Goal: Task Accomplishment & Management: Use online tool/utility

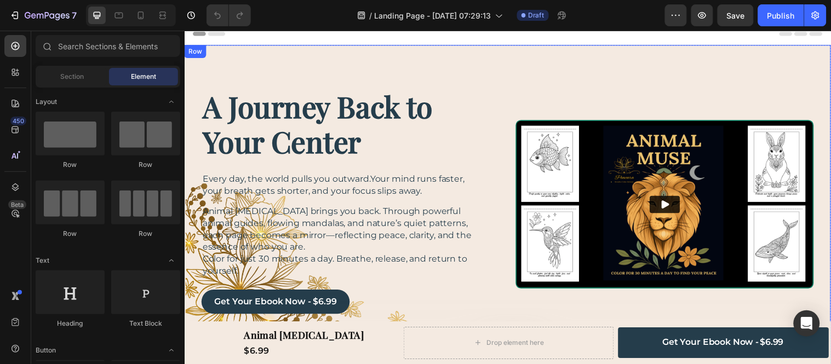
scroll to position [61, 0]
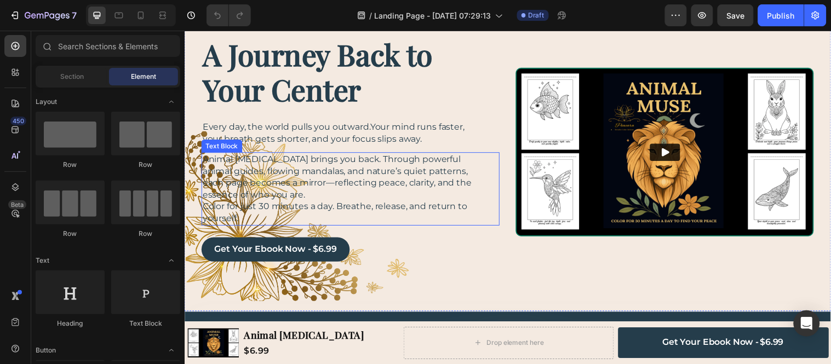
click at [346, 159] on p "Animal [MEDICAL_DATA] brings you back. Through powerful animal guides, flowing …" at bounding box center [347, 179] width 288 height 48
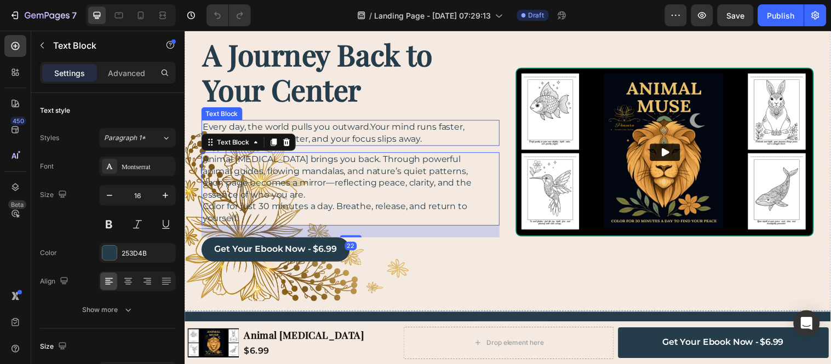
click at [350, 140] on p "Every day, the world pulls you outward.Your mind runs faster, your breath gets …" at bounding box center [347, 134] width 288 height 24
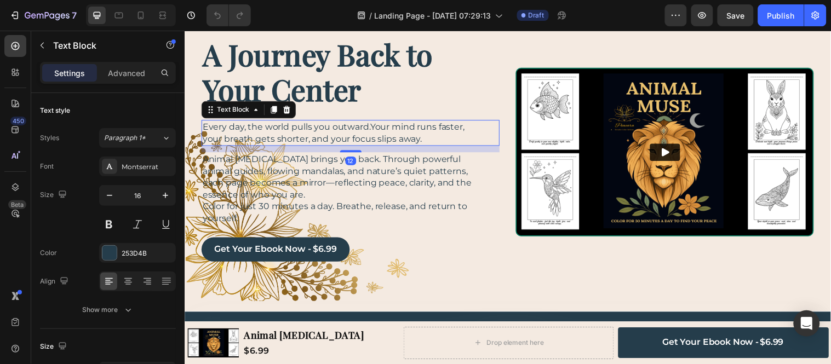
click at [83, 73] on p "Settings" at bounding box center [69, 73] width 31 height 12
click at [41, 37] on button "button" at bounding box center [42, 46] width 18 height 18
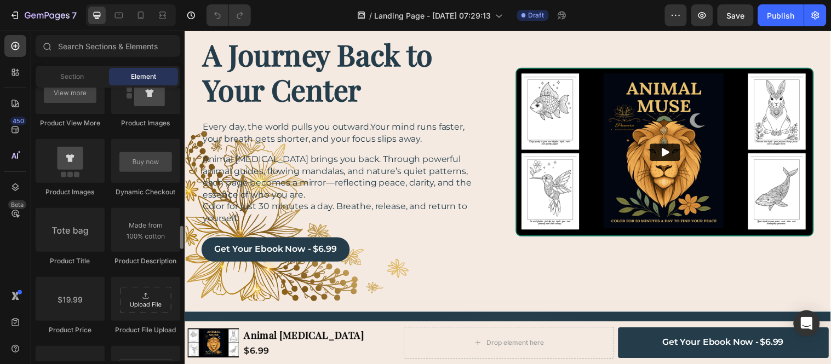
scroll to position [1704, 0]
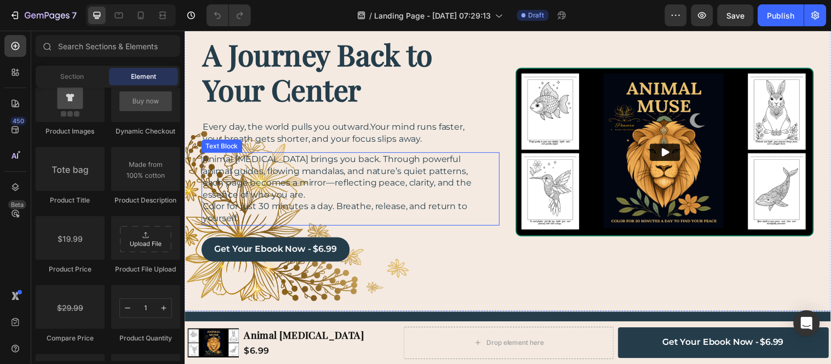
click at [384, 205] on p "Color for just 30 minutes a day. Breathe, release, and return to yourself." at bounding box center [347, 215] width 288 height 24
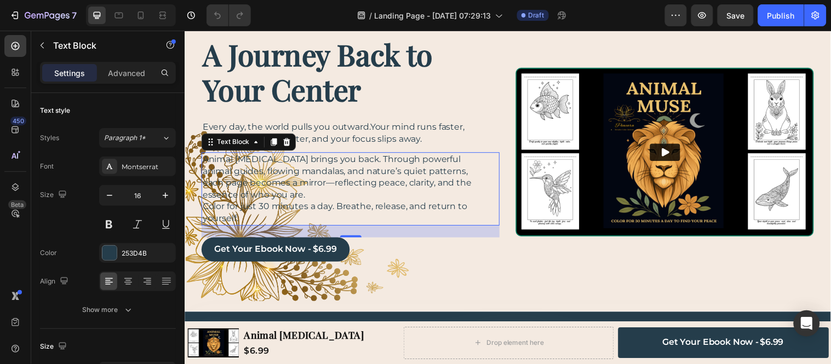
click at [393, 196] on p "Animal [MEDICAL_DATA] brings you back. Through powerful animal guides, flowing …" at bounding box center [347, 179] width 288 height 48
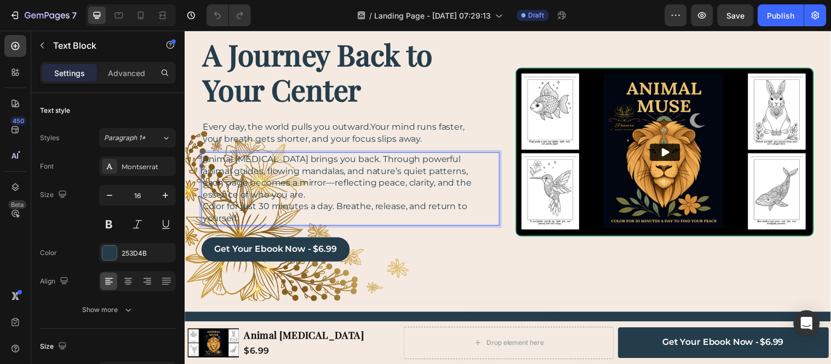
click at [376, 191] on p "Animal [MEDICAL_DATA] brings you back. Through powerful animal guides, flowing …" at bounding box center [347, 179] width 288 height 48
click at [426, 258] on div "get your ebook now - $6.99 Button" at bounding box center [353, 252] width 303 height 25
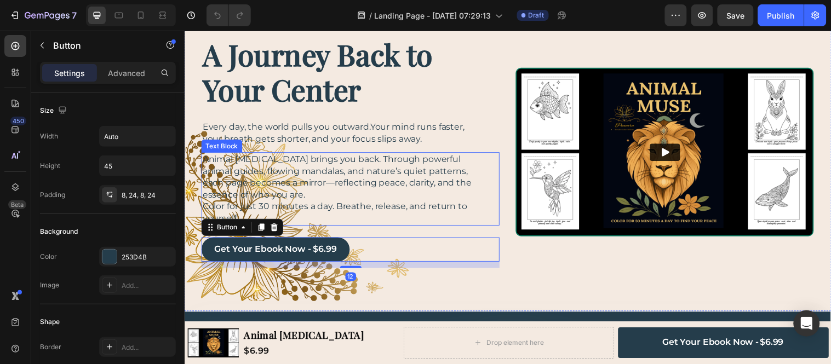
click at [390, 191] on p "Animal [MEDICAL_DATA] brings you back. Through powerful animal guides, flowing …" at bounding box center [347, 179] width 288 height 48
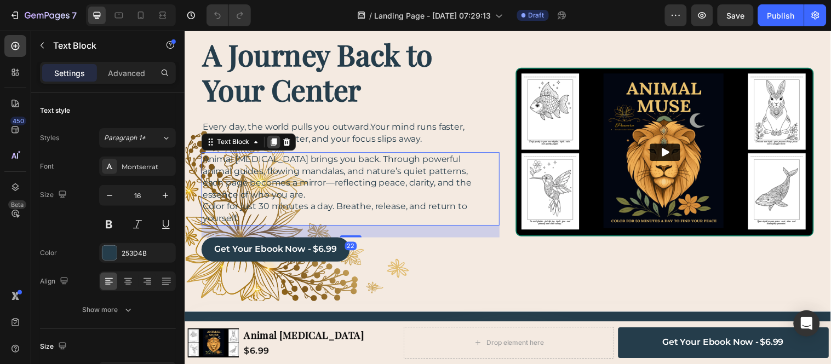
click at [276, 144] on icon at bounding box center [275, 144] width 6 height 8
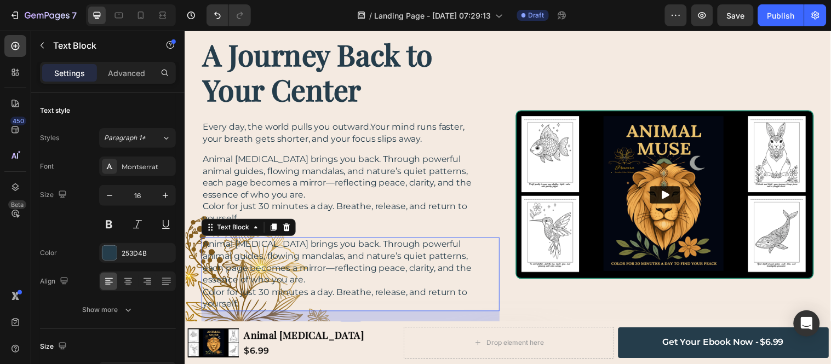
scroll to position [122, 0]
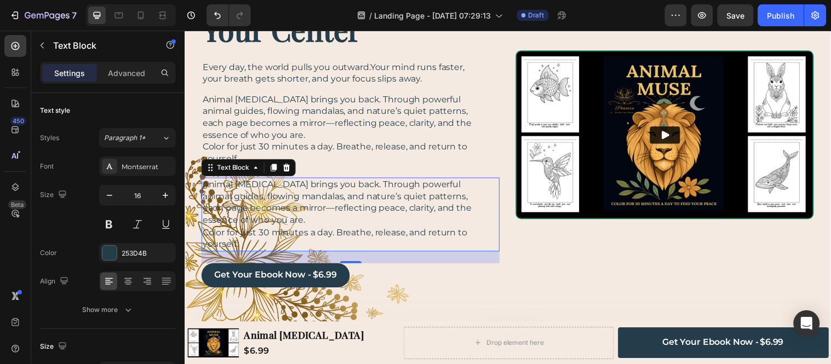
click at [346, 225] on p "Animal [MEDICAL_DATA] brings you back. Through powerful animal guides, flowing …" at bounding box center [347, 205] width 288 height 48
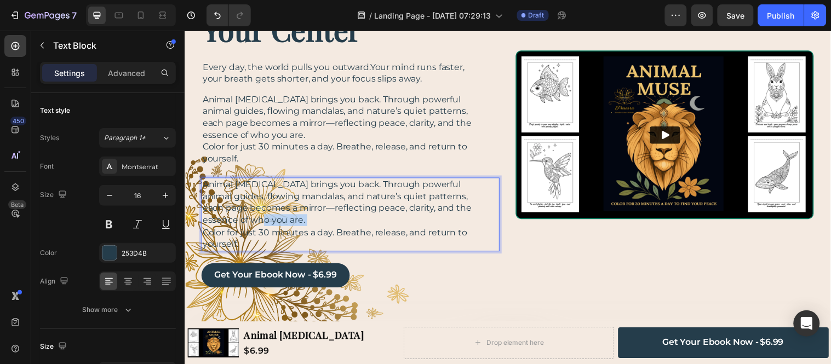
click at [346, 225] on p "Animal [MEDICAL_DATA] brings you back. Through powerful animal guides, flowing …" at bounding box center [347, 205] width 288 height 48
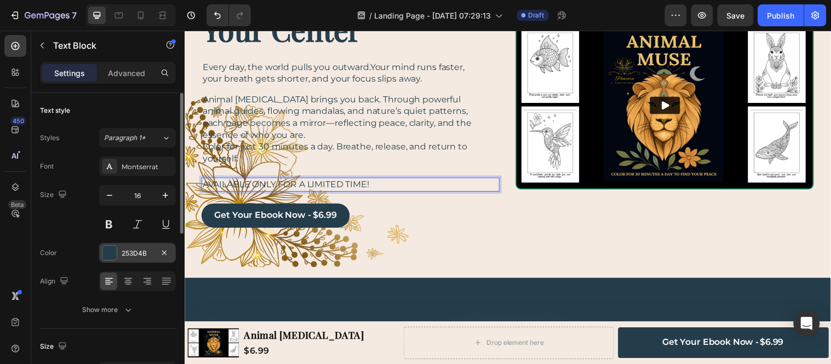
click at [143, 253] on div "253D4B" at bounding box center [138, 254] width 32 height 10
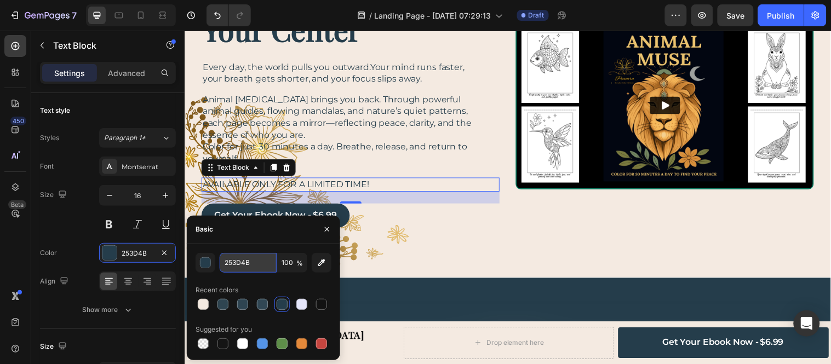
click at [249, 266] on input "253D4B" at bounding box center [248, 263] width 57 height 20
paste input "FFD700"
click at [203, 263] on div "button" at bounding box center [205, 263] width 11 height 11
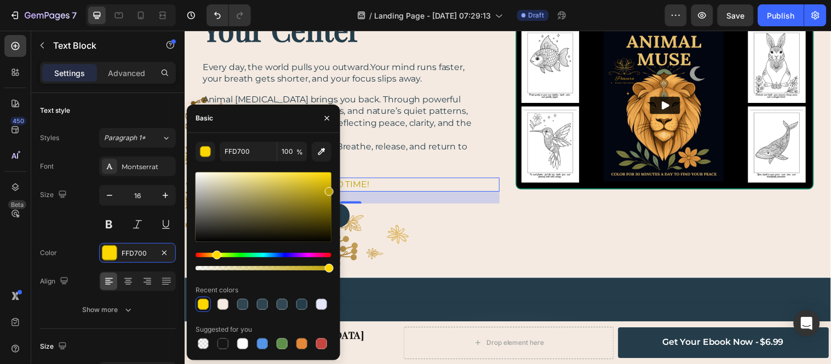
drag, startPoint x: 326, startPoint y: 180, endPoint x: 328, endPoint y: 190, distance: 9.9
click at [328, 190] on div at bounding box center [264, 208] width 136 height 70
click at [328, 182] on div at bounding box center [264, 208] width 136 height 70
drag, startPoint x: 328, startPoint y: 182, endPoint x: 328, endPoint y: 174, distance: 7.7
click at [328, 174] on div at bounding box center [329, 176] width 9 height 9
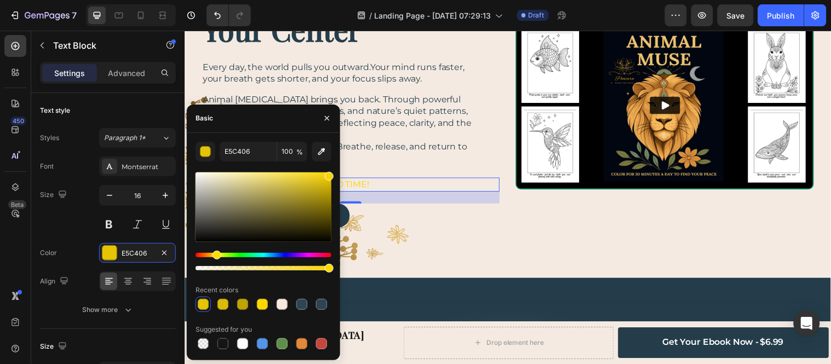
type input "F7D307"
click at [459, 208] on div "get your ebook now - $6.99 Button" at bounding box center [353, 218] width 303 height 25
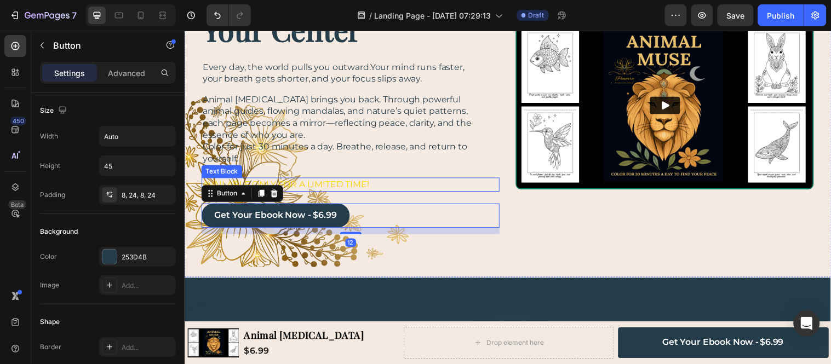
click at [356, 184] on p "AVAILABLE ONLY FOR A LIMITED TIME!" at bounding box center [347, 187] width 288 height 12
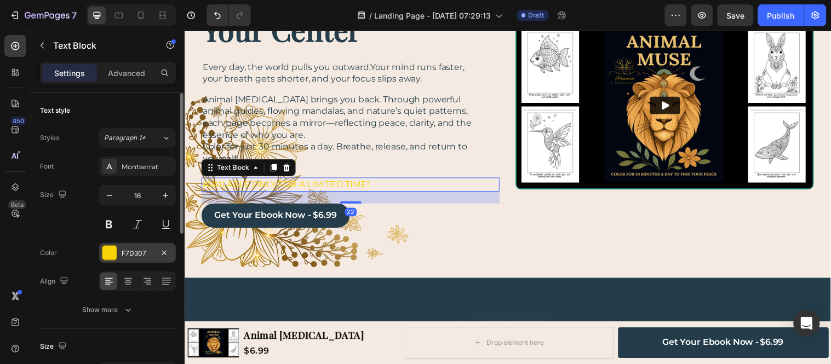
drag, startPoint x: 116, startPoint y: 252, endPoint x: 139, endPoint y: 254, distance: 23.1
click at [116, 251] on div at bounding box center [109, 253] width 14 height 14
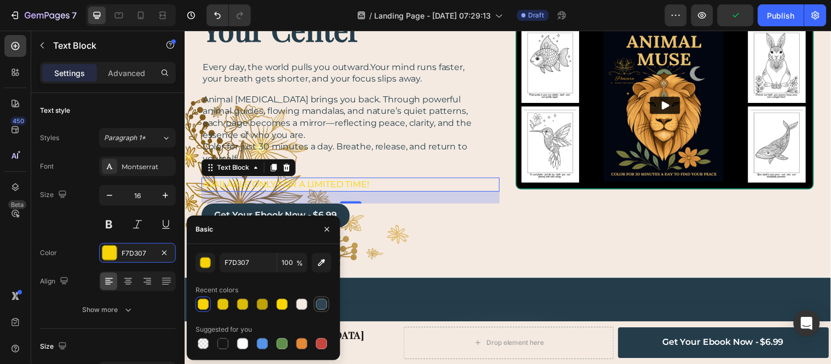
click at [320, 304] on div at bounding box center [321, 304] width 11 height 11
type input "2F4551"
click at [522, 210] on div "Video" at bounding box center [672, 106] width 303 height 262
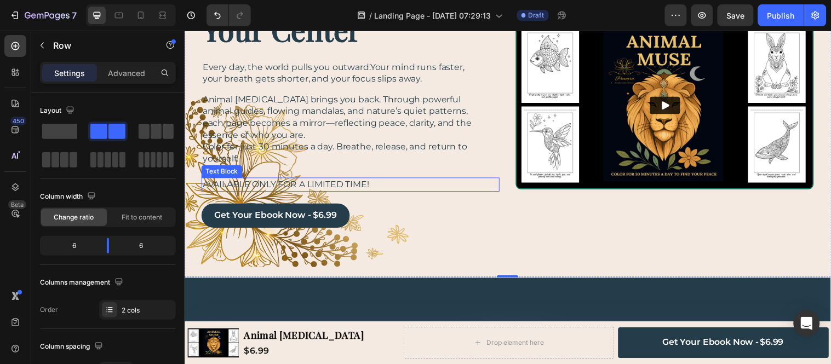
click at [236, 182] on p "AVAILABLE ONLY FOR A LIMITED TIME!" at bounding box center [347, 187] width 288 height 12
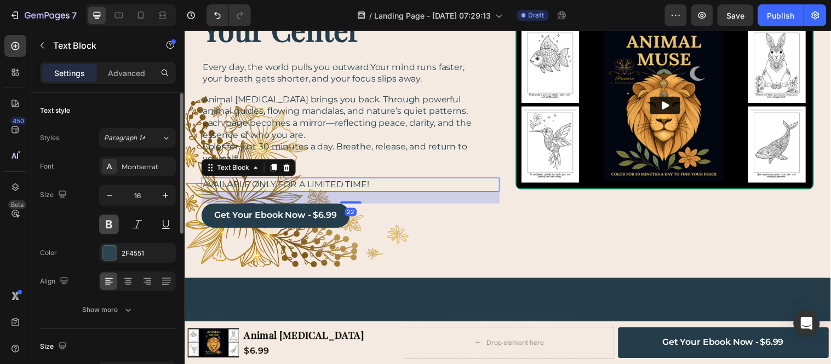
click at [111, 224] on button at bounding box center [109, 225] width 20 height 20
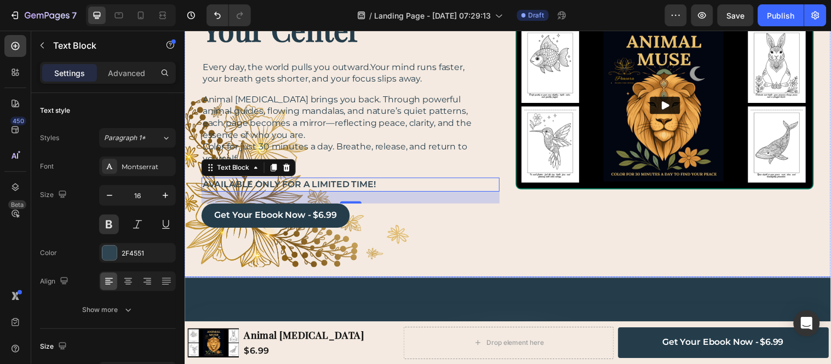
click at [471, 249] on div "A Journey Back to Your Center Heading Every day, the world pulls you outward.Yo…" at bounding box center [512, 106] width 657 height 350
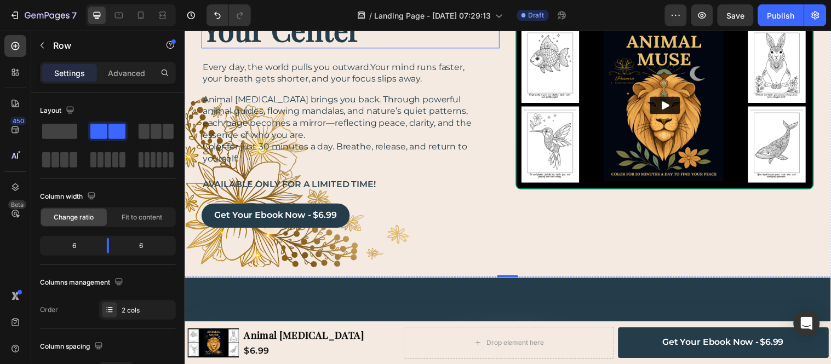
scroll to position [61, 0]
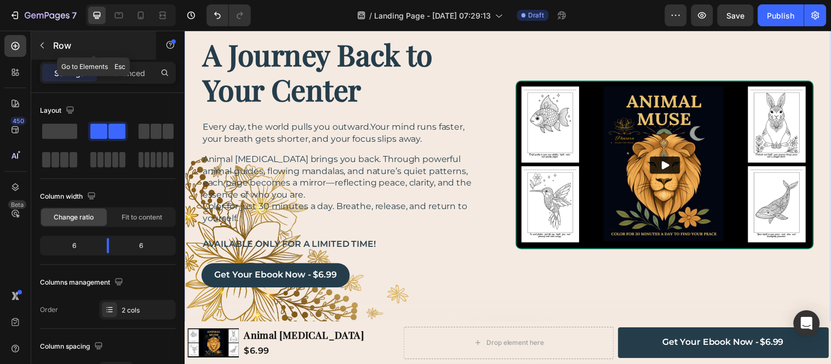
click at [36, 44] on button "button" at bounding box center [42, 46] width 18 height 18
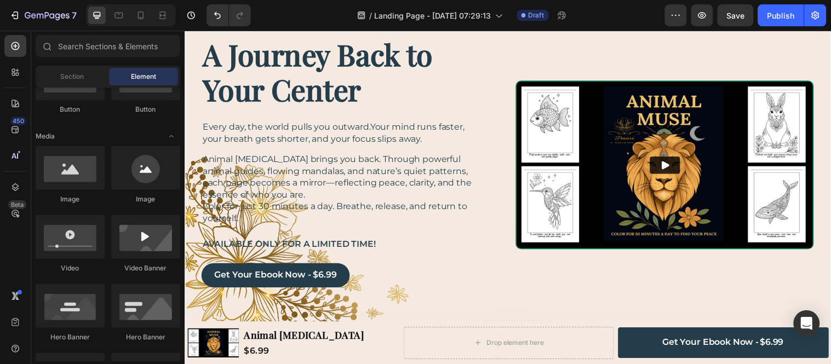
scroll to position [0, 0]
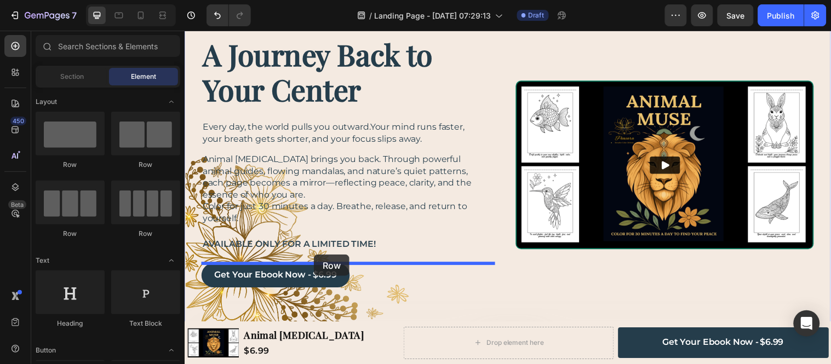
drag, startPoint x: 322, startPoint y: 169, endPoint x: 316, endPoint y: 258, distance: 89.5
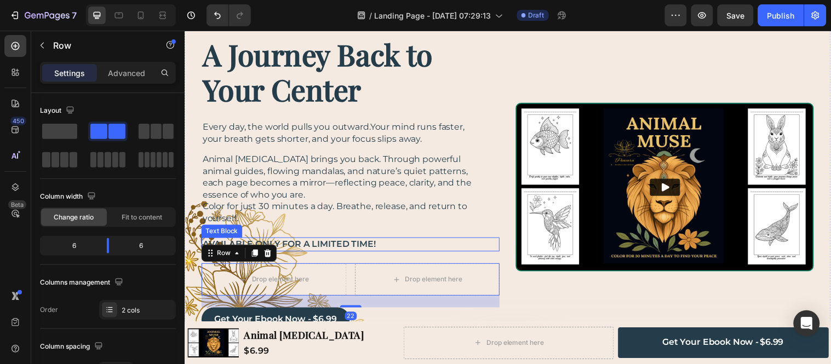
click at [329, 248] on p "AVAILABLE ONLY FOR A LIMITED TIME!" at bounding box center [347, 248] width 288 height 12
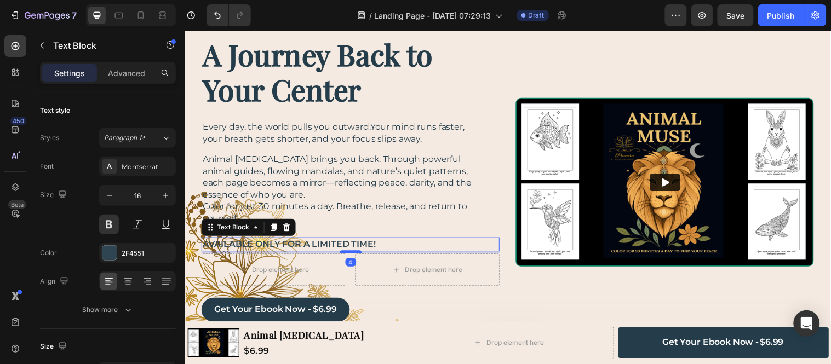
drag, startPoint x: 346, startPoint y: 265, endPoint x: 349, endPoint y: 255, distance: 10.4
click at [349, 255] on div at bounding box center [353, 255] width 22 height 3
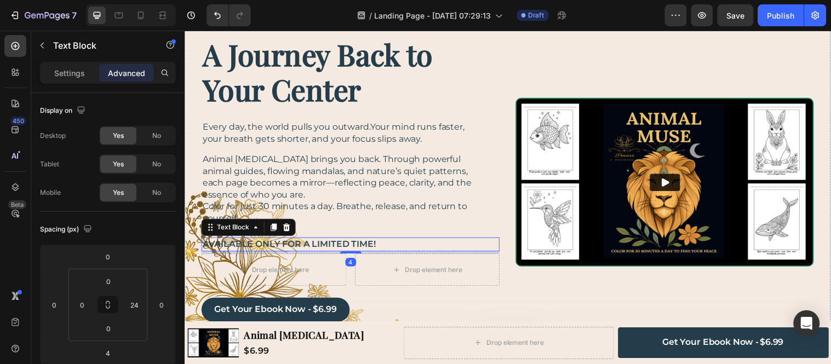
click at [360, 295] on div "A Journey Back to Your Center Heading Every day, the world pulls you outward.Yo…" at bounding box center [353, 184] width 303 height 297
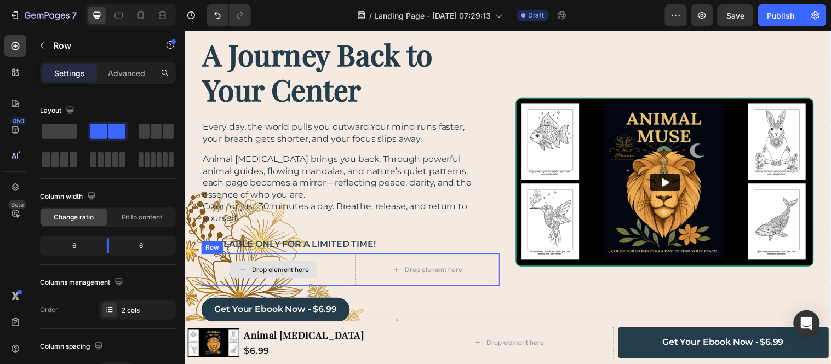
click at [320, 274] on div "Drop element here" at bounding box center [275, 273] width 147 height 33
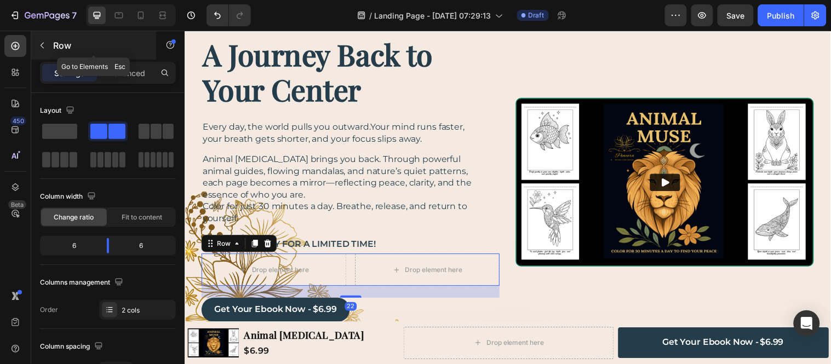
click at [44, 48] on icon "button" at bounding box center [42, 45] width 9 height 9
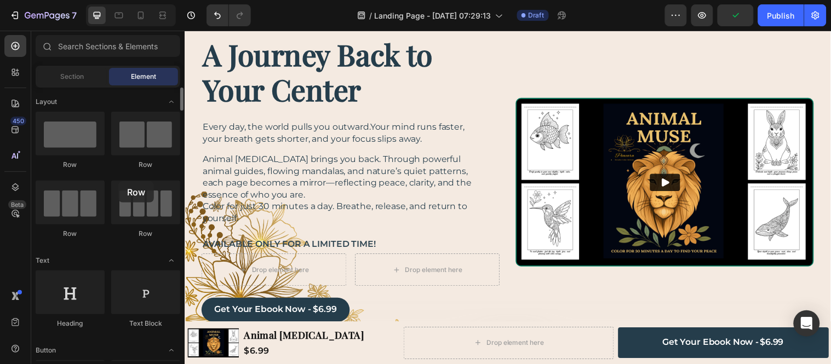
drag, startPoint x: 69, startPoint y: 161, endPoint x: 99, endPoint y: 163, distance: 29.7
click at [106, 271] on div "Row Row Row Row" at bounding box center [108, 305] width 145 height 68
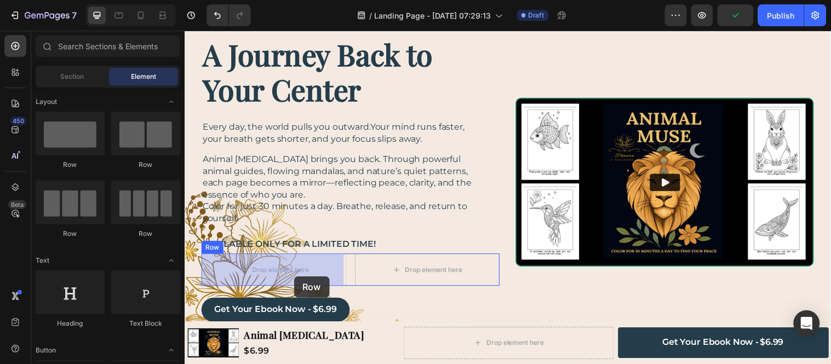
drag, startPoint x: 272, startPoint y: 180, endPoint x: 295, endPoint y: 280, distance: 103.0
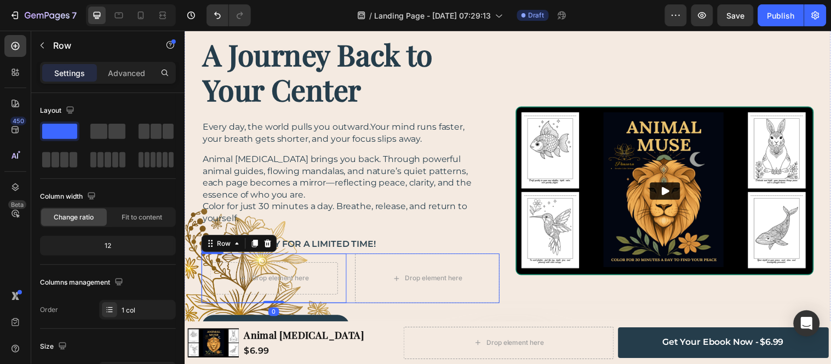
click at [354, 274] on div "Drop element here Row 0 Drop element here Row" at bounding box center [353, 282] width 303 height 50
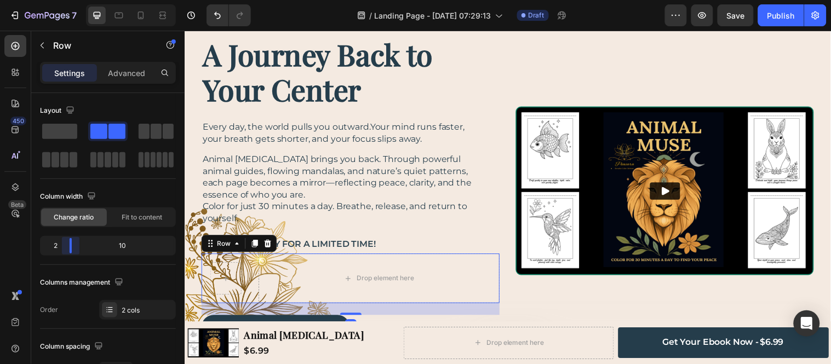
drag, startPoint x: 108, startPoint y: 242, endPoint x: 31, endPoint y: 245, distance: 77.3
click at [31, 0] on body "7 / Landing Page - [DATE] 07:29:13 Draft Preview Save Publish 450 Beta Sections…" at bounding box center [415, 0] width 831 height 0
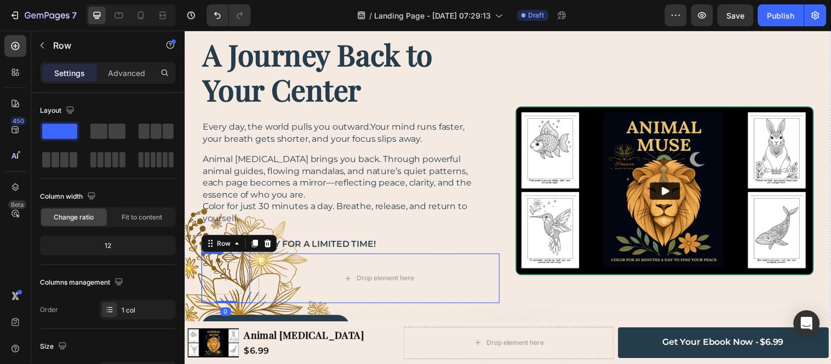
click at [253, 275] on div "Row 0 Drop element here Row" at bounding box center [353, 282] width 303 height 50
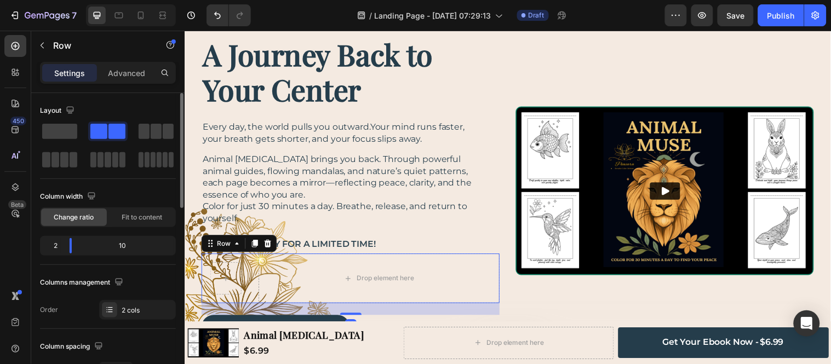
scroll to position [122, 0]
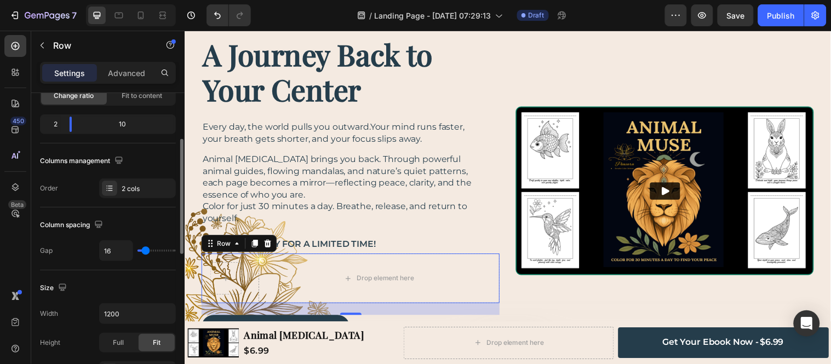
type input "7"
type input "0"
type input "5"
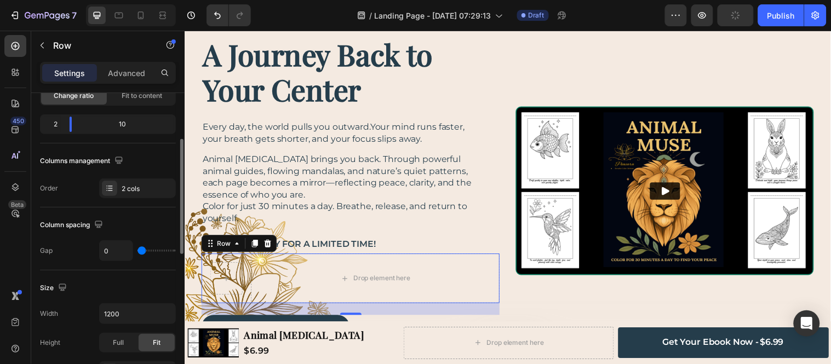
type input "5"
type input "7"
type input "10"
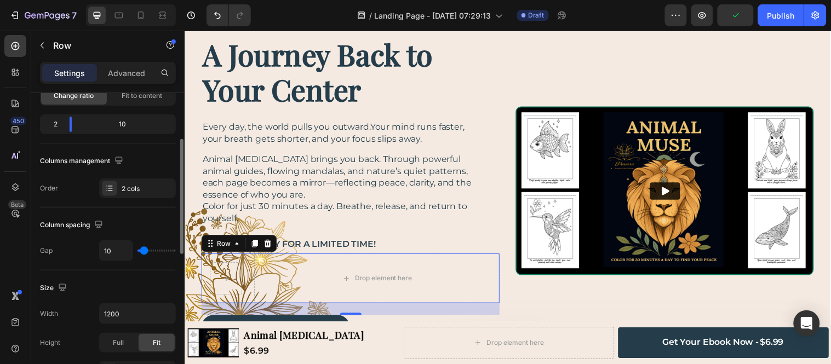
type input "12"
type input "15"
type input "12"
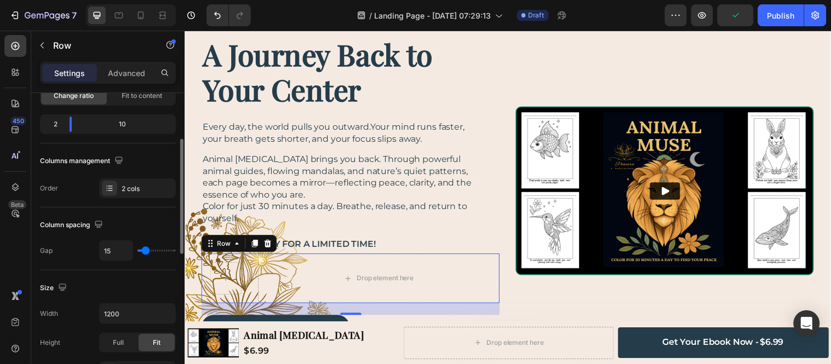
type input "12"
type input "10"
type input "7"
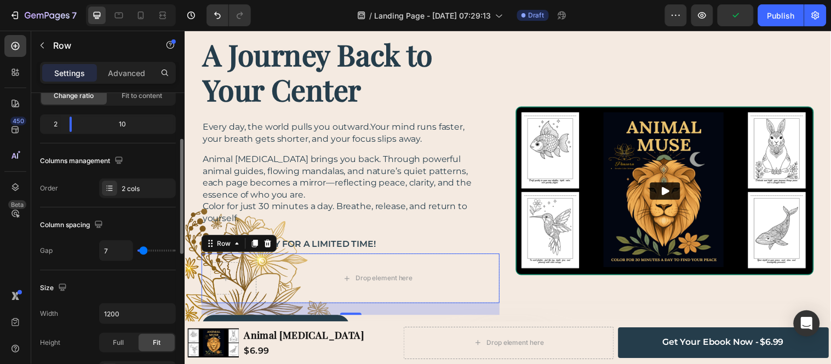
type input "5"
type input "2"
type input "10"
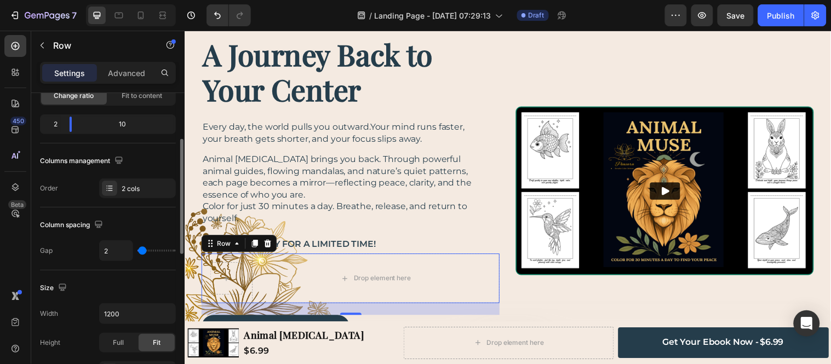
type input "10"
type input "2"
type input "0"
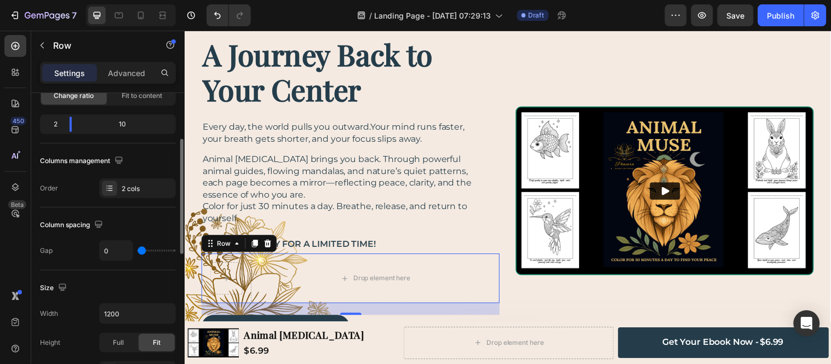
type input "2"
type input "5"
type input "10"
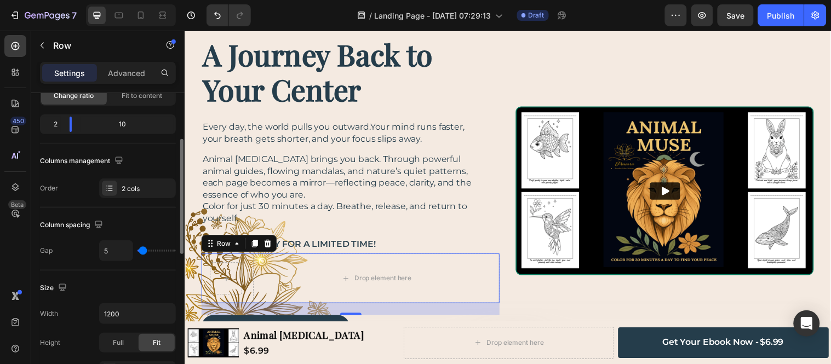
type input "10"
type input "15"
type input "5"
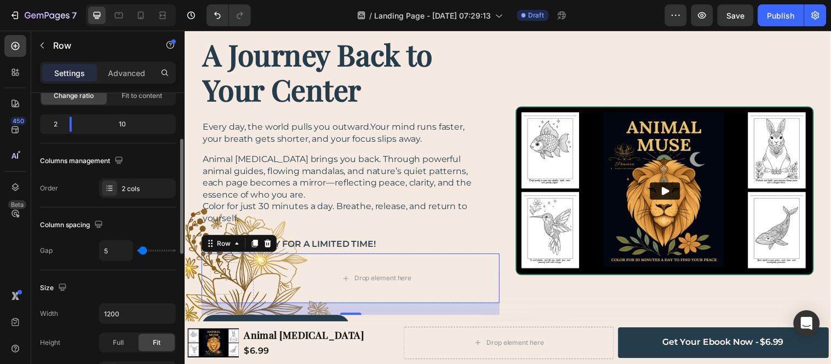
type input "0"
type input "2"
type input "5"
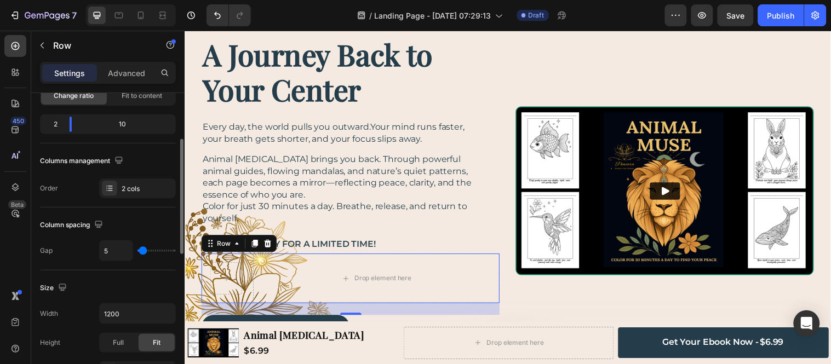
drag, startPoint x: 144, startPoint y: 254, endPoint x: 143, endPoint y: 260, distance: 6.1
type input "5"
click at [143, 252] on input "range" at bounding box center [156, 251] width 38 height 2
click at [122, 253] on input "5" at bounding box center [116, 251] width 33 height 20
type input "6"
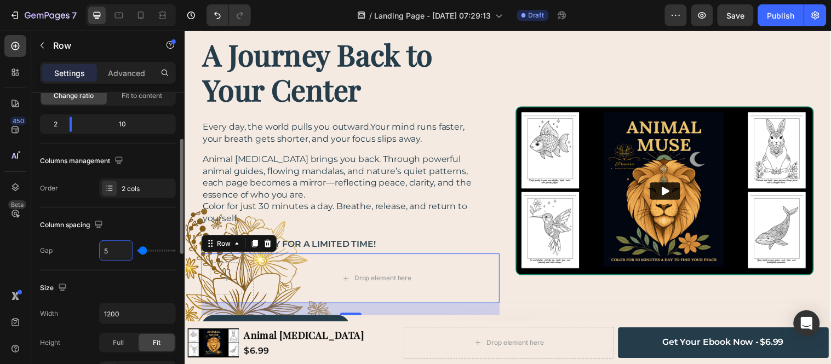
type input "6"
type input "7"
type input "8"
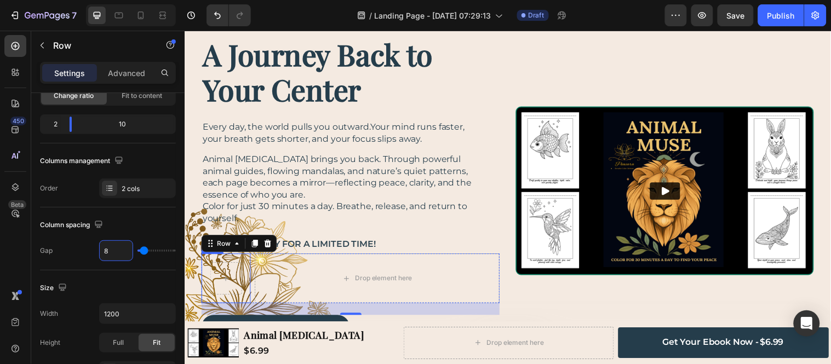
click at [205, 273] on div "Row" at bounding box center [227, 282] width 50 height 50
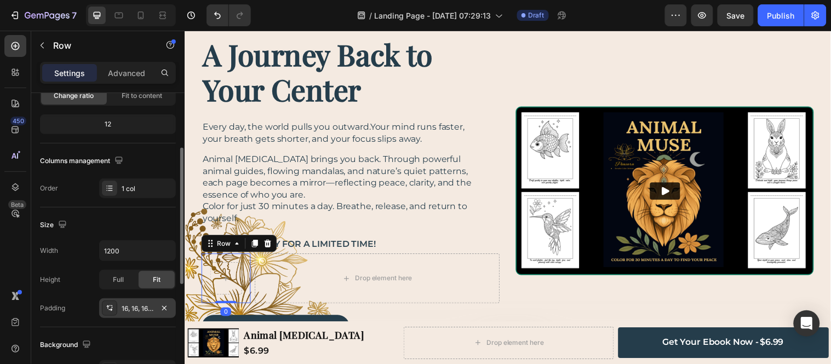
click at [127, 304] on div "16, 16, 16, 16" at bounding box center [138, 309] width 32 height 10
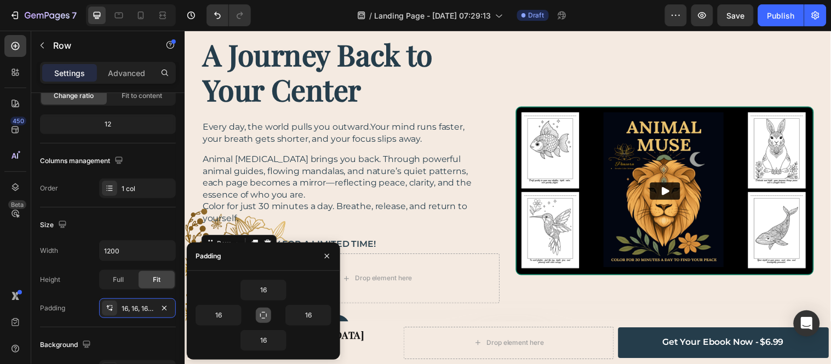
click at [263, 310] on button "button" at bounding box center [263, 315] width 15 height 15
click at [271, 288] on input "16" at bounding box center [263, 290] width 45 height 20
type input "0"
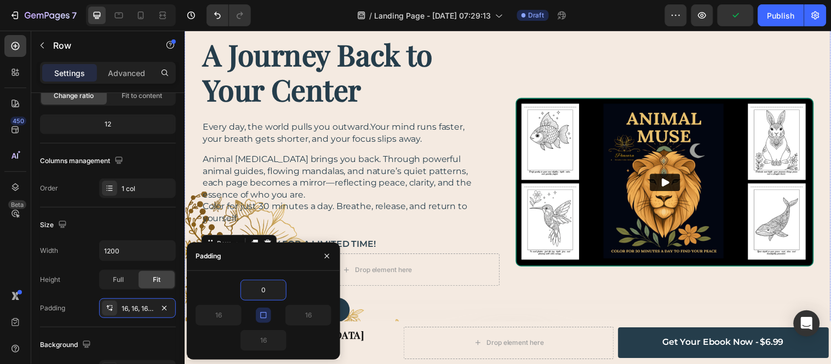
click at [454, 226] on p "Color for just 30 minutes a day. Breathe, release, and return to yourself." at bounding box center [347, 215] width 288 height 24
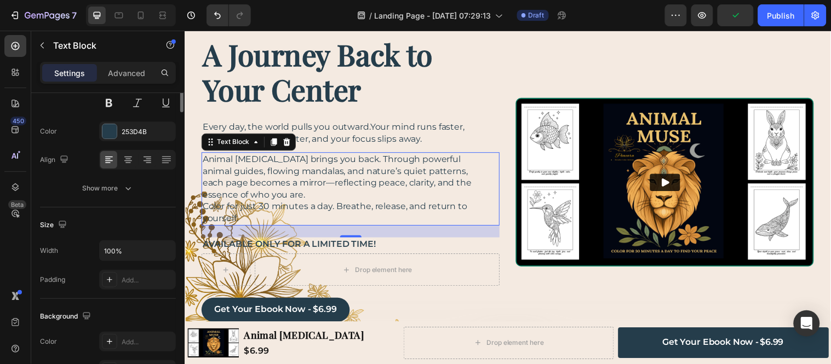
scroll to position [0, 0]
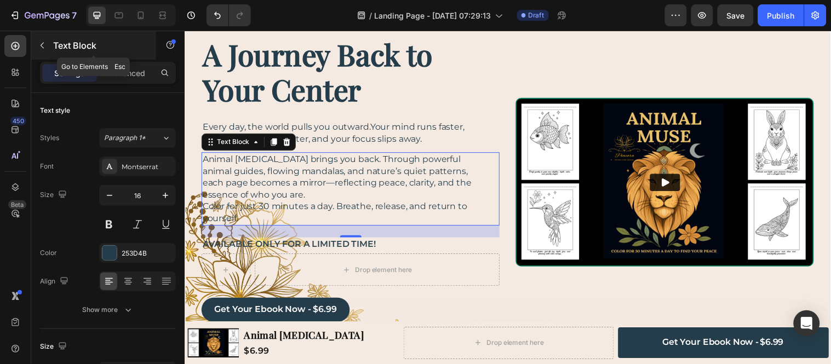
click at [46, 43] on icon "button" at bounding box center [42, 45] width 9 height 9
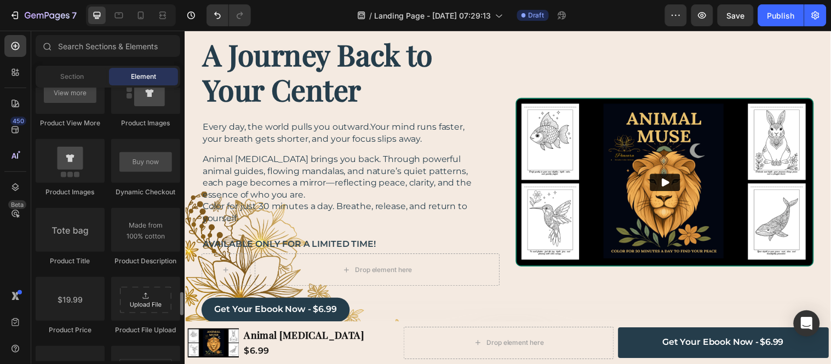
scroll to position [1704, 0]
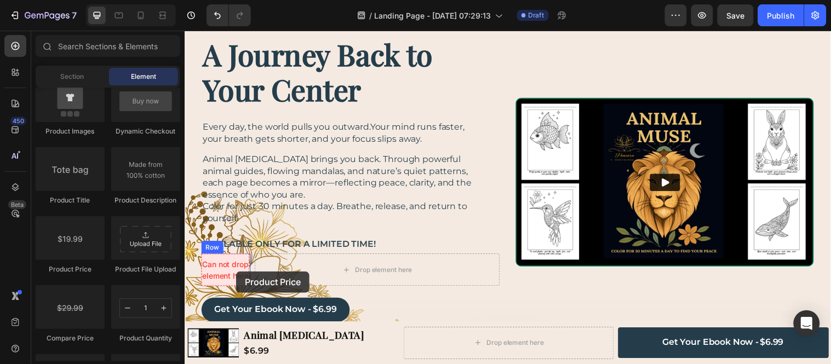
drag, startPoint x: 237, startPoint y: 268, endPoint x: 237, endPoint y: 275, distance: 6.6
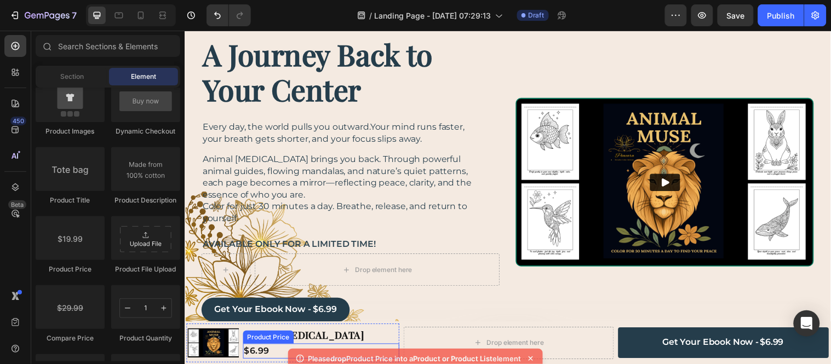
drag, startPoint x: 537, startPoint y: 377, endPoint x: 354, endPoint y: 350, distance: 184.5
click at [354, 350] on div "$6.99" at bounding box center [323, 355] width 159 height 15
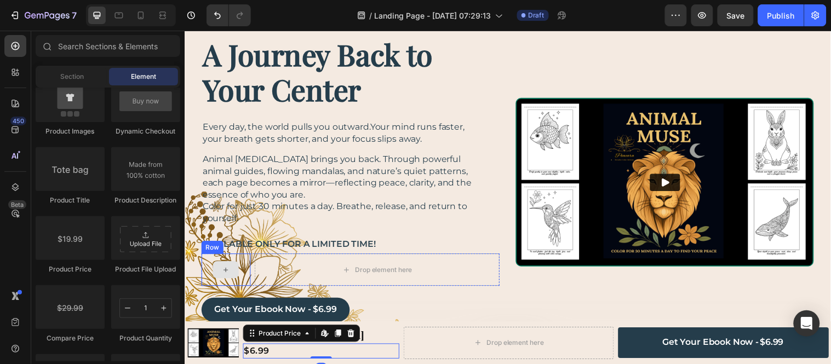
click at [238, 268] on div at bounding box center [226, 274] width 26 height 18
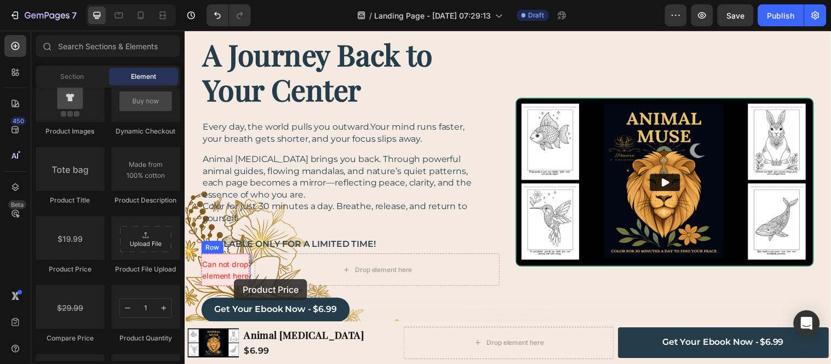
drag, startPoint x: 255, startPoint y: 278, endPoint x: 234, endPoint y: 283, distance: 21.3
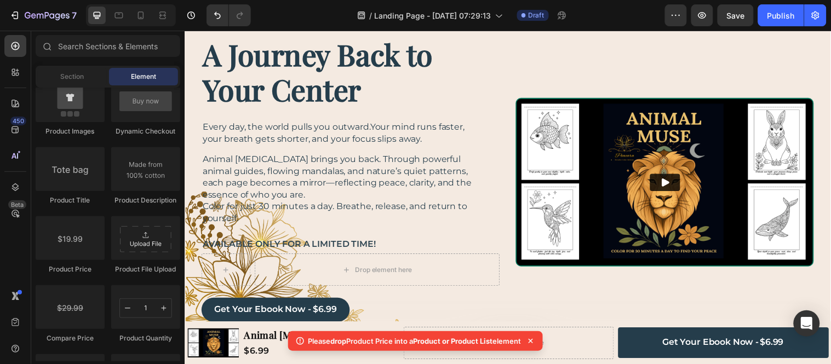
click at [352, 337] on p "Please drop Product Price into a Product or Product List element" at bounding box center [414, 341] width 213 height 11
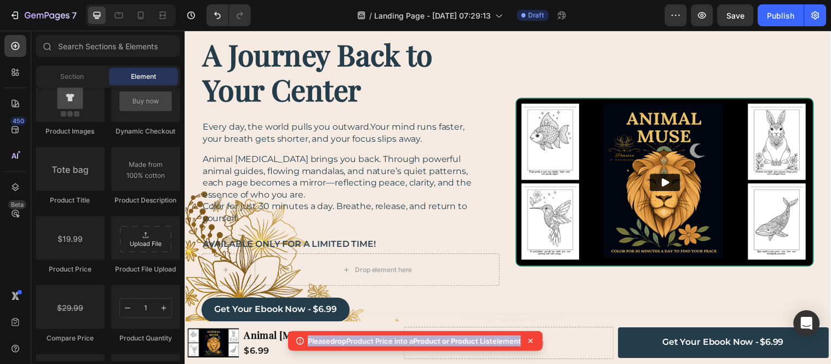
click at [352, 337] on p "Please drop Product Price into a Product or Product List element" at bounding box center [414, 341] width 213 height 11
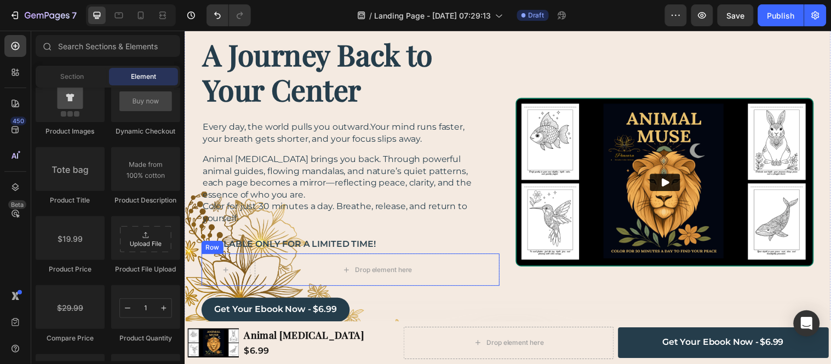
click at [253, 270] on div "Row Drop element here Row" at bounding box center [353, 273] width 303 height 33
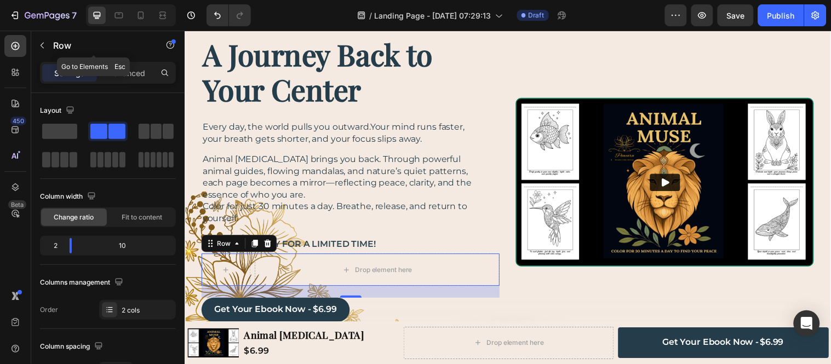
click at [43, 48] on icon "button" at bounding box center [42, 45] width 9 height 9
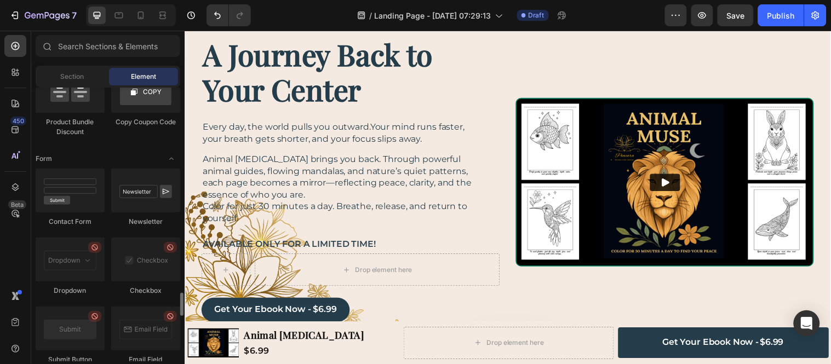
scroll to position [2313, 0]
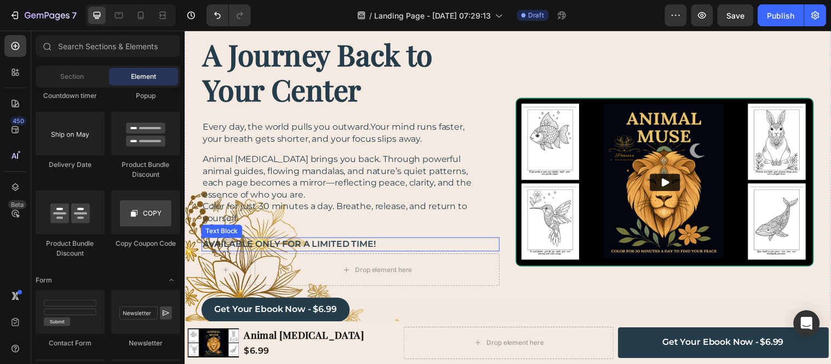
click at [284, 242] on p "AVAILABLE ONLY FOR A LIMITED TIME!" at bounding box center [347, 248] width 288 height 12
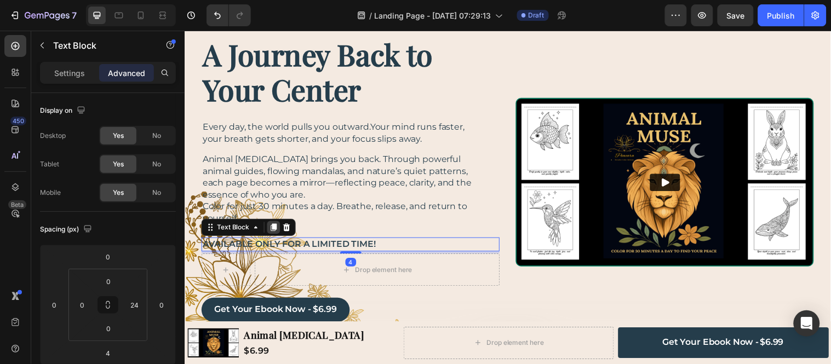
click at [273, 230] on icon at bounding box center [275, 230] width 6 height 8
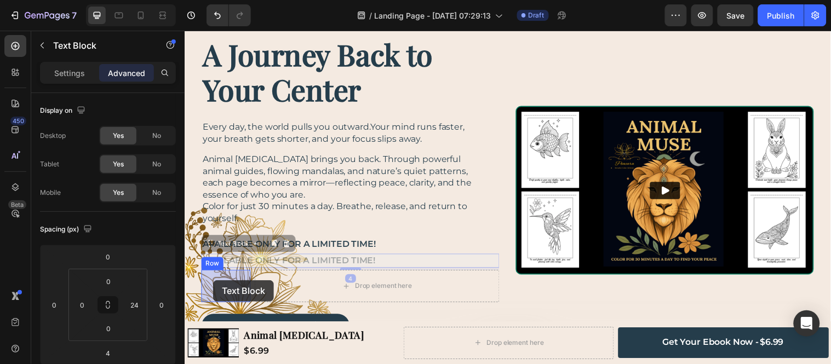
drag, startPoint x: 214, startPoint y: 249, endPoint x: 213, endPoint y: 284, distance: 34.5
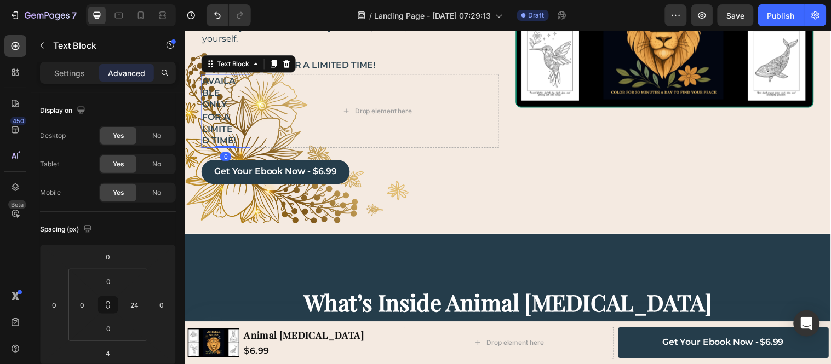
scroll to position [242, 0]
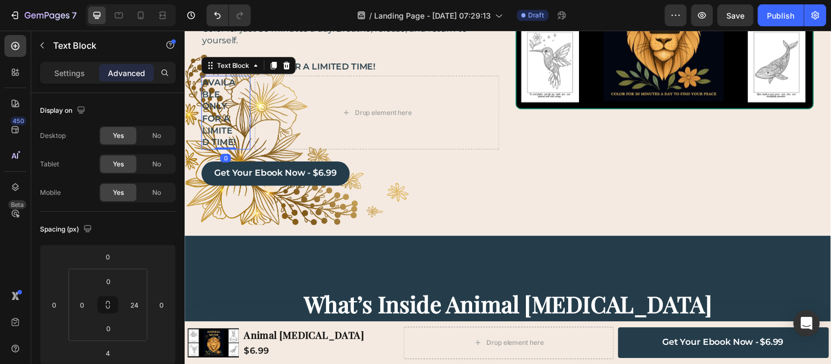
drag, startPoint x: 226, startPoint y: 162, endPoint x: 226, endPoint y: 135, distance: 26.8
click at [226, 144] on div "AVAILABLE ONLY FOR A LIMITED TIME! Text Block 0" at bounding box center [227, 113] width 50 height 75
type input "0"
click at [225, 119] on p "AVAILABLE ONLY FOR A LIMITED TIME!" at bounding box center [220, 113] width 35 height 72
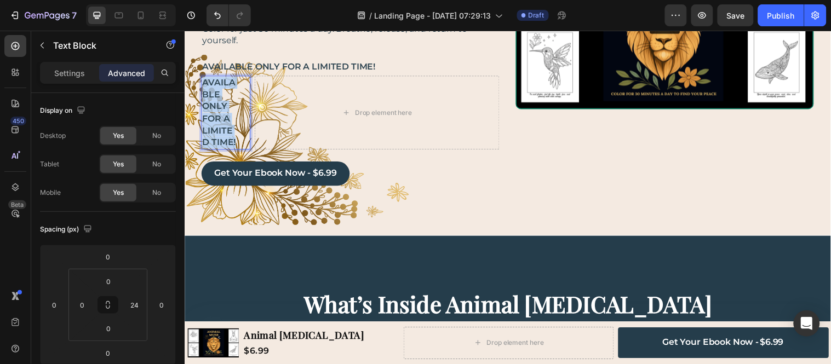
click at [225, 119] on p "AVAILABLE ONLY FOR A LIMITED TIME!" at bounding box center [220, 113] width 35 height 72
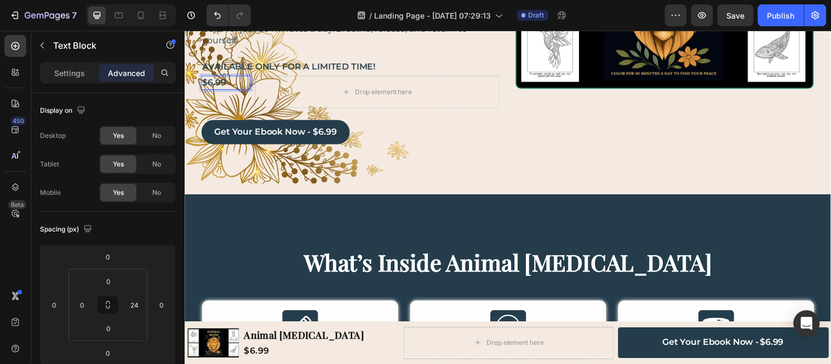
click at [239, 79] on div "$6.99 Text Block 0" at bounding box center [227, 83] width 50 height 14
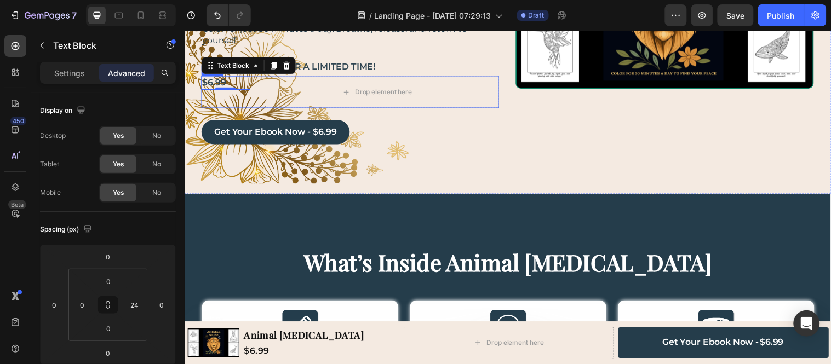
click at [249, 96] on div "$6.99 Text Block 0 Row" at bounding box center [227, 92] width 50 height 33
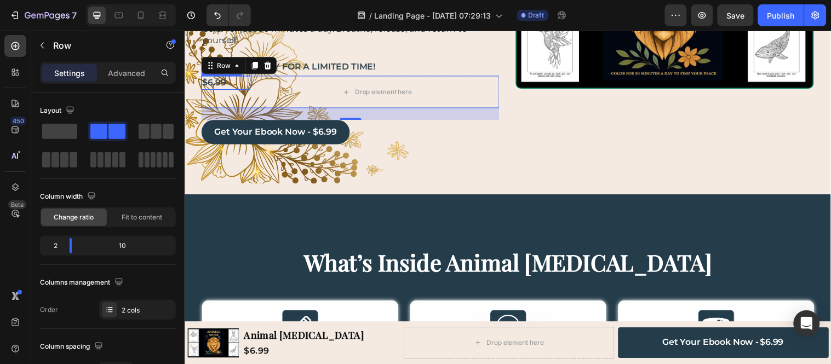
click at [213, 83] on p "$6.99" at bounding box center [220, 83] width 35 height 12
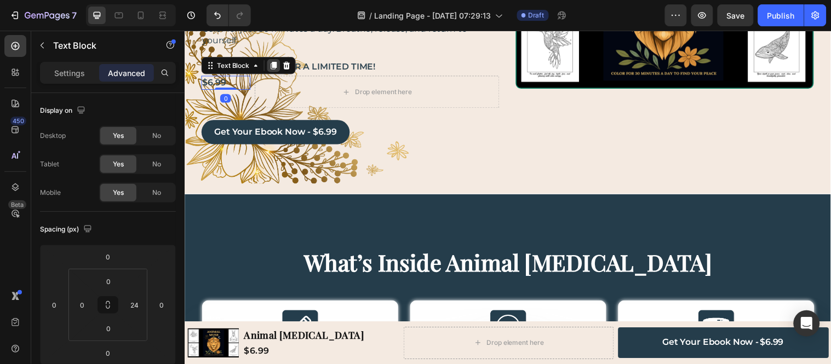
click at [272, 68] on icon at bounding box center [275, 66] width 6 height 8
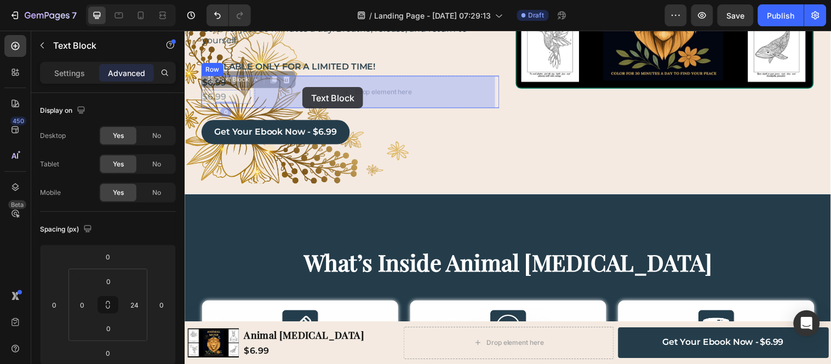
drag, startPoint x: 208, startPoint y: 81, endPoint x: 304, endPoint y: 88, distance: 96.1
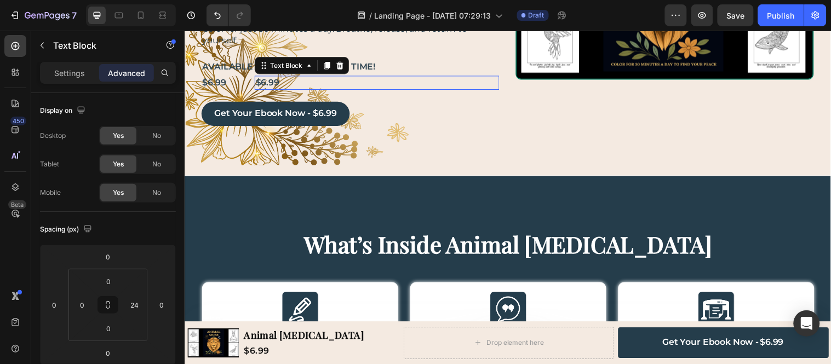
scroll to position [222, 0]
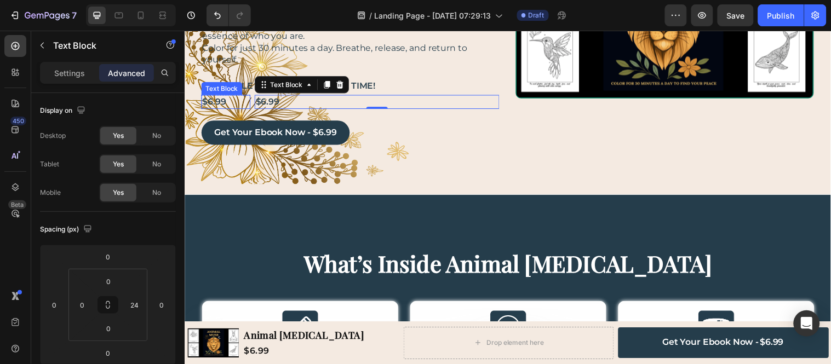
click at [239, 100] on div "$6.99 Text Block" at bounding box center [227, 102] width 50 height 14
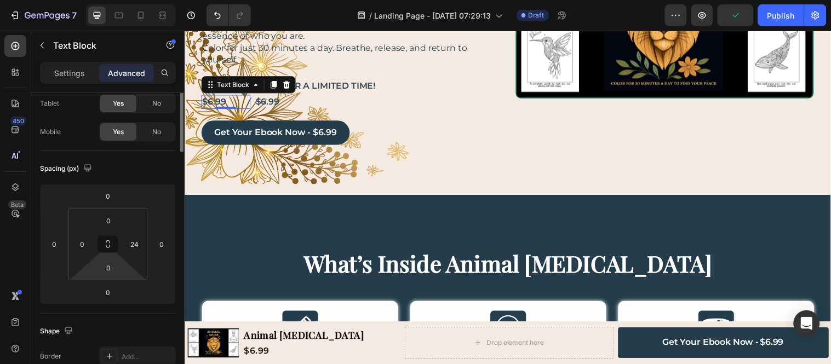
scroll to position [0, 0]
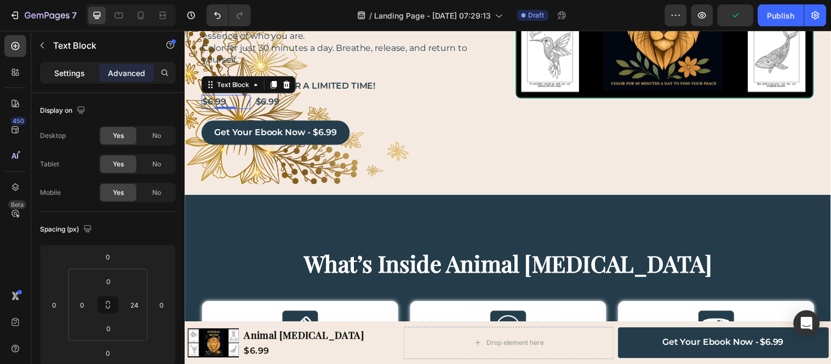
click at [69, 70] on p "Settings" at bounding box center [69, 73] width 31 height 12
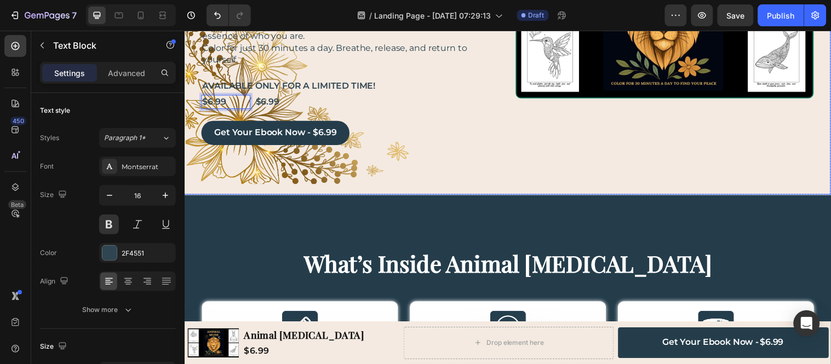
click at [327, 110] on div "A Journey Back to Your Center Heading Every day, the world pulls you outward.Yo…" at bounding box center [353, 13] width 303 height 279
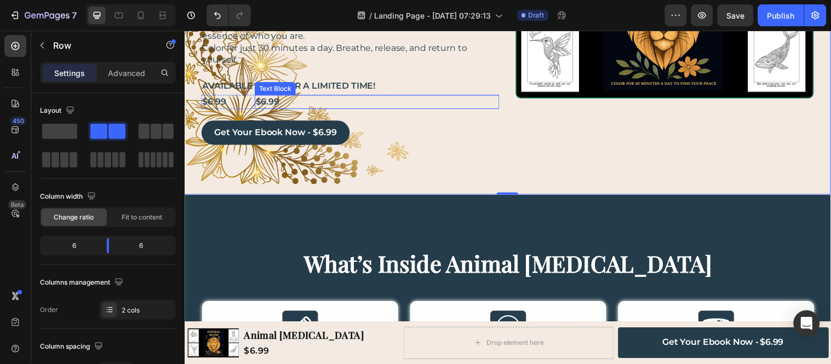
click at [261, 101] on p "$6.99" at bounding box center [373, 102] width 233 height 12
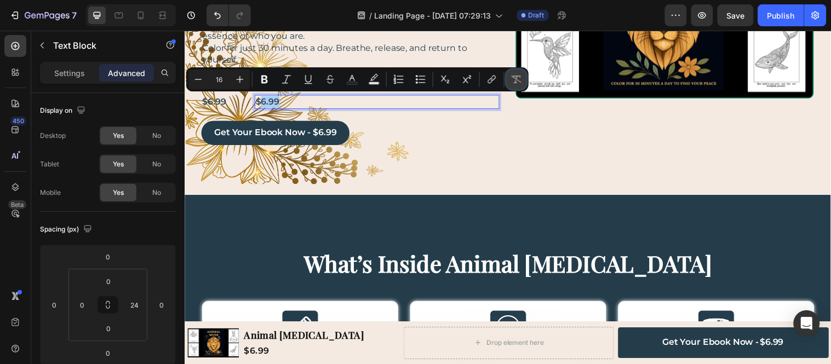
click at [513, 78] on icon "Editor contextual toolbar" at bounding box center [516, 79] width 11 height 11
click at [331, 77] on icon "Editor contextual toolbar" at bounding box center [330, 79] width 11 height 11
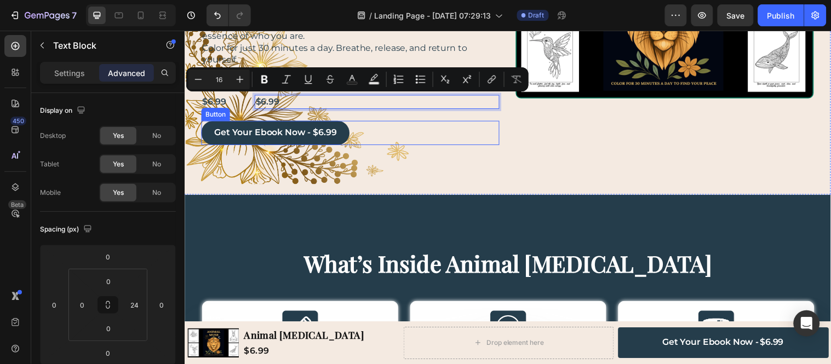
click at [385, 124] on div "get your ebook now - $6.99 Button" at bounding box center [353, 134] width 303 height 25
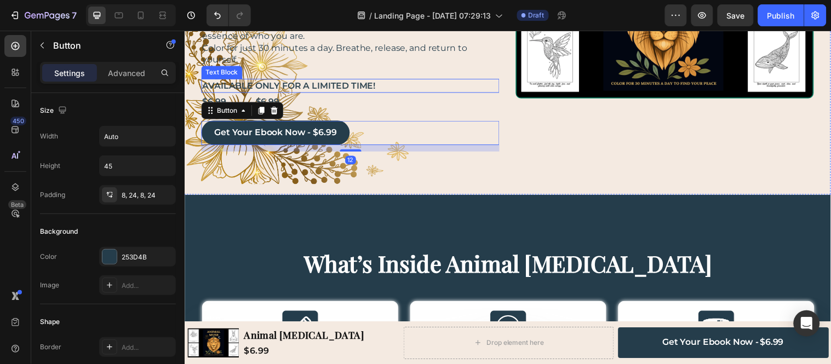
click at [368, 80] on p "AVAILABLE ONLY FOR A LIMITED TIME!" at bounding box center [347, 86] width 288 height 12
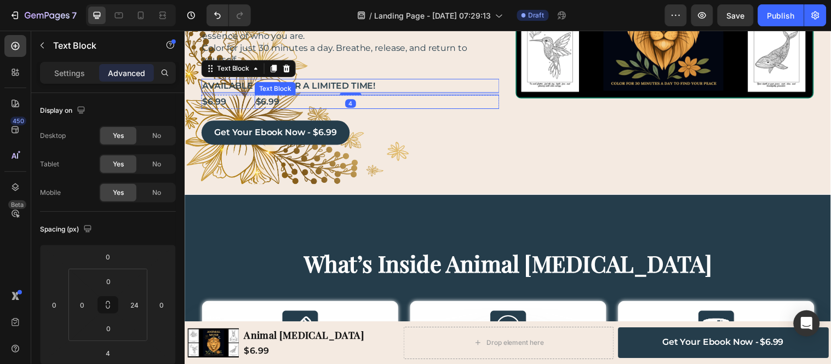
click at [262, 105] on p "$6.99" at bounding box center [373, 102] width 233 height 12
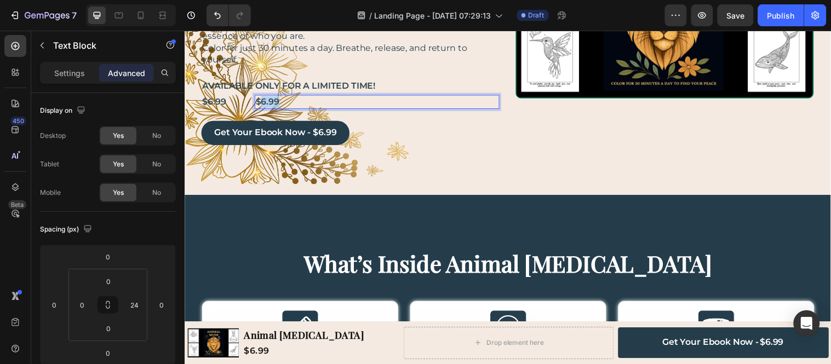
click at [263, 102] on p "$6.99" at bounding box center [373, 102] width 233 height 12
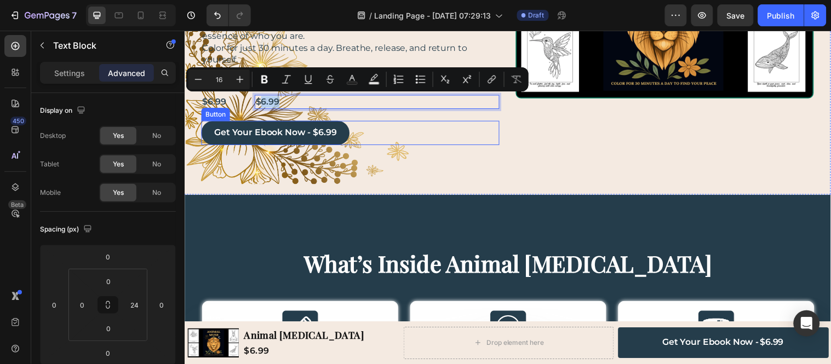
click at [422, 127] on div "get your ebook now - $6.99 Button" at bounding box center [353, 134] width 303 height 25
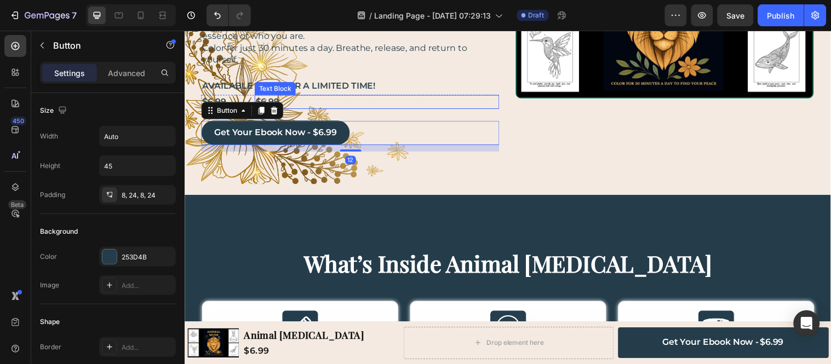
click at [287, 96] on p "$6.99" at bounding box center [373, 102] width 233 height 12
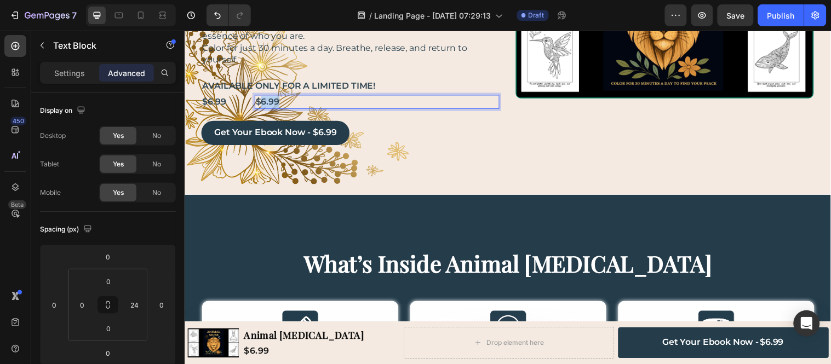
click at [259, 100] on p "$6.99" at bounding box center [373, 102] width 233 height 12
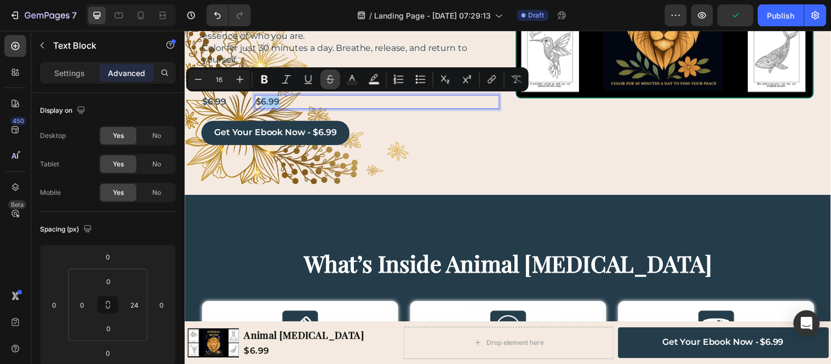
click at [326, 81] on icon "Editor contextual toolbar" at bounding box center [330, 79] width 11 height 11
click at [390, 134] on div "get your ebook now - $6.99 Button" at bounding box center [353, 134] width 303 height 25
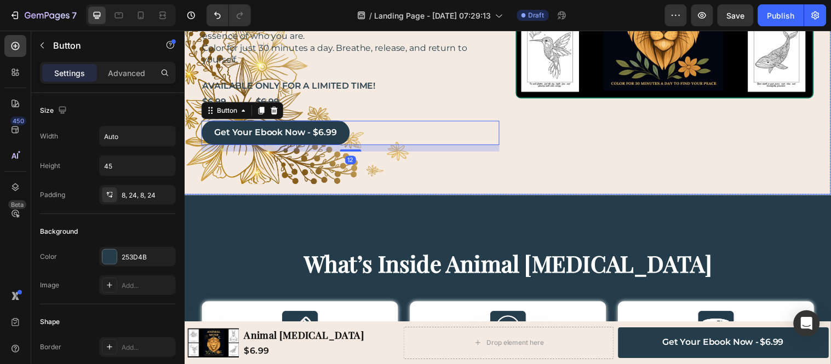
click at [371, 186] on div "A Journey Back to Your Center Heading Every day, the world pulls you outward.Yo…" at bounding box center [512, 13] width 657 height 366
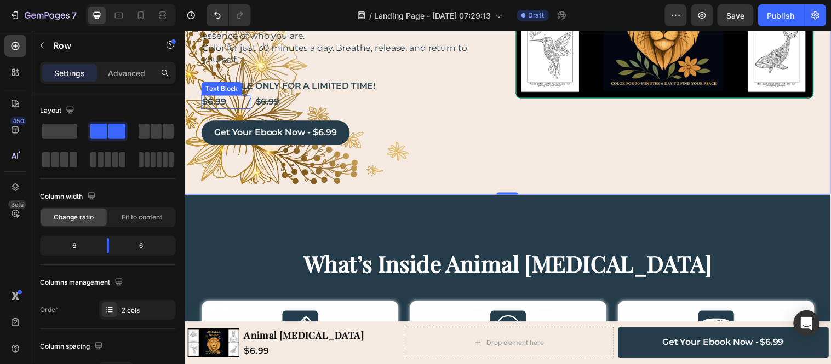
click at [230, 101] on p "$6.99" at bounding box center [220, 102] width 35 height 12
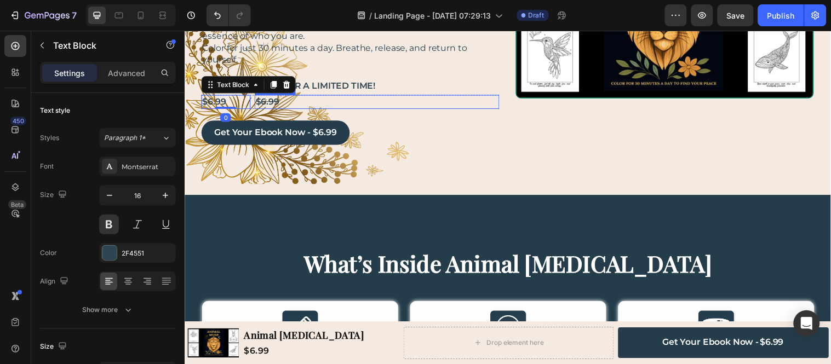
click at [262, 98] on s "6.99" at bounding box center [271, 102] width 19 height 10
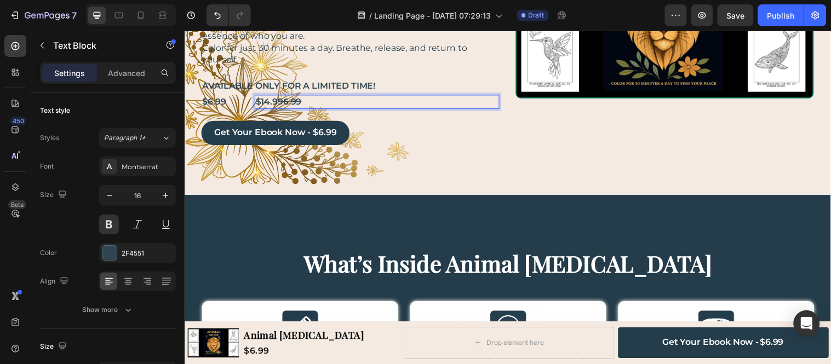
click at [289, 104] on s "6.99" at bounding box center [294, 102] width 19 height 10
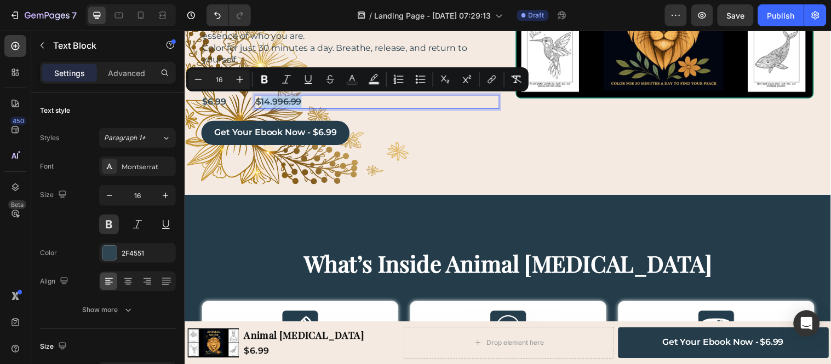
click at [289, 104] on s "6.99" at bounding box center [294, 102] width 19 height 10
drag, startPoint x: 311, startPoint y: 102, endPoint x: 285, endPoint y: 102, distance: 25.7
click at [285, 102] on p "$14.99 6.99" at bounding box center [373, 102] width 233 height 12
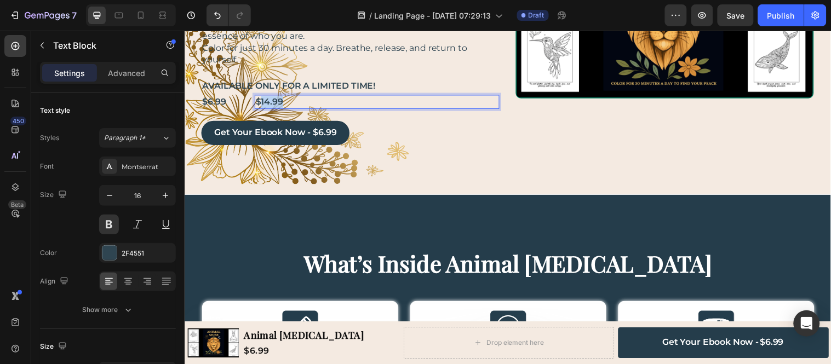
drag, startPoint x: 296, startPoint y: 103, endPoint x: 261, endPoint y: 106, distance: 35.2
click at [261, 106] on p "$14.99" at bounding box center [373, 102] width 233 height 12
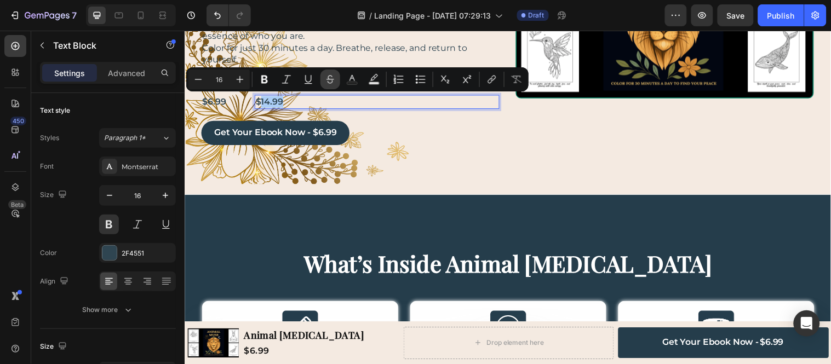
click at [329, 78] on icon "Editor contextual toolbar" at bounding box center [330, 79] width 11 height 11
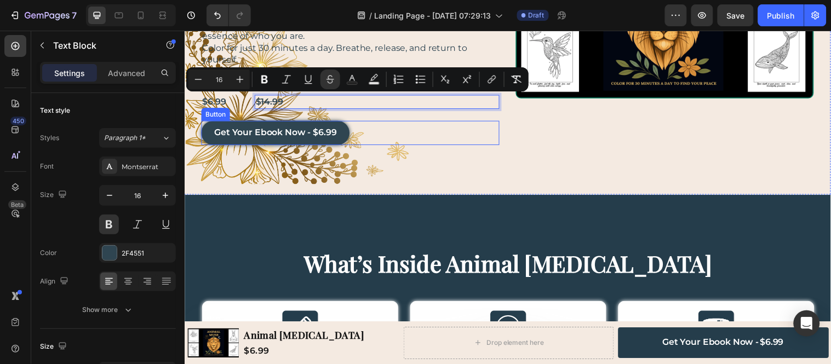
click at [340, 124] on link "get your ebook now - $6.99" at bounding box center [277, 134] width 151 height 25
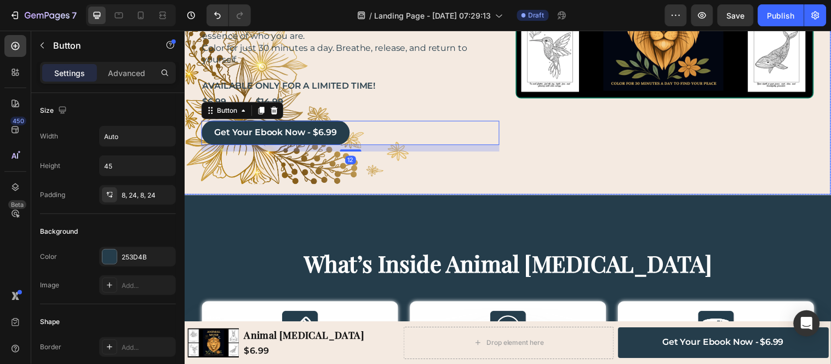
click at [392, 184] on div "A Journey Back to Your Center Heading Every day, the world pulls you outward.Yo…" at bounding box center [512, 13] width 657 height 366
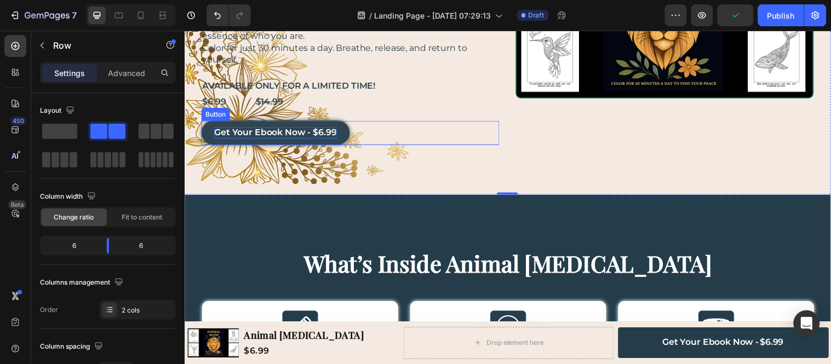
click at [287, 135] on p "get your ebook now - $6.99" at bounding box center [277, 134] width 124 height 12
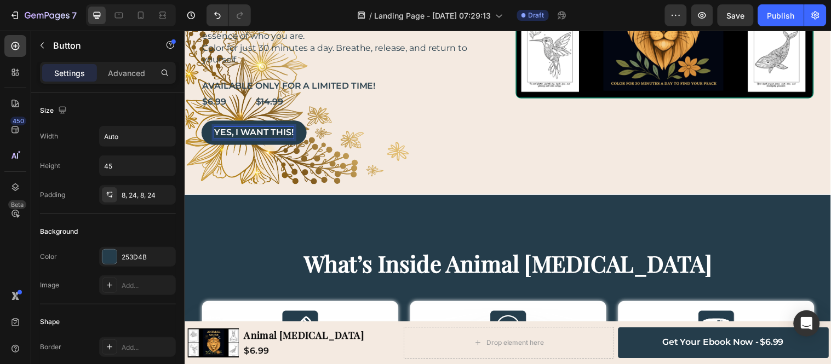
click at [322, 139] on div "YES, I WANT THIS! Button 12" at bounding box center [353, 134] width 303 height 25
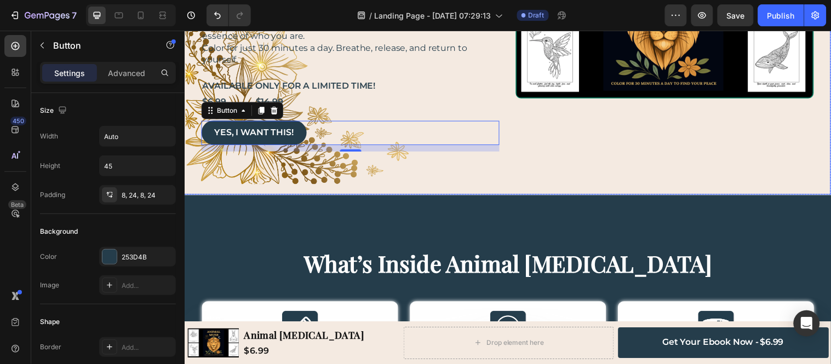
click at [356, 160] on div "A Journey Back to Your Center Heading Every day, the world pulls you outward.Yo…" at bounding box center [512, 13] width 657 height 366
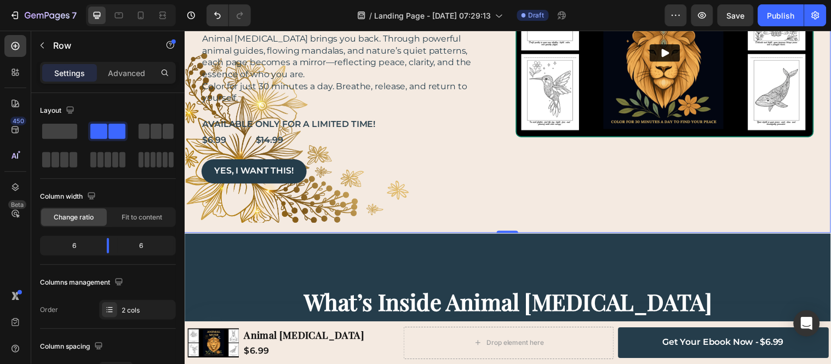
scroll to position [101, 0]
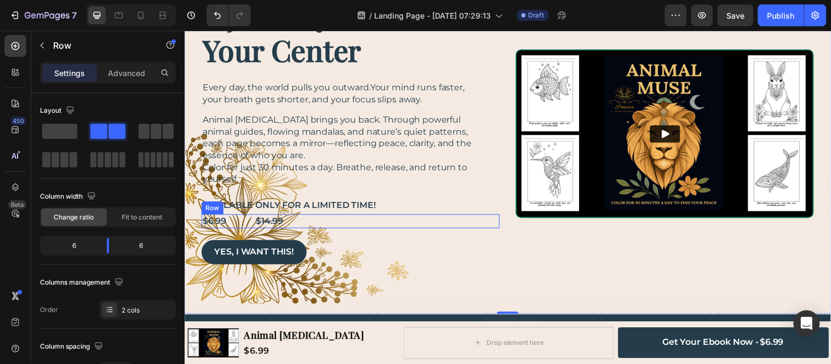
click at [254, 222] on div "$6.99 Text Block Row $ 14.99 Text Block Row" at bounding box center [353, 224] width 303 height 14
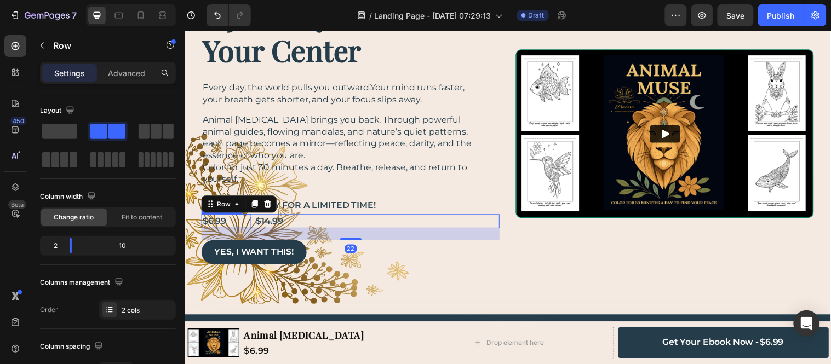
click at [244, 226] on div "$6.99 Text Block" at bounding box center [227, 224] width 50 height 14
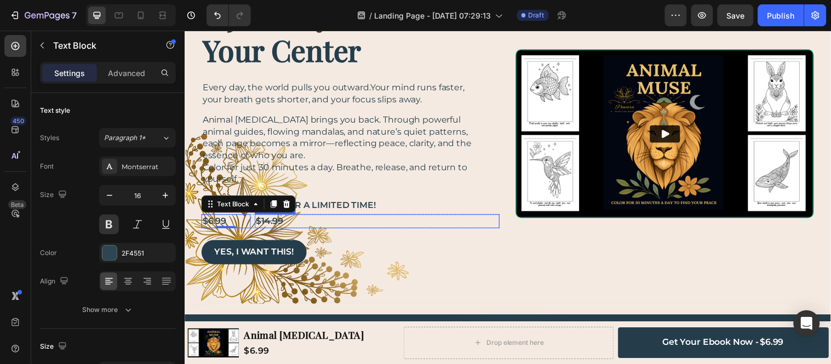
click at [260, 223] on p "$ 14.99" at bounding box center [373, 224] width 233 height 12
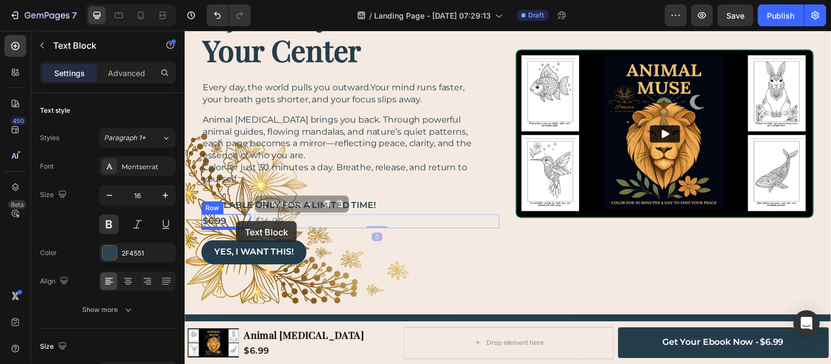
drag, startPoint x: 263, startPoint y: 209, endPoint x: 237, endPoint y: 224, distance: 30.9
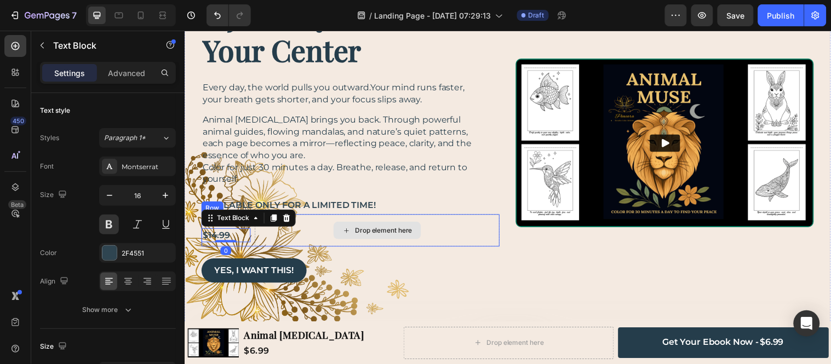
click at [301, 249] on div "Drop element here" at bounding box center [380, 233] width 249 height 33
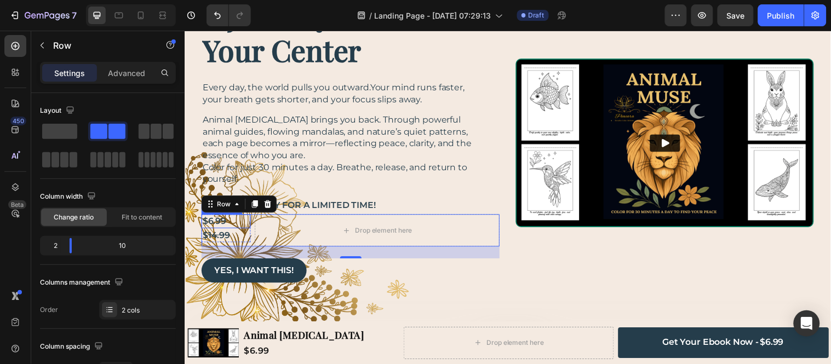
click at [243, 226] on div "$6.99 Text Block" at bounding box center [227, 224] width 50 height 14
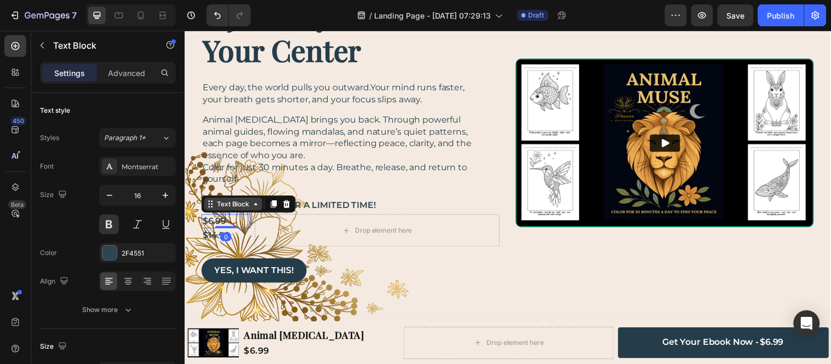
click at [230, 204] on div "Text Block" at bounding box center [233, 207] width 37 height 10
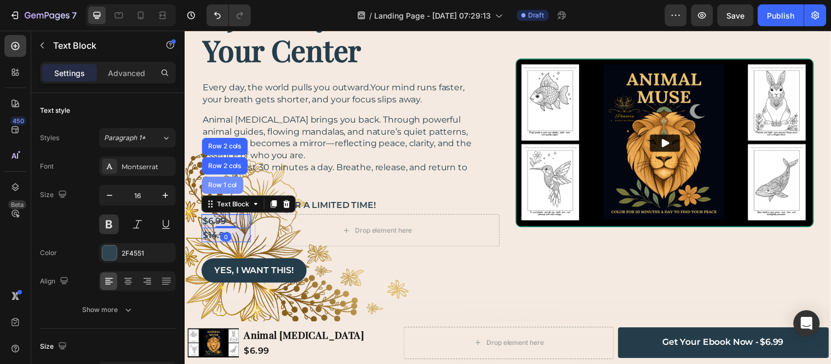
click at [231, 186] on div "Row 1 col" at bounding box center [223, 187] width 33 height 7
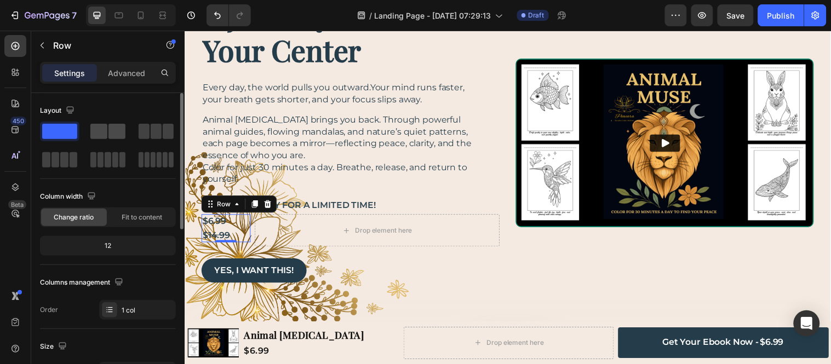
click at [110, 134] on span at bounding box center [116, 131] width 17 height 15
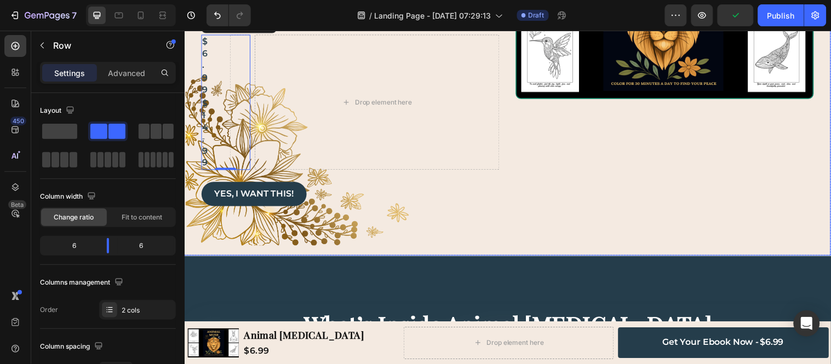
scroll to position [162, 0]
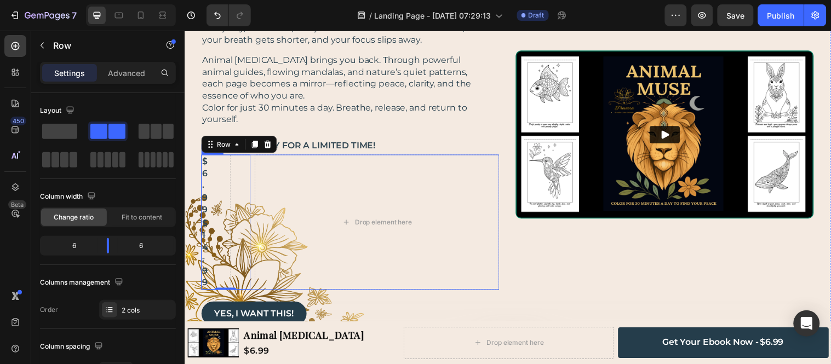
click at [251, 200] on div "$6.99 Text Block $ 14.99 Text Block Row 0 Drop element here Row" at bounding box center [353, 224] width 303 height 137
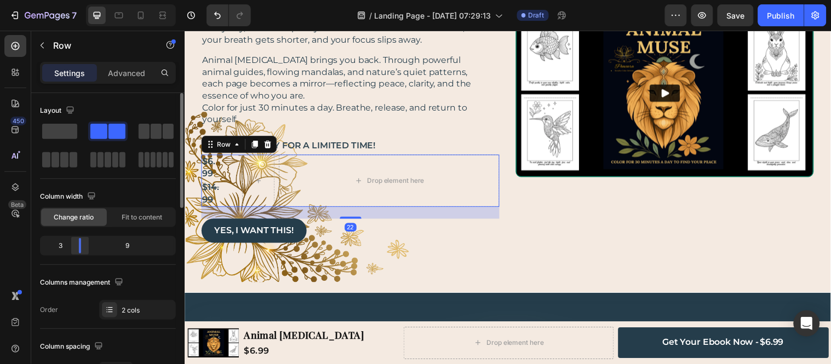
drag, startPoint x: 68, startPoint y: 245, endPoint x: 76, endPoint y: 245, distance: 7.1
click at [76, 0] on body "7 / Landing Page - [DATE] 07:29:13 Draft Preview Save Publish 450 Beta Sections…" at bounding box center [415, 0] width 831 height 0
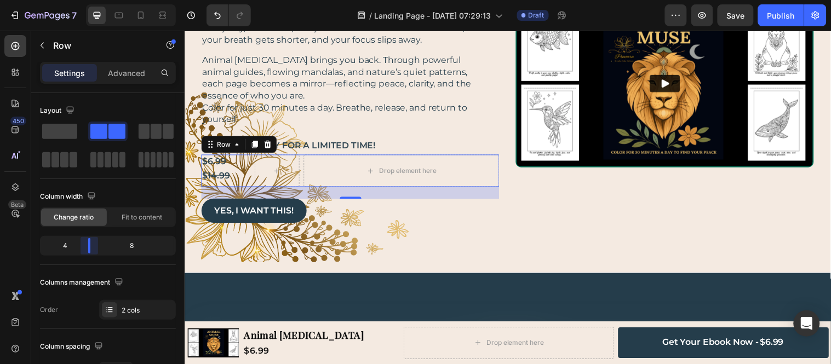
drag, startPoint x: 76, startPoint y: 245, endPoint x: 0, endPoint y: 126, distance: 140.9
click at [83, 0] on body "7 / Landing Page - [DATE] 07:29:13 Draft Preview Save Publish 450 Beta Sections…" at bounding box center [415, 0] width 831 height 0
click at [216, 177] on s "14.99" at bounding box center [219, 177] width 22 height 10
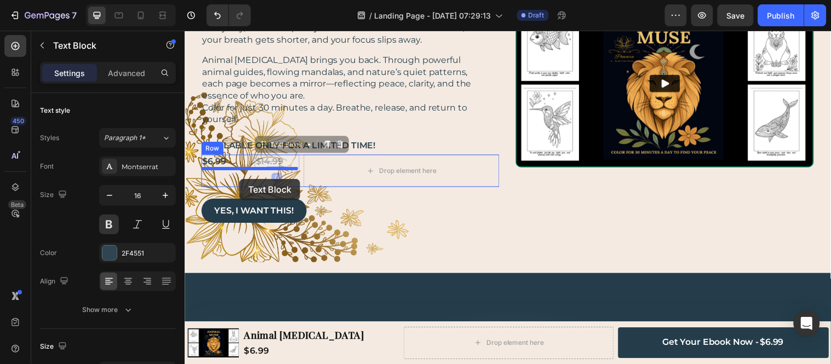
drag, startPoint x: 267, startPoint y: 146, endPoint x: 234, endPoint y: 181, distance: 48.1
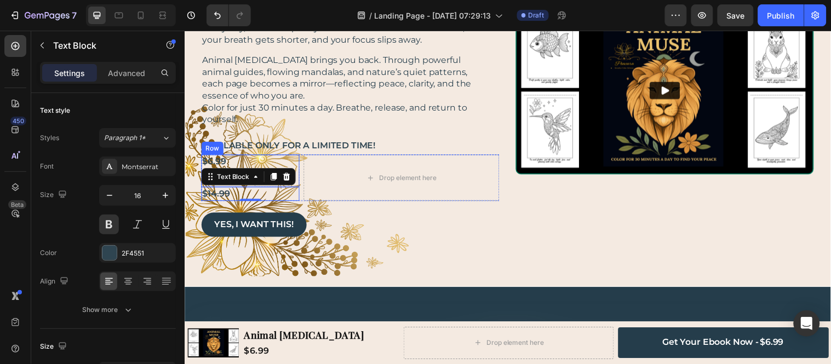
click at [251, 161] on div "$6.99 Text Block Row" at bounding box center [252, 172] width 100 height 33
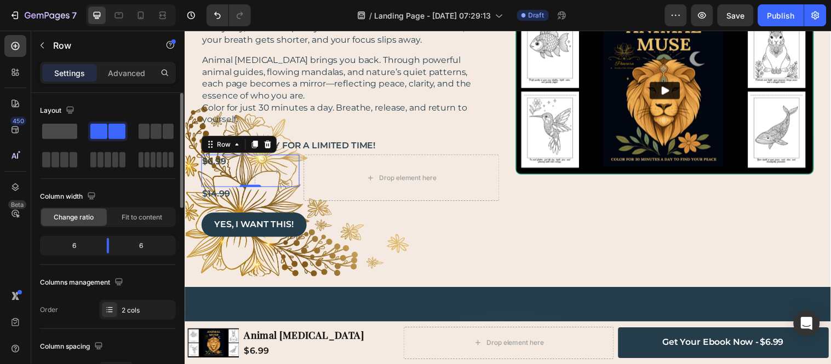
click at [61, 132] on span at bounding box center [59, 131] width 35 height 15
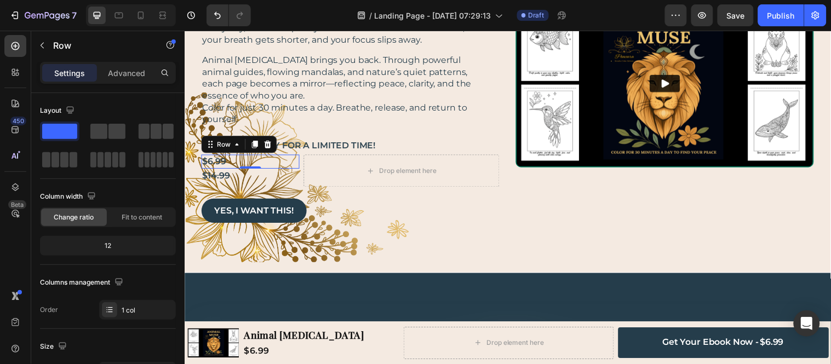
click at [234, 152] on div "Row" at bounding box center [240, 146] width 77 height 18
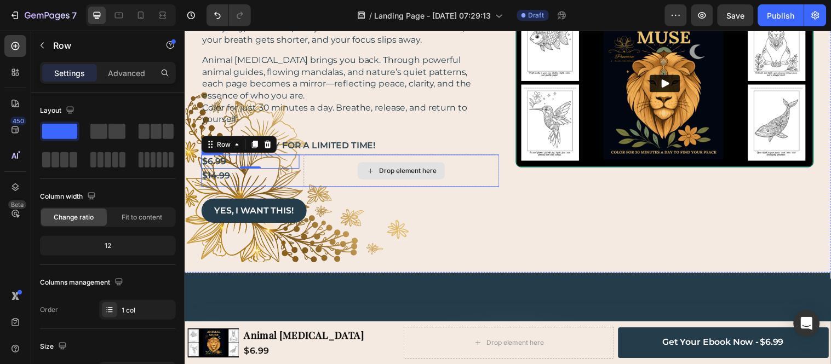
click at [342, 175] on div "Drop element here" at bounding box center [405, 172] width 199 height 33
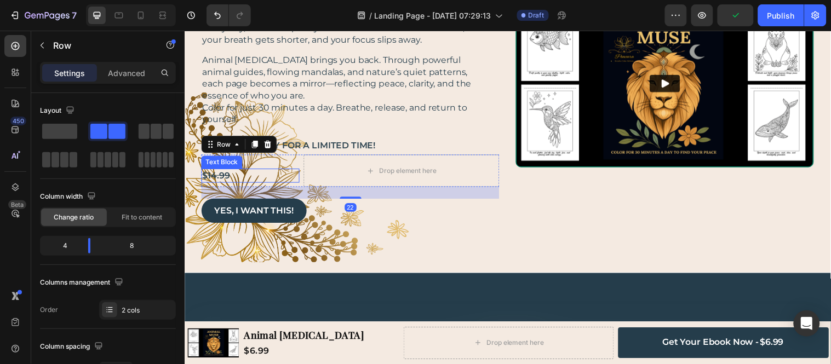
click at [250, 172] on p "$ 14.99" at bounding box center [245, 177] width 84 height 12
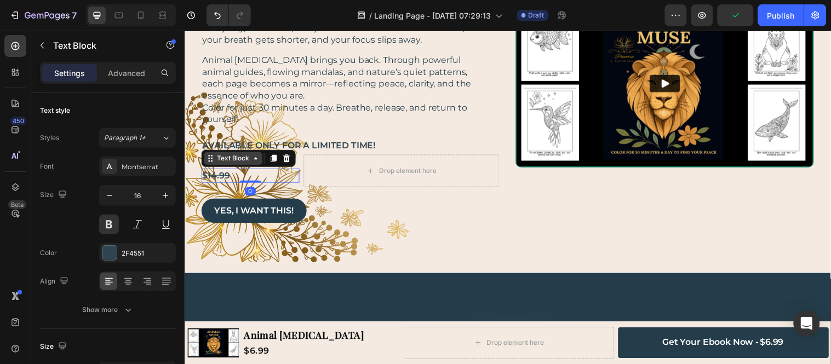
click at [234, 158] on div "Text Block" at bounding box center [233, 160] width 37 height 10
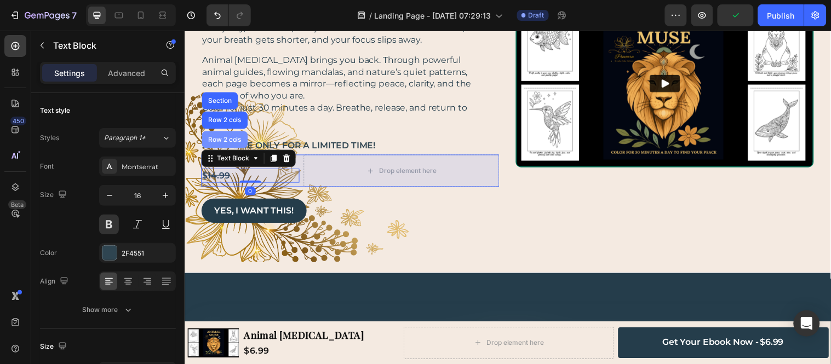
click at [230, 142] on div "Row 2 cols" at bounding box center [226, 140] width 38 height 7
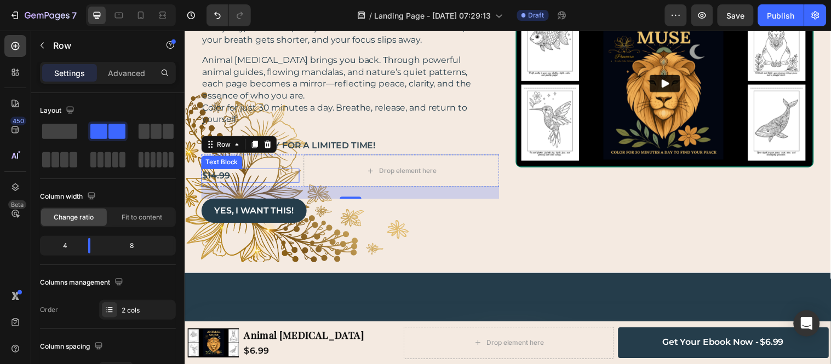
click at [289, 171] on div "$ 14.99 Text Block" at bounding box center [252, 177] width 100 height 14
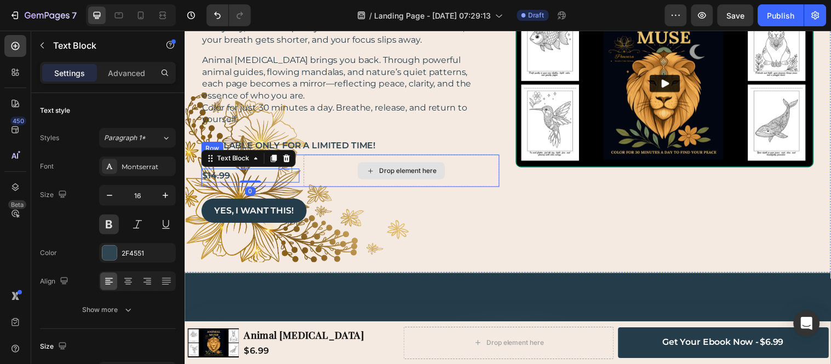
click at [321, 168] on div "Drop element here" at bounding box center [405, 172] width 199 height 33
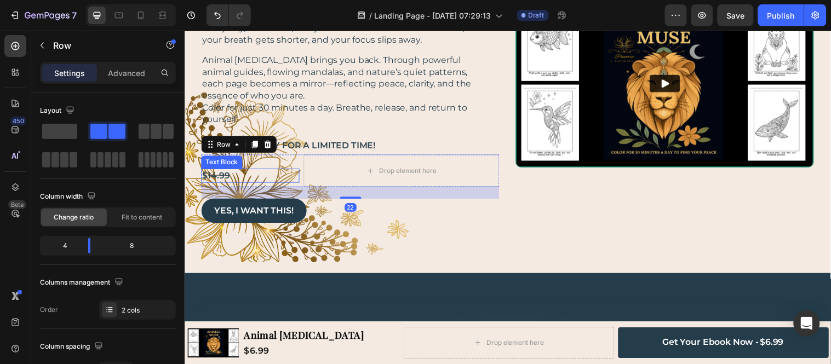
click at [231, 173] on p "$ 14.99" at bounding box center [245, 177] width 84 height 12
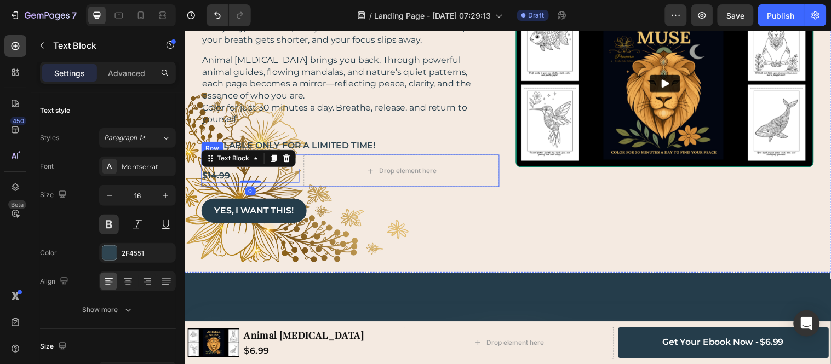
click at [301, 182] on div "$6.99 Text Block Row $ 14.99 Text Block 0 Drop element here Row" at bounding box center [353, 172] width 303 height 33
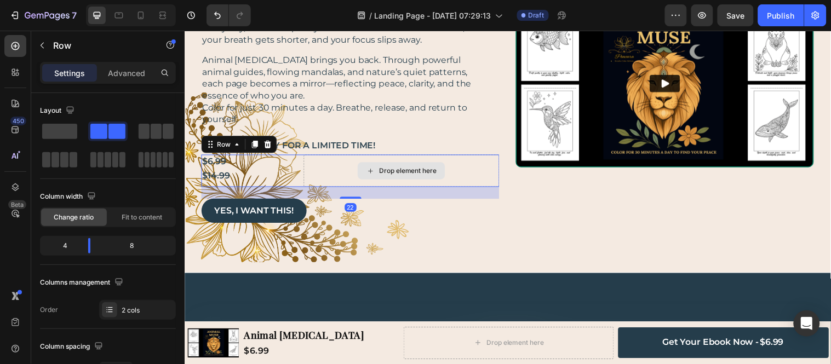
click at [309, 174] on div "Drop element here" at bounding box center [405, 172] width 199 height 33
click at [254, 174] on p "$ 14.99" at bounding box center [245, 177] width 84 height 12
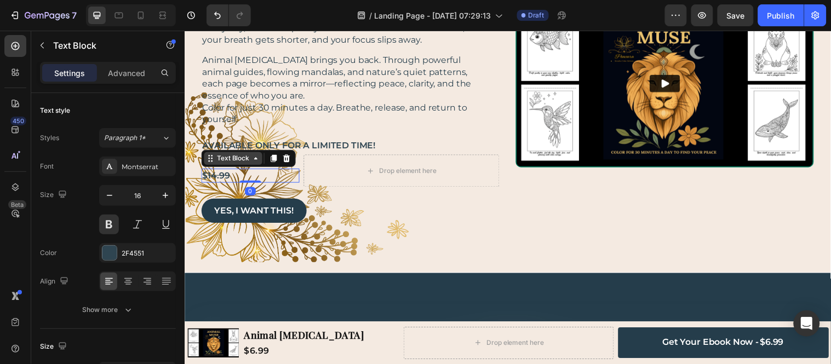
click at [219, 163] on div "Text Block" at bounding box center [233, 160] width 37 height 10
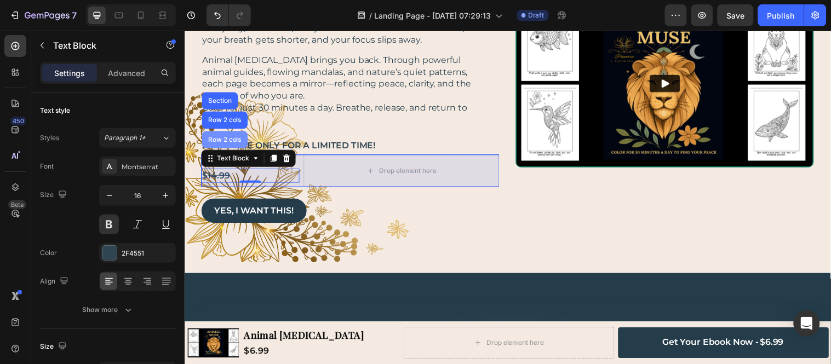
click at [227, 141] on div "Row 2 cols" at bounding box center [226, 140] width 38 height 7
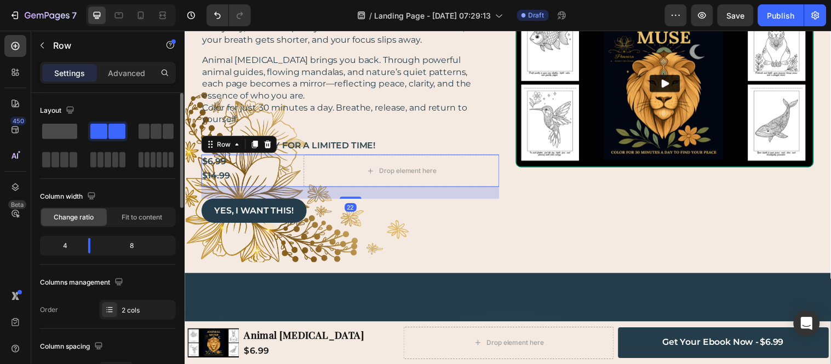
click at [59, 130] on span at bounding box center [59, 131] width 35 height 15
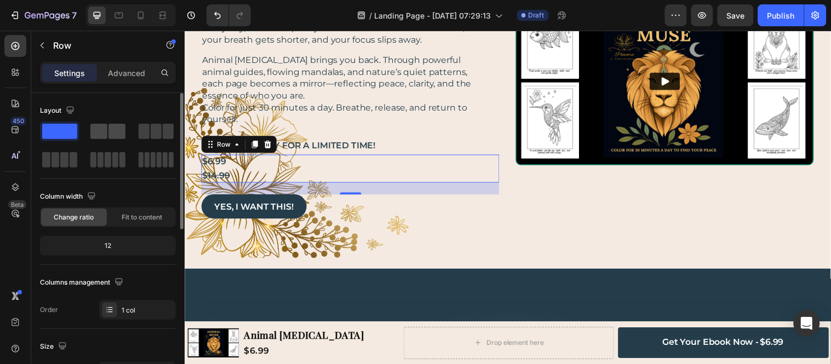
click at [102, 129] on span at bounding box center [98, 131] width 17 height 15
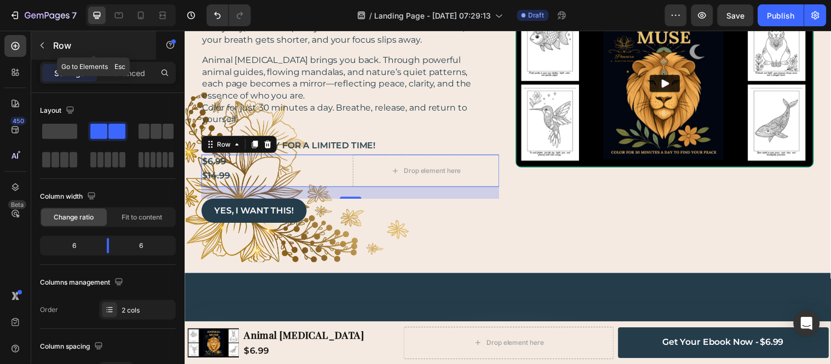
click at [43, 45] on icon "button" at bounding box center [42, 45] width 9 height 9
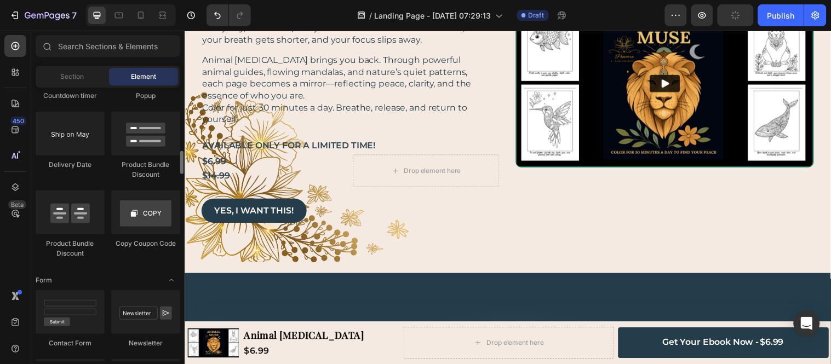
scroll to position [2191, 0]
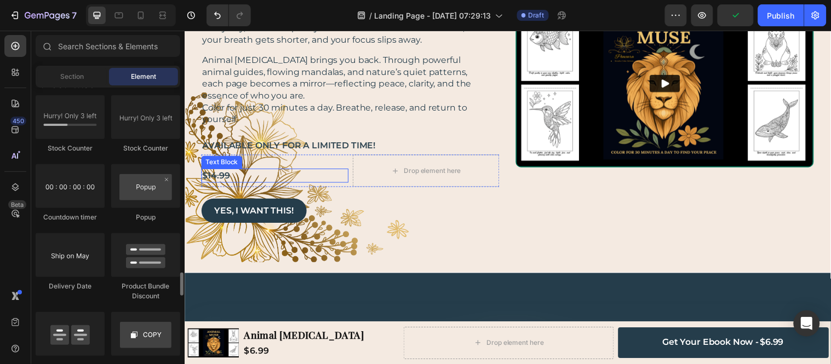
click at [323, 173] on p "$ 14.99" at bounding box center [270, 177] width 134 height 12
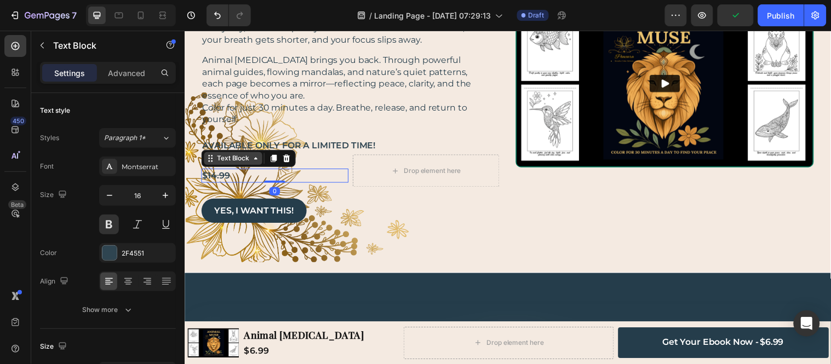
click at [250, 158] on div "Text Block" at bounding box center [233, 160] width 37 height 10
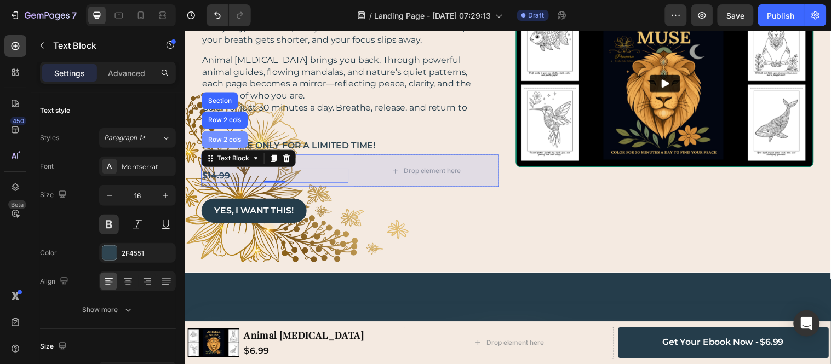
click at [231, 139] on div "Row 2 cols" at bounding box center [226, 140] width 38 height 7
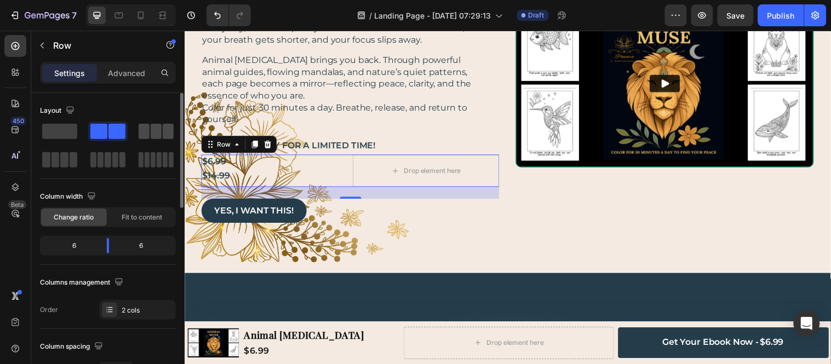
drag, startPoint x: 62, startPoint y: 124, endPoint x: 139, endPoint y: 138, distance: 77.9
click at [62, 124] on span at bounding box center [59, 131] width 35 height 15
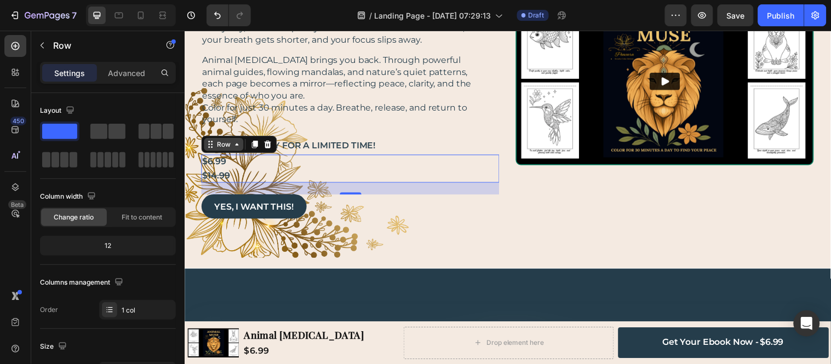
click at [234, 146] on icon at bounding box center [237, 145] width 9 height 9
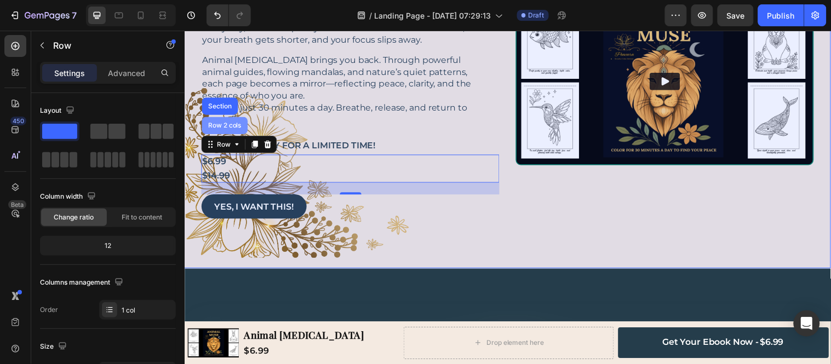
click at [227, 121] on div "Row 2 cols" at bounding box center [225, 127] width 47 height 18
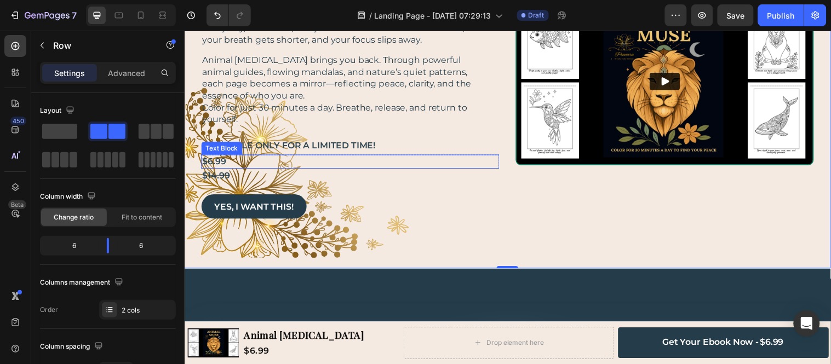
click at [322, 163] on p "$6.99" at bounding box center [347, 163] width 288 height 12
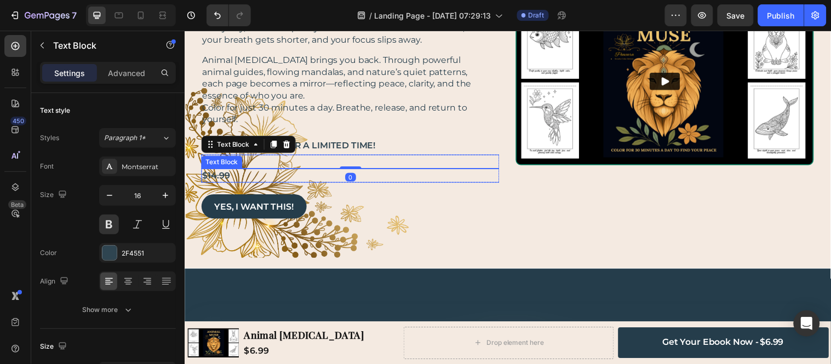
click at [263, 174] on p "$ 14.99" at bounding box center [347, 177] width 288 height 12
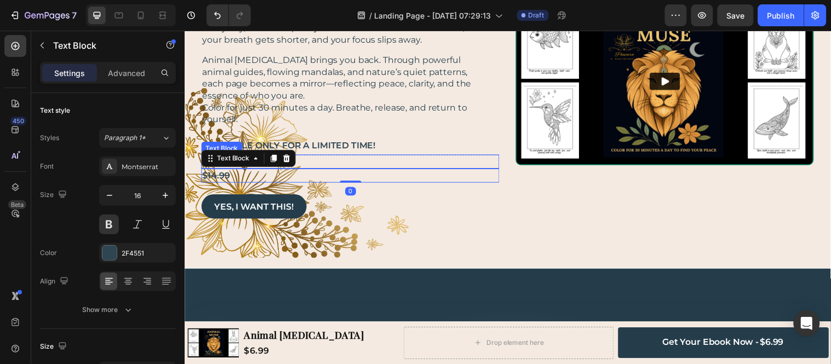
click at [323, 162] on p "$6.99" at bounding box center [347, 163] width 288 height 12
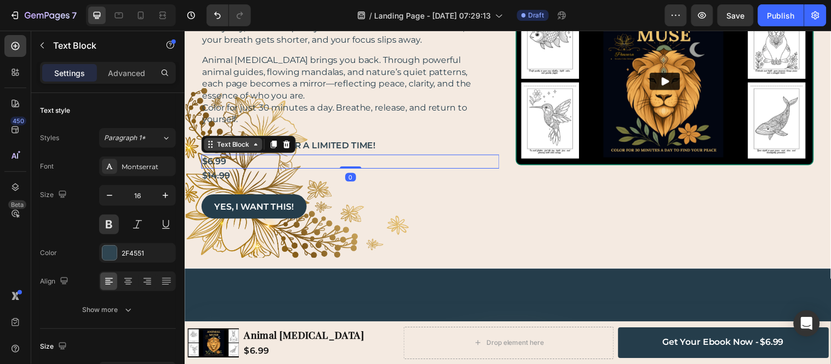
click at [224, 145] on div "Text Block" at bounding box center [233, 146] width 37 height 10
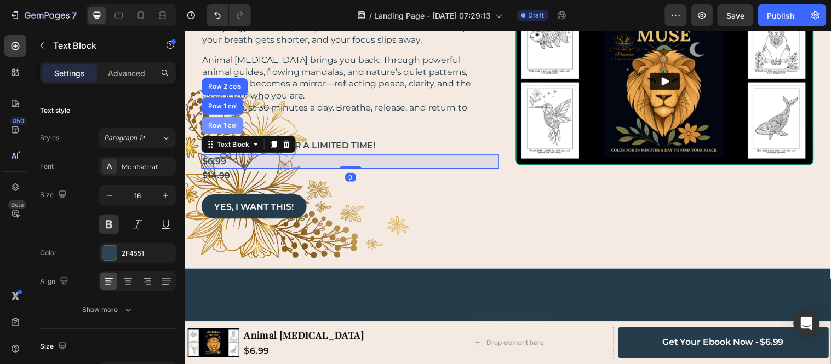
click at [224, 125] on div "Row 1 col" at bounding box center [223, 126] width 33 height 7
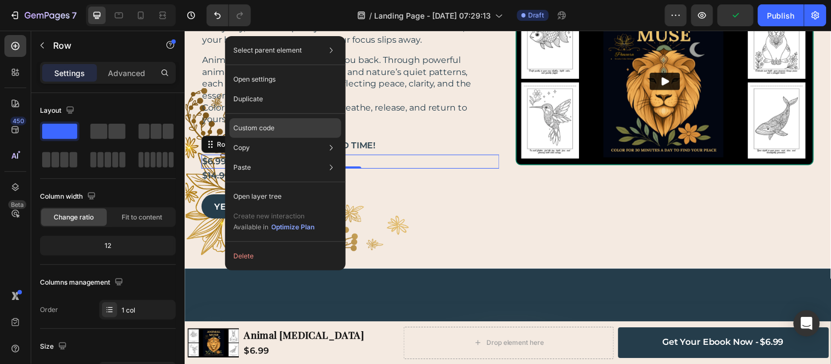
click at [261, 127] on p "Custom code" at bounding box center [254, 128] width 41 height 10
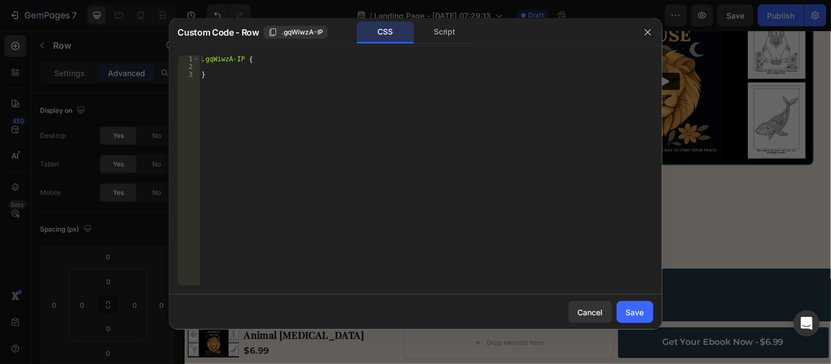
type textarea ".gqWiwzA-IP {"
click at [280, 61] on div ".gqWiwzA-IP { }" at bounding box center [426, 178] width 454 height 247
type textarea "display: flex;"
drag, startPoint x: 643, startPoint y: 312, endPoint x: 217, endPoint y: 225, distance: 434.5
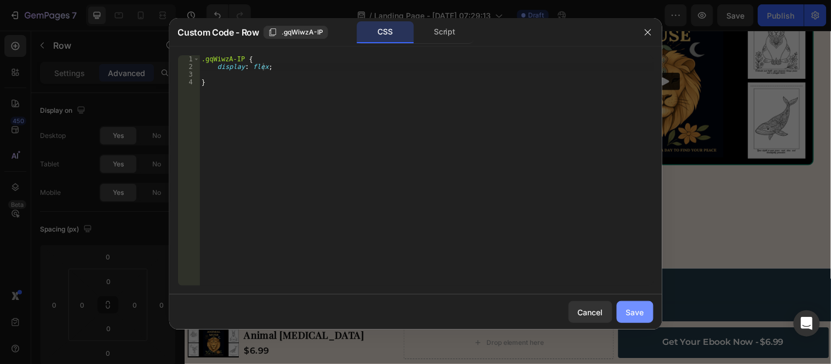
click at [643, 312] on div "Save" at bounding box center [635, 313] width 18 height 12
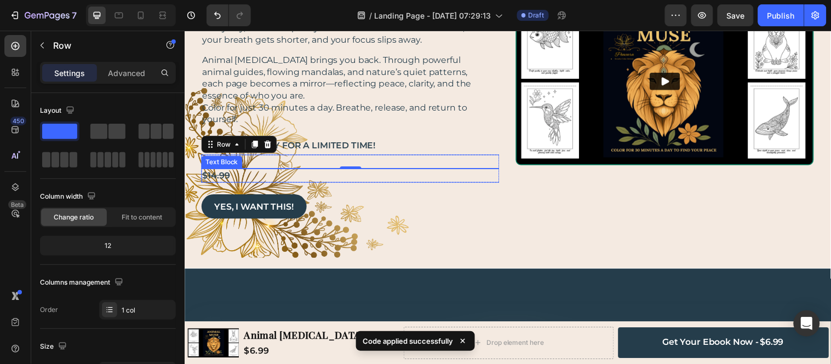
click at [220, 168] on div "Text Block" at bounding box center [223, 163] width 42 height 13
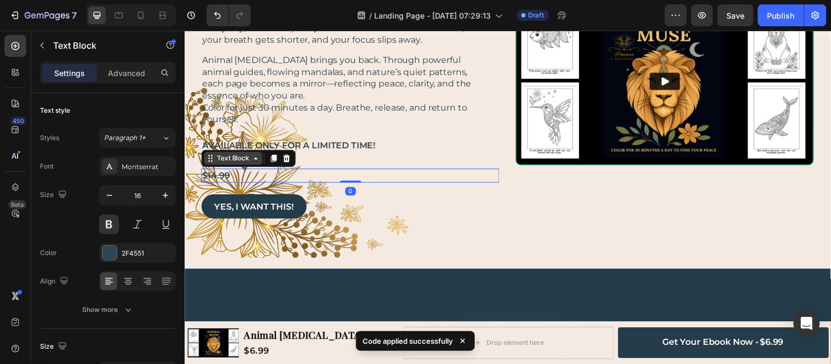
click at [220, 161] on div "Text Block" at bounding box center [233, 160] width 37 height 10
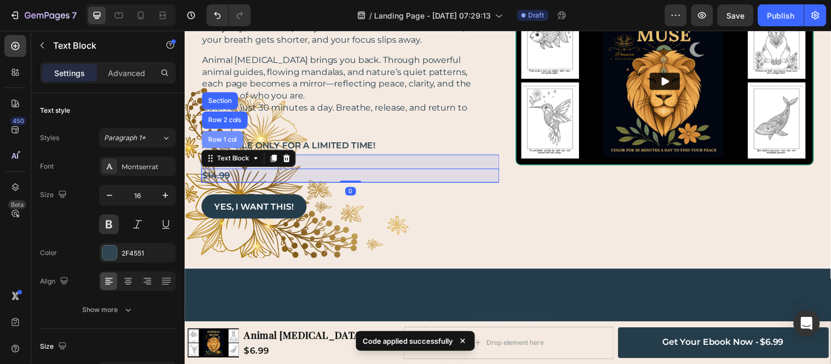
click at [226, 140] on div "Row 1 col" at bounding box center [223, 140] width 33 height 7
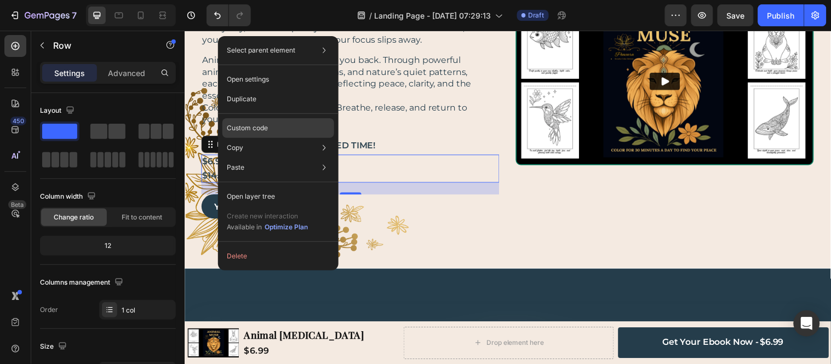
click at [280, 158] on div "Custom code" at bounding box center [278, 168] width 112 height 20
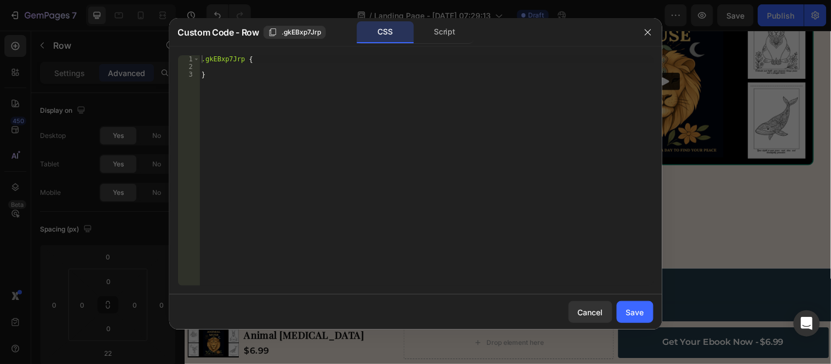
click at [271, 67] on div ".gkEBxp7Jrp { }" at bounding box center [426, 178] width 454 height 247
type textarea "display: flex;"
click at [641, 313] on div "Save" at bounding box center [635, 313] width 18 height 12
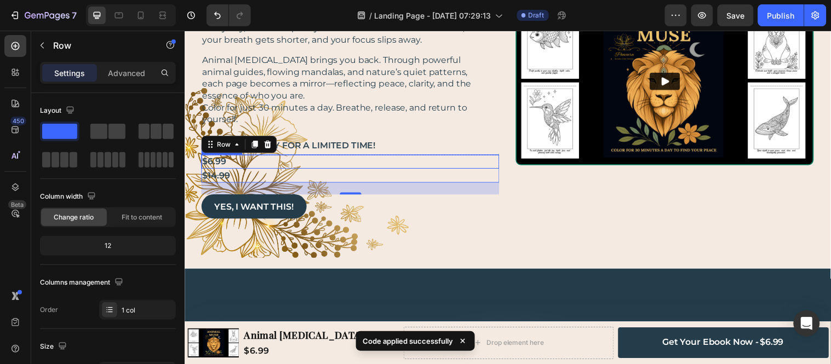
click at [273, 163] on p "$6.99" at bounding box center [347, 163] width 288 height 12
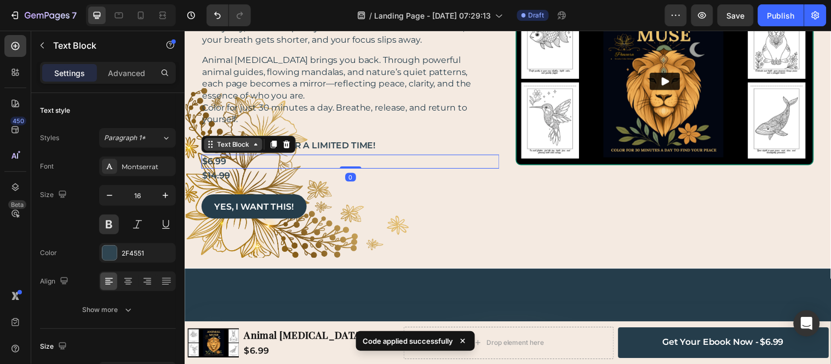
click at [232, 146] on div "Text Block" at bounding box center [233, 146] width 37 height 10
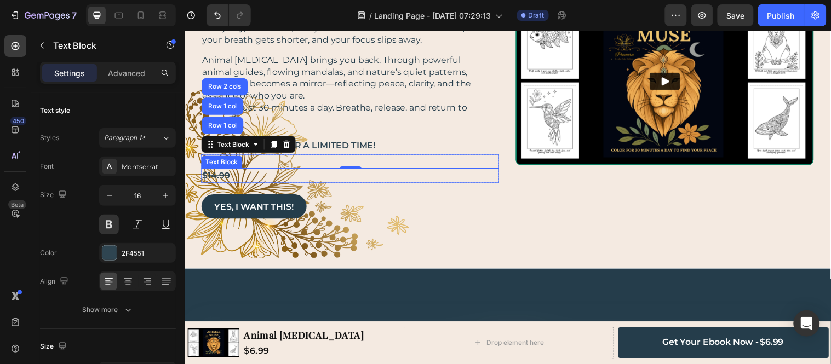
click at [283, 177] on p "$ 14.99" at bounding box center [347, 177] width 288 height 12
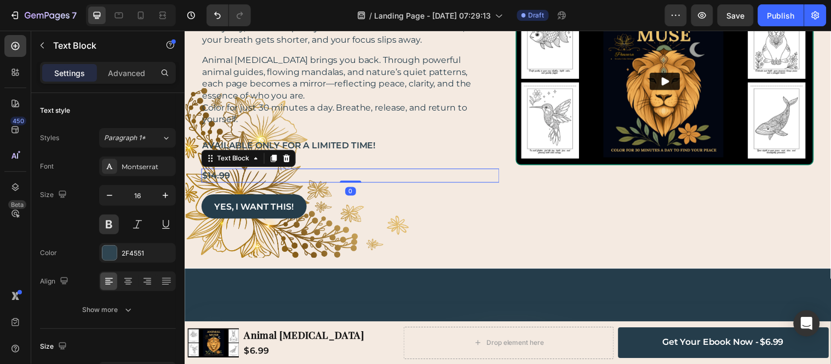
click at [446, 200] on div "YES, I WANT THIS! Button" at bounding box center [353, 209] width 303 height 25
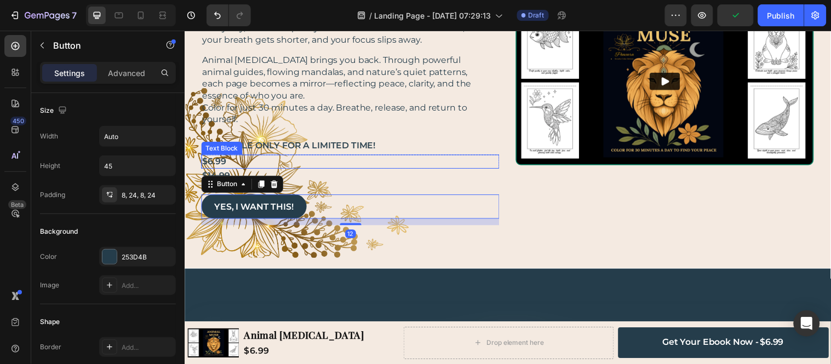
click at [335, 165] on p "$6.99" at bounding box center [347, 163] width 288 height 12
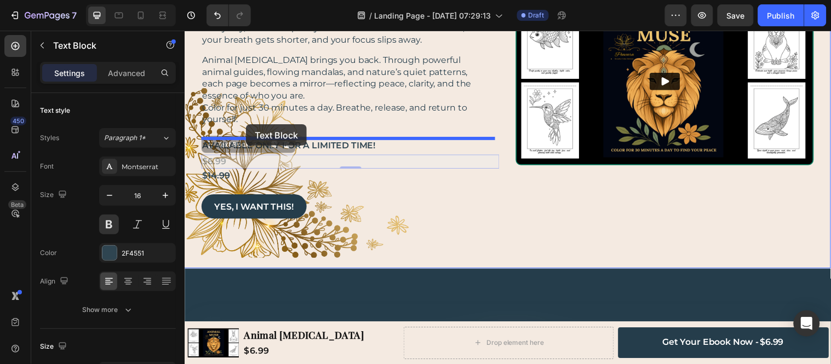
drag, startPoint x: 212, startPoint y: 149, endPoint x: 247, endPoint y: 125, distance: 41.8
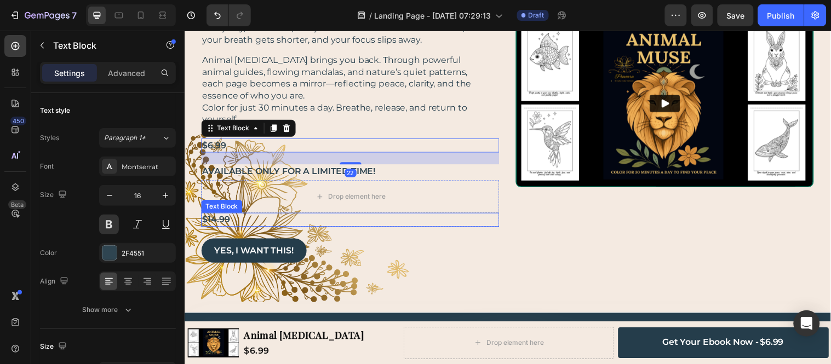
click at [224, 218] on s "14.99" at bounding box center [219, 222] width 22 height 10
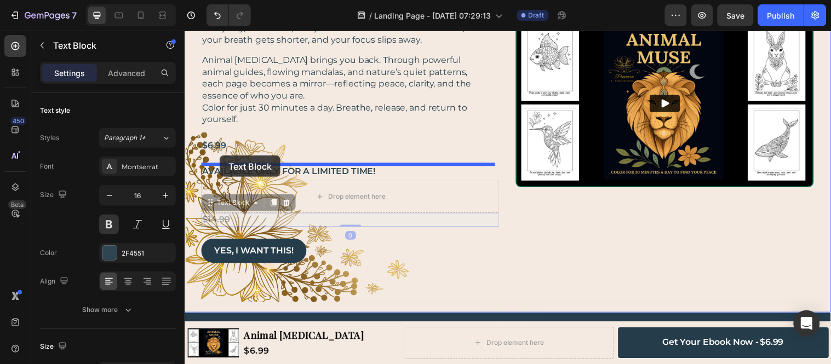
drag, startPoint x: 213, startPoint y: 204, endPoint x: 220, endPoint y: 157, distance: 47.1
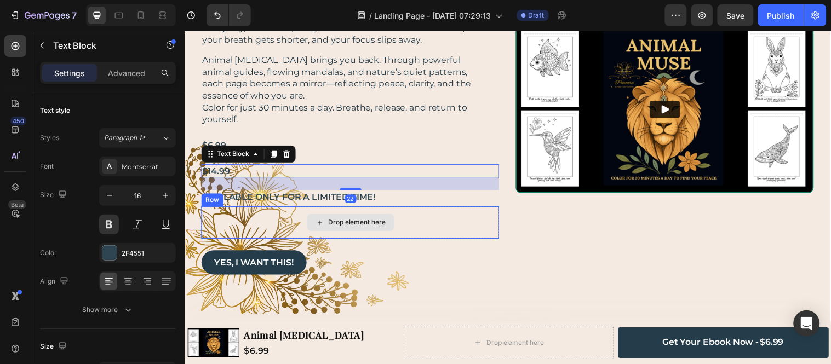
click at [231, 222] on div "Drop element here" at bounding box center [353, 225] width 303 height 33
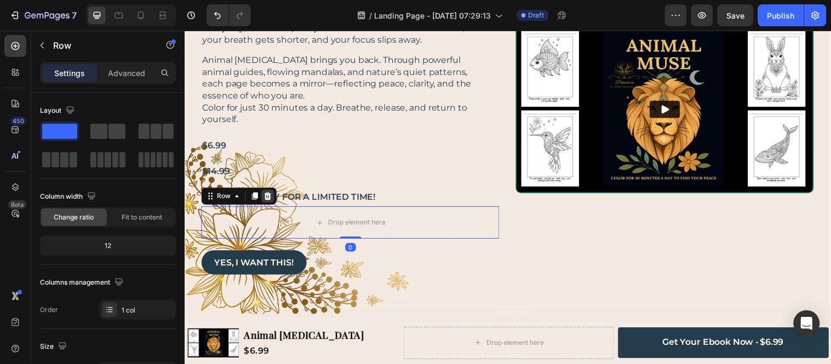
click at [271, 196] on icon at bounding box center [269, 198] width 7 height 8
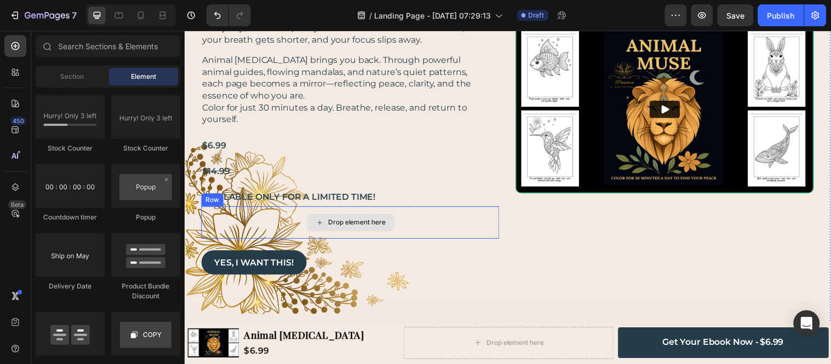
click at [236, 226] on div "Drop element here" at bounding box center [353, 225] width 303 height 33
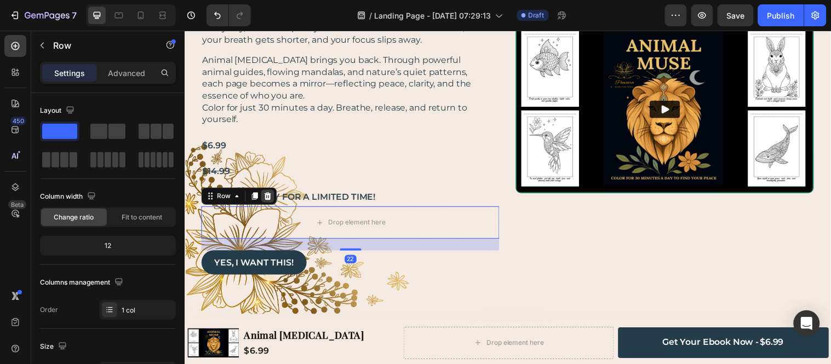
click at [265, 197] on icon at bounding box center [269, 198] width 9 height 9
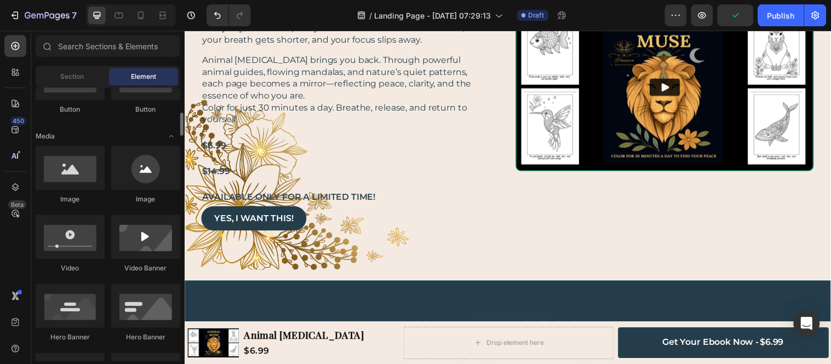
scroll to position [0, 0]
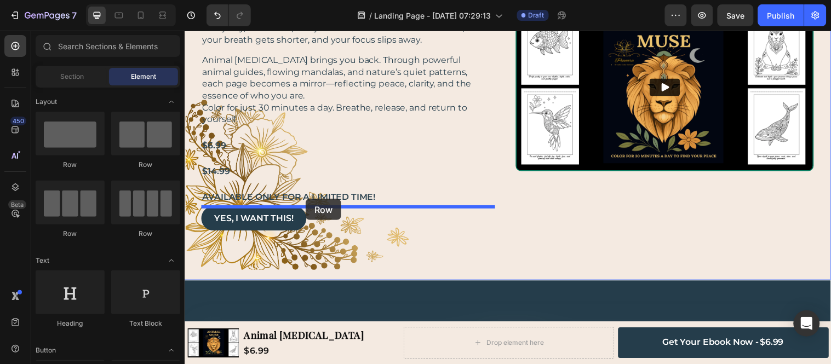
drag, startPoint x: 328, startPoint y: 175, endPoint x: 307, endPoint y: 201, distance: 33.5
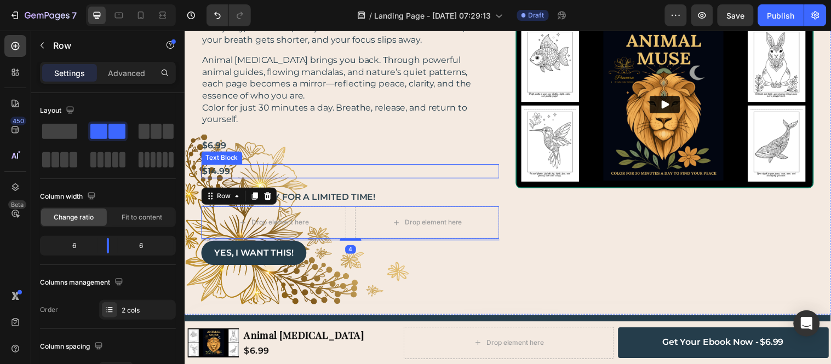
click at [215, 173] on s "14.99" at bounding box center [219, 173] width 22 height 10
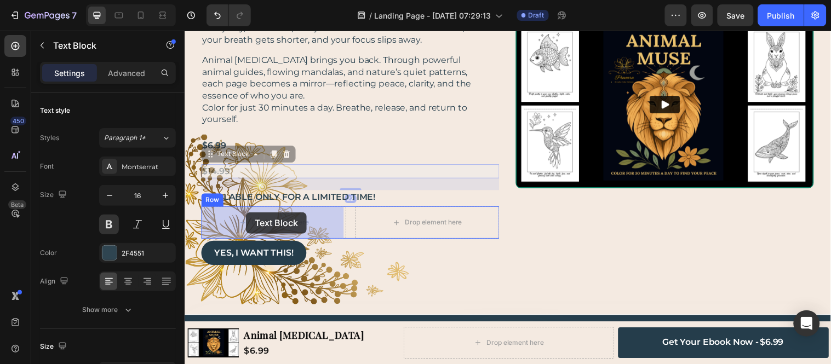
drag, startPoint x: 210, startPoint y: 154, endPoint x: 247, endPoint y: 215, distance: 71.0
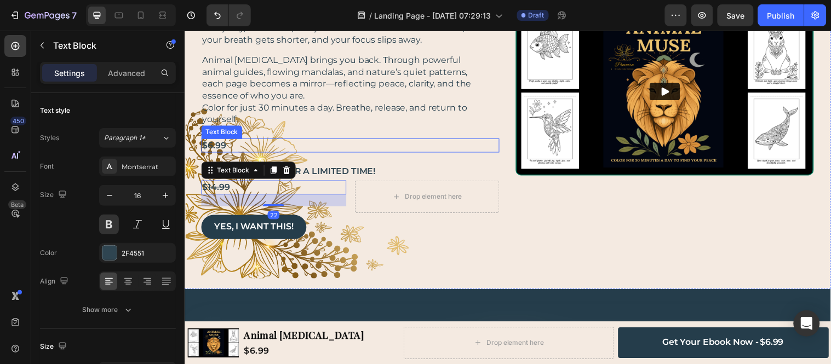
click at [212, 145] on p "$6.99" at bounding box center [347, 147] width 288 height 12
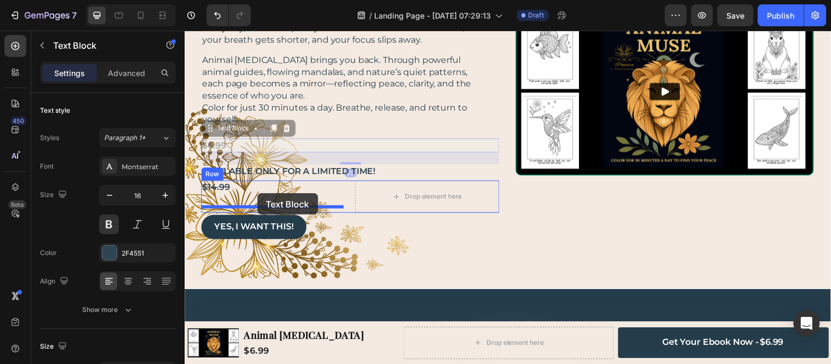
drag, startPoint x: 212, startPoint y: 129, endPoint x: 258, endPoint y: 196, distance: 80.7
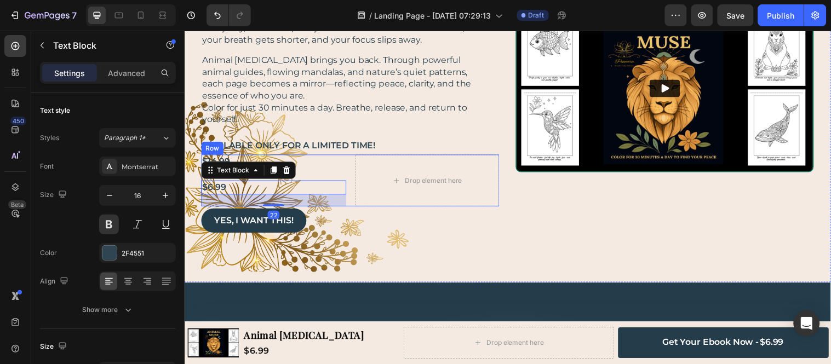
click at [331, 170] on div "$ 14.99 Text Block" at bounding box center [275, 163] width 147 height 14
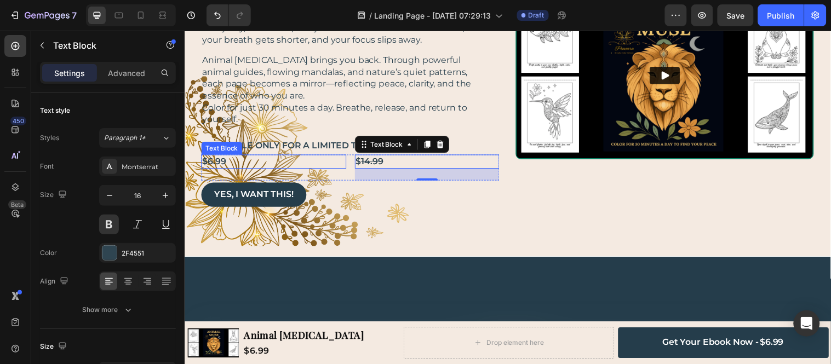
click at [244, 165] on p "$6.99" at bounding box center [269, 163] width 132 height 12
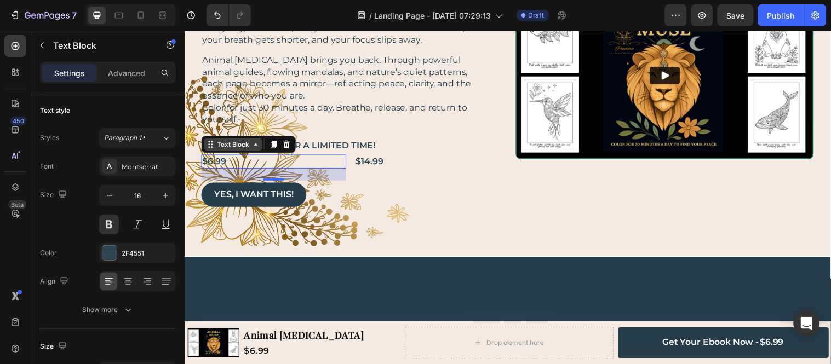
click at [240, 148] on div "Text Block" at bounding box center [233, 146] width 37 height 10
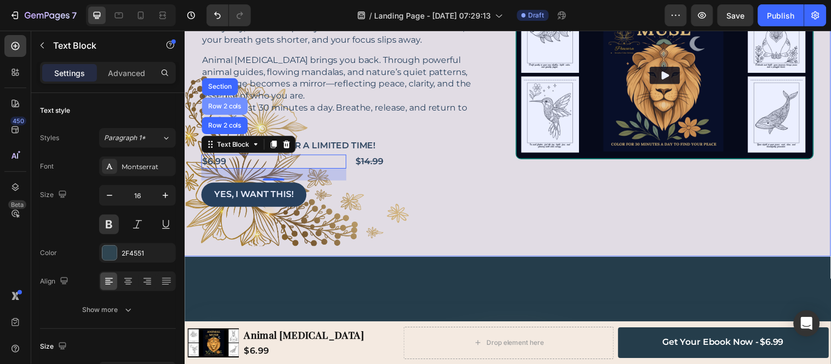
click at [227, 116] on div "Row 2 cols" at bounding box center [225, 107] width 47 height 18
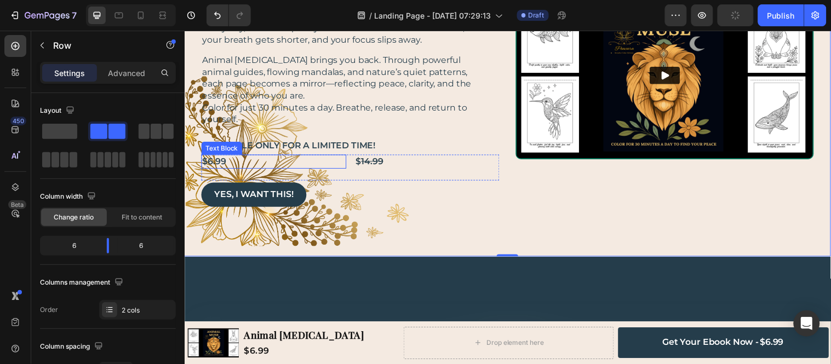
click at [326, 165] on p "$6.99" at bounding box center [269, 163] width 132 height 12
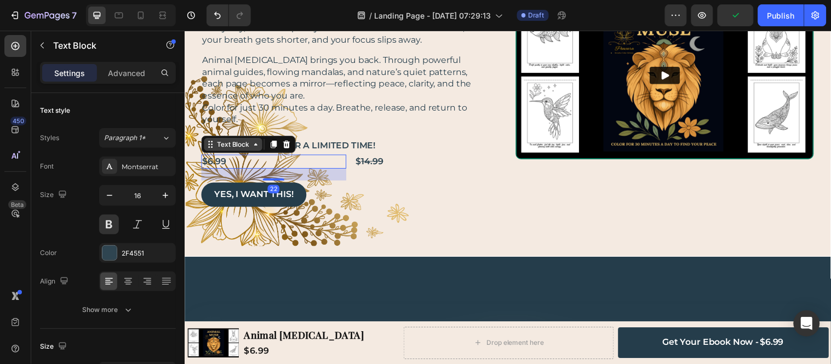
click at [232, 148] on div "Text Block" at bounding box center [233, 146] width 37 height 10
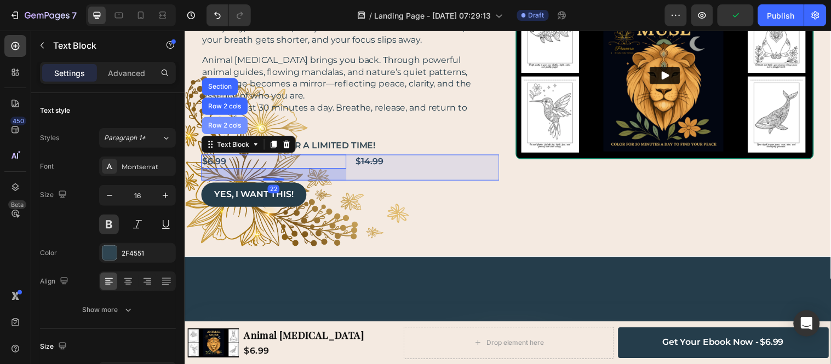
click at [232, 131] on div "Row 2 cols" at bounding box center [225, 127] width 47 height 18
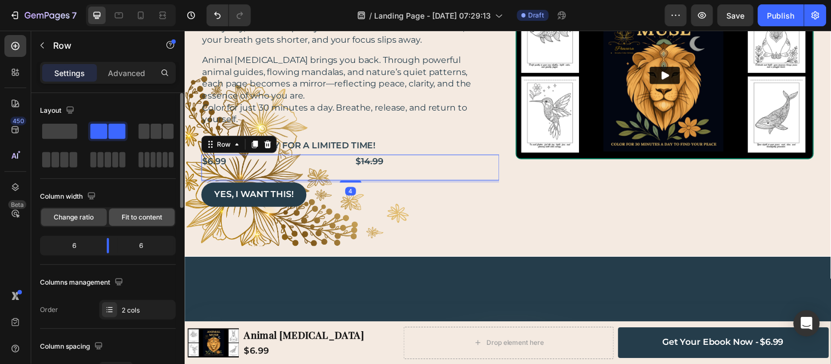
click at [129, 214] on span "Fit to content" at bounding box center [142, 218] width 41 height 10
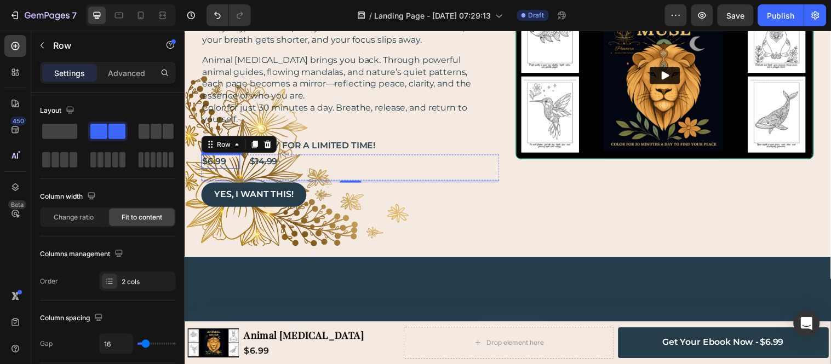
click at [232, 165] on div "$6.99 Text Block" at bounding box center [221, 163] width 39 height 14
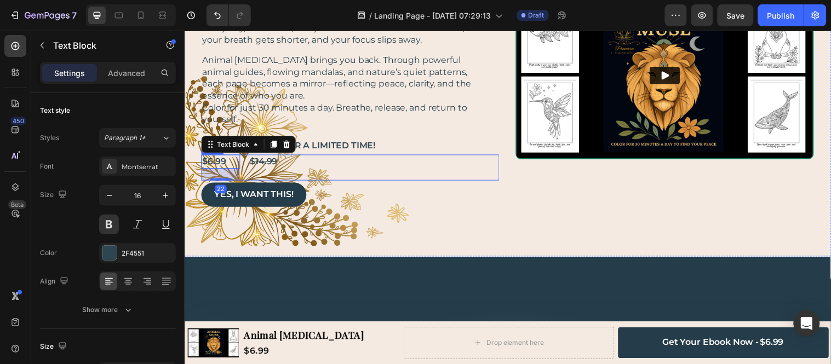
click at [246, 163] on div "$6.99 Text Block 22 $ 14.99 Text Block Row" at bounding box center [353, 169] width 303 height 26
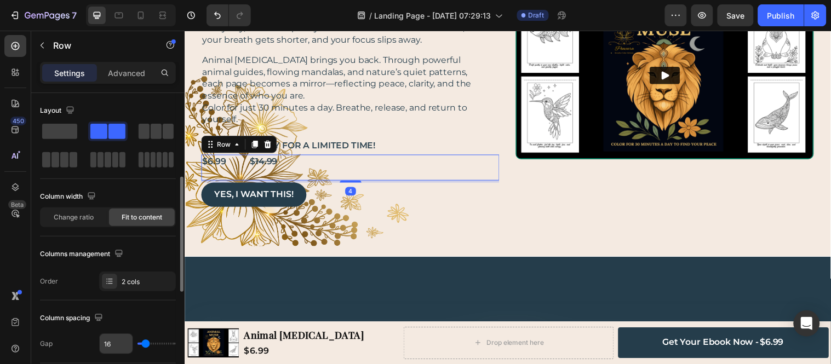
scroll to position [61, 0]
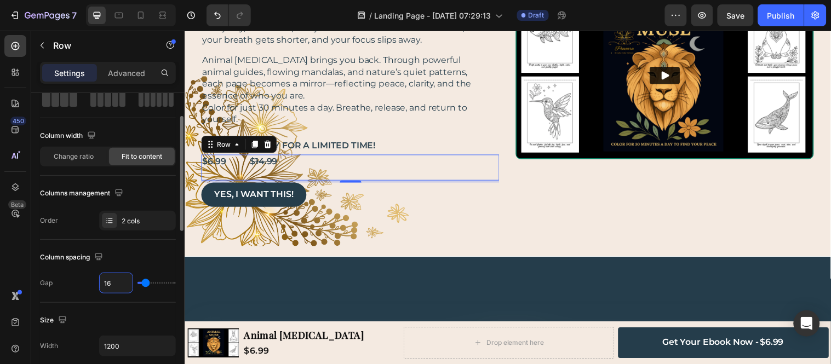
click at [118, 288] on input "16" at bounding box center [116, 283] width 33 height 20
type input "15"
type input "14"
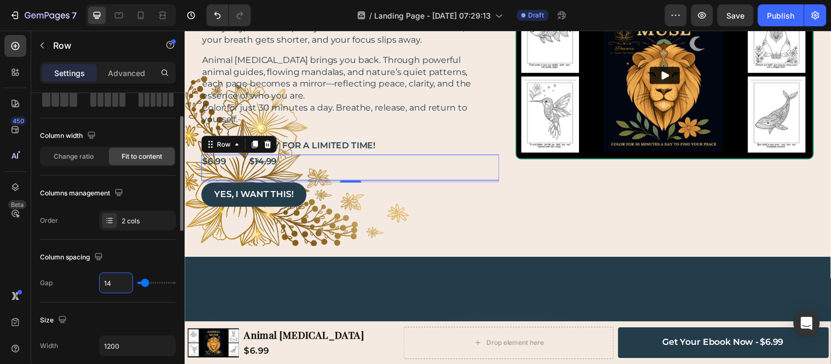
type input "13"
type input "12"
type input "11"
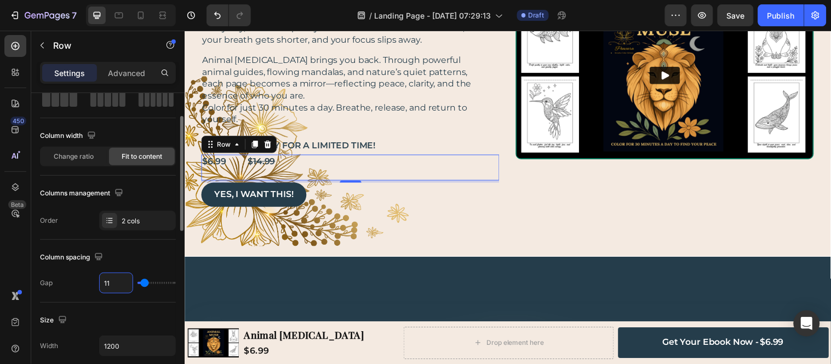
type input "11"
type input "10"
type input "9"
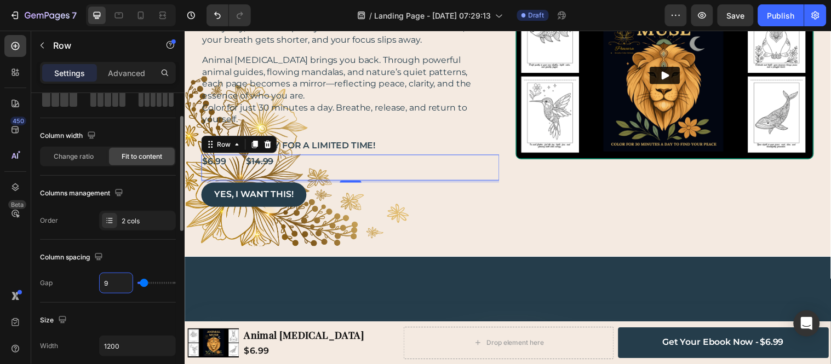
type input "8"
type input "7"
type input "6"
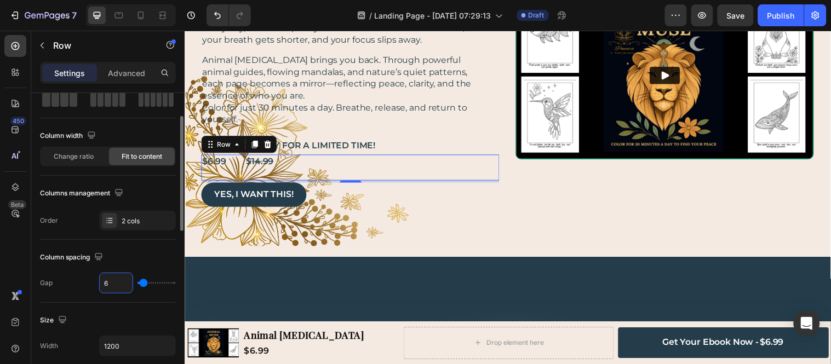
type input "6"
type input "5"
type input "4"
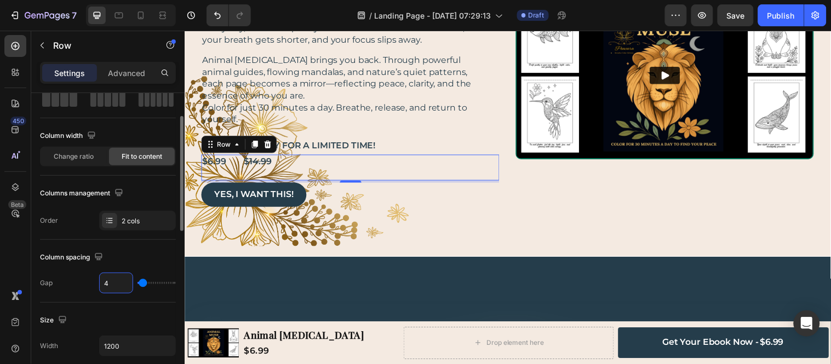
type input "3"
type input "2"
type input "1"
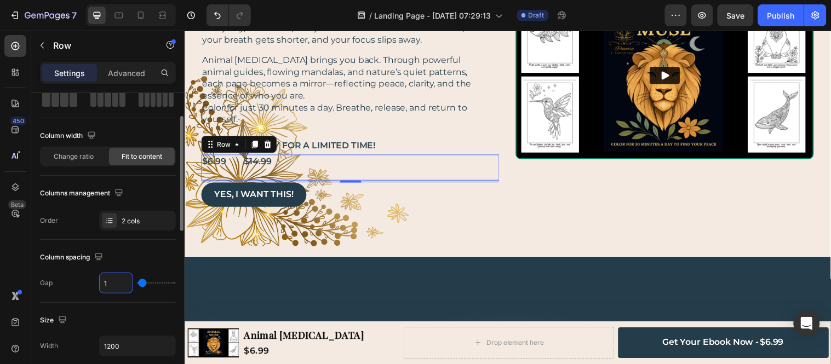
type input "1"
type input "0"
type input "0px"
click at [236, 164] on div "$6.99 Text Block" at bounding box center [221, 163] width 39 height 14
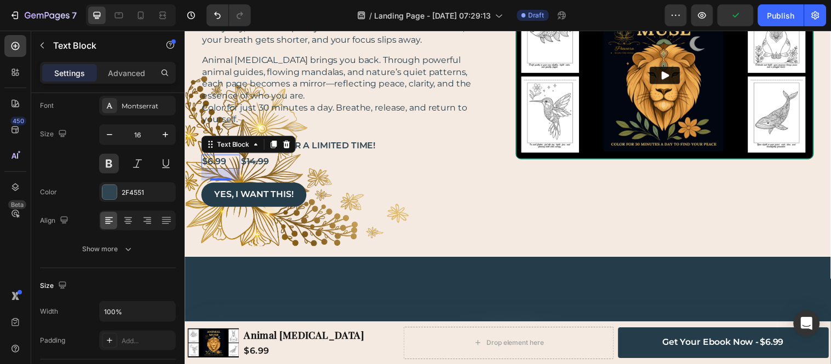
scroll to position [0, 0]
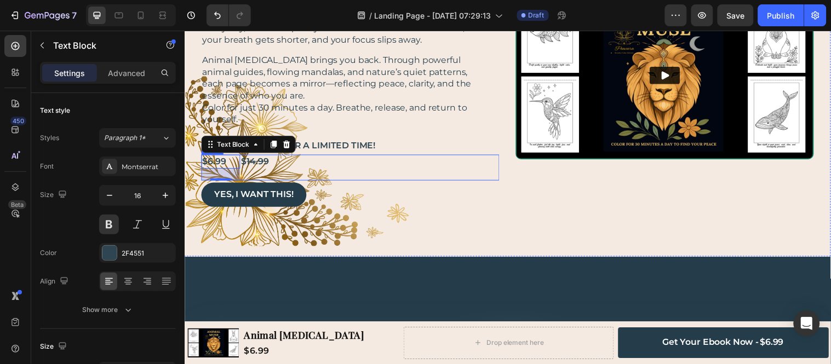
click at [365, 165] on div "$6.99 Text Block 22 $ 14.99 Text Block Row" at bounding box center [353, 169] width 303 height 26
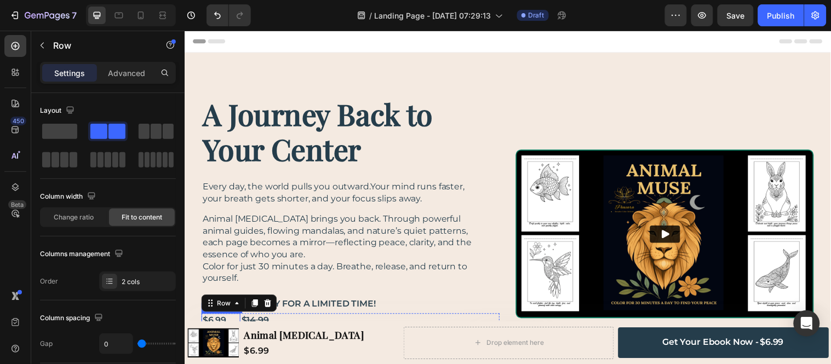
scroll to position [162, 0]
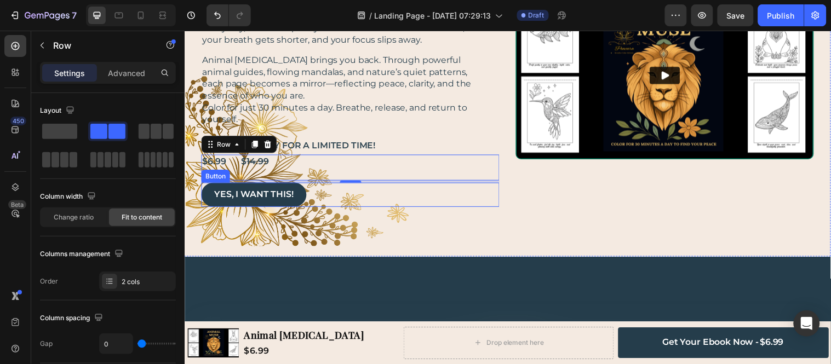
click at [356, 202] on div "YES, I WANT THIS! Button" at bounding box center [353, 197] width 303 height 25
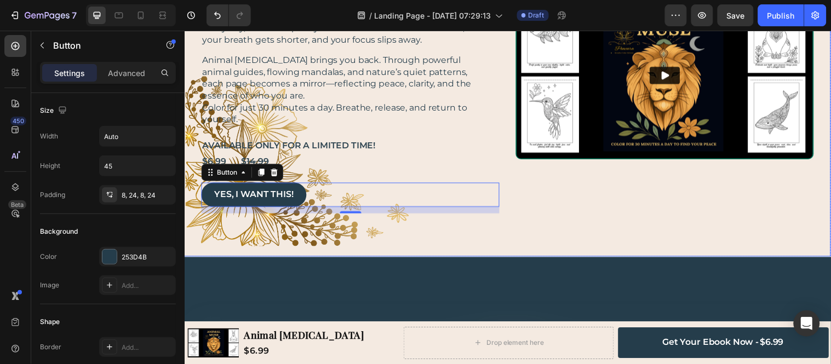
click at [375, 129] on div "A Journey Back to Your Center Heading Every day, the world pulls you outward.Yo…" at bounding box center [353, 75] width 303 height 281
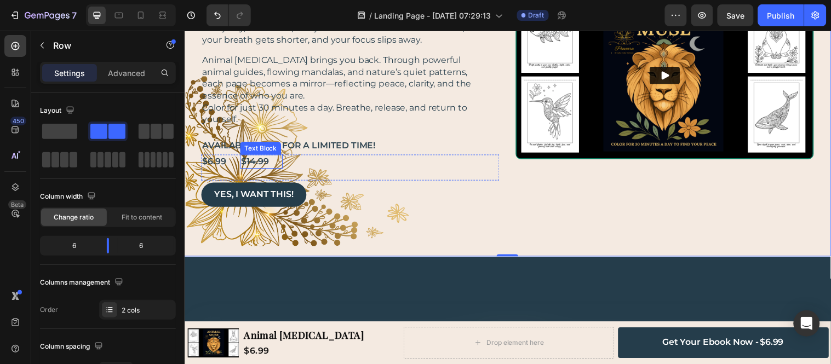
click at [253, 159] on s "14.99" at bounding box center [259, 163] width 22 height 10
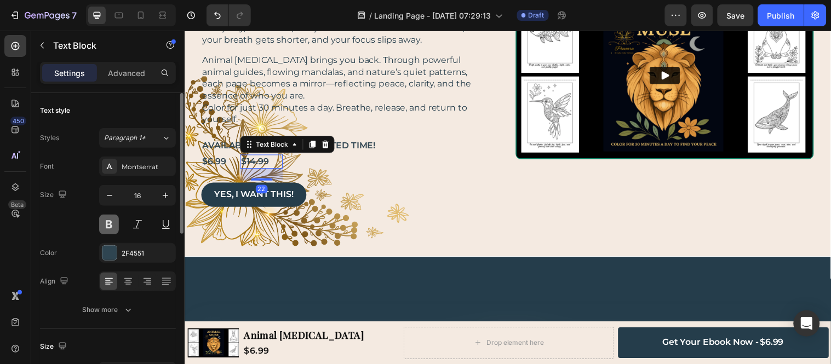
click at [110, 227] on button at bounding box center [109, 225] width 20 height 20
click at [111, 248] on div at bounding box center [109, 253] width 14 height 14
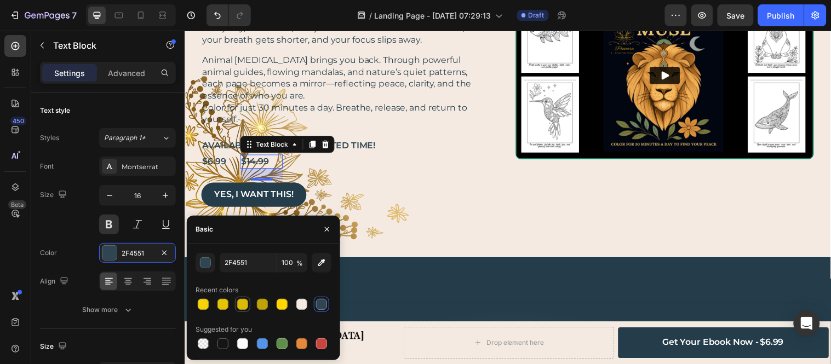
click at [244, 308] on div at bounding box center [242, 304] width 11 height 11
type input "DBBB06"
click at [217, 165] on p "$6.99" at bounding box center [215, 163] width 24 height 12
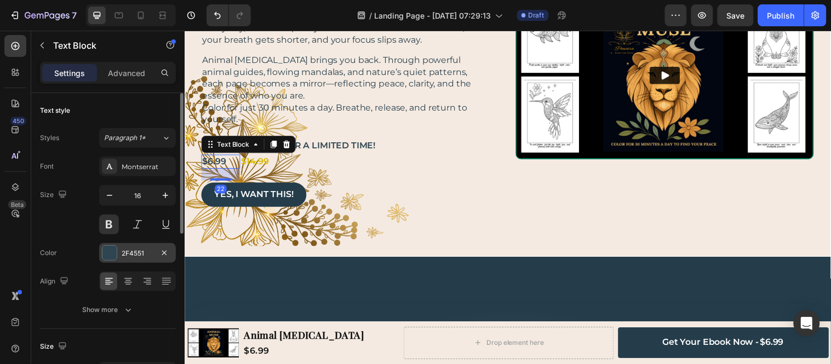
drag, startPoint x: 107, startPoint y: 255, endPoint x: 118, endPoint y: 255, distance: 11.0
click at [107, 255] on div at bounding box center [109, 253] width 14 height 14
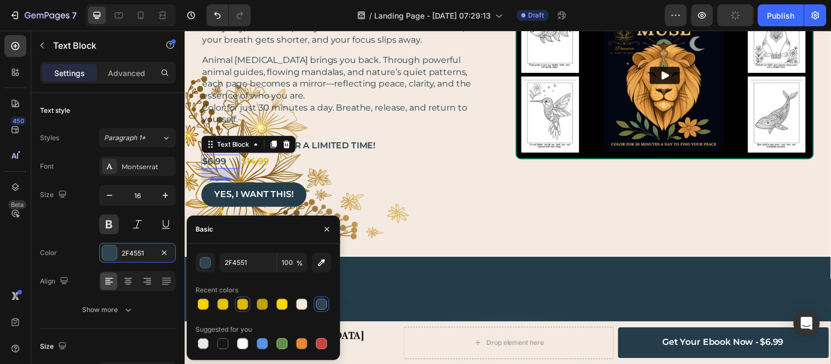
click at [242, 305] on div at bounding box center [242, 304] width 11 height 11
type input "DBBB06"
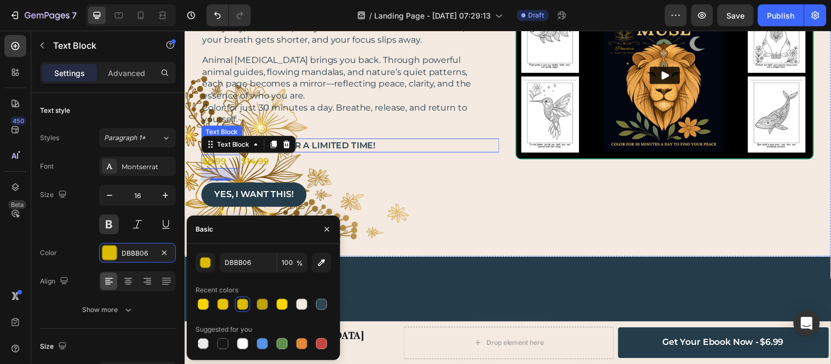
click at [354, 140] on div "AVAILABLE ONLY FOR A LIMITED TIME!" at bounding box center [347, 147] width 290 height 14
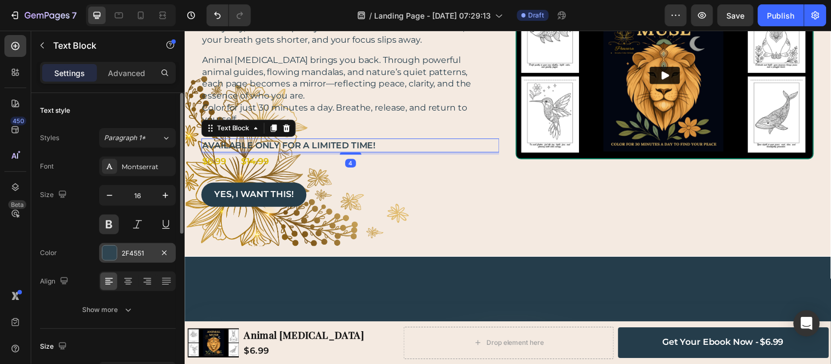
click at [110, 255] on div at bounding box center [109, 253] width 14 height 14
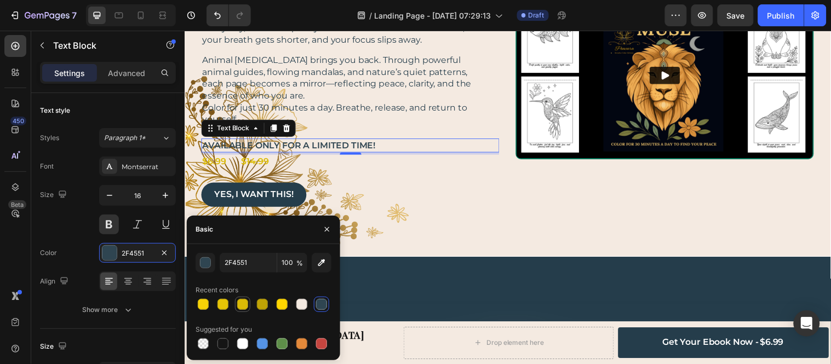
click at [242, 307] on div at bounding box center [242, 304] width 11 height 11
type input "DBBB06"
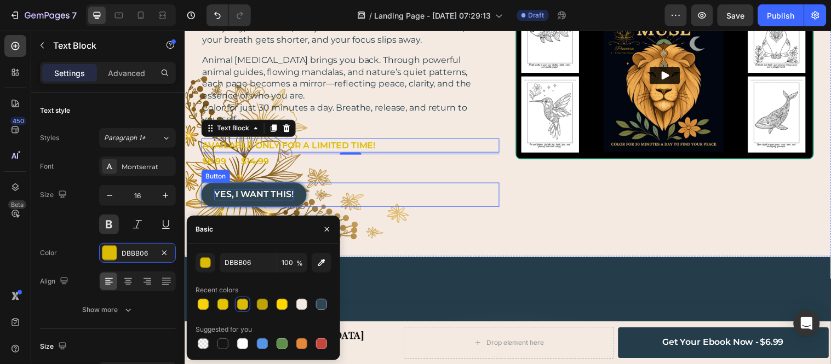
click at [265, 197] on p "YES, I WANT THIS!" at bounding box center [255, 197] width 81 height 12
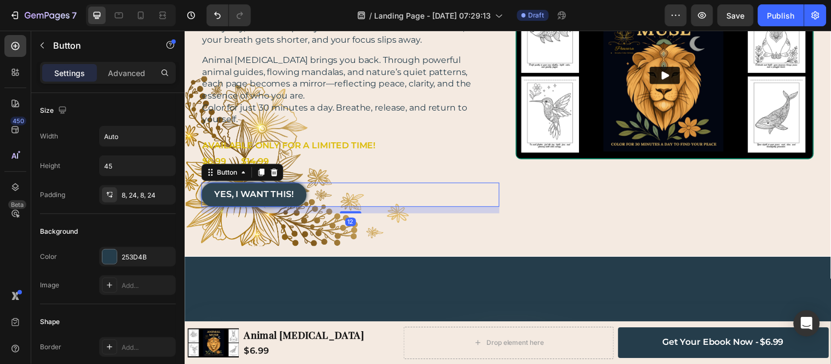
click at [306, 199] on link "YES, I WANT THIS!" at bounding box center [255, 197] width 107 height 25
click at [115, 259] on div at bounding box center [109, 257] width 14 height 14
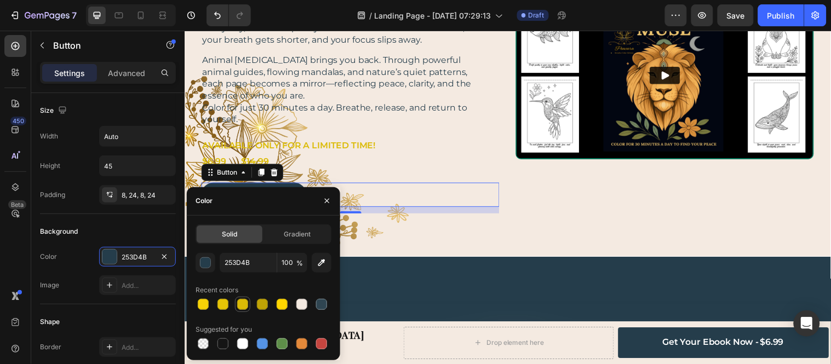
click at [239, 306] on div at bounding box center [242, 304] width 11 height 11
type input "DBBB06"
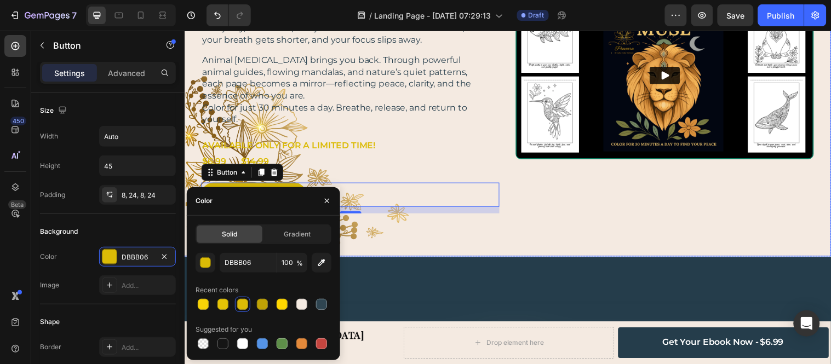
click at [443, 137] on div "A Journey Back to Your Center Heading Every day, the world pulls you outward.Yo…" at bounding box center [353, 75] width 303 height 281
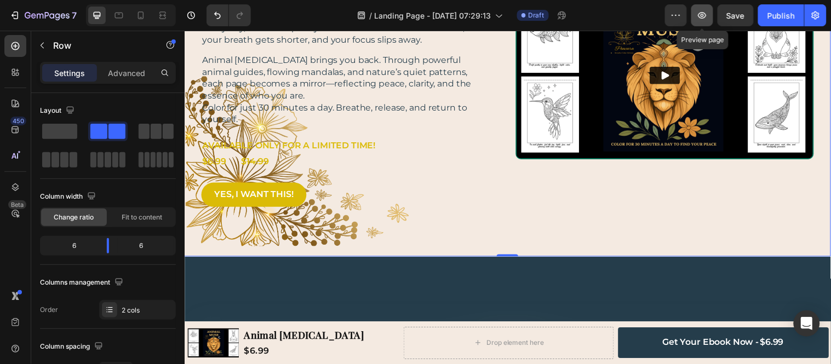
click at [708, 14] on icon "button" at bounding box center [702, 15] width 11 height 11
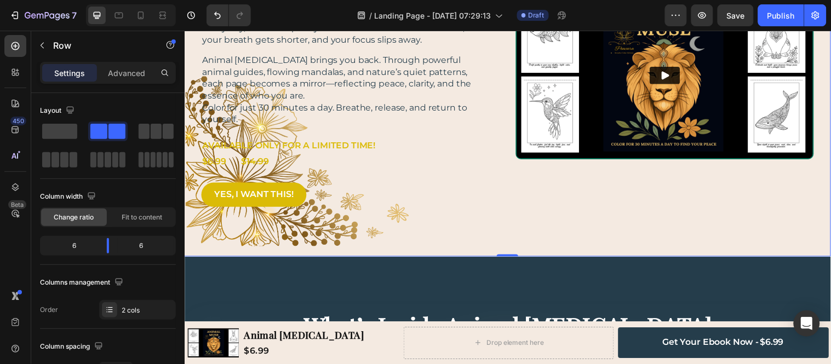
scroll to position [40, 0]
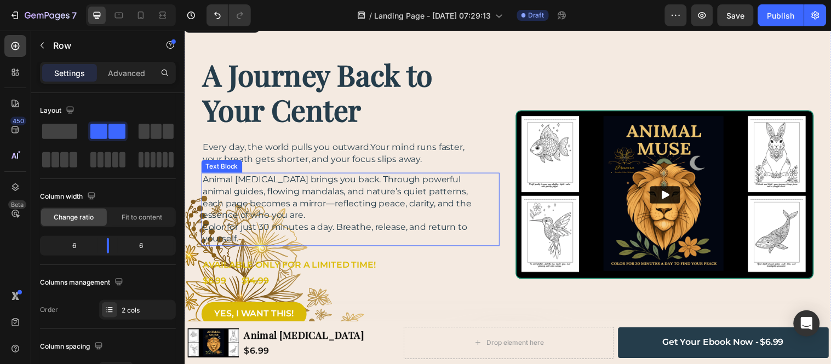
click at [254, 238] on p "Color for just 30 minutes a day. Breathe, release, and return to yourself." at bounding box center [347, 236] width 288 height 24
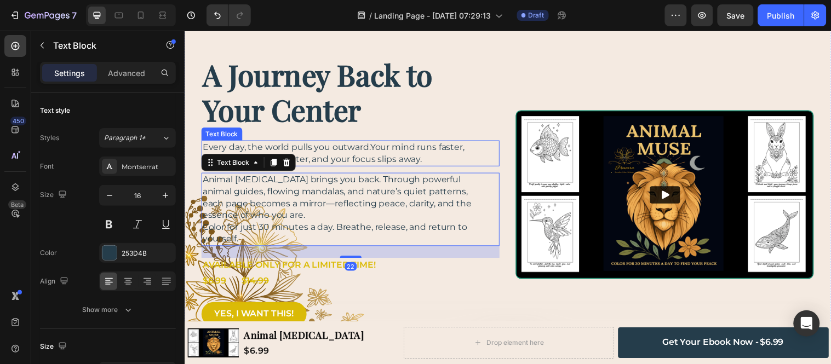
click at [378, 149] on p "Every day, the world pulls you outward.Your mind runs faster, your breath gets …" at bounding box center [347, 155] width 288 height 24
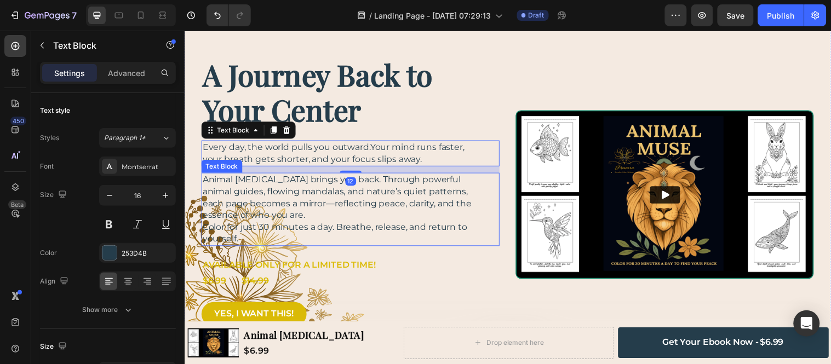
click at [317, 221] on p "Animal [MEDICAL_DATA] brings you back. Through powerful animal guides, flowing …" at bounding box center [347, 200] width 288 height 48
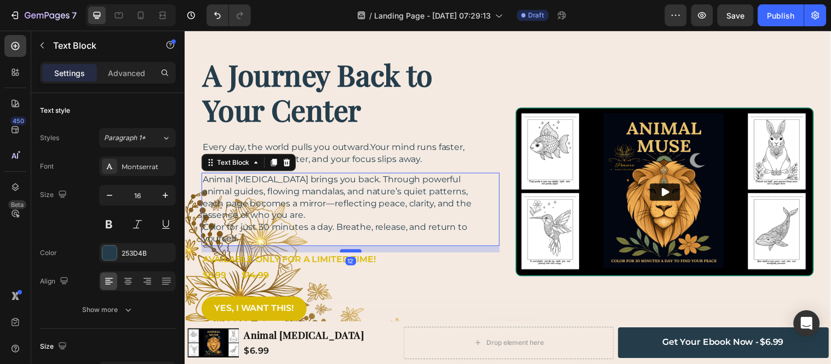
click at [344, 254] on div at bounding box center [353, 254] width 22 height 3
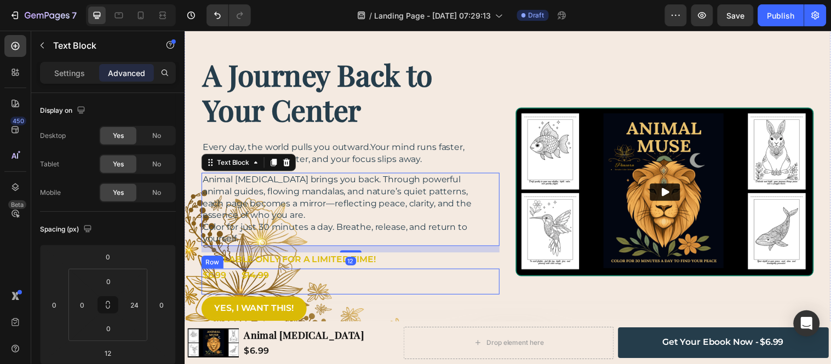
click at [396, 283] on div "$6.99 Text Block $ 14.99 Text Block Row" at bounding box center [353, 285] width 303 height 26
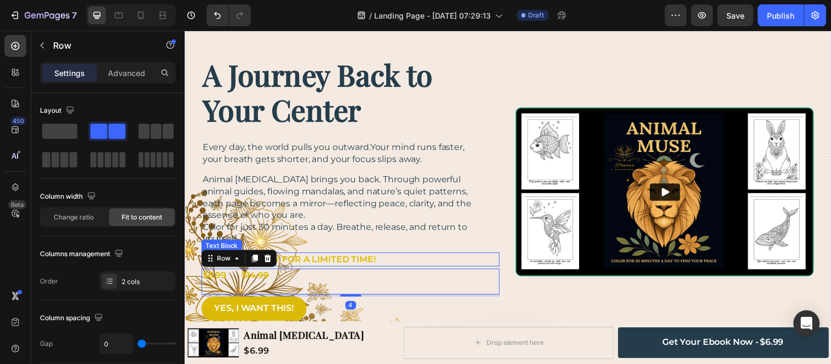
click at [394, 261] on p "AVAILABLE ONLY FOR A LIMITED TIME!" at bounding box center [347, 263] width 288 height 12
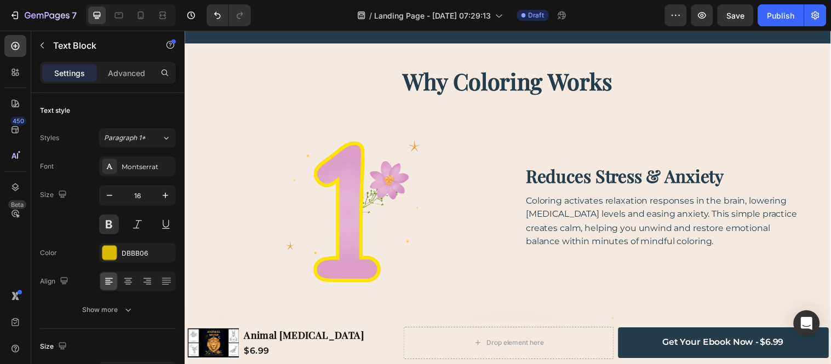
scroll to position [831, 0]
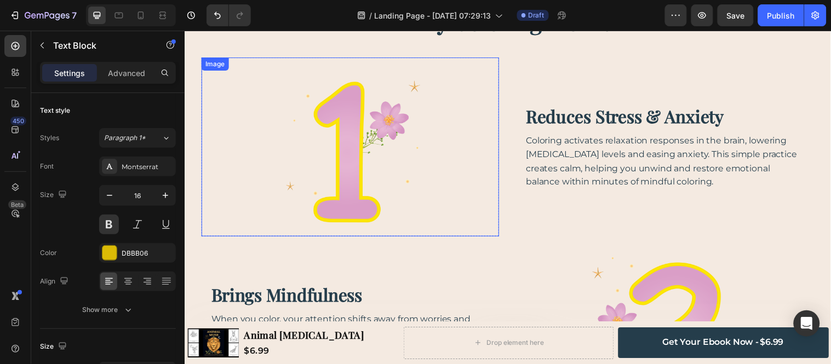
click at [352, 154] on img at bounding box center [352, 148] width 181 height 181
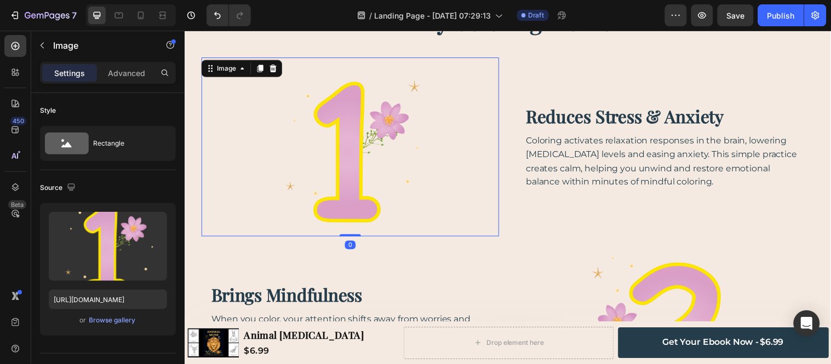
click at [354, 154] on img at bounding box center [352, 148] width 181 height 181
click at [119, 318] on div "Browse gallery" at bounding box center [112, 321] width 47 height 10
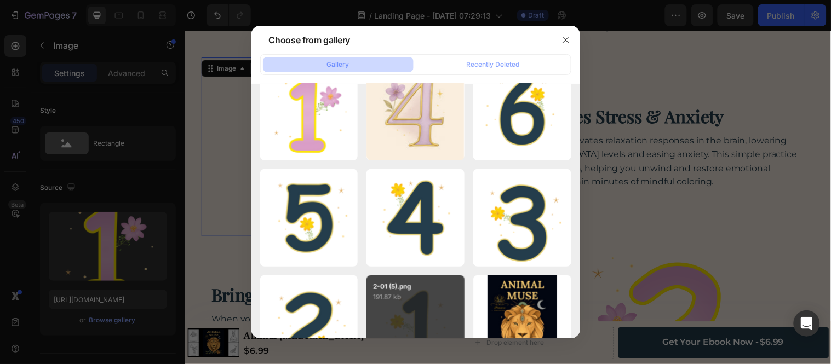
scroll to position [393, 0]
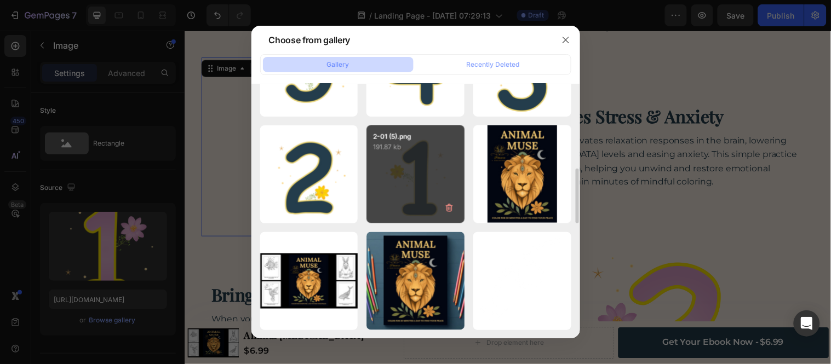
click at [399, 192] on div "2-01 (5).png 191.87 kb" at bounding box center [415, 174] width 98 height 98
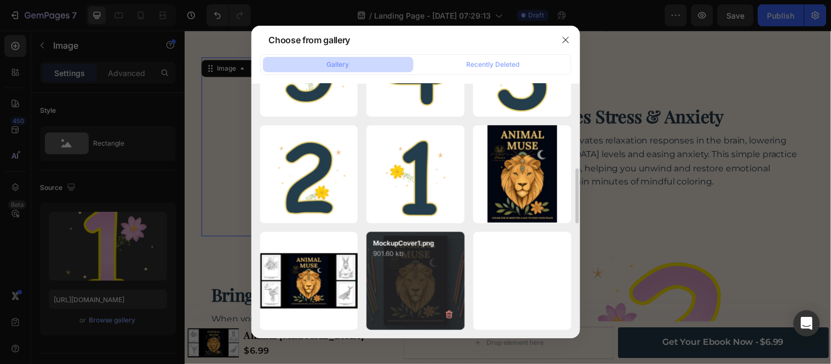
type input "https://cdn.shopify.com/s/files/1/0926/3012/2862/files/gempages_580446242325136…"
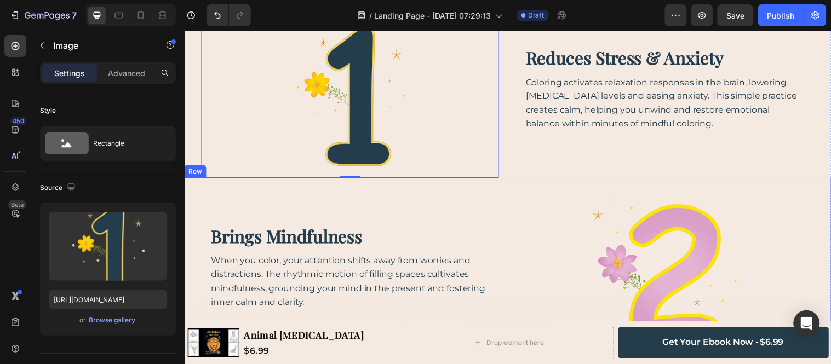
scroll to position [953, 0]
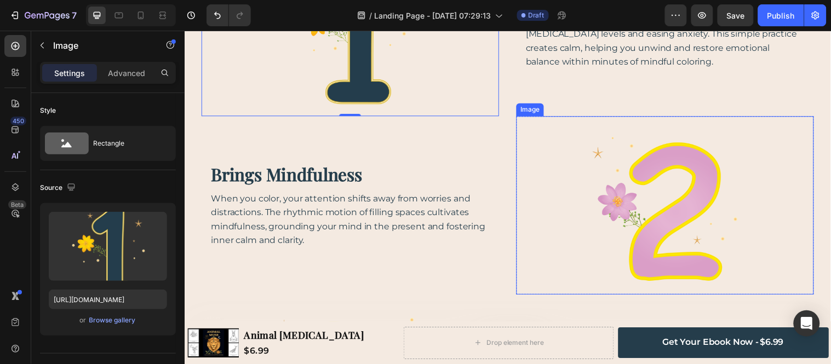
click at [667, 222] on img at bounding box center [672, 207] width 181 height 181
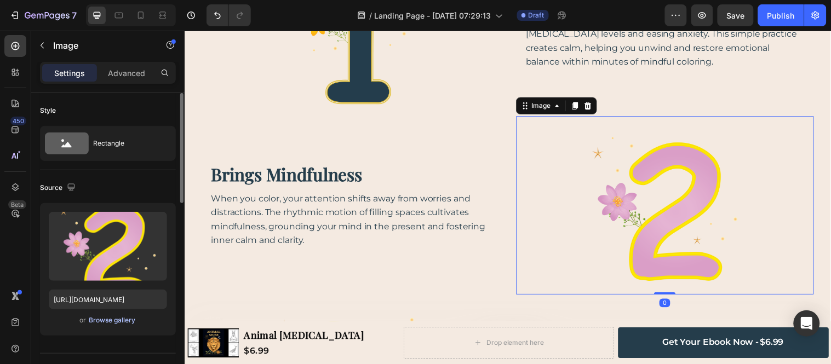
click at [119, 320] on div "Browse gallery" at bounding box center [112, 321] width 47 height 10
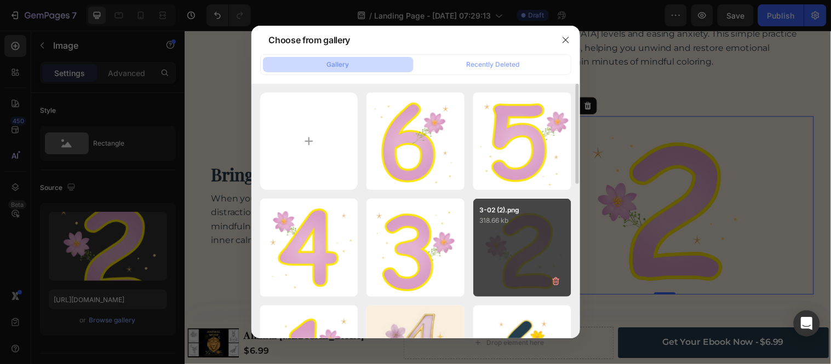
click at [555, 265] on div "3-02 (2).png 318.66 kb" at bounding box center [522, 248] width 98 height 98
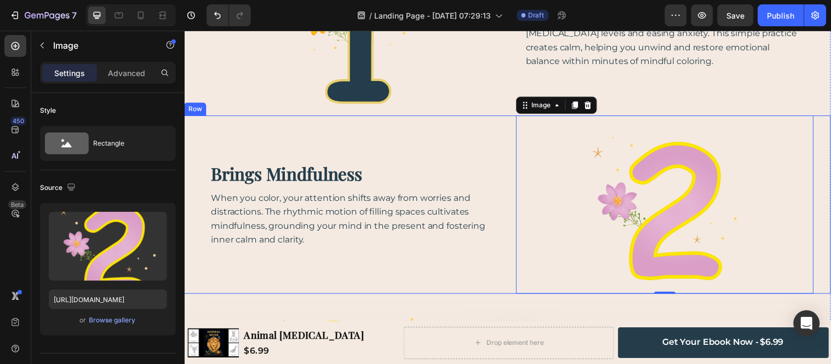
scroll to position [1136, 0]
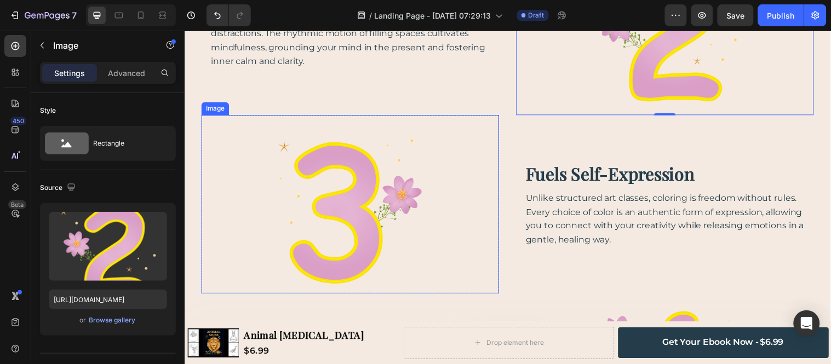
click at [299, 250] on img at bounding box center [352, 206] width 181 height 181
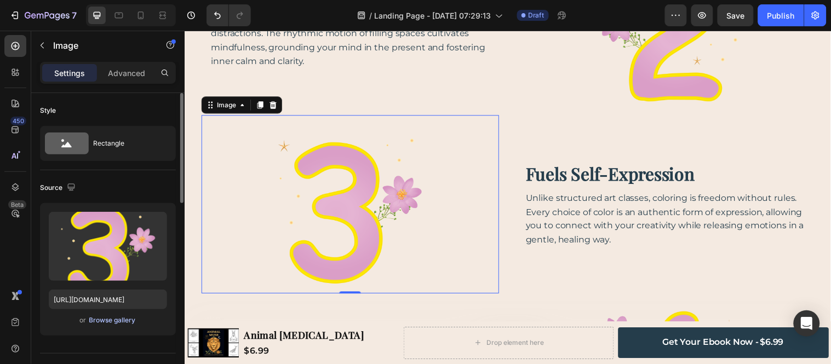
click at [116, 320] on div "Browse gallery" at bounding box center [112, 321] width 47 height 10
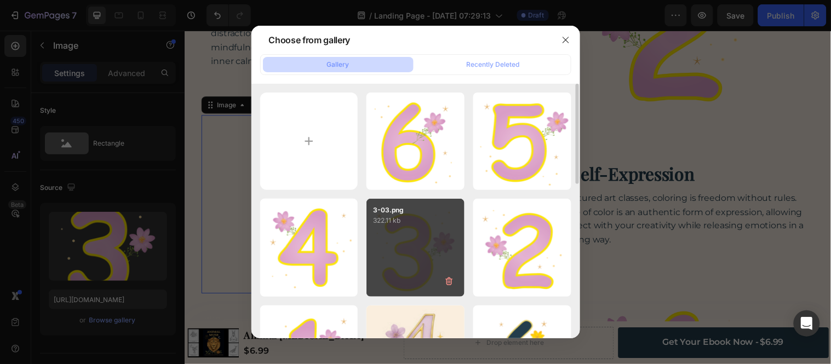
click at [414, 260] on div "3-03.png 322.11 kb" at bounding box center [415, 248] width 98 height 98
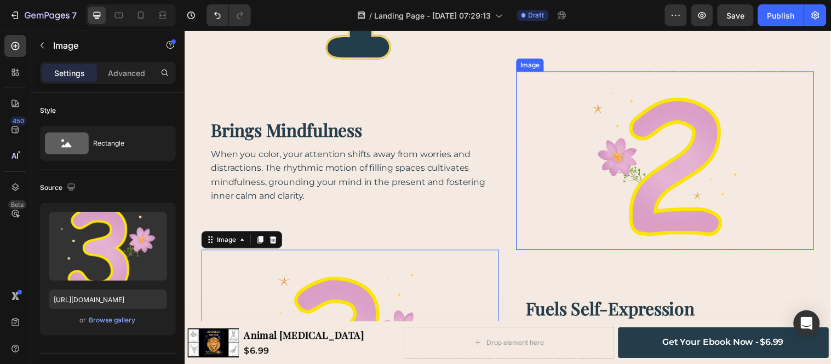
scroll to position [953, 0]
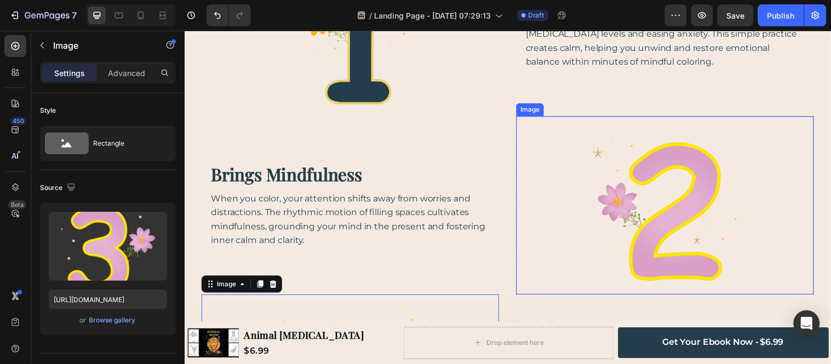
click at [648, 177] on img at bounding box center [672, 207] width 181 height 181
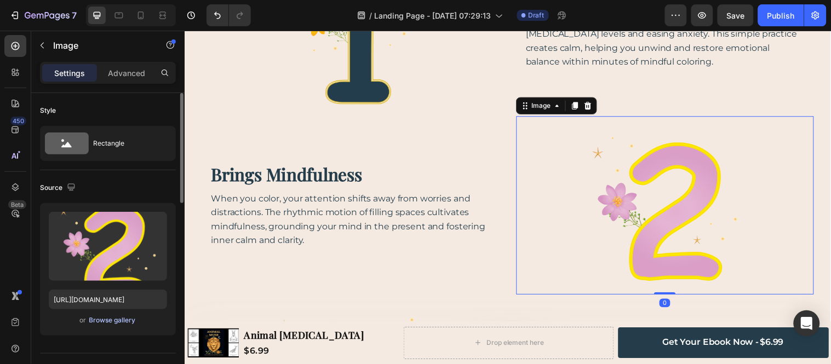
click at [99, 321] on div "Browse gallery" at bounding box center [112, 321] width 47 height 10
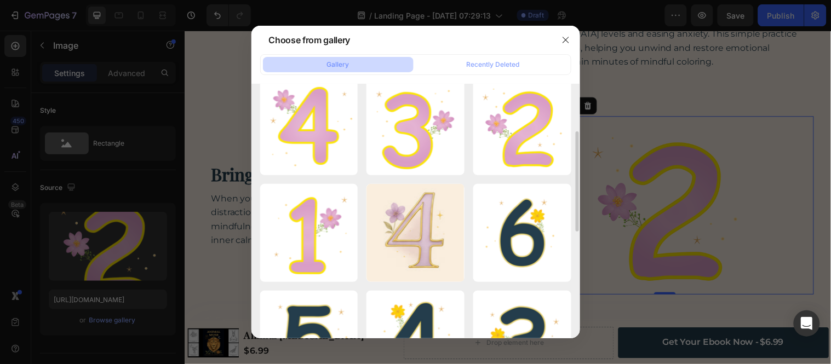
scroll to position [243, 0]
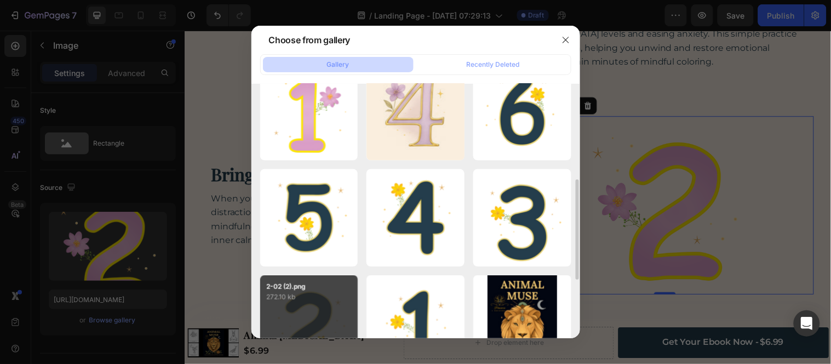
click at [301, 307] on div "2-02 (2).png 272.10 kb" at bounding box center [309, 325] width 98 height 98
type input "https://cdn.shopify.com/s/files/1/0926/3012/2862/files/gempages_580446242325136…"
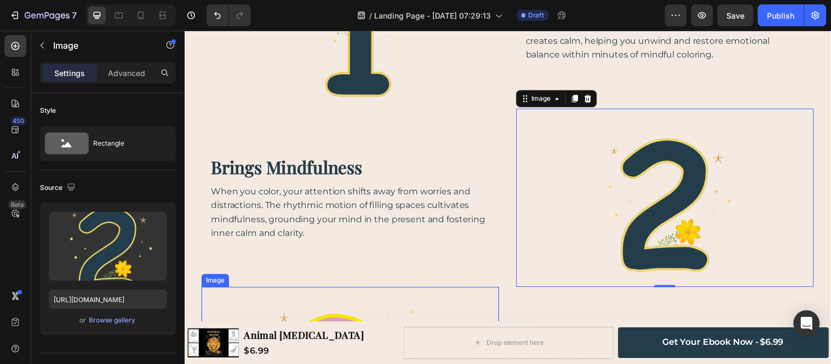
scroll to position [1075, 0]
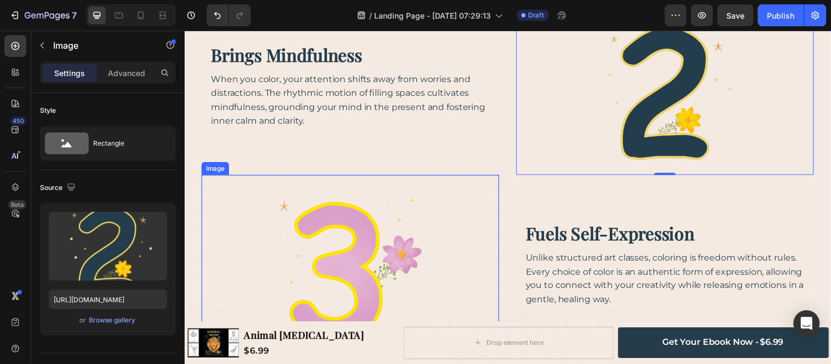
click at [306, 211] on img at bounding box center [352, 267] width 181 height 181
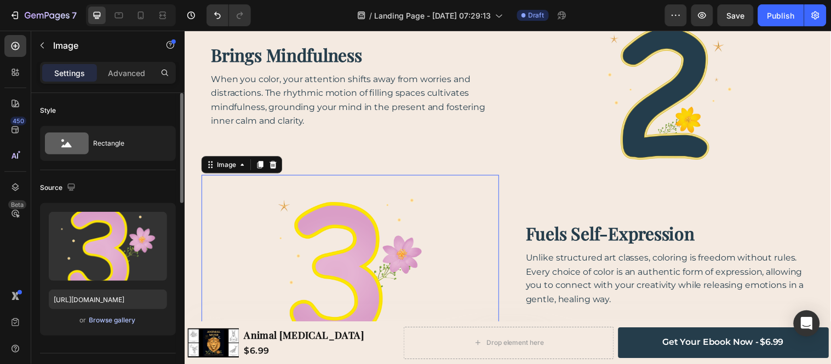
click at [102, 322] on div "Browse gallery" at bounding box center [112, 321] width 47 height 10
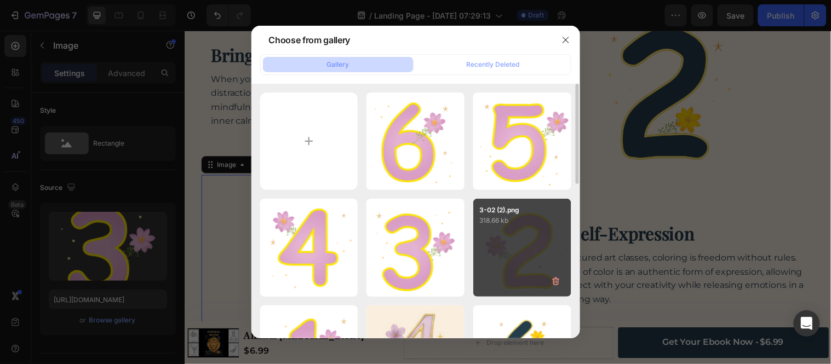
scroll to position [243, 0]
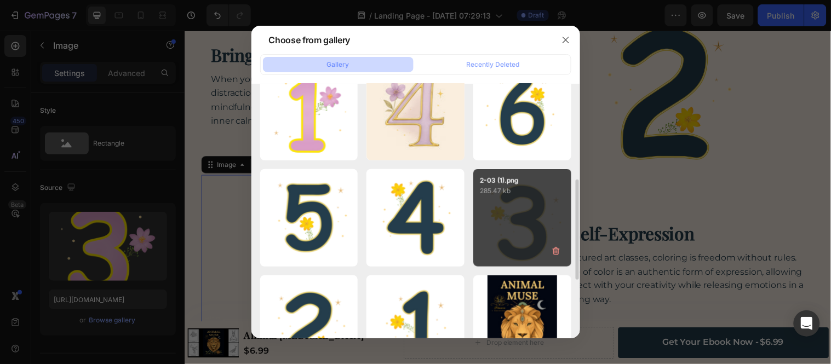
click at [532, 239] on div "2-03 (1).png 285.47 kb" at bounding box center [522, 218] width 98 height 98
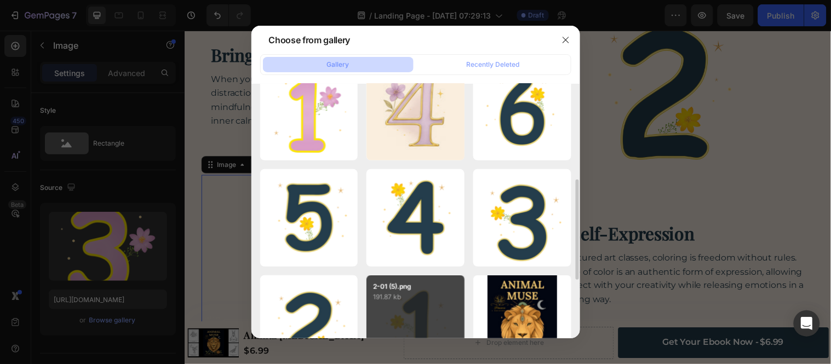
type input "https://cdn.shopify.com/s/files/1/0926/3012/2862/files/gempages_580446242325136…"
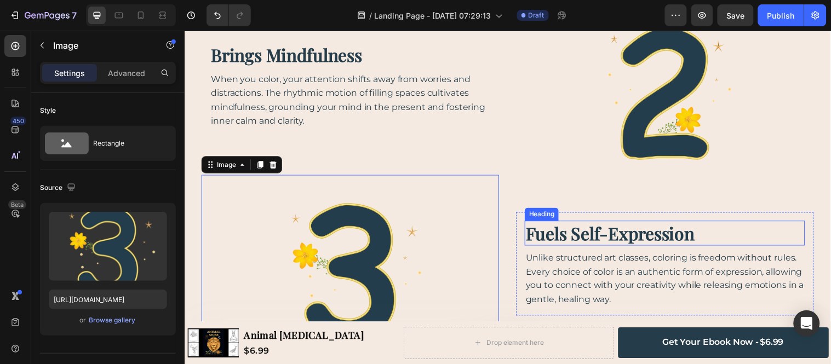
scroll to position [1318, 0]
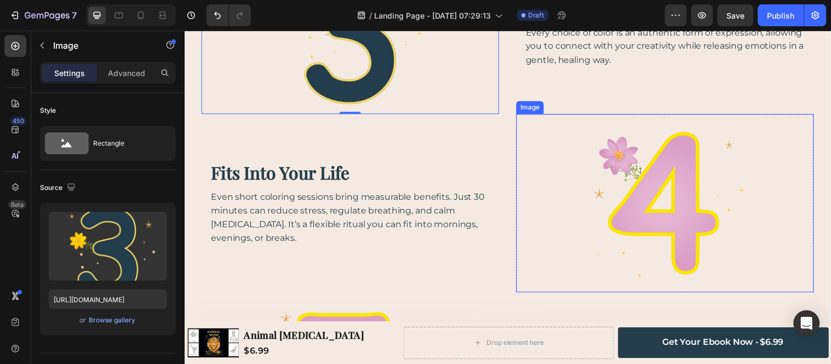
drag, startPoint x: 653, startPoint y: 210, endPoint x: 556, endPoint y: 247, distance: 103.7
click at [652, 210] on img at bounding box center [672, 205] width 181 height 181
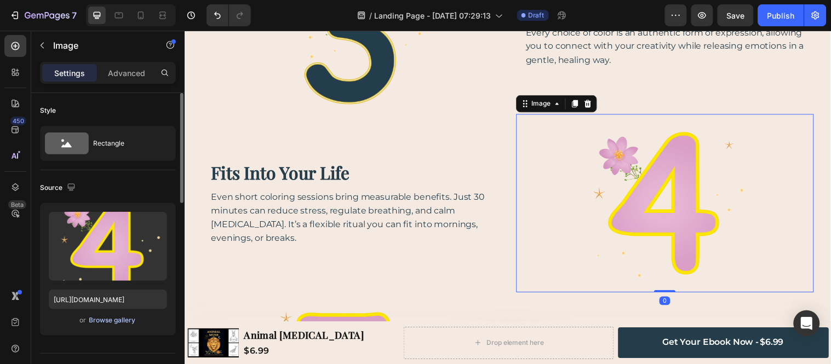
click at [121, 325] on div "Browse gallery" at bounding box center [112, 321] width 47 height 10
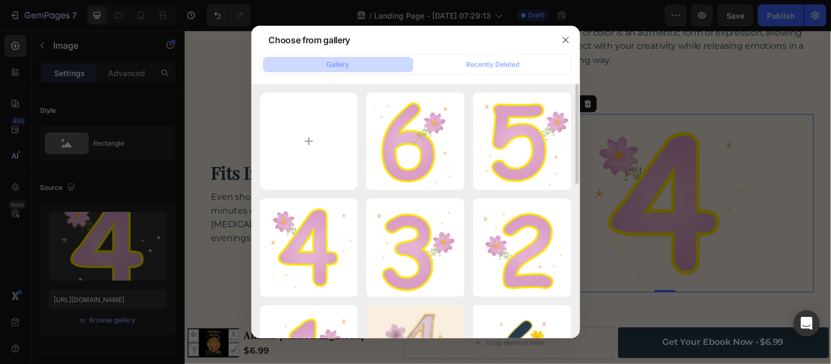
drag, startPoint x: 318, startPoint y: 275, endPoint x: 483, endPoint y: 198, distance: 181.9
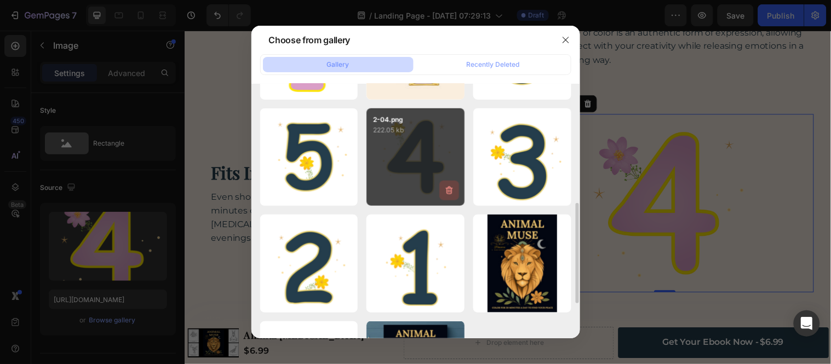
click at [440, 187] on button "button" at bounding box center [449, 191] width 20 height 20
click at [407, 177] on div "Delete Image? 222.05 kb Cancel Delete" at bounding box center [415, 157] width 98 height 98
click at [420, 140] on div "Delete Image? 222.05 kb Cancel Delete" at bounding box center [415, 157] width 98 height 98
click at [398, 188] on div "Cancel" at bounding box center [407, 193] width 22 height 10
click at [409, 145] on div "2-04.png 222.05 kb" at bounding box center [415, 157] width 98 height 98
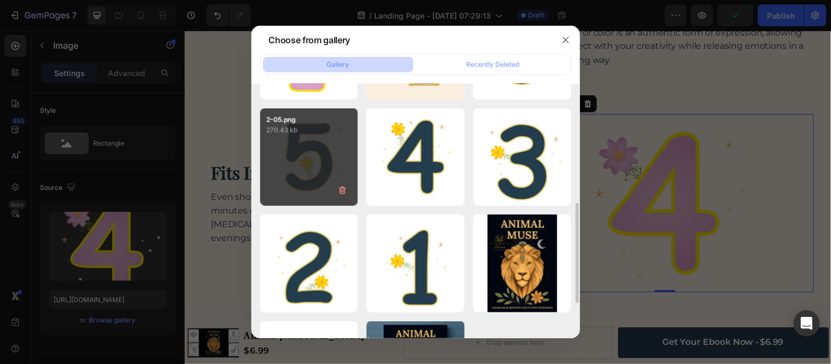
type input "https://cdn.shopify.com/s/files/1/0926/3012/2862/files/gempages_580446242325136…"
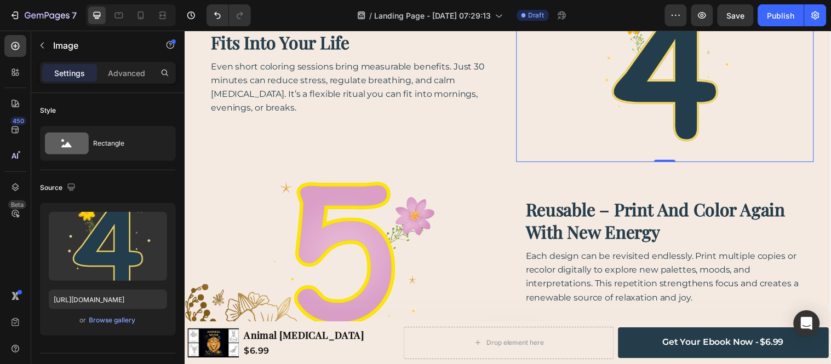
scroll to position [1501, 0]
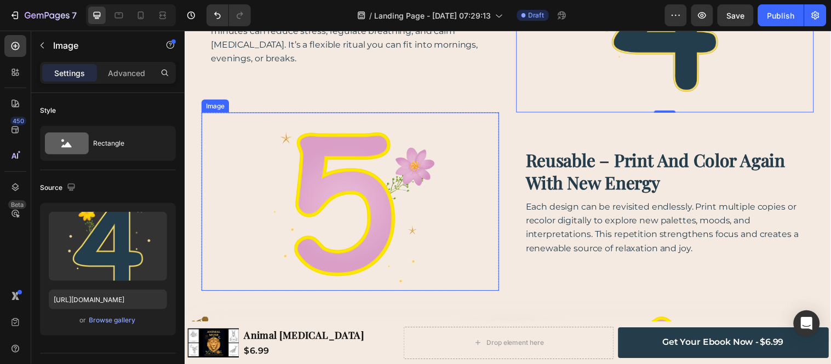
click at [366, 196] on img at bounding box center [352, 203] width 181 height 181
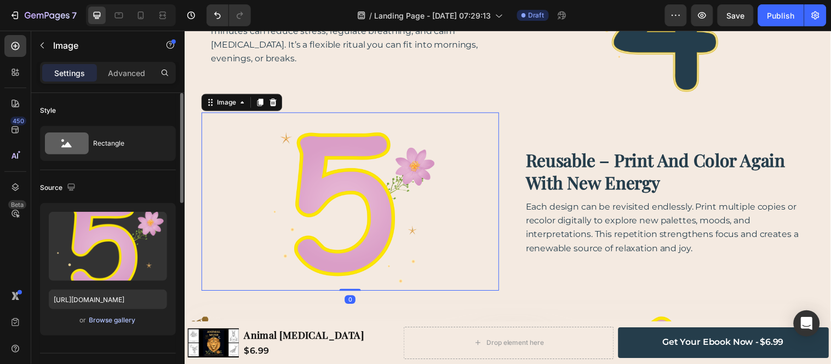
click at [122, 322] on div "Browse gallery" at bounding box center [112, 321] width 47 height 10
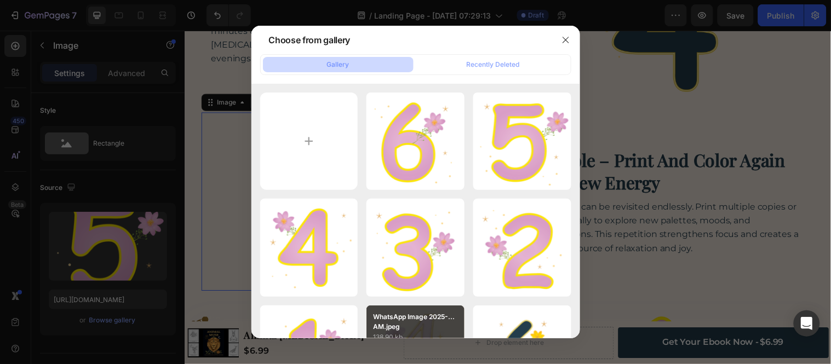
scroll to position [243, 0]
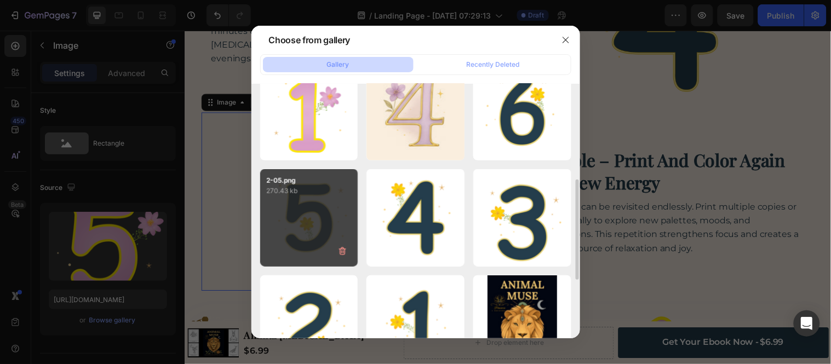
click at [335, 228] on div "2-05.png 270.43 kb" at bounding box center [309, 218] width 98 height 98
type input "https://cdn.shopify.com/s/files/1/0926/3012/2862/files/gempages_580446242325136…"
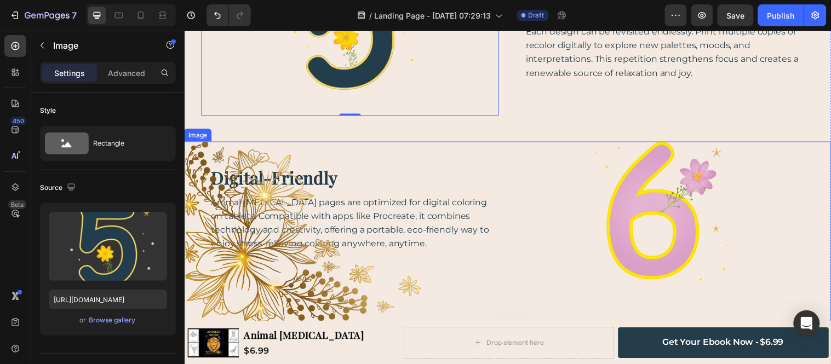
scroll to position [1623, 0]
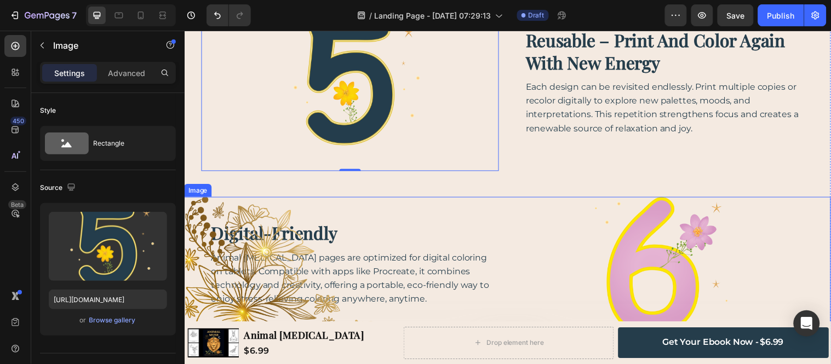
click at [657, 228] on div at bounding box center [512, 291] width 657 height 185
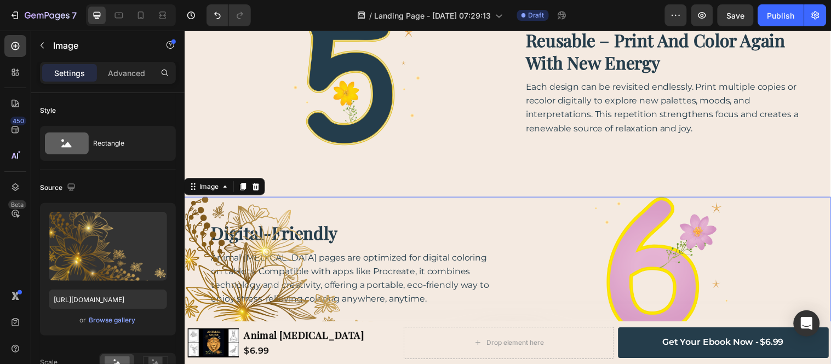
click at [648, 233] on div at bounding box center [512, 291] width 657 height 185
click at [652, 182] on img at bounding box center [672, 267] width 171 height 171
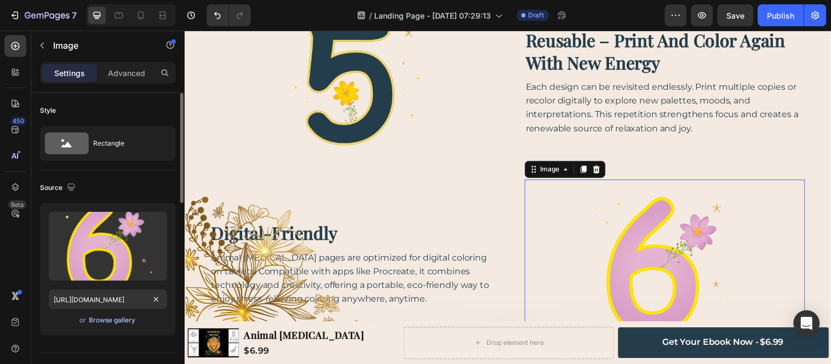
click at [103, 318] on div "Browse gallery" at bounding box center [112, 321] width 47 height 10
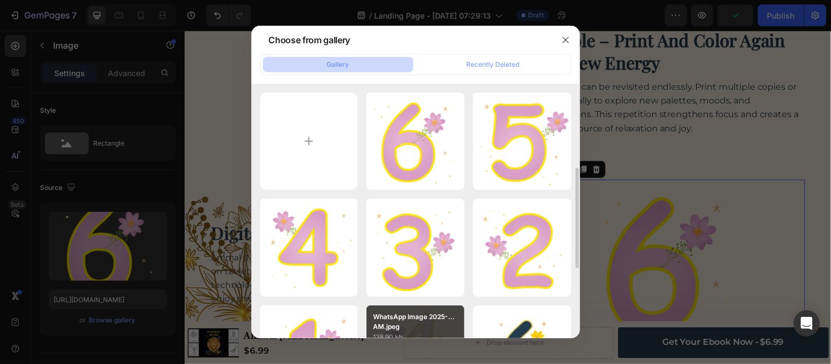
scroll to position [182, 0]
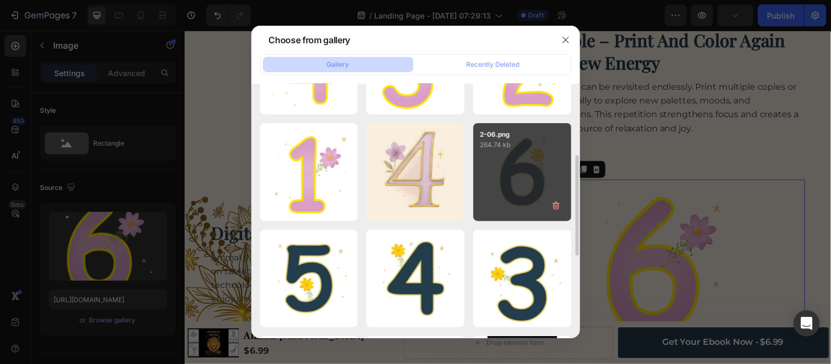
click at [554, 163] on div "2-06.png 264.74 kb" at bounding box center [522, 172] width 98 height 98
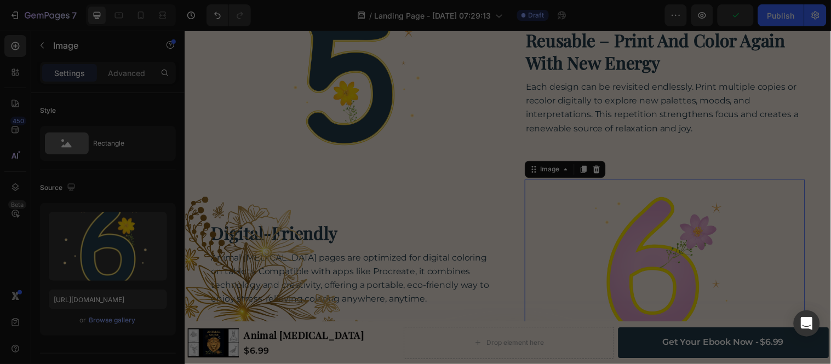
type input "https://cdn.shopify.com/s/files/1/0926/3012/2862/files/gempages_580446242325136…"
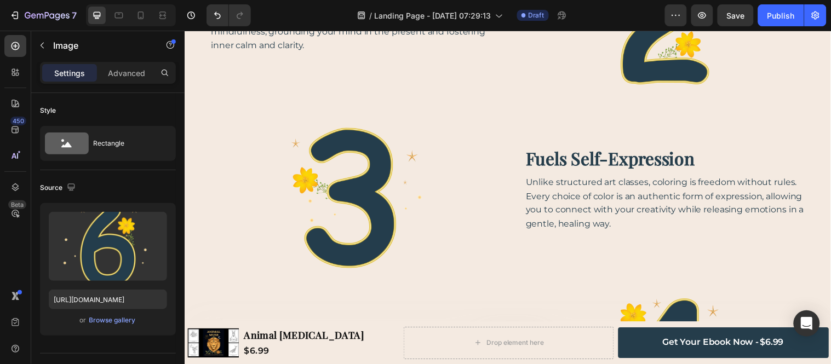
scroll to position [466, 0]
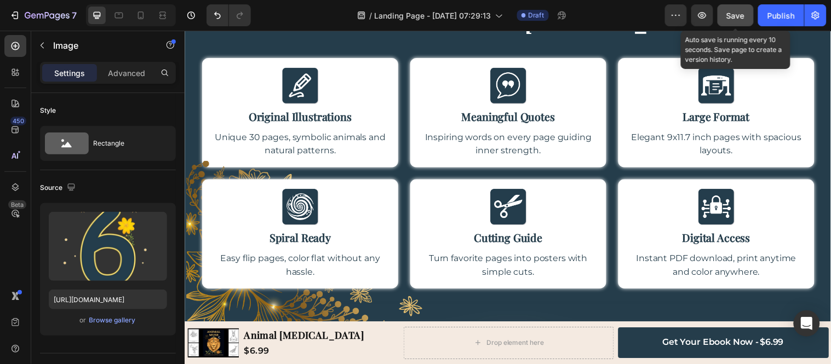
click at [732, 18] on span "Save" at bounding box center [736, 15] width 18 height 9
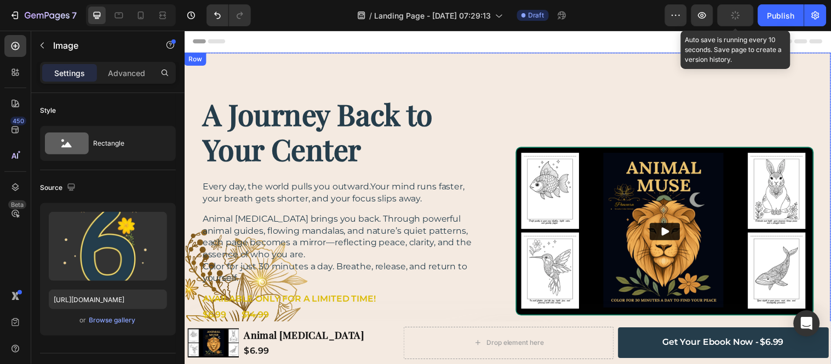
scroll to position [182, 0]
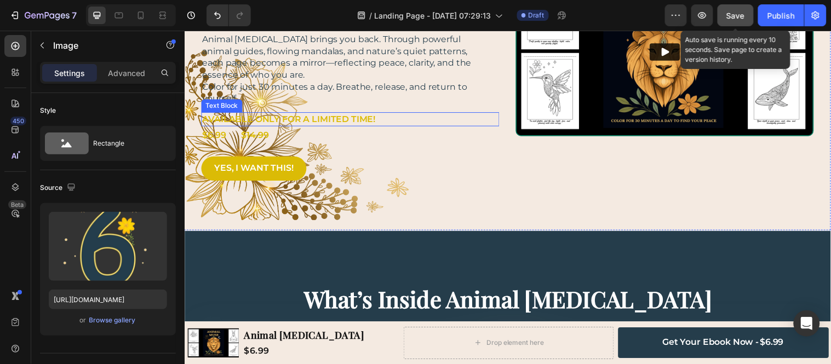
click at [351, 122] on p "AVAILABLE ONLY FOR A LIMITED TIME!" at bounding box center [347, 120] width 288 height 12
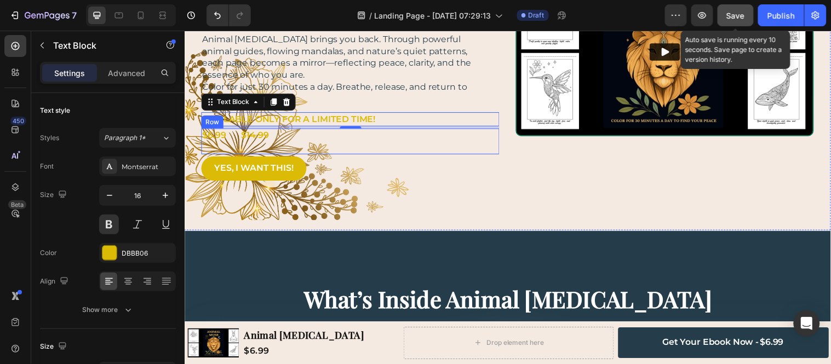
click at [298, 135] on div "$6.99 Text Block $ 14.99 Text Block Row" at bounding box center [353, 143] width 303 height 26
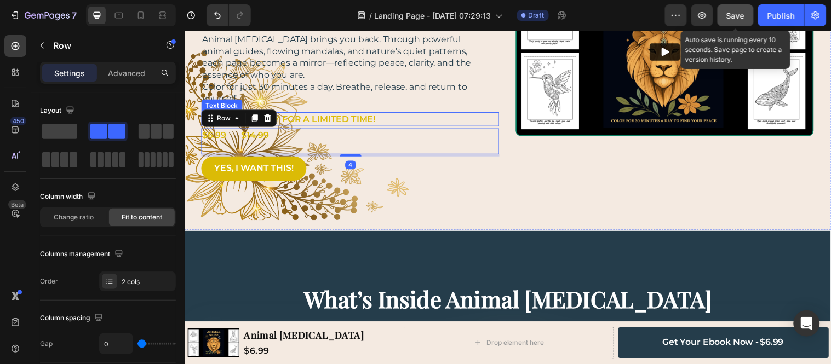
click at [422, 117] on p "AVAILABLE ONLY FOR A LIMITED TIME!" at bounding box center [347, 120] width 288 height 12
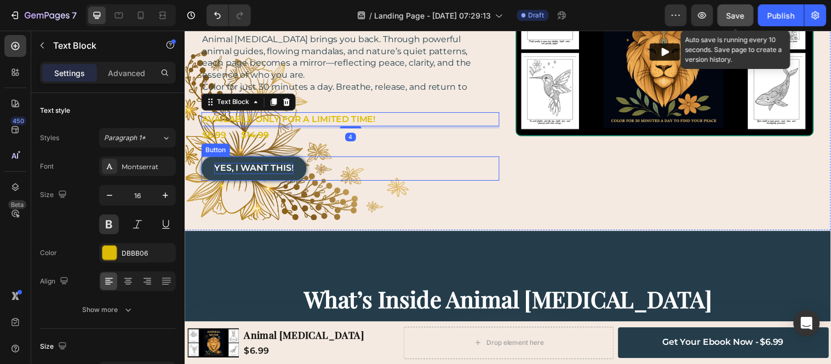
click at [276, 170] on p "YES, I WANT THIS!" at bounding box center [255, 171] width 81 height 12
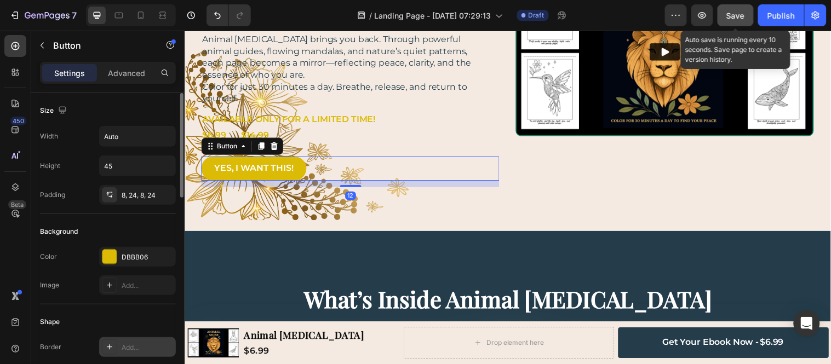
scroll to position [122, 0]
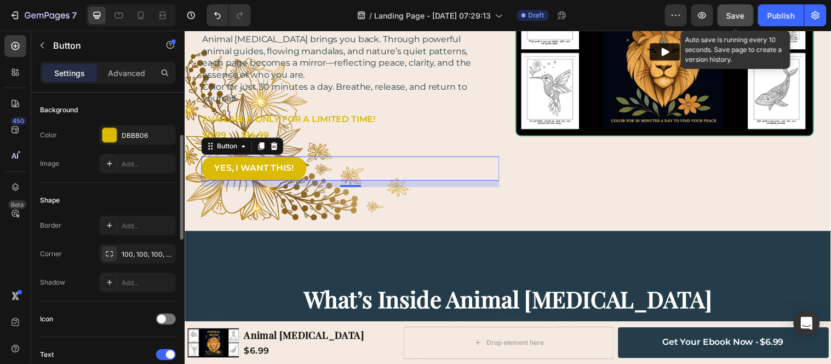
drag, startPoint x: 107, startPoint y: 135, endPoint x: 78, endPoint y: 160, distance: 37.7
click at [78, 160] on div "Image Add..." at bounding box center [108, 164] width 136 height 20
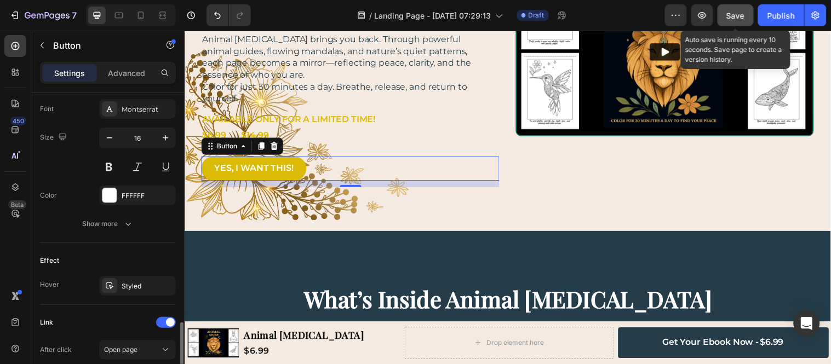
scroll to position [486, 0]
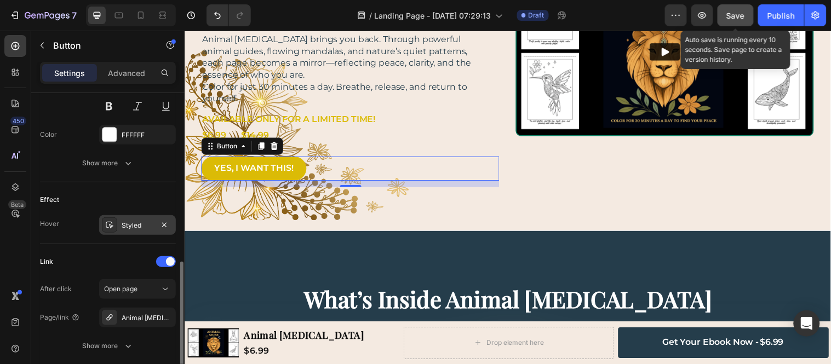
click at [145, 232] on div "Styled" at bounding box center [137, 225] width 77 height 20
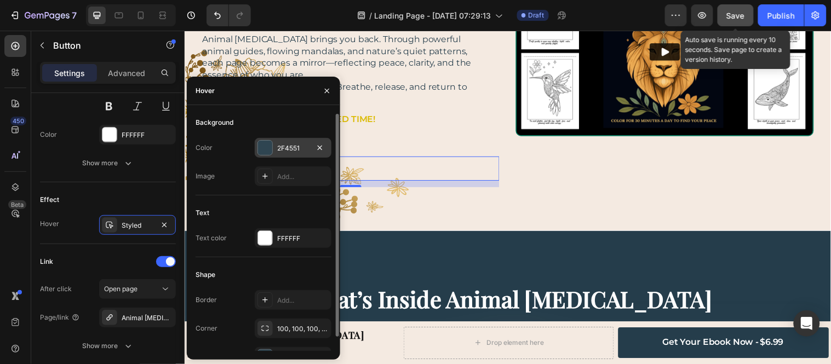
click at [264, 152] on div at bounding box center [265, 148] width 14 height 14
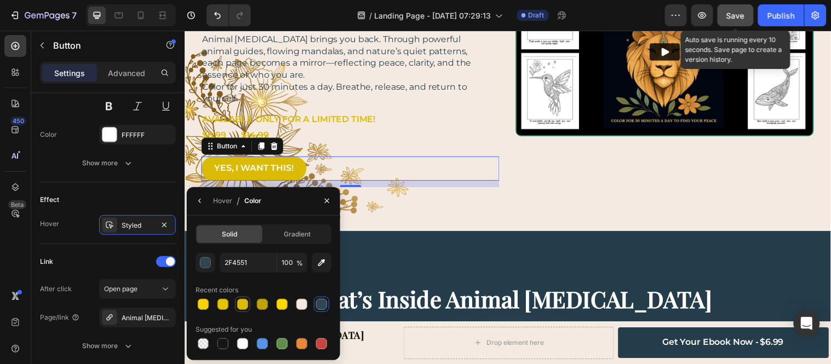
click at [241, 308] on div at bounding box center [242, 304] width 11 height 11
type input "DBBB06"
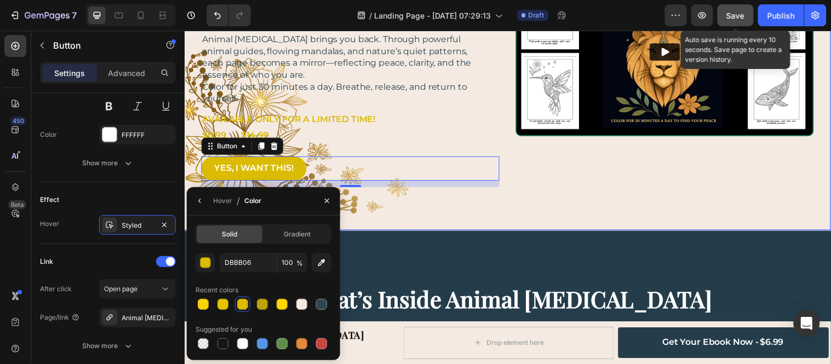
click at [432, 217] on div "A Journey Back to Your Center Heading Every day, the world pulls you outward.Yo…" at bounding box center [512, 51] width 657 height 363
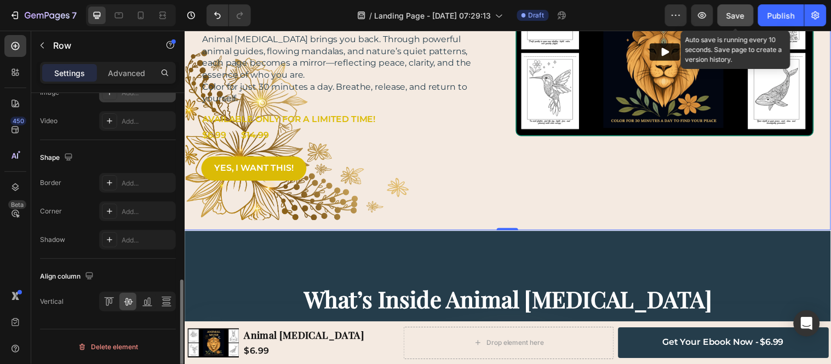
scroll to position [308, 0]
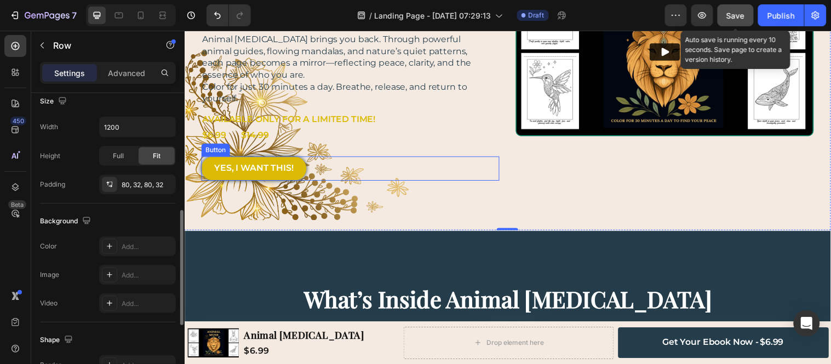
click at [205, 163] on link "YES, I WANT THIS!" at bounding box center [255, 170] width 107 height 25
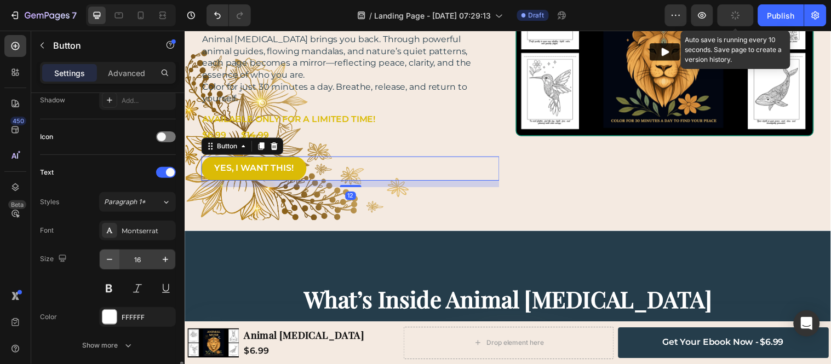
scroll to position [486, 0]
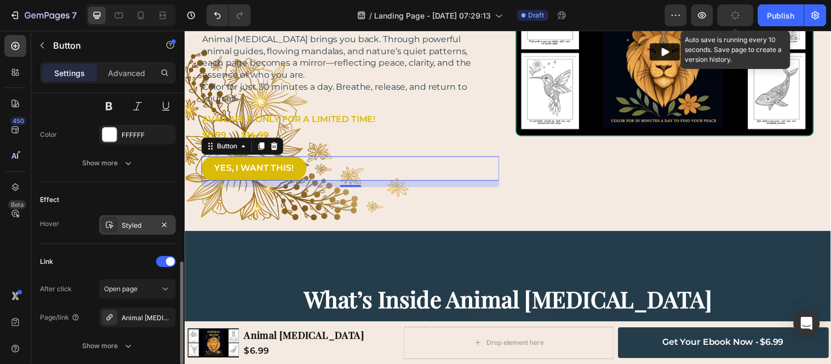
click at [117, 221] on div at bounding box center [109, 224] width 15 height 15
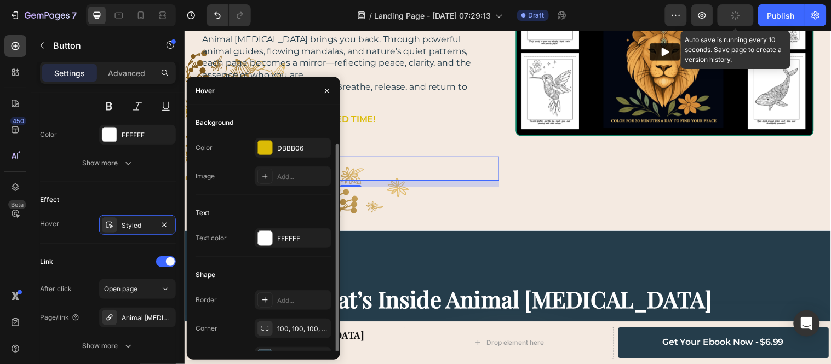
scroll to position [15, 0]
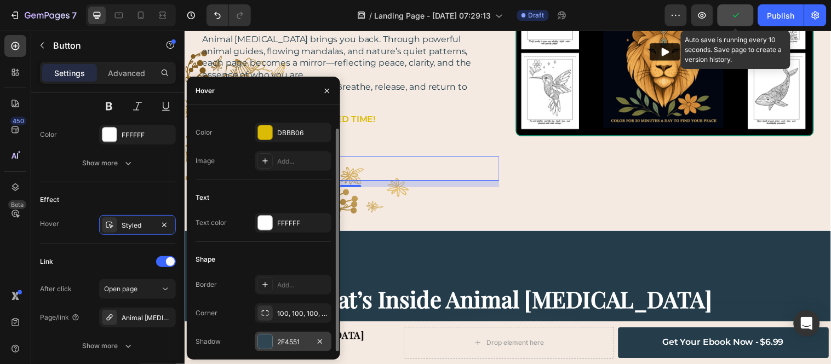
click at [262, 342] on div at bounding box center [265, 342] width 14 height 14
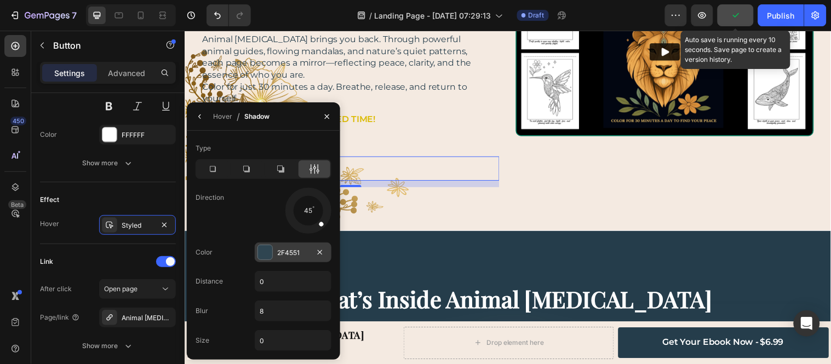
click at [266, 256] on div at bounding box center [265, 252] width 14 height 14
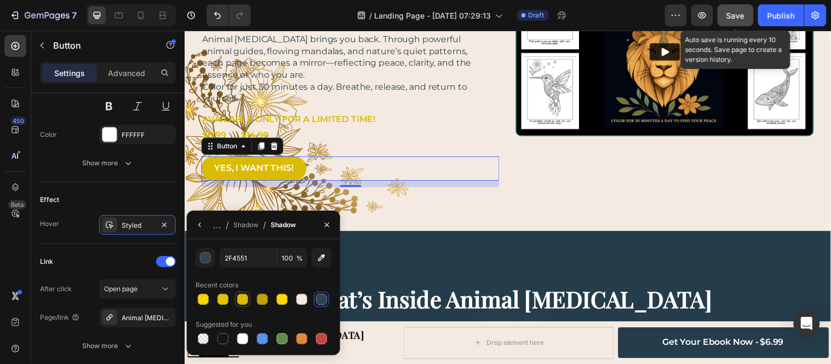
click at [244, 302] on div at bounding box center [242, 299] width 11 height 11
type input "DBBB06"
click at [419, 142] on div "$6.99 Text Block $ 14.99 Text Block Row" at bounding box center [353, 143] width 303 height 26
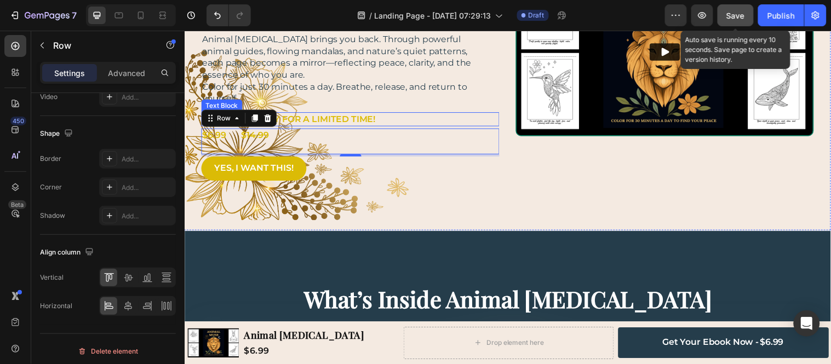
scroll to position [0, 0]
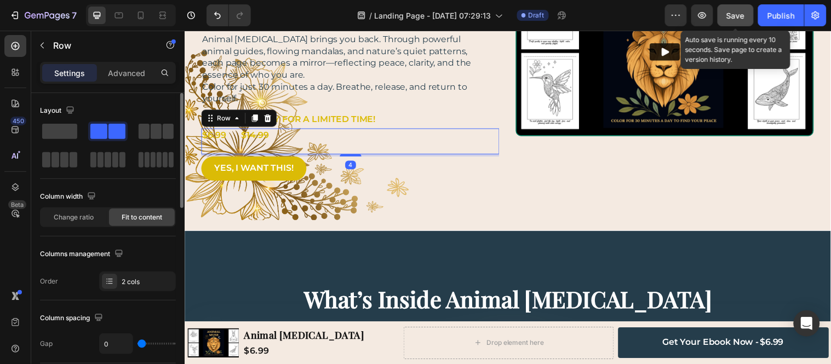
click at [740, 12] on span "Save" at bounding box center [736, 15] width 18 height 9
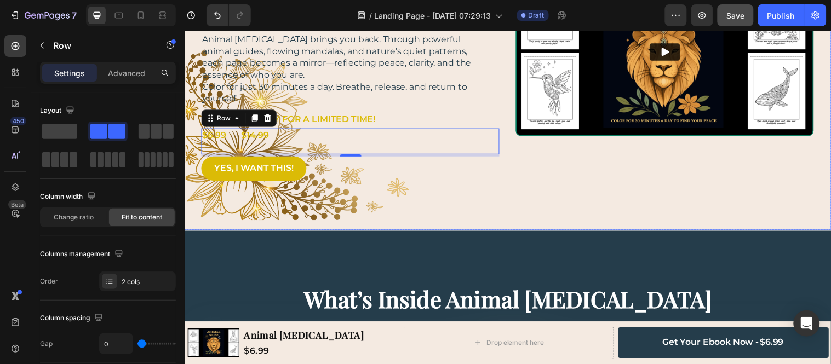
click at [383, 206] on div "A Journey Back to Your Center Heading Every day, the world pulls you outward.Yo…" at bounding box center [512, 51] width 657 height 363
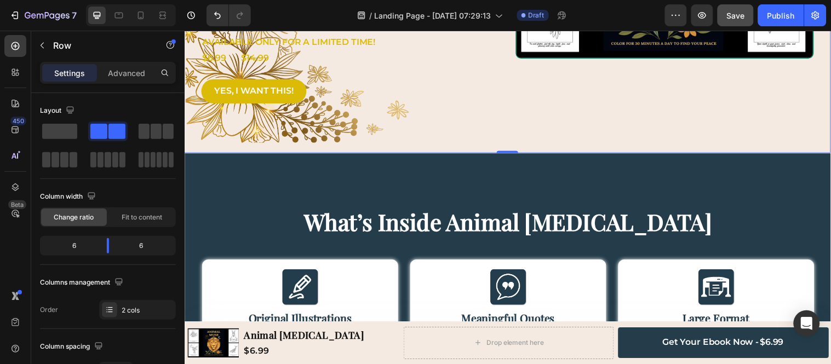
scroll to position [122, 0]
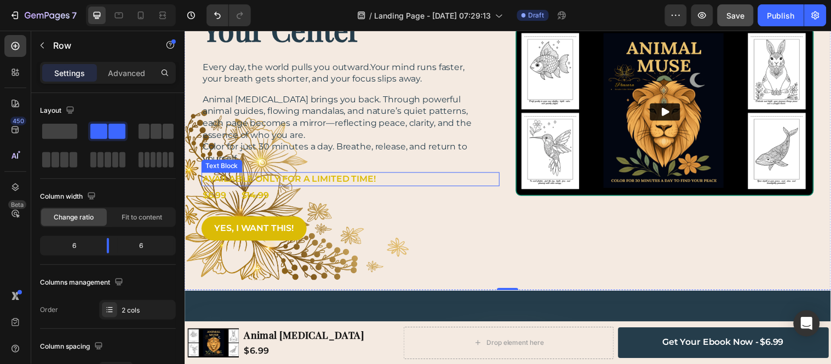
click at [321, 183] on p "AVAILABLE ONLY FOR A LIMITED TIME!" at bounding box center [347, 181] width 288 height 12
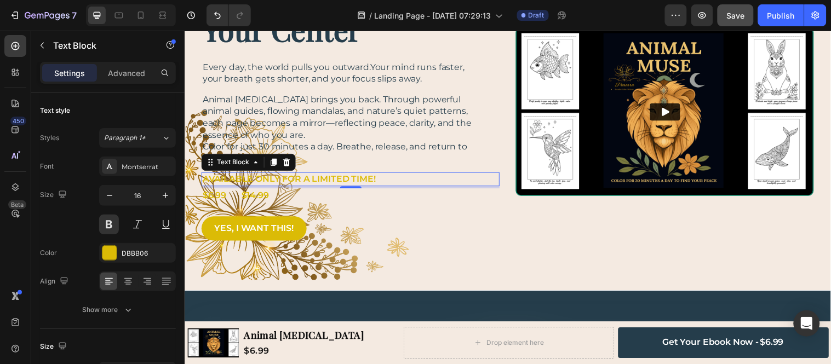
click at [226, 183] on p "AVAILABLE ONLY FOR A LIMITED TIME!" at bounding box center [347, 181] width 288 height 12
click at [302, 182] on p "AVAILABLE ONLY FOR A LIMITED TIME!" at bounding box center [347, 181] width 288 height 12
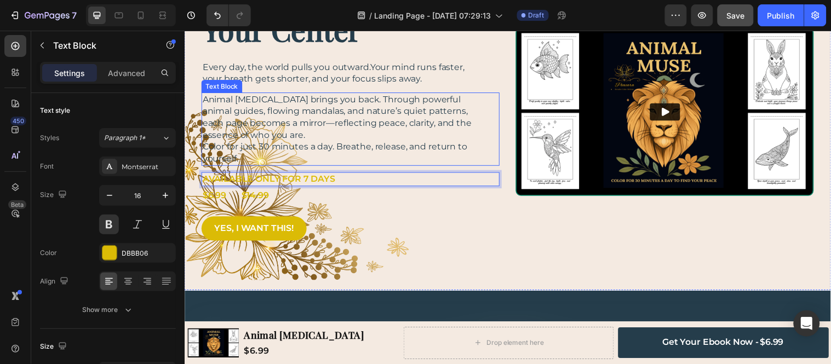
click at [360, 164] on p "Color for just 30 minutes a day. Breathe, release, and return to yourself." at bounding box center [347, 154] width 288 height 24
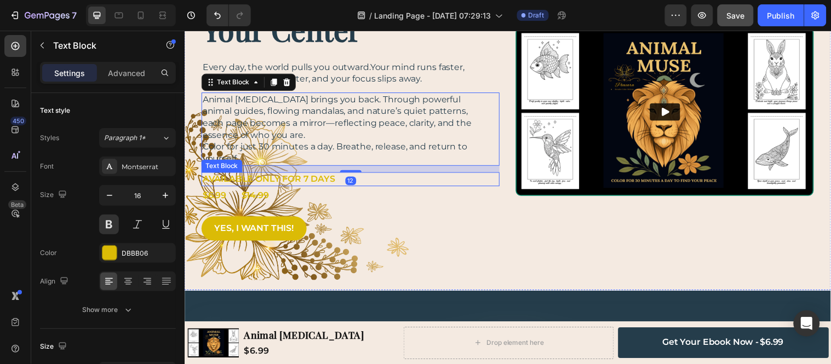
click at [359, 180] on p "AVAILABLE ONLY FOR 7 DAYS" at bounding box center [347, 181] width 288 height 12
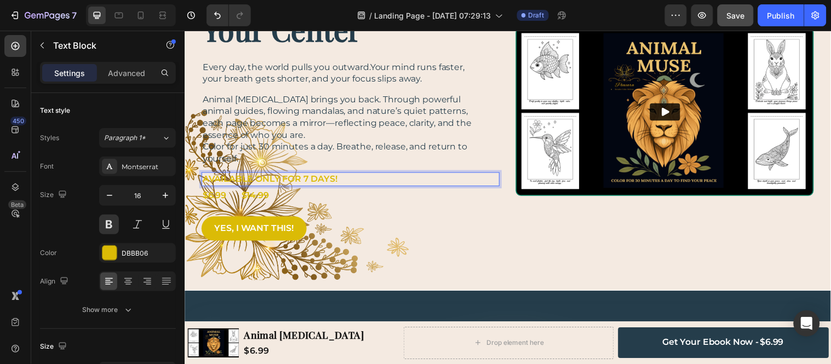
click at [359, 198] on div "$6.99 Text Block $ 14.99 Text Block Row" at bounding box center [353, 204] width 303 height 26
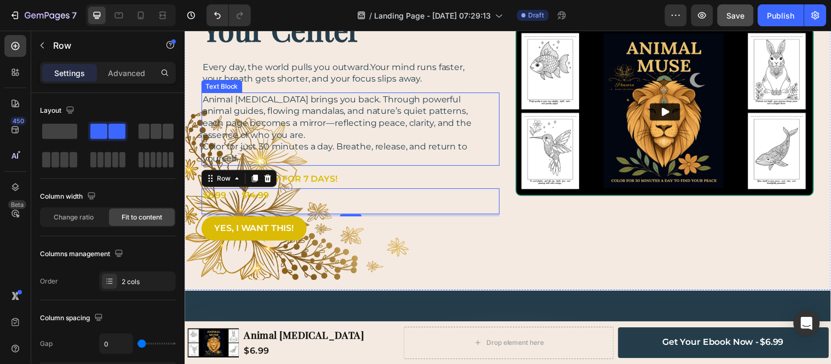
click at [322, 177] on p "AVAILABLE ONLY FOR 7 DAYS!" at bounding box center [347, 181] width 288 height 12
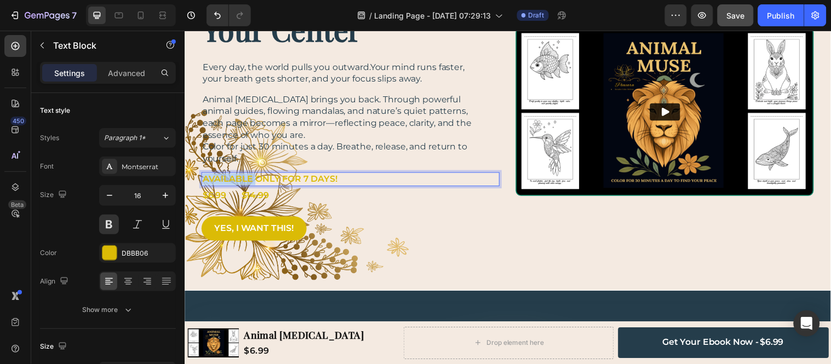
click at [243, 182] on p "AVAILABLE ONLY FOR 7 DAYS!" at bounding box center [347, 181] width 288 height 12
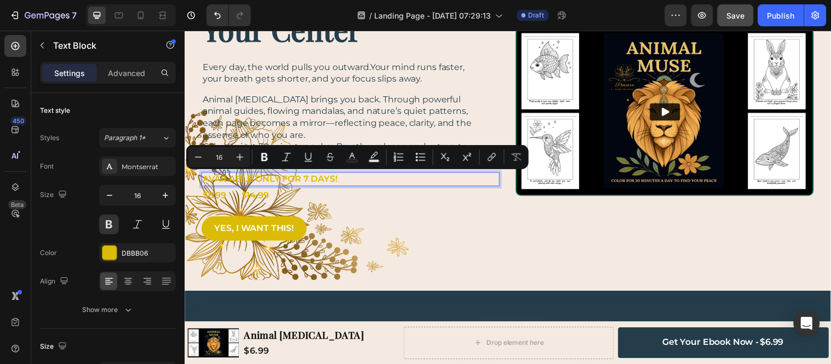
click at [267, 180] on p "AVAILABLE ONLY FOR 7 DAYS!" at bounding box center [347, 181] width 288 height 12
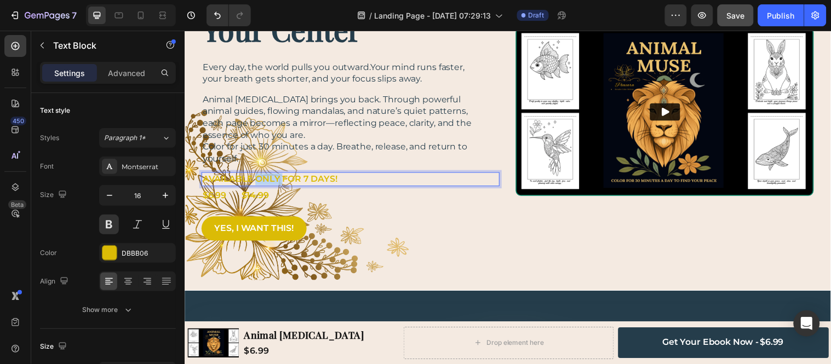
click at [267, 180] on p "AVAILABLE ONLY FOR 7 DAYS!" at bounding box center [347, 181] width 288 height 12
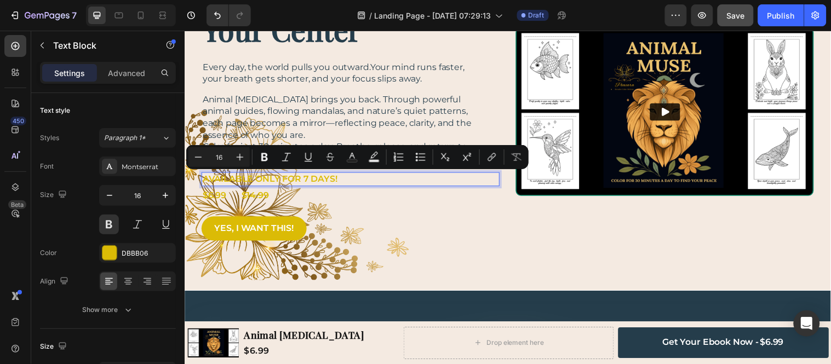
click at [296, 182] on p "AVAILABLE ONLY FOR 7 DAYS!" at bounding box center [347, 181] width 288 height 12
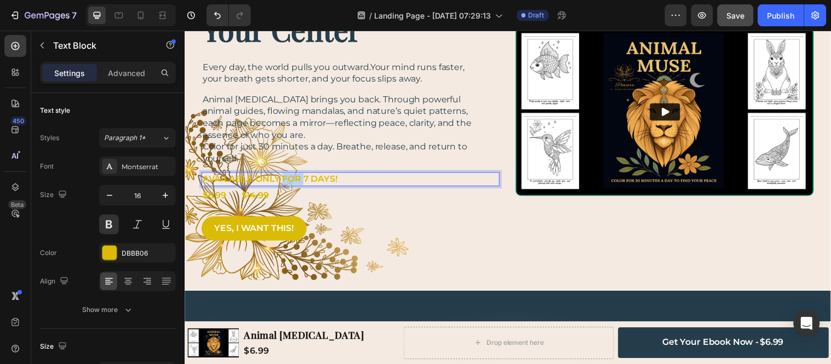
click at [296, 182] on p "AVAILABLE ONLY FOR 7 DAYS!" at bounding box center [347, 181] width 288 height 12
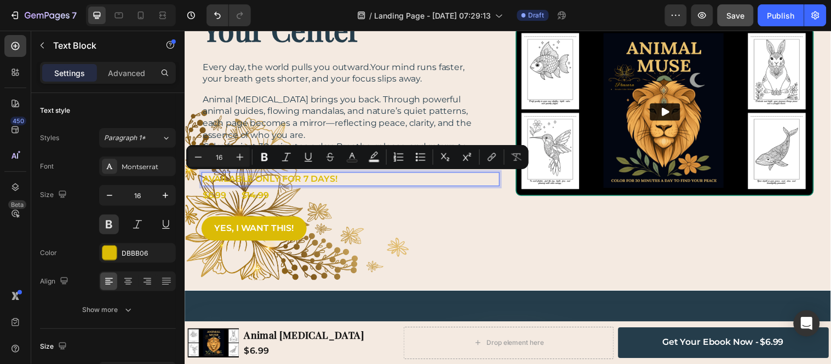
click at [316, 181] on p "AVAILABLE ONLY FOR 7 DAYS!" at bounding box center [347, 181] width 288 height 12
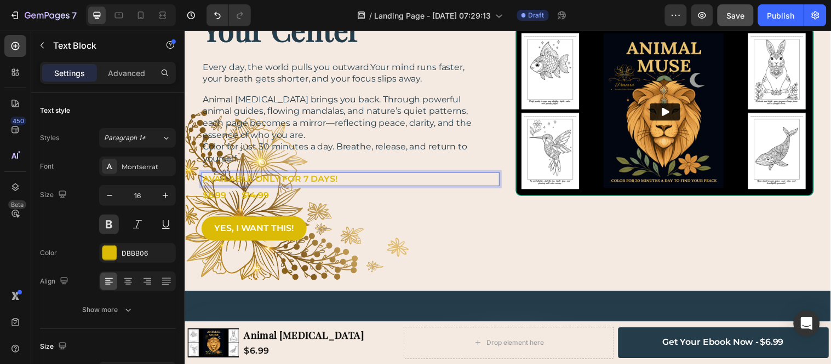
click at [344, 181] on p "AVAILABLE ONLY FOR 7 DAYS!" at bounding box center [347, 181] width 288 height 12
click at [282, 192] on div "$ 14.99 Text Block" at bounding box center [262, 198] width 43 height 14
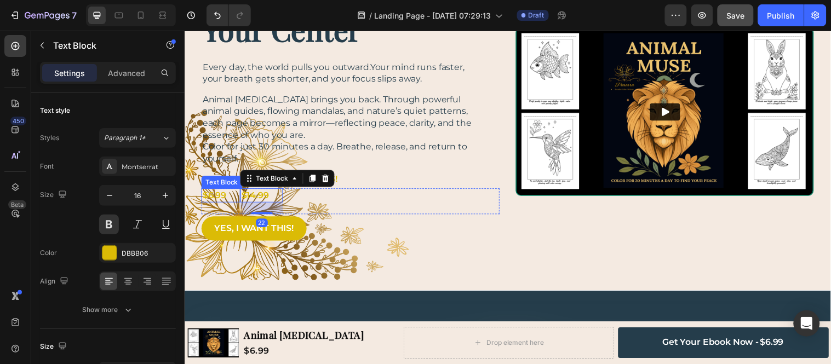
click at [226, 192] on p "$6.99" at bounding box center [215, 198] width 24 height 12
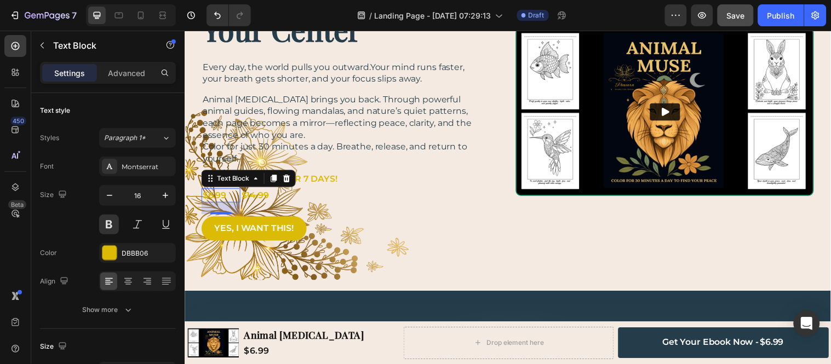
click at [236, 200] on div "$6.99 Text Block 22" at bounding box center [221, 198] width 39 height 14
click at [226, 194] on p "$6.99" at bounding box center [215, 198] width 24 height 12
click at [260, 197] on s "14.99" at bounding box center [259, 197] width 22 height 10
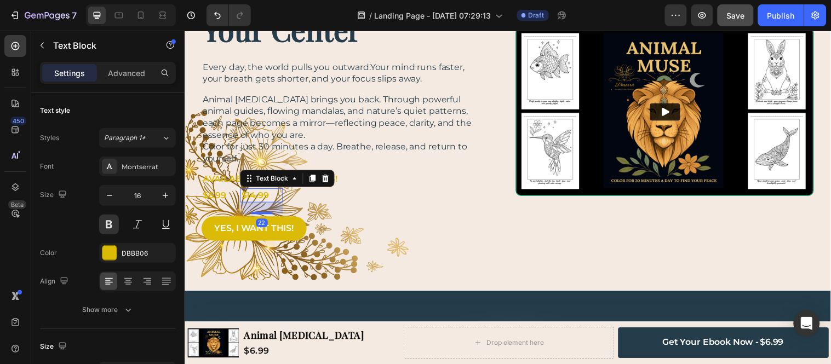
click at [274, 194] on div "$ 14.99 Text Block 22" at bounding box center [262, 198] width 43 height 14
click at [210, 197] on p "$6.99" at bounding box center [215, 198] width 24 height 12
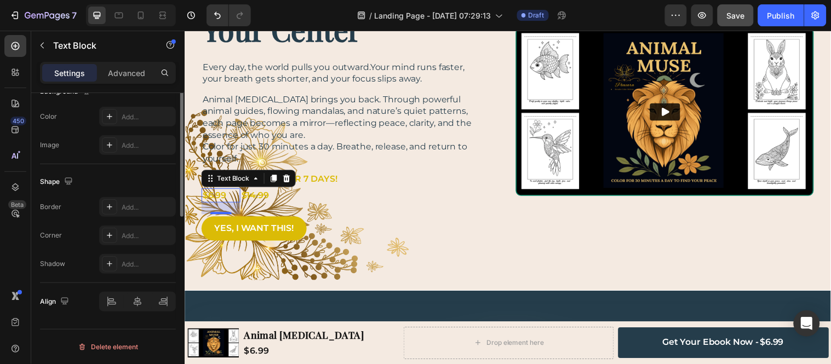
scroll to position [225, 0]
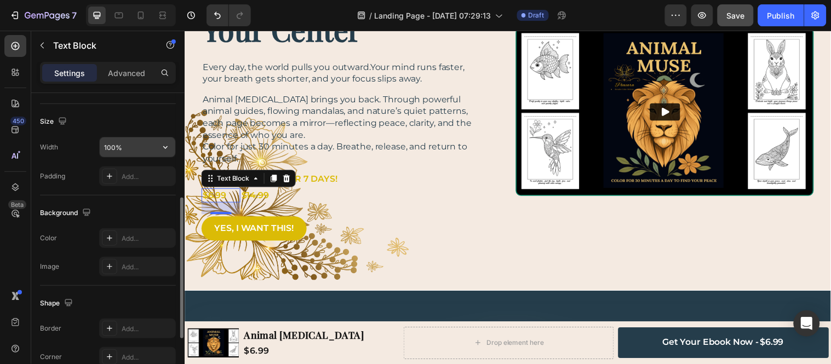
click at [124, 151] on input "100%" at bounding box center [138, 147] width 76 height 20
click at [160, 143] on icon "button" at bounding box center [165, 147] width 11 height 11
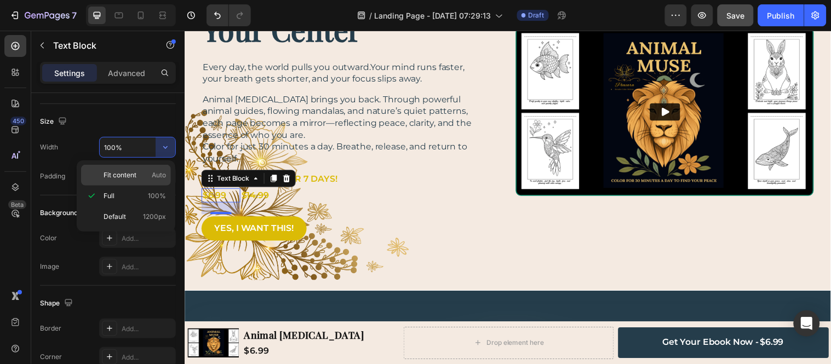
click at [152, 177] on span "Auto" at bounding box center [159, 175] width 14 height 10
type input "Auto"
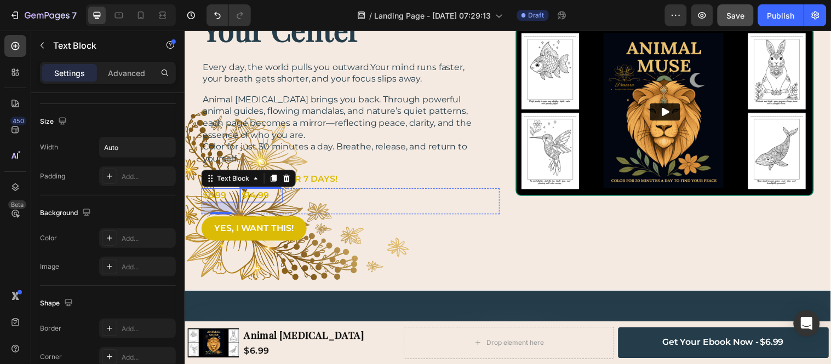
click at [265, 196] on s "14.99" at bounding box center [259, 197] width 22 height 10
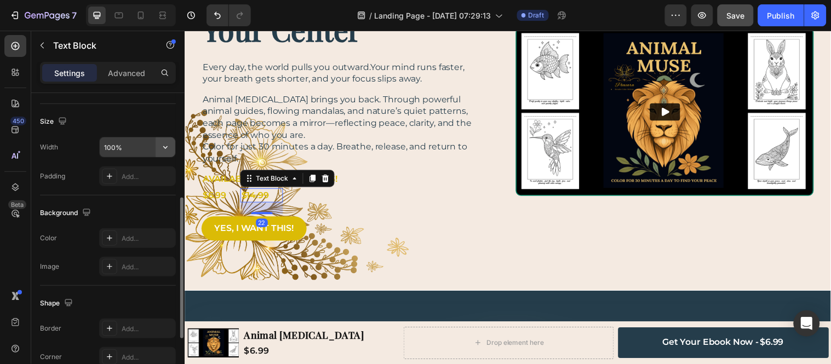
click at [165, 153] on button "button" at bounding box center [166, 147] width 20 height 20
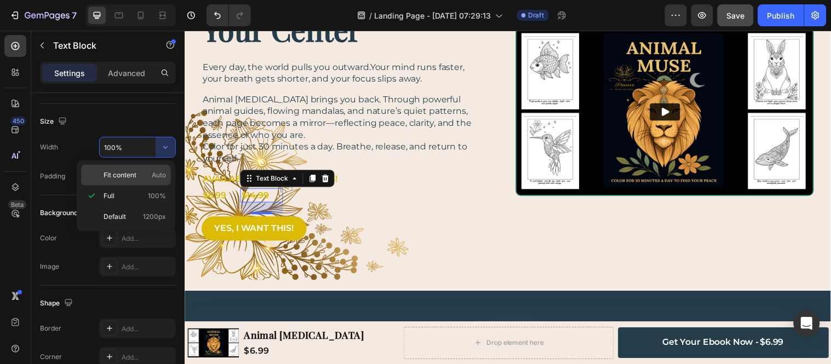
click at [161, 171] on span "Auto" at bounding box center [159, 175] width 14 height 10
type input "Auto"
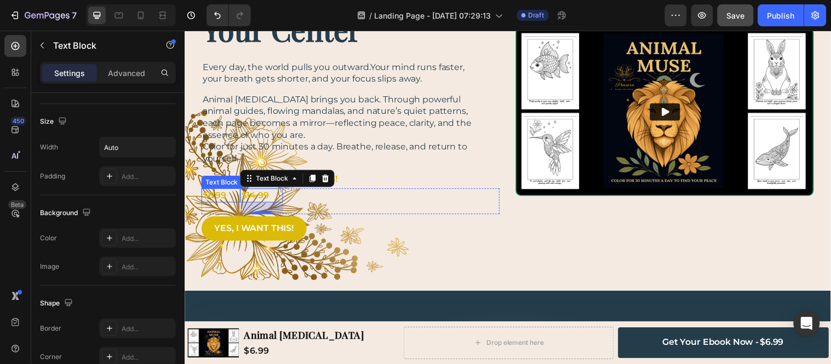
click at [226, 188] on div "Text Block" at bounding box center [223, 183] width 42 height 13
click at [250, 197] on s "14.99" at bounding box center [259, 197] width 22 height 10
click at [306, 207] on div "$6.99 Text Block $ 14.99 Text Block 22 Row" at bounding box center [353, 204] width 303 height 26
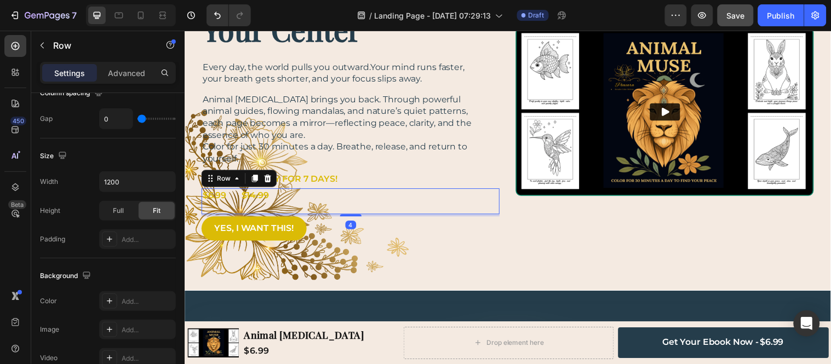
scroll to position [0, 0]
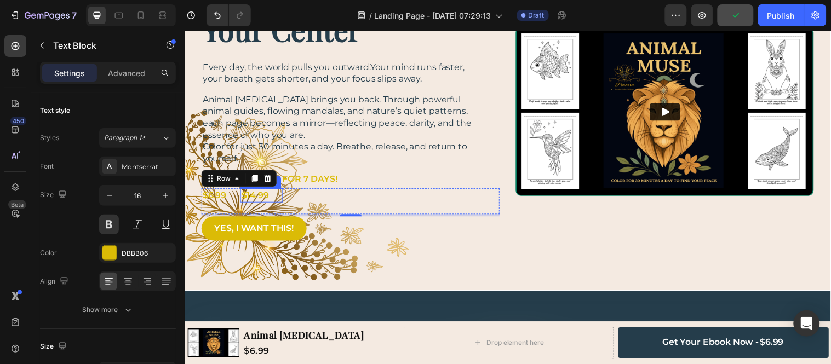
click at [259, 197] on s "14.99" at bounding box center [259, 197] width 22 height 10
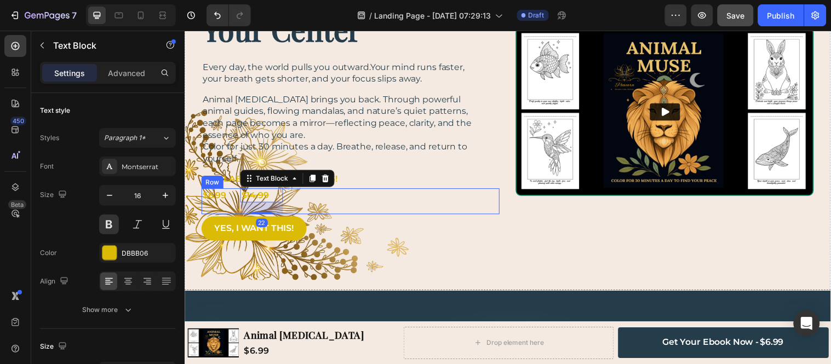
click at [316, 197] on div "$6.99 Text Block $ 14.99 Text Block 22 Row" at bounding box center [353, 204] width 303 height 26
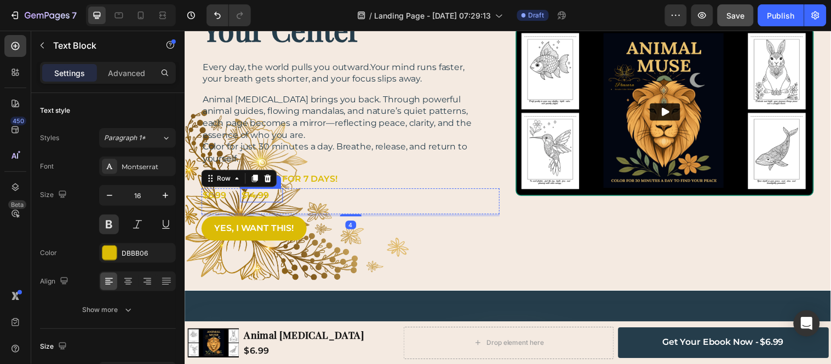
click at [259, 201] on s "14.99" at bounding box center [259, 197] width 22 height 10
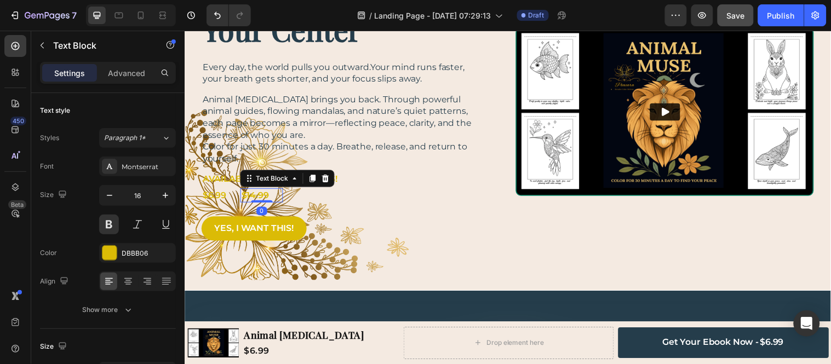
drag, startPoint x: 263, startPoint y: 215, endPoint x: 266, endPoint y: 193, distance: 22.0
click at [266, 193] on div "$ 14.99 Text Block 0" at bounding box center [262, 198] width 43 height 14
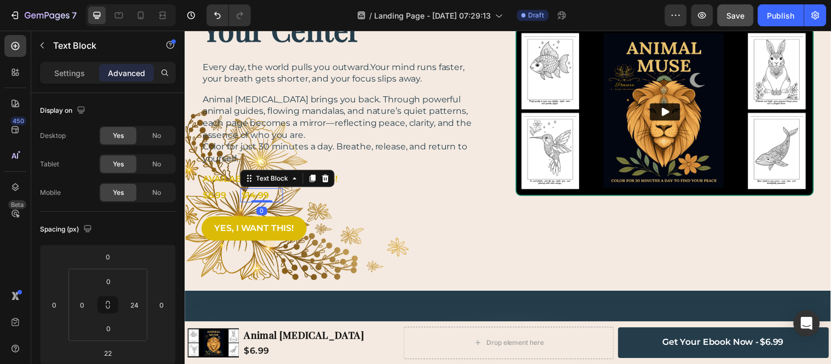
click at [216, 198] on p "$6.99" at bounding box center [215, 198] width 24 height 12
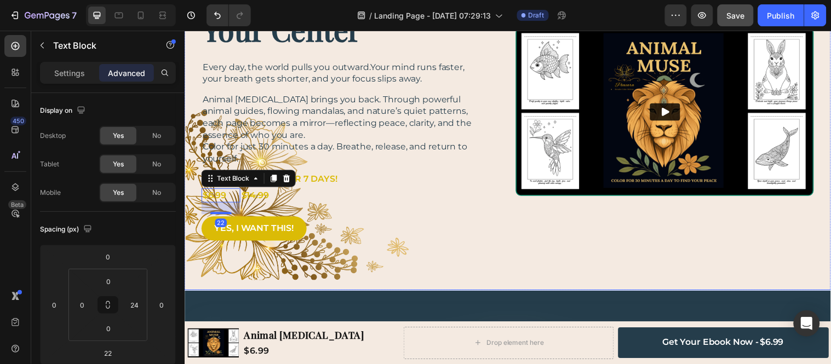
click at [222, 217] on div "A Journey Back to Your Center Heading Every day, the world pulls you outward.Yo…" at bounding box center [353, 113] width 303 height 276
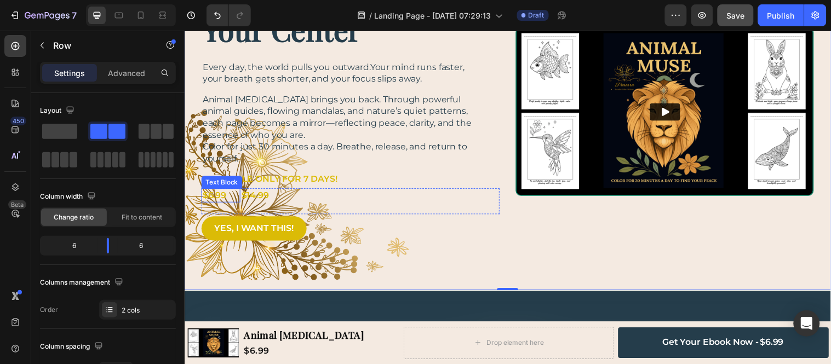
click at [222, 199] on p "$6.99" at bounding box center [215, 198] width 24 height 12
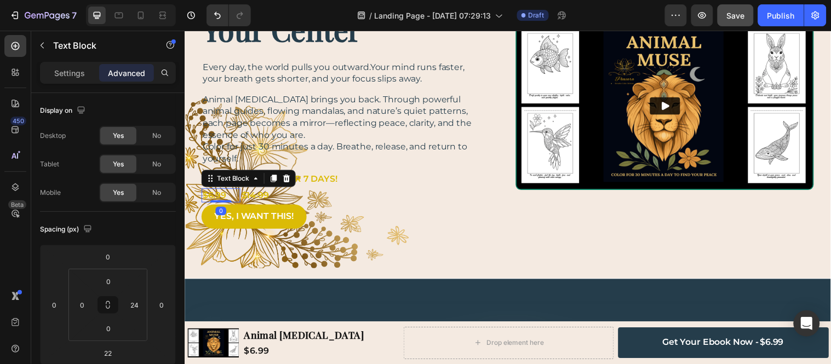
drag, startPoint x: 222, startPoint y: 215, endPoint x: 222, endPoint y: 196, distance: 19.2
click at [222, 196] on div "$6.99 Text Block 0" at bounding box center [221, 198] width 39 height 14
type input "0"
click at [313, 200] on div "$6.99 Text Block 0 $ 14.99 Text Block Row" at bounding box center [353, 198] width 303 height 14
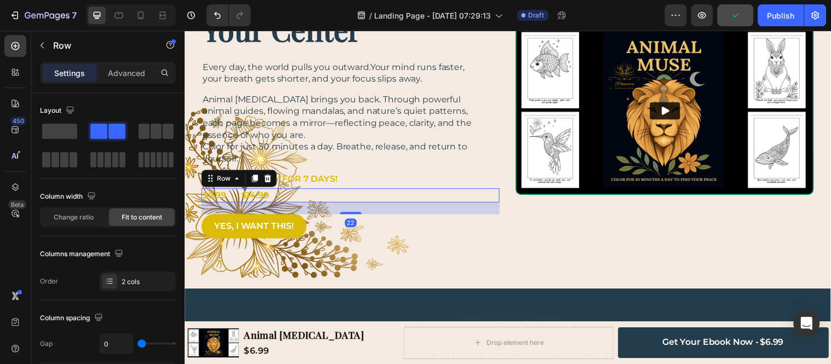
drag, startPoint x: 350, startPoint y: 204, endPoint x: 350, endPoint y: 214, distance: 9.9
click at [350, 215] on div at bounding box center [353, 216] width 22 height 2
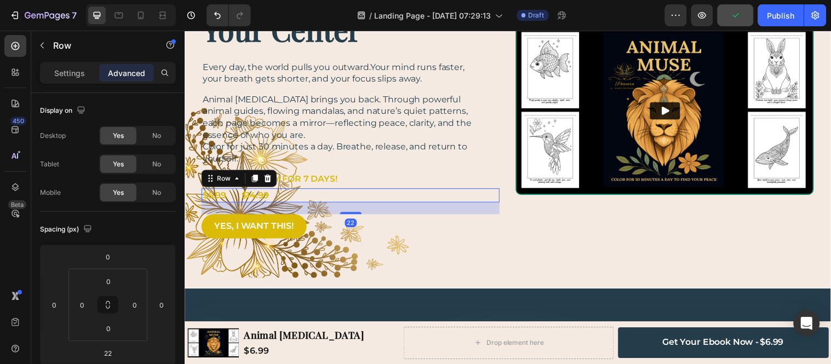
click at [390, 175] on p "AVAILABLE ONLY FOR 7 DAYS!" at bounding box center [347, 181] width 288 height 12
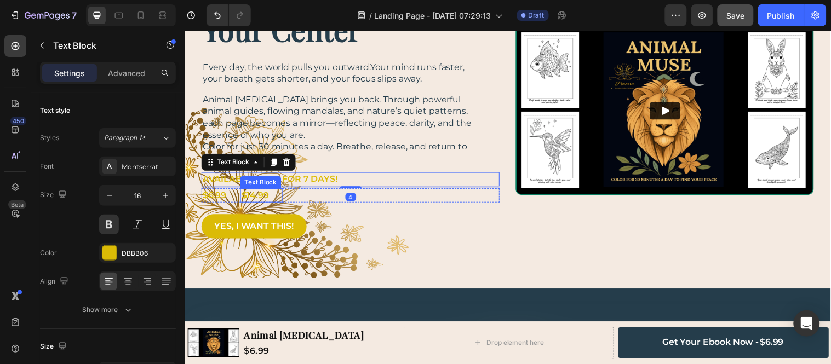
click at [273, 200] on div "$ 14.99 Text Block" at bounding box center [262, 198] width 43 height 14
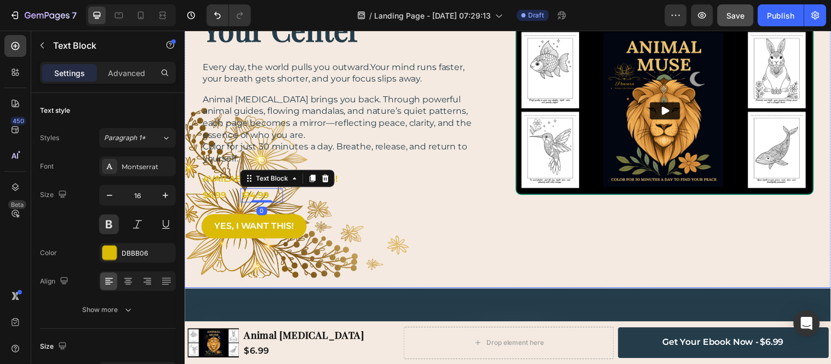
click at [297, 207] on div "A Journey Back to Your Center Heading Every day, the world pulls you outward.Yo…" at bounding box center [353, 111] width 303 height 273
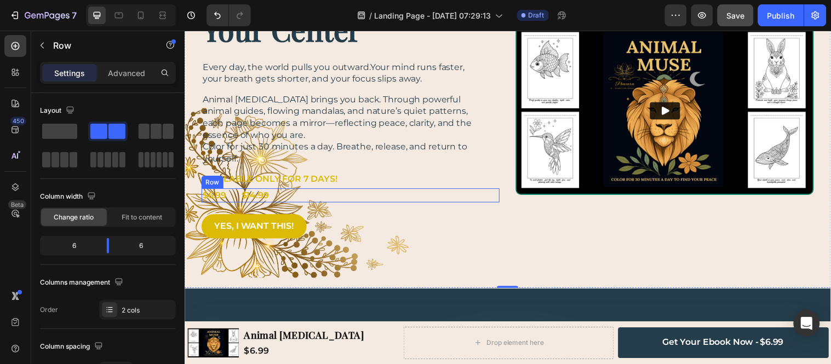
click at [299, 196] on div "$6.99 Text Block $ 14.99 Text Block Row" at bounding box center [353, 198] width 303 height 14
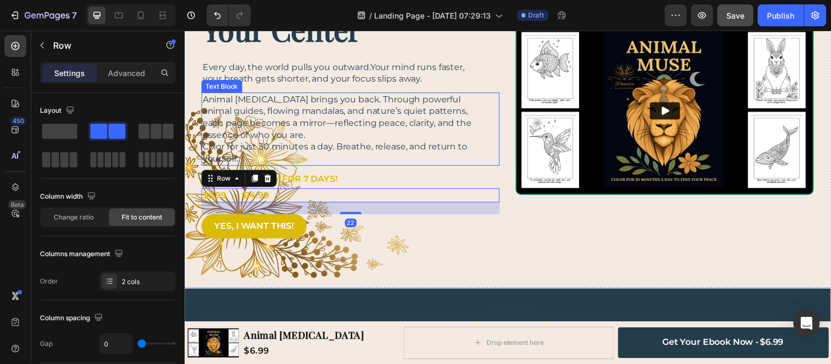
click at [336, 150] on p "Color for just 30 minutes a day. Breathe, release, and return to yourself." at bounding box center [347, 154] width 288 height 24
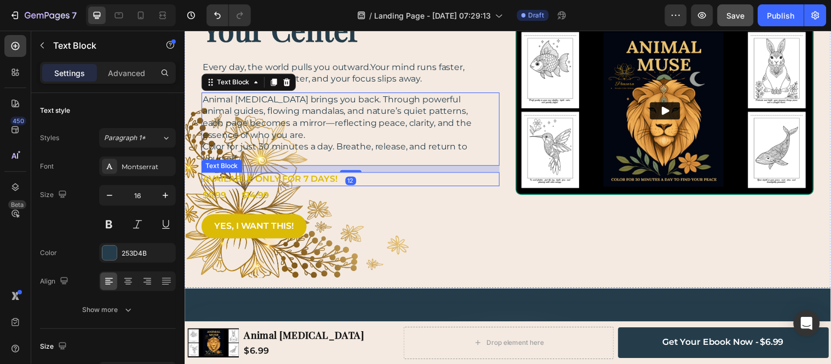
click at [308, 187] on p "AVAILABLE ONLY FOR 7 DAYS!" at bounding box center [347, 181] width 288 height 12
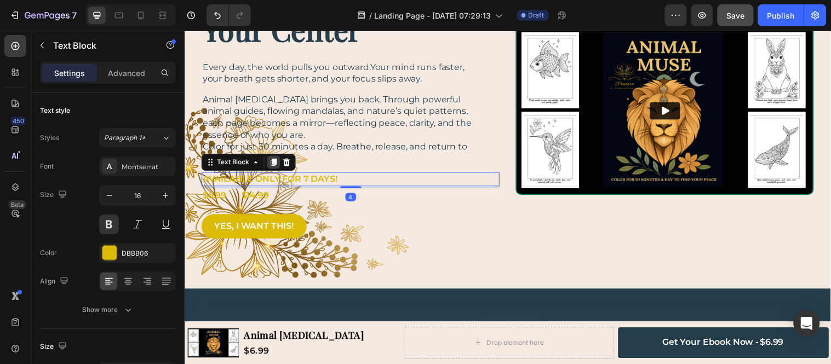
click at [277, 161] on icon at bounding box center [275, 164] width 6 height 8
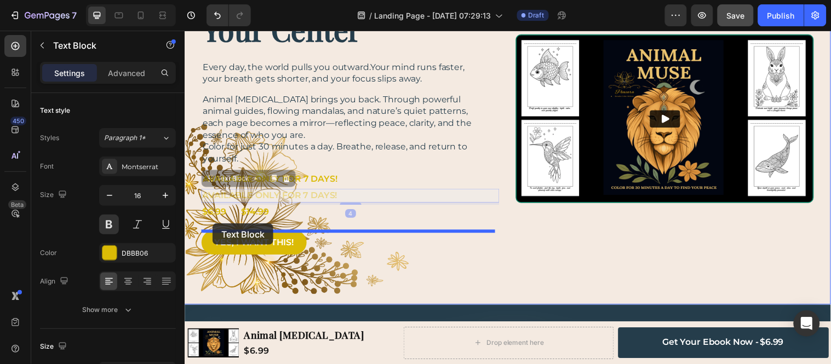
drag, startPoint x: 211, startPoint y: 181, endPoint x: 213, endPoint y: 226, distance: 45.0
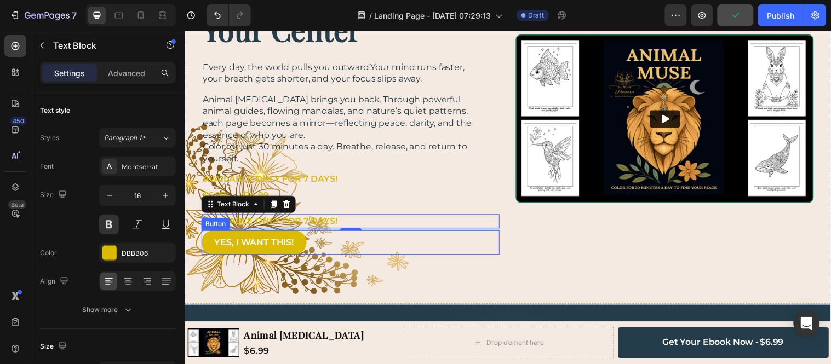
click at [349, 234] on div "YES, I WANT THIS! Button" at bounding box center [353, 245] width 303 height 25
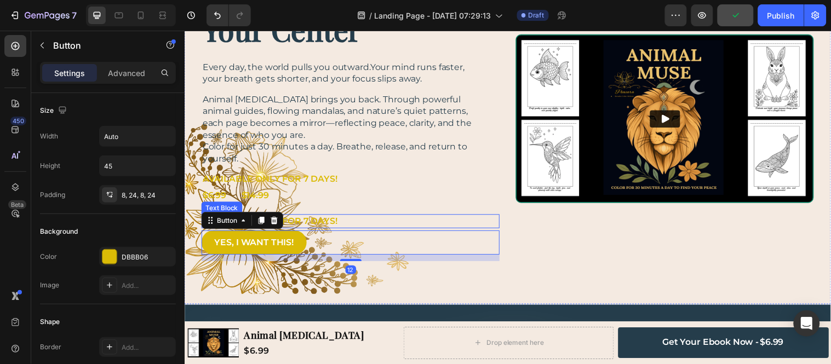
click at [347, 225] on p "AVAILABLE ONLY FOR 7 DAYS!" at bounding box center [347, 224] width 288 height 12
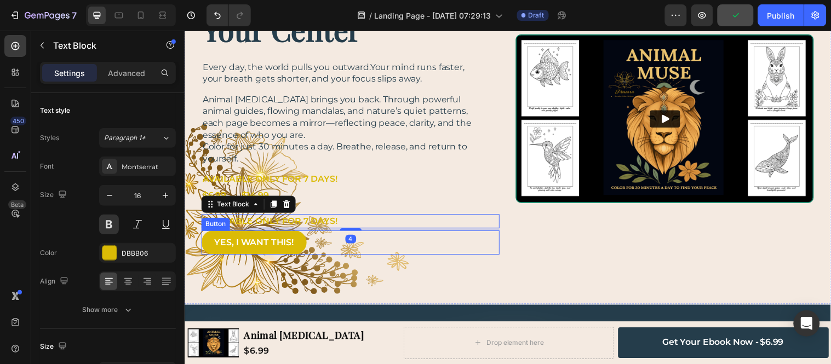
click at [351, 235] on div "YES, I WANT THIS! Button" at bounding box center [353, 245] width 303 height 25
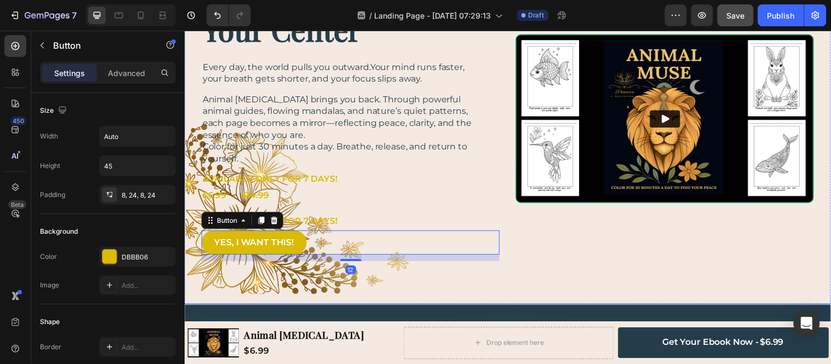
click at [351, 226] on p "AVAILABLE ONLY FOR 7 DAYS!" at bounding box center [347, 224] width 288 height 12
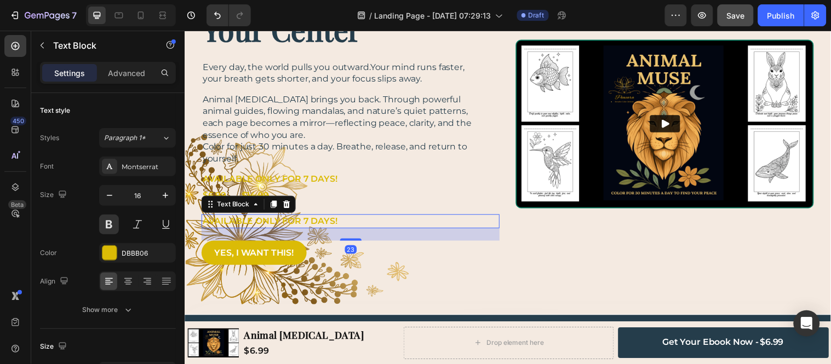
drag, startPoint x: 352, startPoint y: 233, endPoint x: 664, endPoint y: 35, distance: 369.9
click at [351, 243] on div at bounding box center [353, 243] width 22 height 2
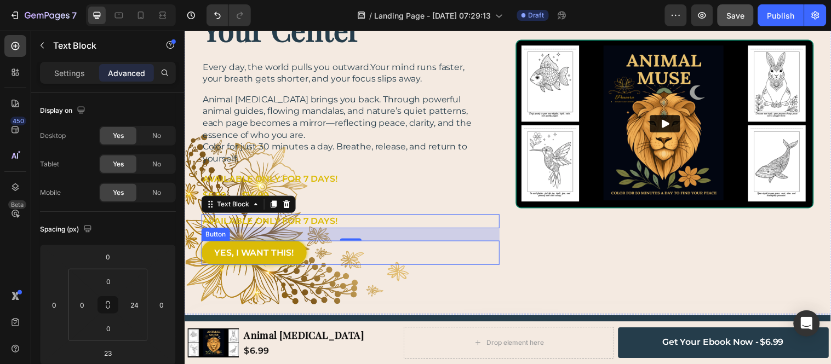
click at [211, 255] on link "YES, I WANT THIS!" at bounding box center [255, 256] width 107 height 25
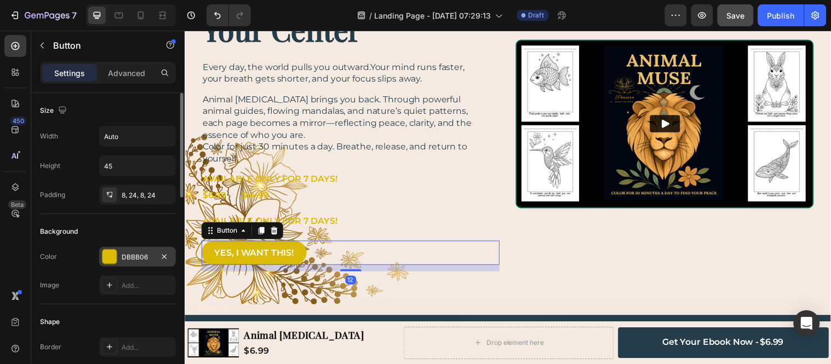
click at [146, 259] on div "DBBB06" at bounding box center [138, 258] width 32 height 10
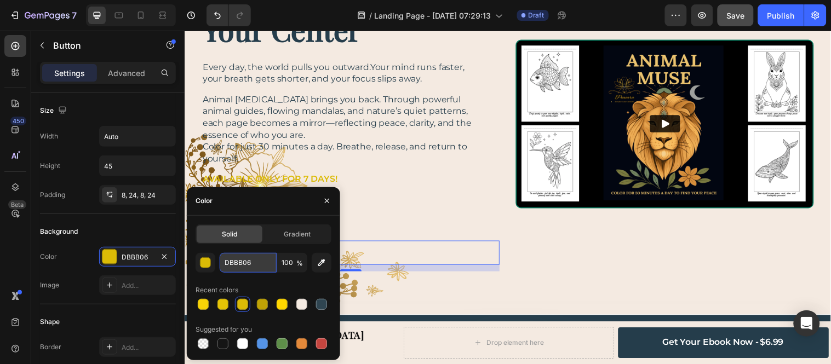
click at [245, 255] on input "DBBB06" at bounding box center [248, 263] width 57 height 20
paste input "c9aa04"
type input "C9AA04"
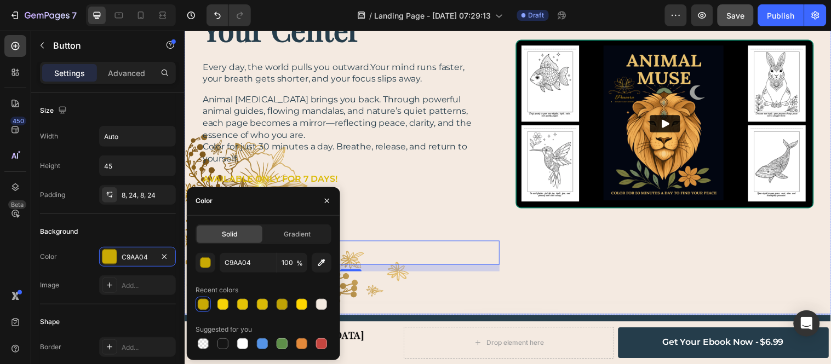
click at [462, 231] on div "A Journey Back to Your Center Heading Every day, the world pulls you outward.Yo…" at bounding box center [353, 125] width 303 height 300
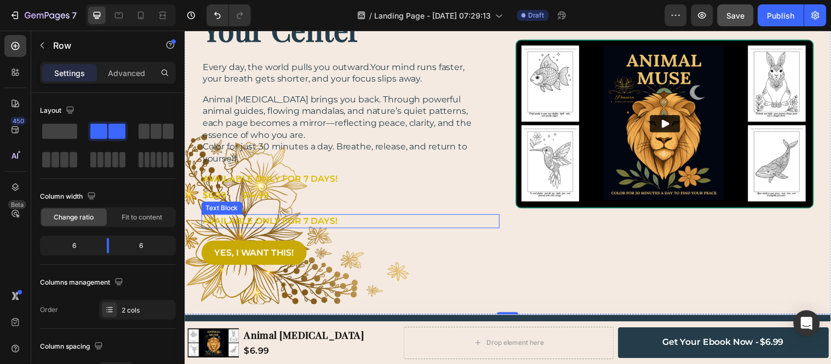
click at [254, 222] on p "AVAILABLE ONLY FOR 7 DAYS!" at bounding box center [347, 224] width 288 height 12
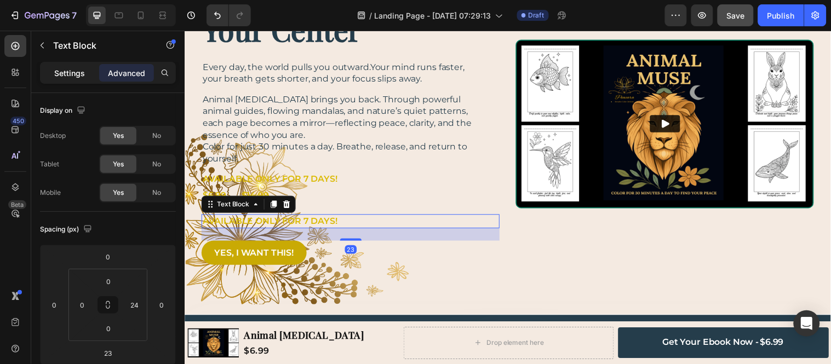
click at [66, 70] on p "Settings" at bounding box center [69, 73] width 31 height 12
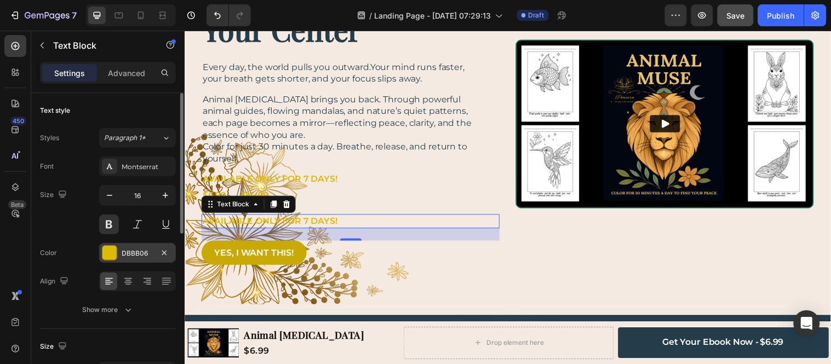
click at [132, 255] on div "DBBB06" at bounding box center [138, 254] width 32 height 10
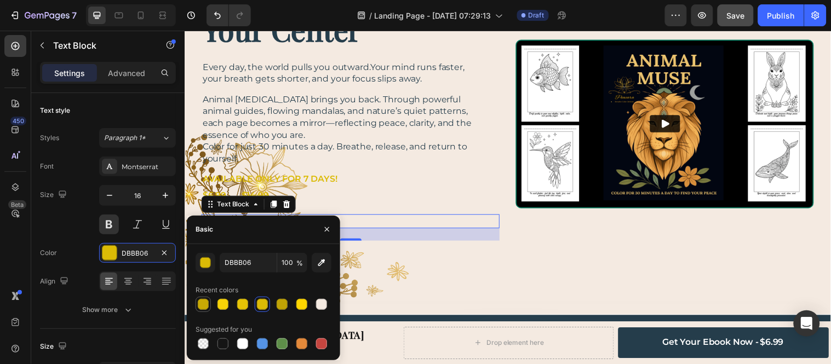
click at [198, 301] on div at bounding box center [203, 304] width 11 height 11
type input "C9AA04"
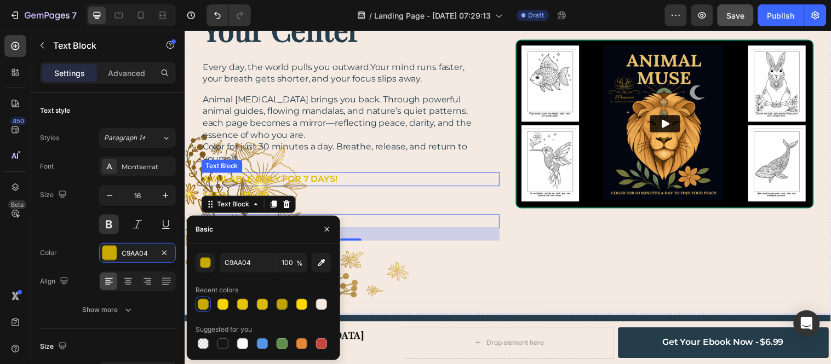
click at [325, 177] on p "AVAILABLE ONLY FOR 7 DAYS!" at bounding box center [347, 181] width 288 height 12
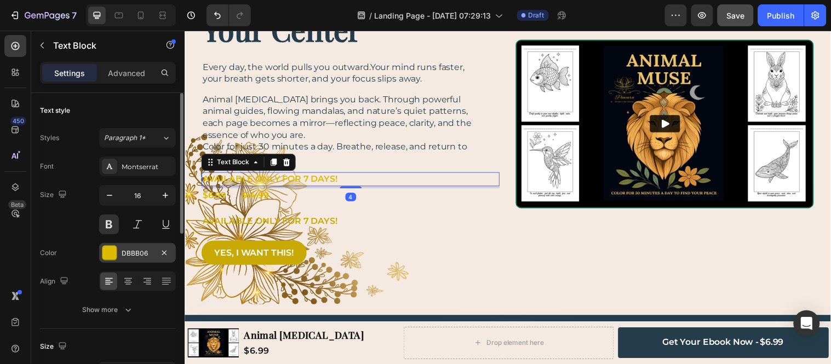
click at [108, 253] on div at bounding box center [109, 253] width 14 height 14
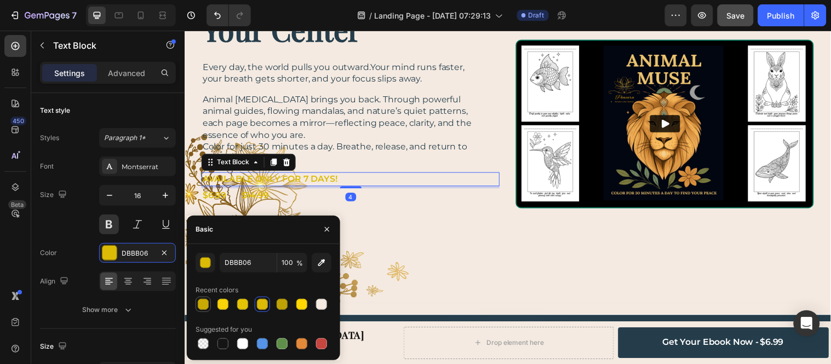
click at [198, 303] on div at bounding box center [203, 304] width 11 height 11
type input "C9AA04"
click at [289, 200] on div "$6.99 Text Block $ 14.99 Text Block Row" at bounding box center [353, 198] width 303 height 14
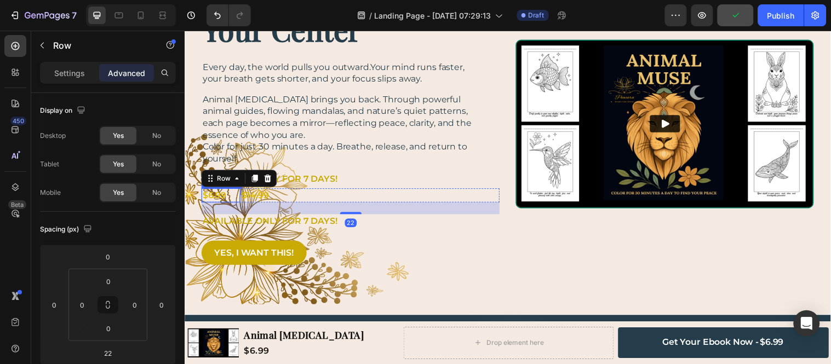
click at [210, 200] on p "$6.99" at bounding box center [215, 198] width 24 height 12
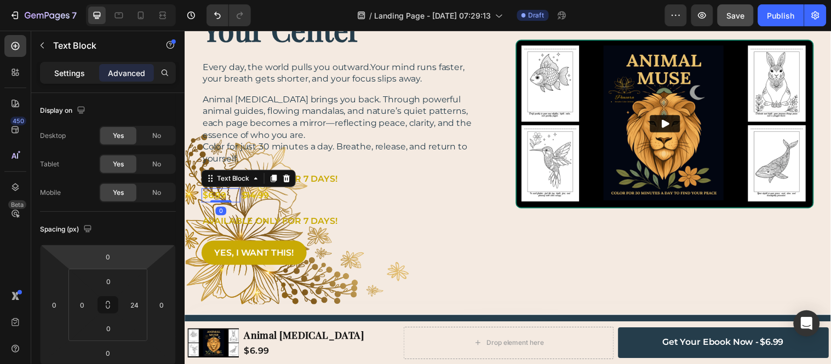
click at [67, 67] on p "Settings" at bounding box center [69, 73] width 31 height 12
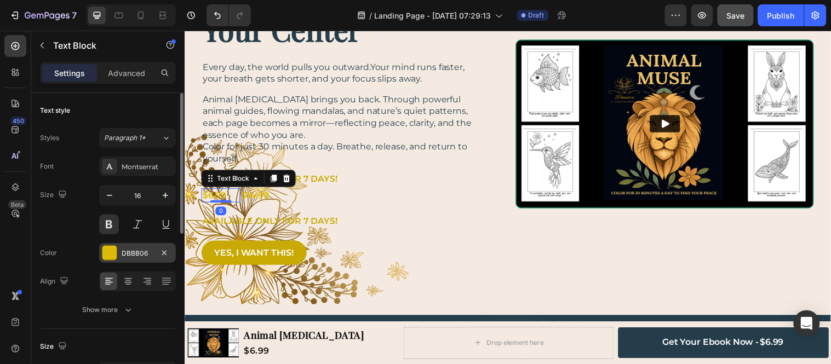
click at [112, 252] on div at bounding box center [109, 253] width 14 height 14
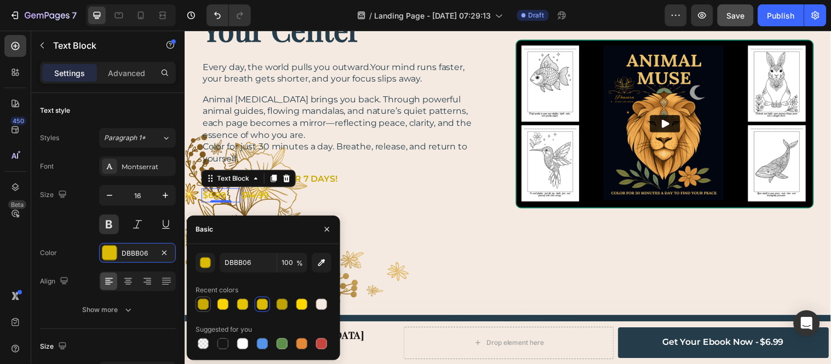
click at [205, 309] on div at bounding box center [203, 304] width 11 height 11
type input "C9AA04"
click at [264, 197] on s "14.99" at bounding box center [259, 197] width 22 height 10
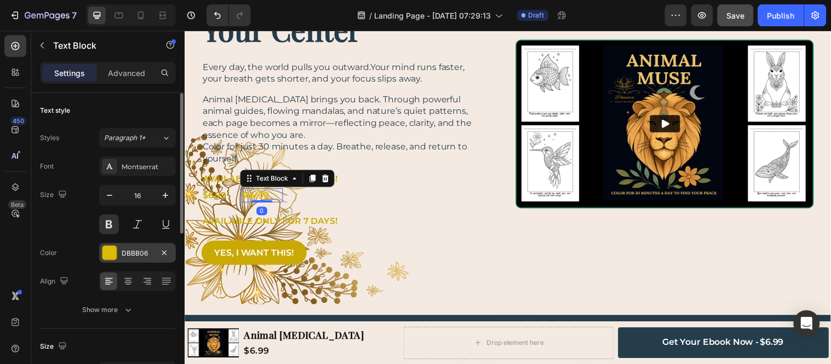
click at [107, 251] on div at bounding box center [109, 253] width 14 height 14
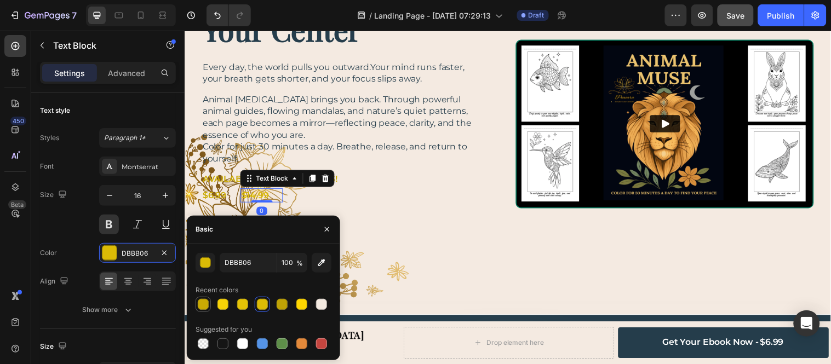
click at [198, 304] on div at bounding box center [203, 304] width 11 height 11
type input "C9AA04"
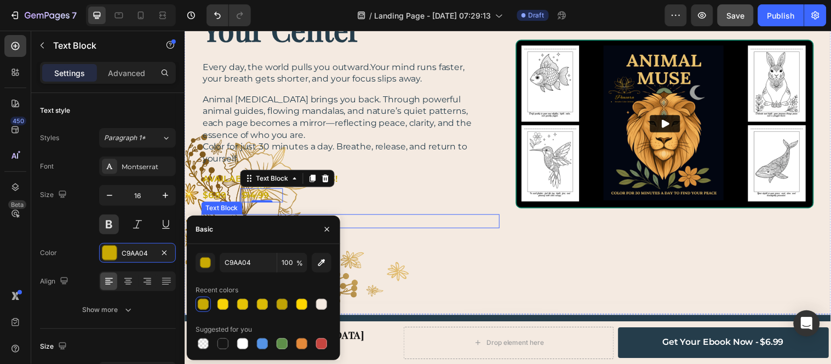
click at [456, 189] on div "A Journey Back to Your Center Heading Every day, the world pulls you outward.Yo…" at bounding box center [353, 125] width 303 height 300
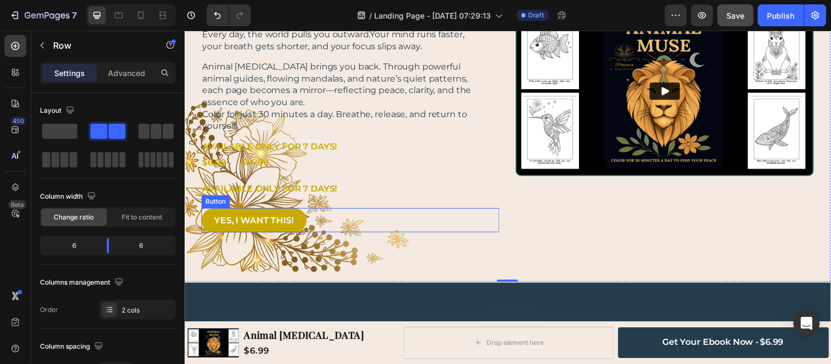
scroll to position [182, 0]
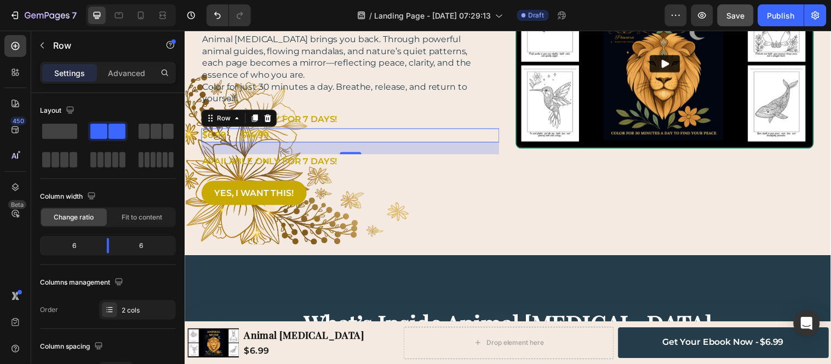
click at [301, 135] on div "$6.99 Text Block $ 14.99 Text Block Row 0" at bounding box center [353, 137] width 303 height 14
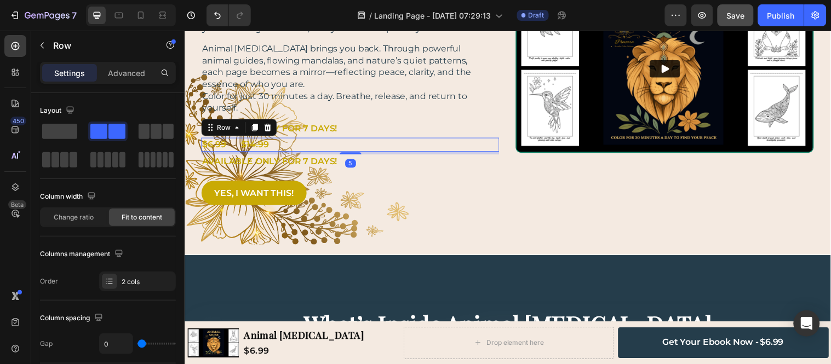
scroll to position [173, 0]
drag, startPoint x: 347, startPoint y: 153, endPoint x: 349, endPoint y: 144, distance: 10.1
click at [349, 144] on div "$6.99 Text Block $ 14.99 Text Block Row 4" at bounding box center [353, 147] width 303 height 14
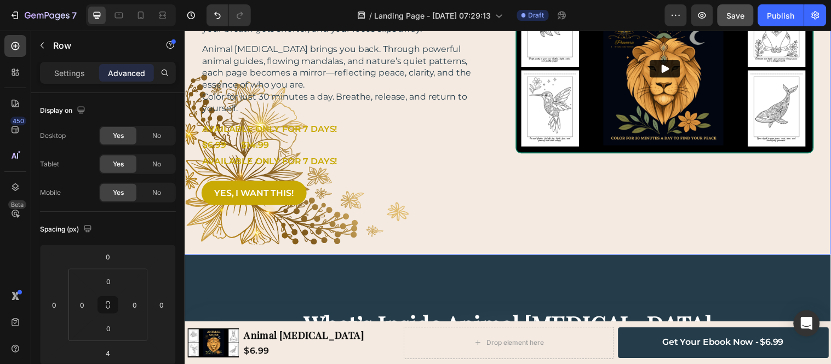
click at [359, 181] on div "A Journey Back to Your Center Heading Every day, the world pulls you outward.Yo…" at bounding box center [353, 69] width 303 height 290
click at [340, 124] on p "AVAILABLE ONLY FOR 7 DAYS!" at bounding box center [347, 130] width 288 height 12
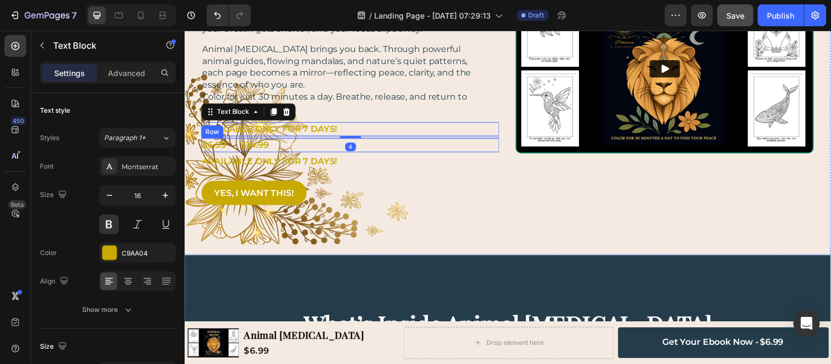
click at [312, 146] on div "$6.99 Text Block $ 14.99 Text Block Row" at bounding box center [353, 147] width 303 height 14
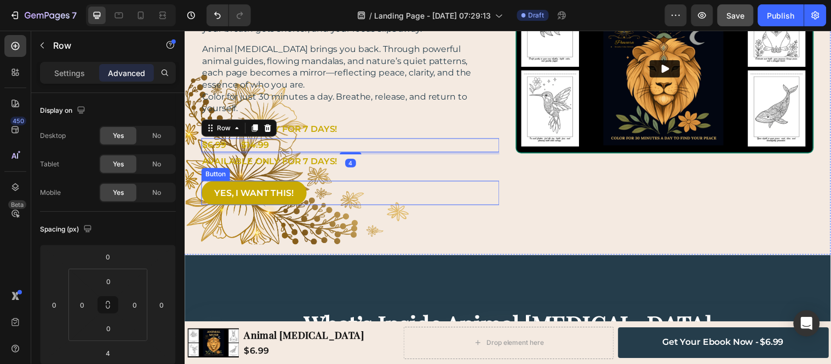
click at [371, 189] on div "YES, I WANT THIS! Button" at bounding box center [353, 195] width 303 height 25
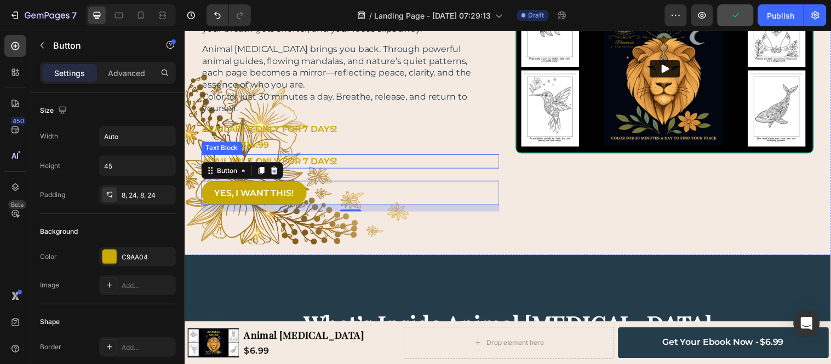
click at [304, 162] on p "AVAILABLE ONLY FOR 7 DAYS!" at bounding box center [347, 163] width 288 height 12
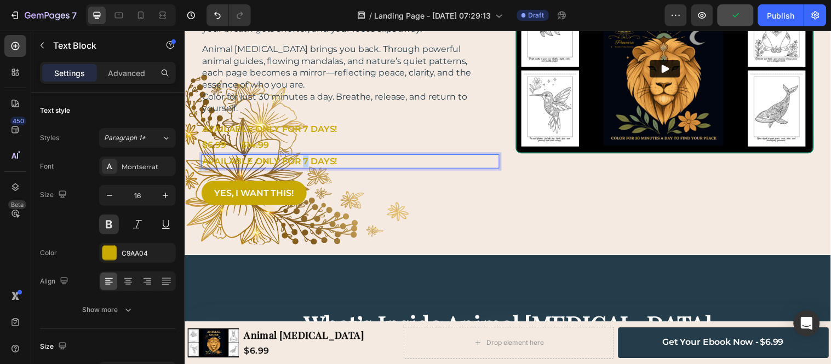
click at [304, 162] on p "AVAILABLE ONLY FOR 7 DAYS!" at bounding box center [347, 163] width 288 height 12
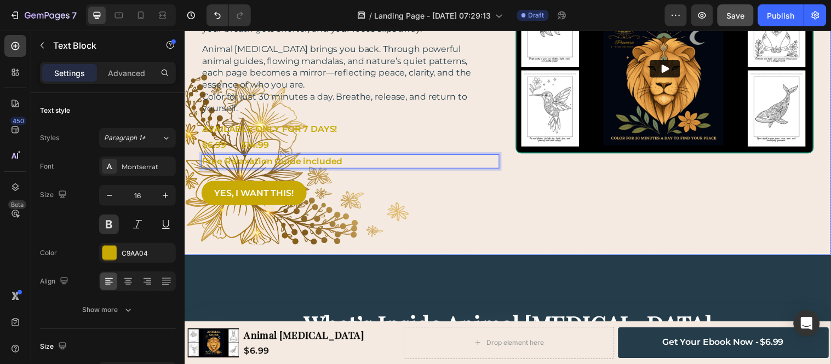
click at [261, 122] on div "A Journey Back to Your Center Heading Every day, the world pulls you outward.Yo…" at bounding box center [353, 69] width 303 height 290
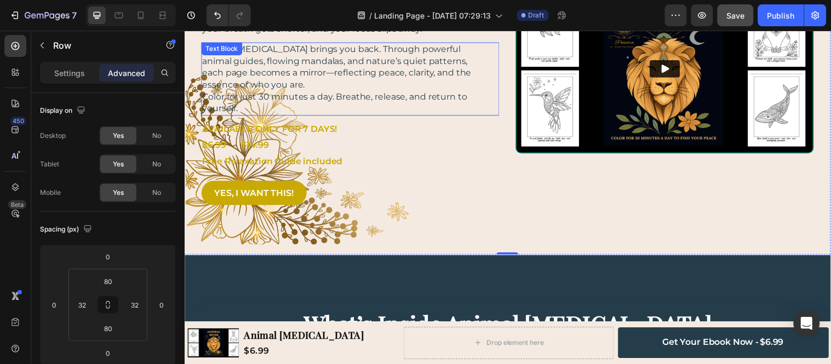
click at [318, 87] on p "Animal [MEDICAL_DATA] brings you back. Through powerful animal guides, flowing …" at bounding box center [347, 67] width 288 height 48
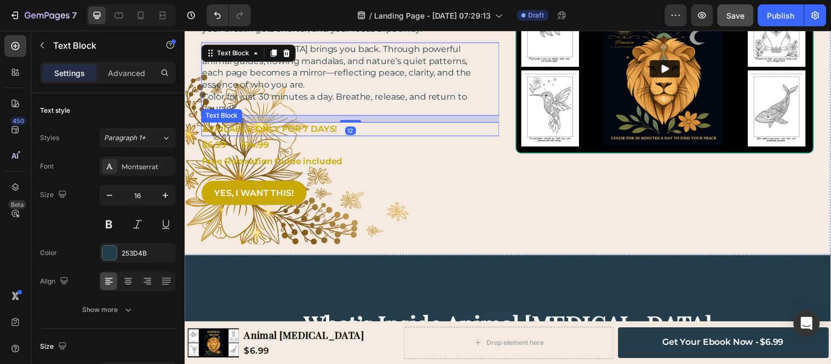
click at [306, 131] on p "AVAILABLE ONLY FOR 7 DAYS!" at bounding box center [347, 130] width 288 height 12
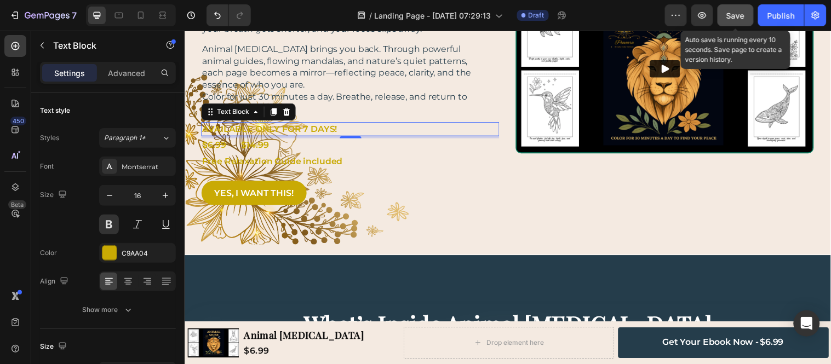
click at [743, 19] on button "Save" at bounding box center [736, 15] width 36 height 22
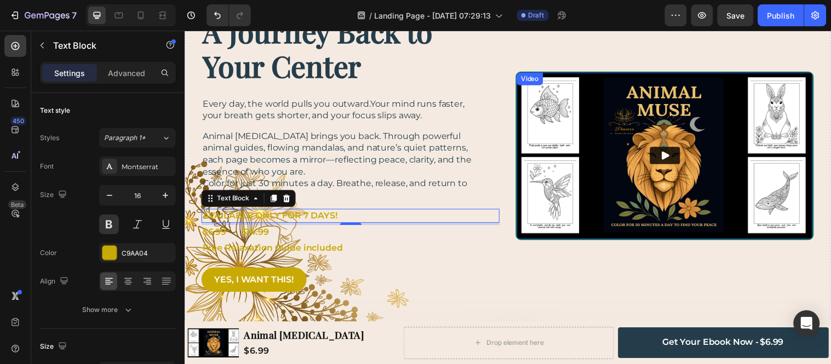
scroll to position [112, 0]
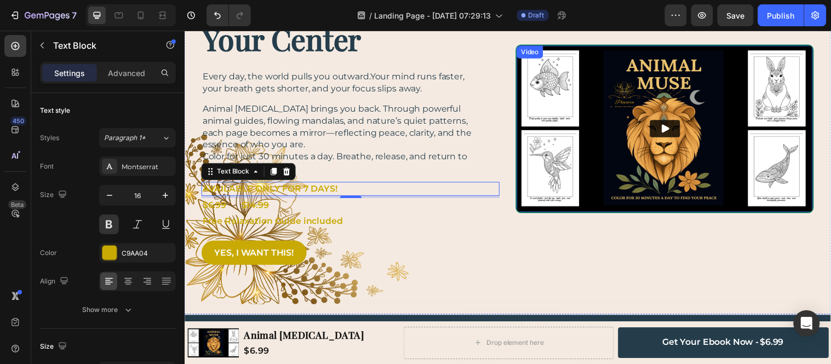
click at [577, 125] on img at bounding box center [672, 129] width 301 height 169
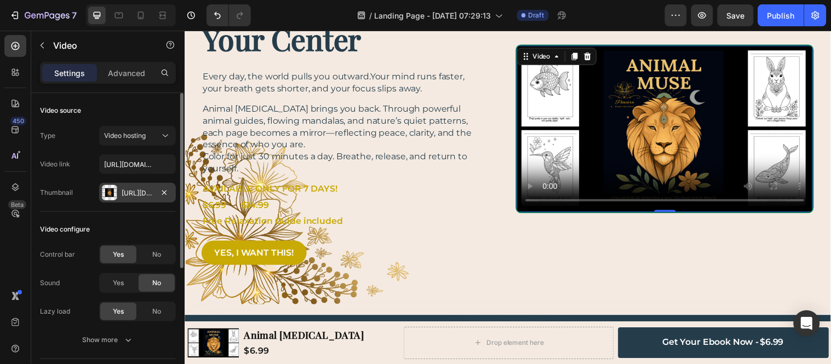
click at [105, 190] on div at bounding box center [109, 192] width 15 height 15
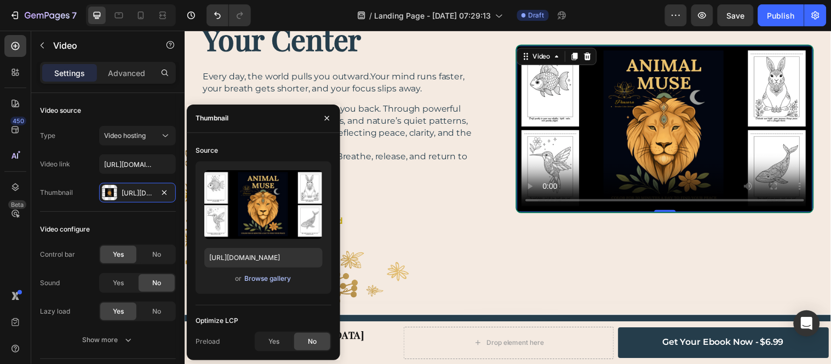
click at [256, 281] on div "Browse gallery" at bounding box center [267, 279] width 47 height 10
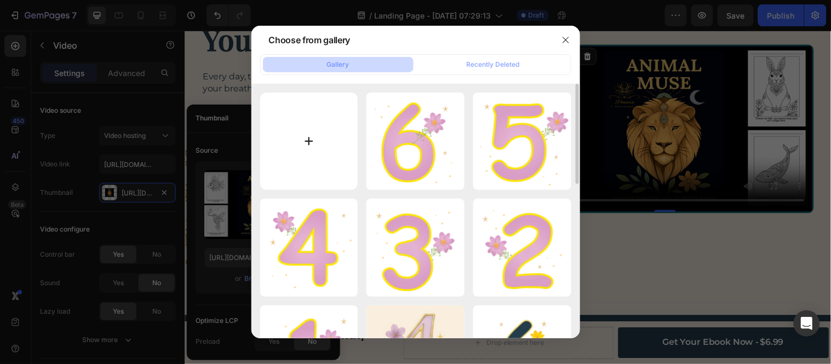
click at [294, 146] on input "file" at bounding box center [309, 142] width 98 height 98
type input "C:\fakepath\CoverDesign_v5 redimensionné.png"
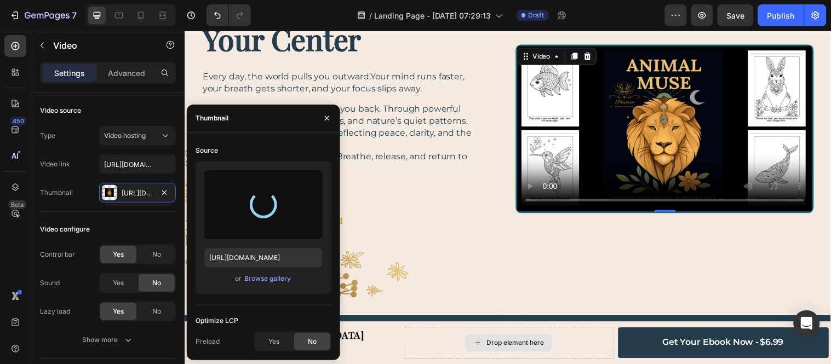
type input "https://cdn.shopify.com/s/files/1/0926/3012/2862/files/gempages_580446242325136…"
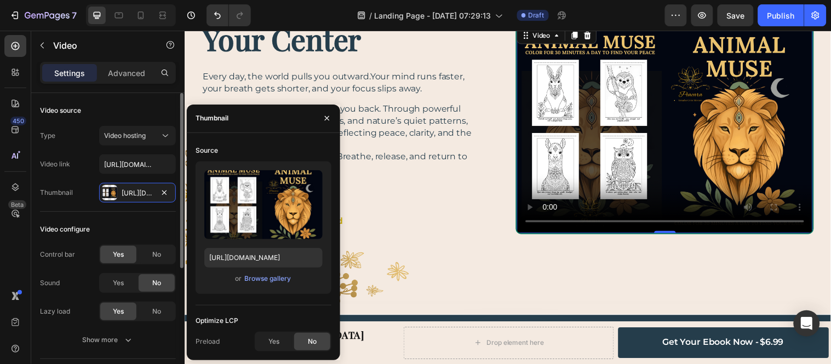
click at [86, 214] on div "Video configure Control bar Yes No Sound Yes No Lazy load Yes No Show more" at bounding box center [108, 285] width 136 height 147
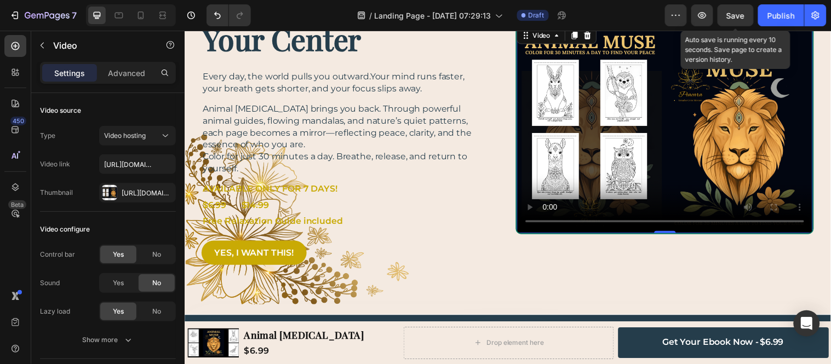
click at [736, 18] on span "Save" at bounding box center [736, 15] width 18 height 9
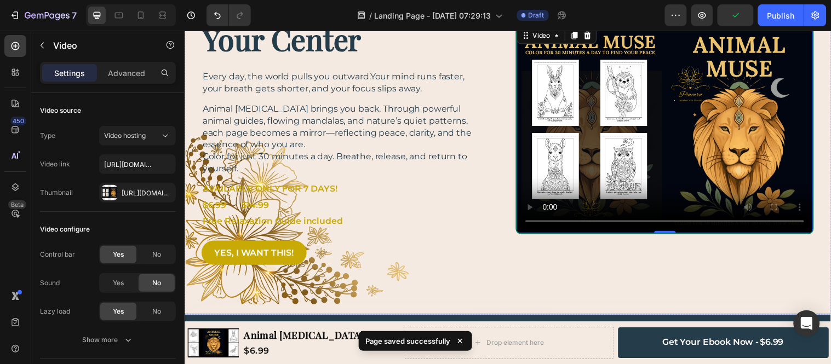
click at [483, 278] on div "A Journey Back to Your Center Heading Every day, the world pulls you outward.Yo…" at bounding box center [512, 130] width 657 height 378
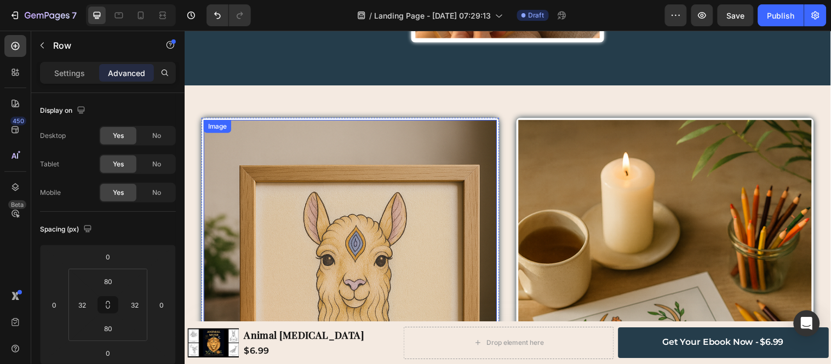
scroll to position [2242, 0]
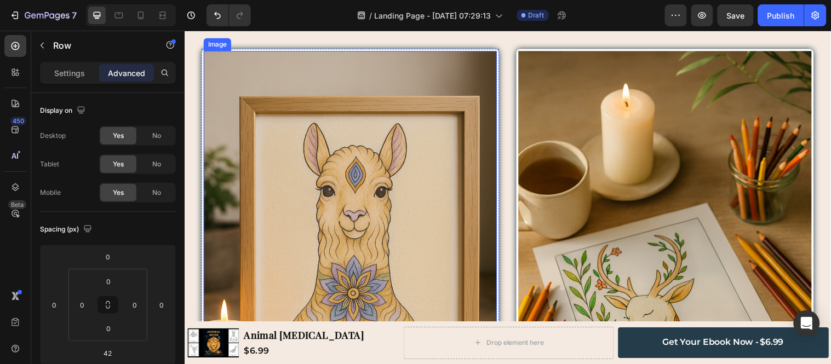
scroll to position [2252, 0]
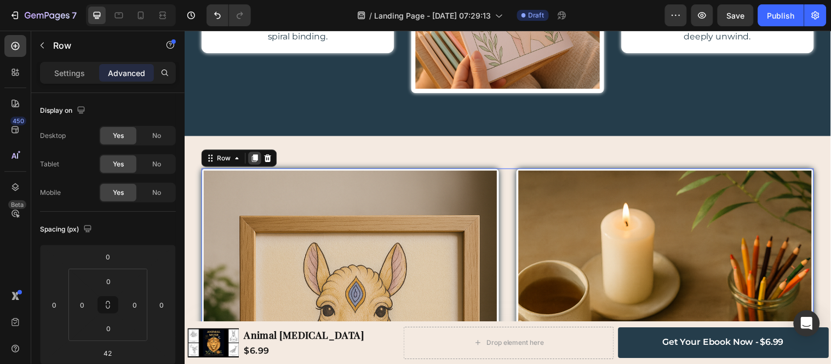
click at [255, 164] on icon at bounding box center [256, 160] width 6 height 8
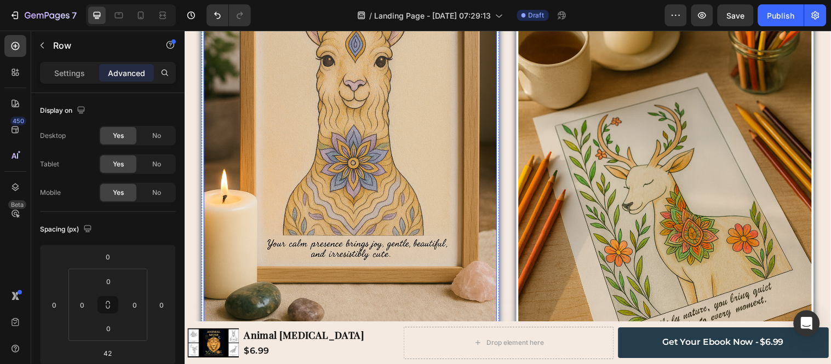
scroll to position [2461, 0]
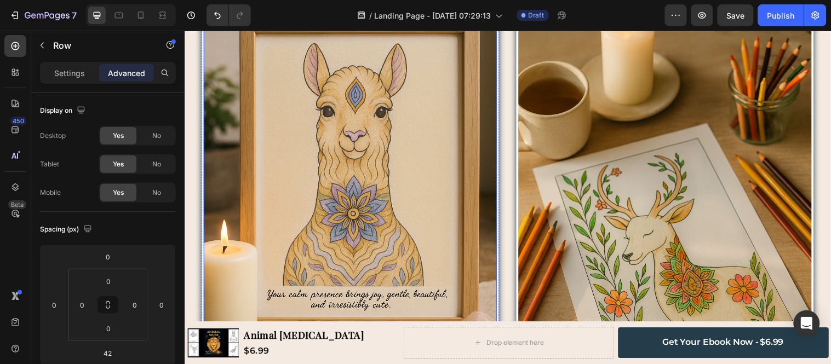
click at [366, 237] on img at bounding box center [353, 193] width 298 height 447
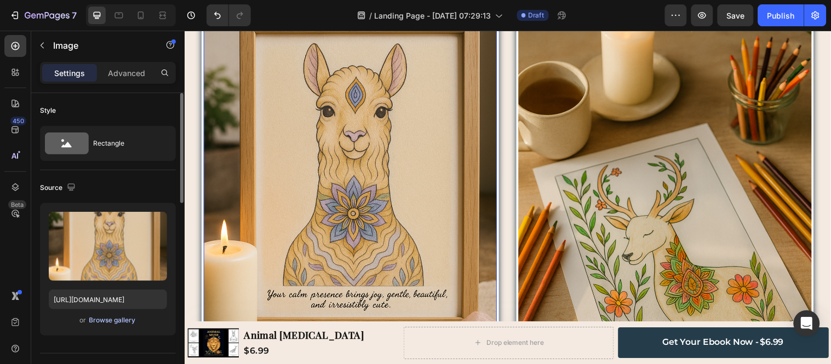
click at [105, 322] on div "Browse gallery" at bounding box center [112, 321] width 47 height 10
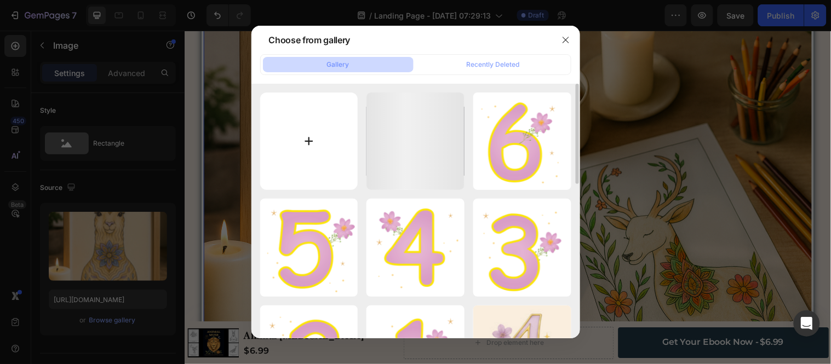
click at [329, 152] on input "file" at bounding box center [309, 142] width 98 height 98
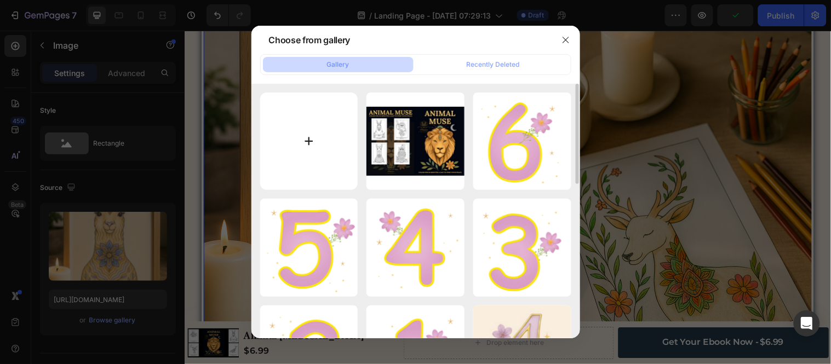
click at [329, 144] on input "file" at bounding box center [309, 142] width 98 height 98
type input "C:\fakepath\FrontCover.png"
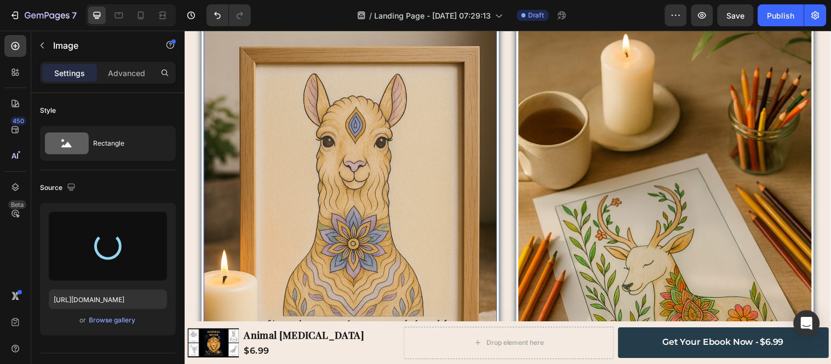
scroll to position [2400, 0]
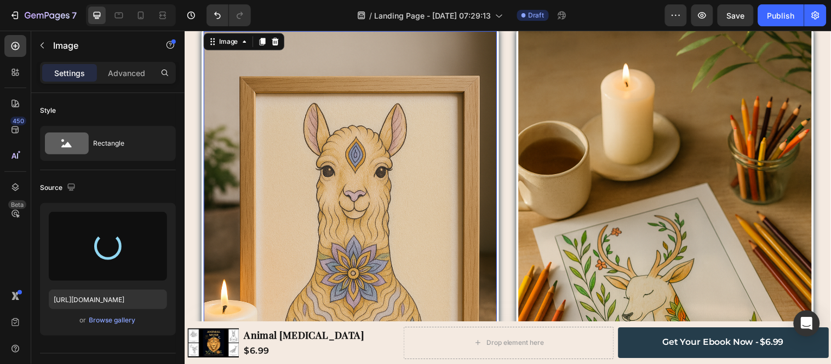
type input "https://cdn.shopify.com/s/files/1/0926/3012/2862/files/gempages_580446242325136…"
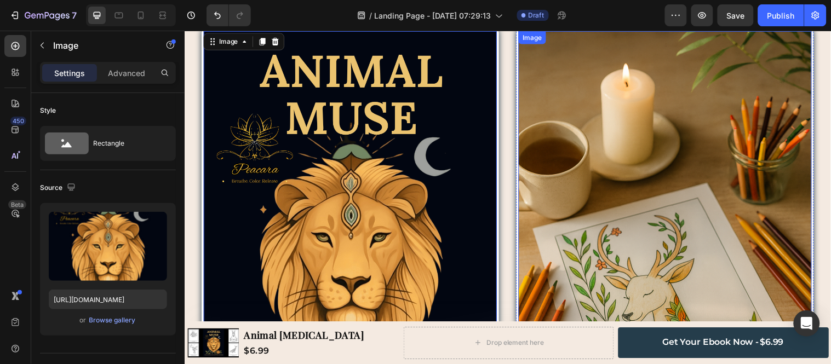
click at [610, 165] on img at bounding box center [673, 254] width 298 height 447
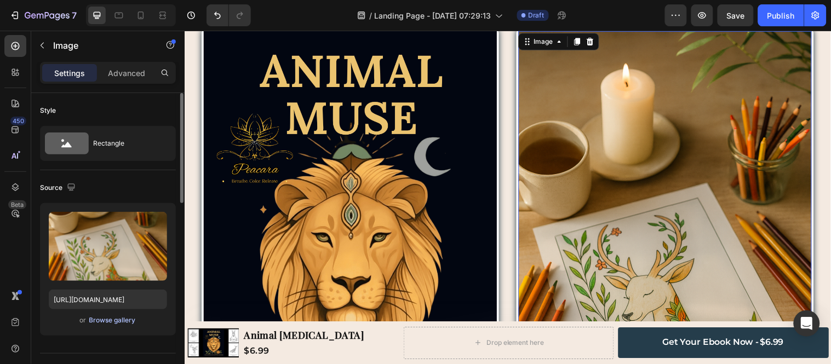
click at [104, 318] on div "Browse gallery" at bounding box center [112, 321] width 47 height 10
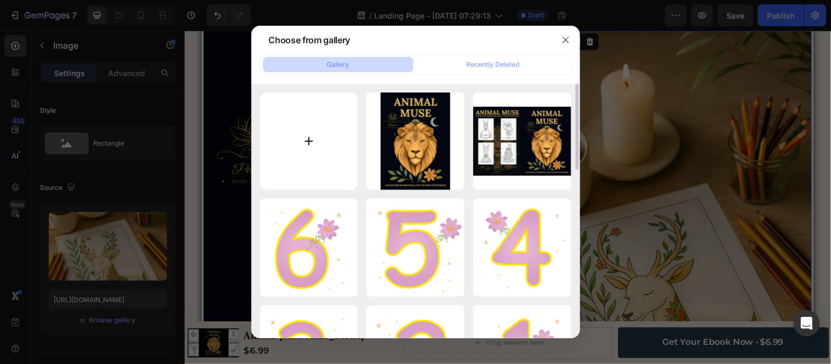
click at [344, 119] on input "file" at bounding box center [309, 142] width 98 height 98
type input "C:\fakepath\Back cover.png"
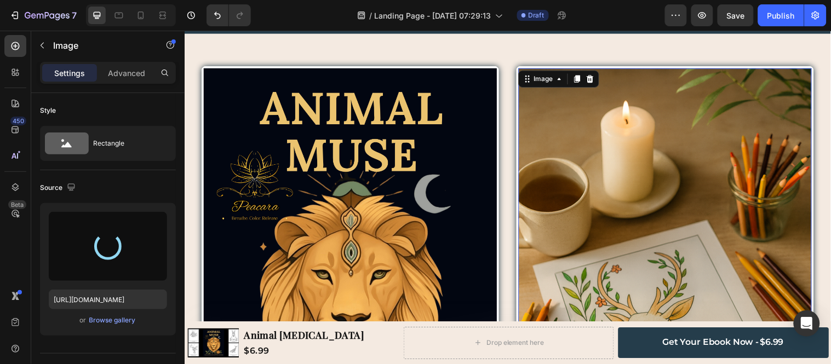
scroll to position [2279, 0]
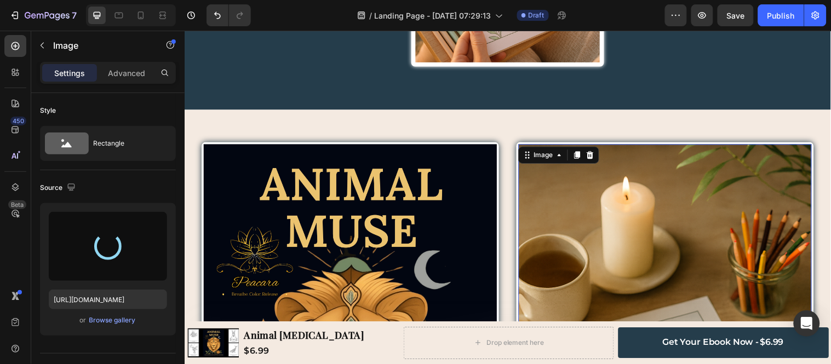
type input "https://cdn.shopify.com/s/files/1/0926/3012/2862/files/gempages_580446242325136…"
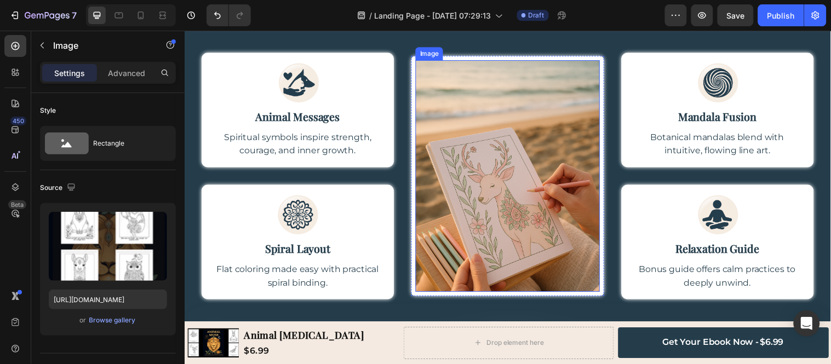
scroll to position [2324, 0]
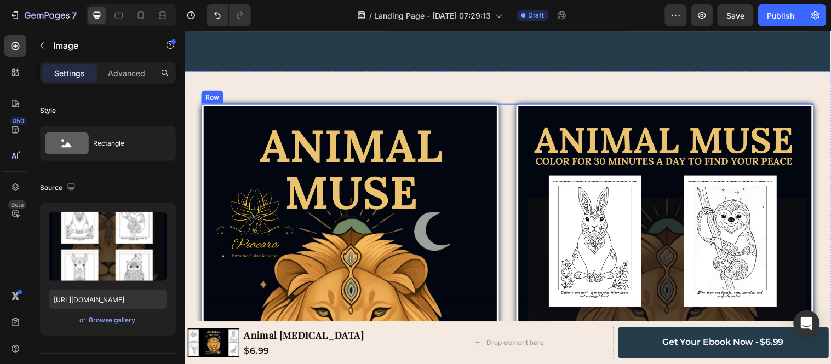
click at [510, 174] on div "Image Row Image Row Image Row Row" at bounding box center [513, 317] width 622 height 425
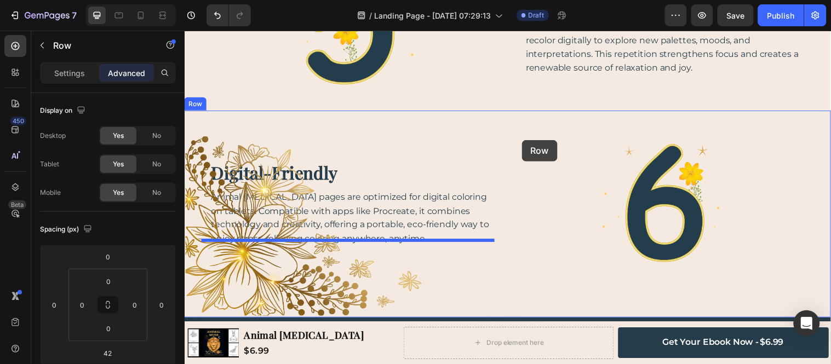
scroll to position [1681, 0]
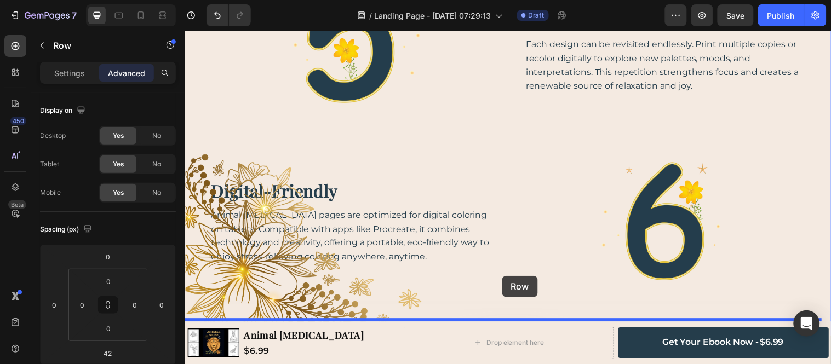
drag, startPoint x: 210, startPoint y: 90, endPoint x: 507, endPoint y: 279, distance: 351.5
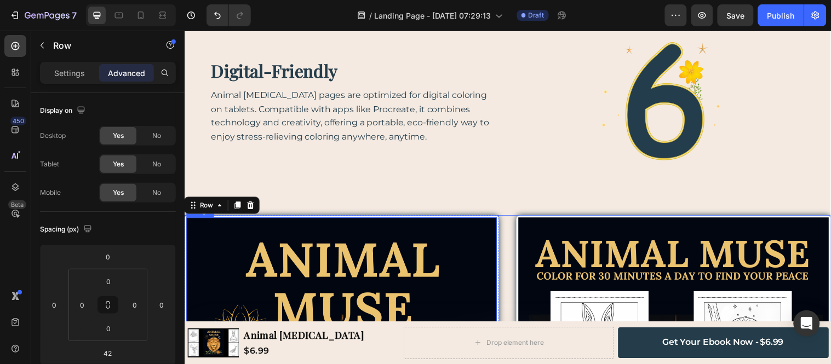
scroll to position [1864, 0]
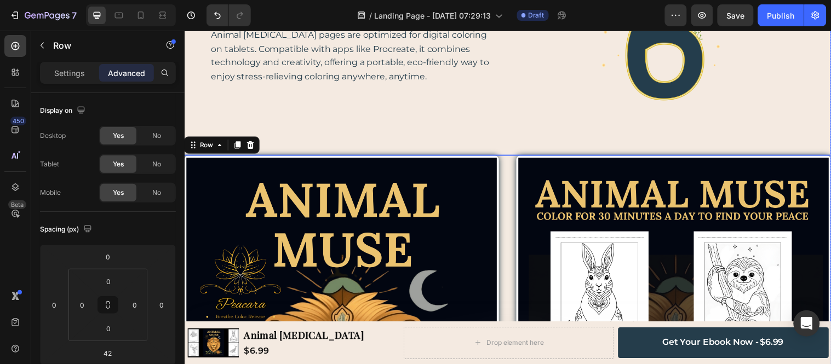
click at [472, 33] on p "Animal Muse pages are optimized for digital coloring on tablets. Compatible wit…" at bounding box center [352, 56] width 283 height 56
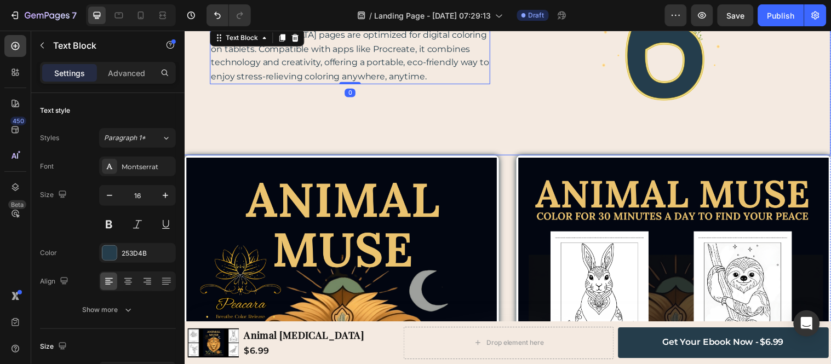
click at [513, 60] on div "Image Row Image Row digital-friendly Heading Animal Muse pages are optimized fo…" at bounding box center [512, 52] width 657 height 210
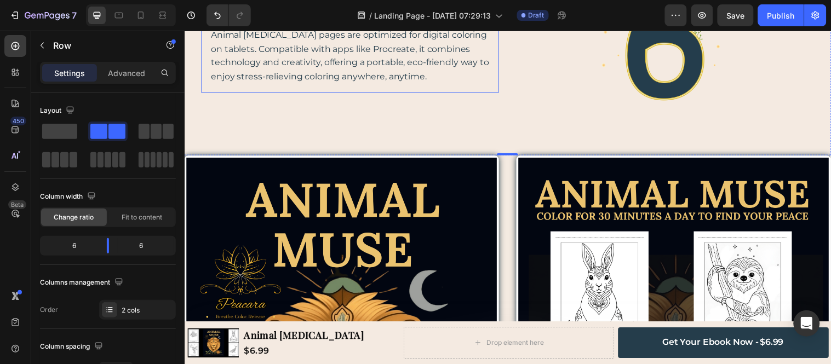
click at [499, 58] on div "Image Row digital-friendly Heading Animal Muse pages are optimized for digital …" at bounding box center [353, 40] width 302 height 105
click at [501, 62] on div "Image Row Image Row digital-friendly Heading Animal Muse pages are optimized fo…" at bounding box center [512, 52] width 657 height 210
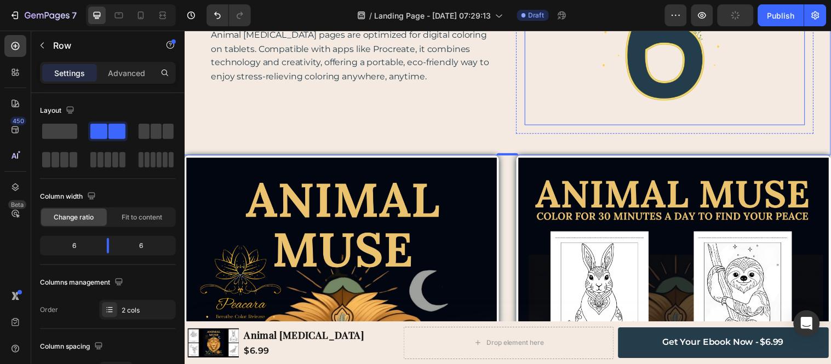
scroll to position [1803, 0]
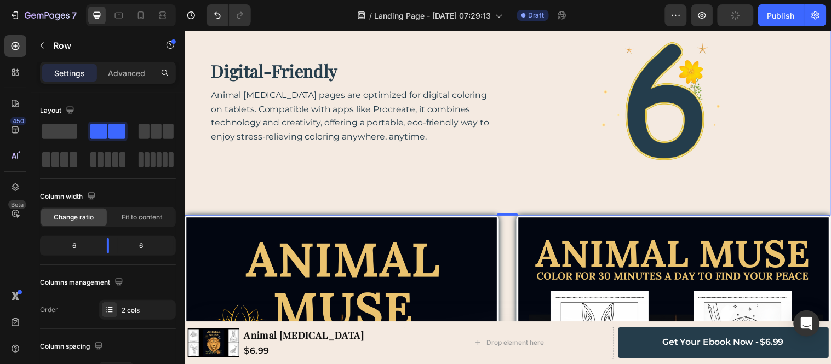
click at [512, 163] on div "Image Row Image Row digital-friendly Heading Animal Muse pages are optimized fo…" at bounding box center [512, 113] width 657 height 210
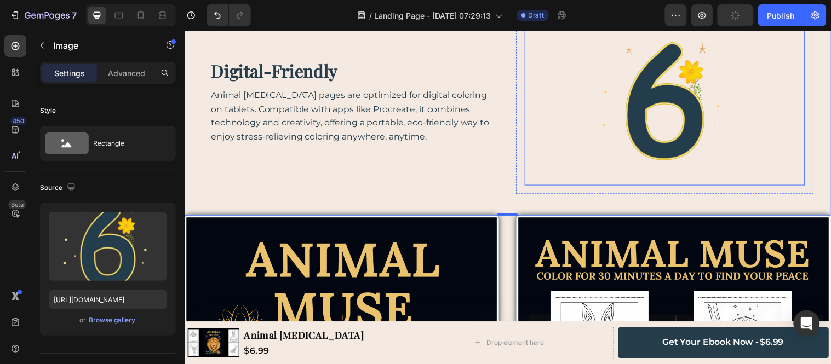
click at [537, 153] on div at bounding box center [672, 101] width 285 height 171
click at [490, 158] on div "Image Row digital-friendly Heading Animal Muse pages are optimized for digital …" at bounding box center [353, 102] width 302 height 188
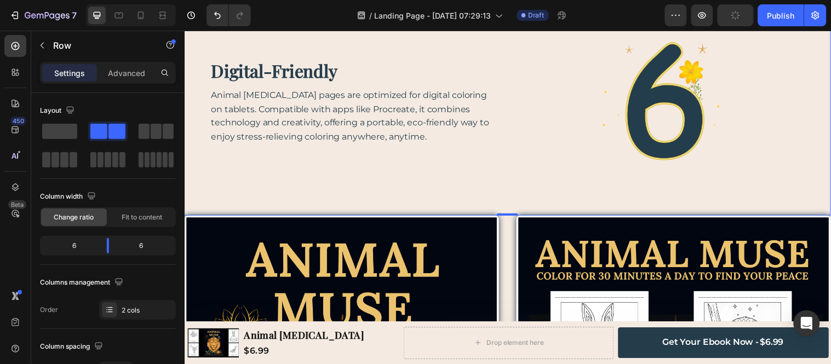
drag, startPoint x: 382, startPoint y: 141, endPoint x: 368, endPoint y: 137, distance: 14.9
click at [369, 137] on div "Image Row digital-friendly Heading Animal Muse pages are optimized for digital …" at bounding box center [353, 102] width 302 height 188
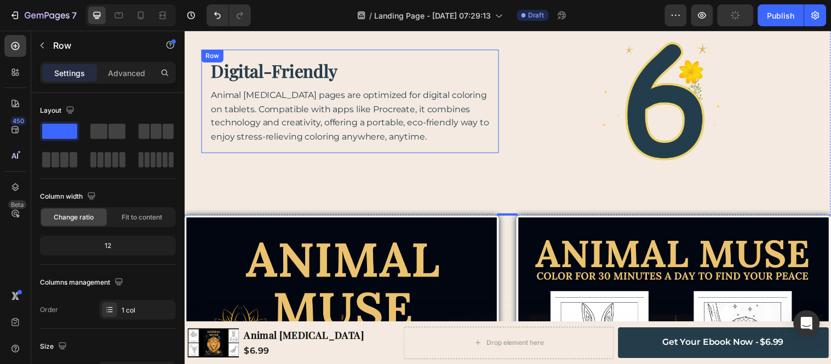
click at [363, 135] on div "Image Row digital-friendly Heading Animal Muse pages are optimized for digital …" at bounding box center [353, 101] width 302 height 105
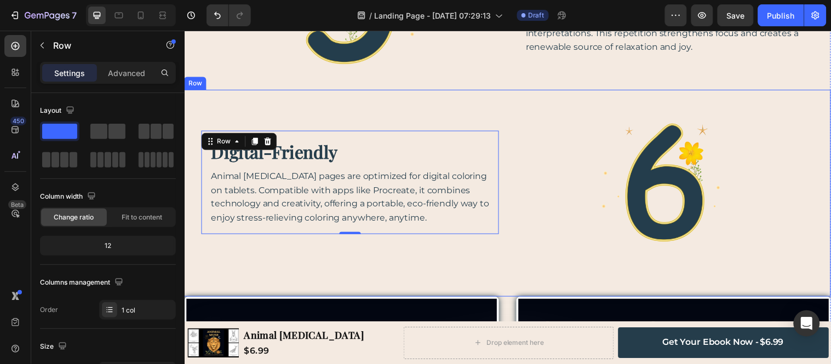
scroll to position [1681, 0]
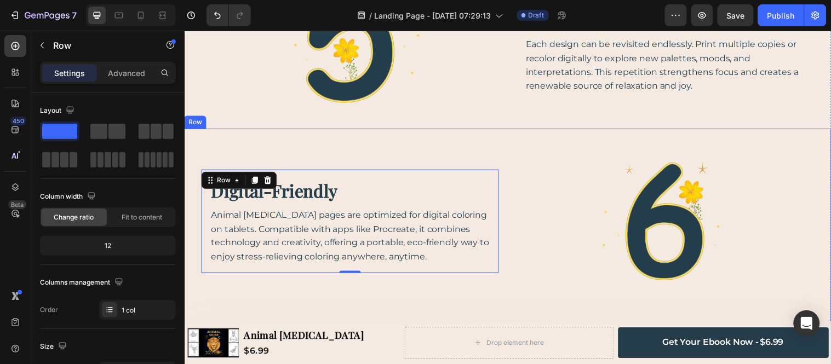
click at [437, 130] on div "Image Row digital-friendly Heading Animal Muse pages are optimized for digital …" at bounding box center [353, 224] width 302 height 188
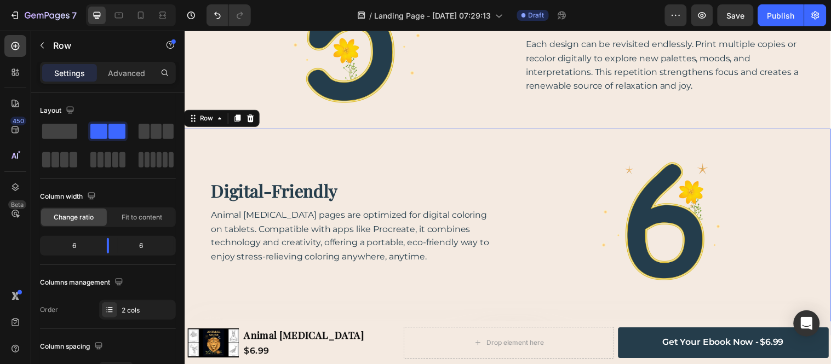
scroll to position [1803, 0]
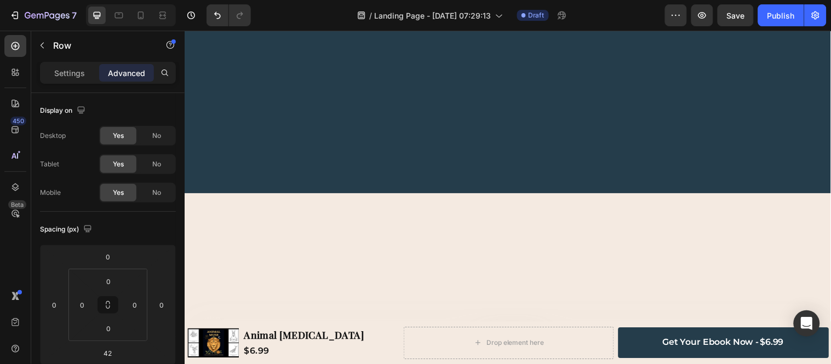
scroll to position [1803, 0]
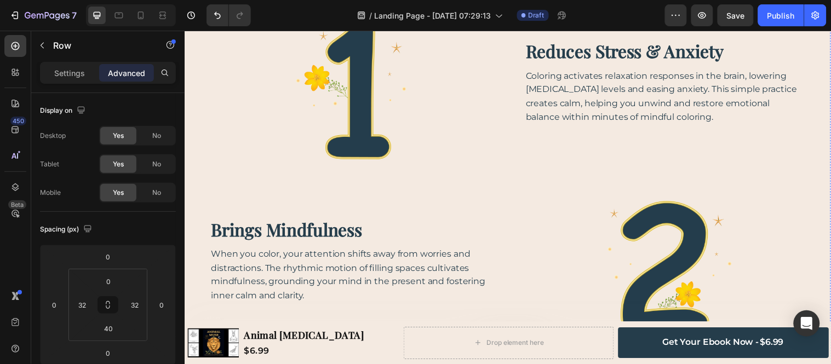
scroll to position [646, 0]
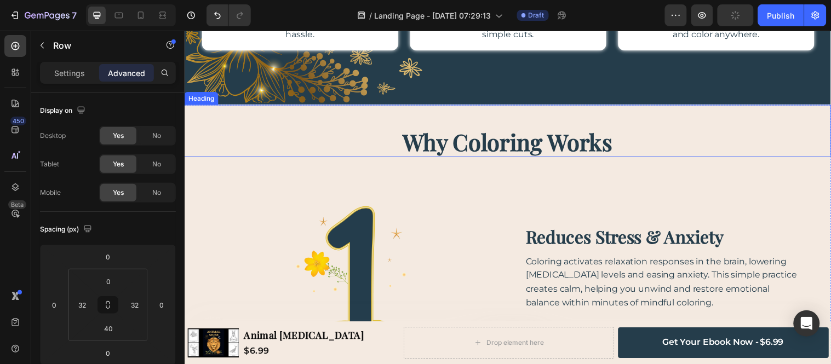
click at [471, 158] on h2 "Why Coloring Works" at bounding box center [512, 144] width 657 height 30
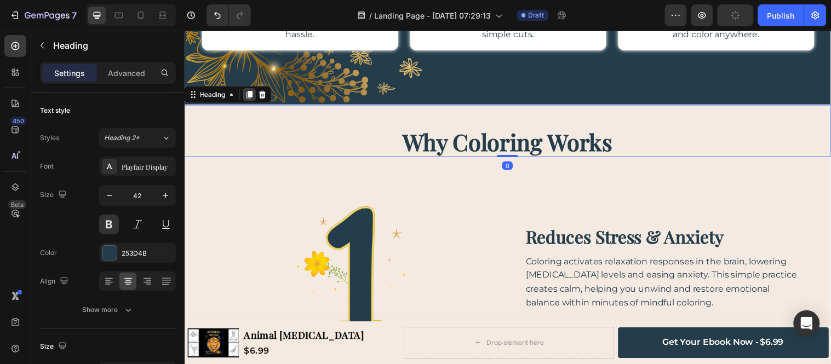
click at [248, 100] on icon at bounding box center [250, 95] width 9 height 9
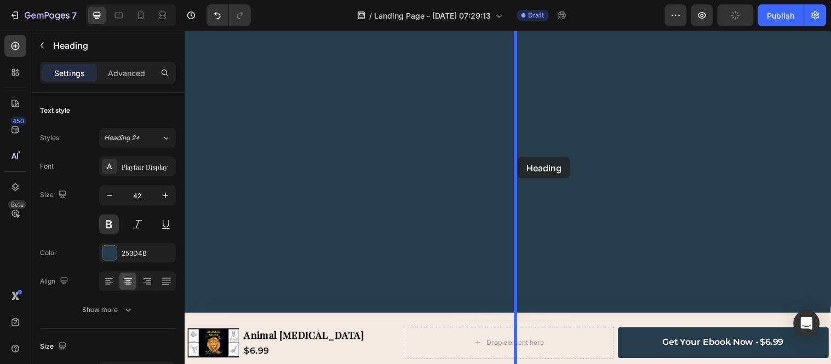
scroll to position [1924, 0]
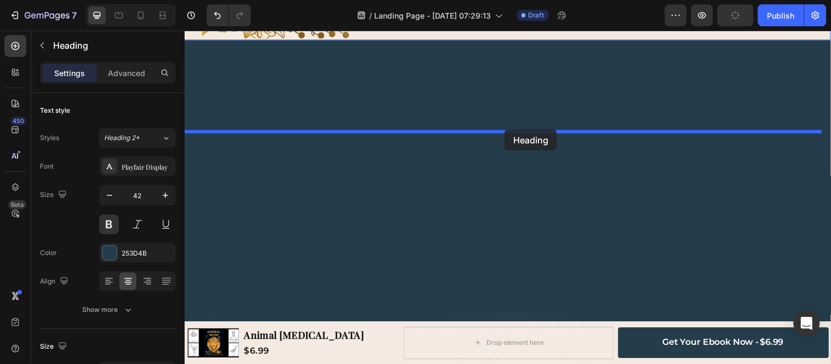
drag, startPoint x: 193, startPoint y: 44, endPoint x: 509, endPoint y: 130, distance: 328.1
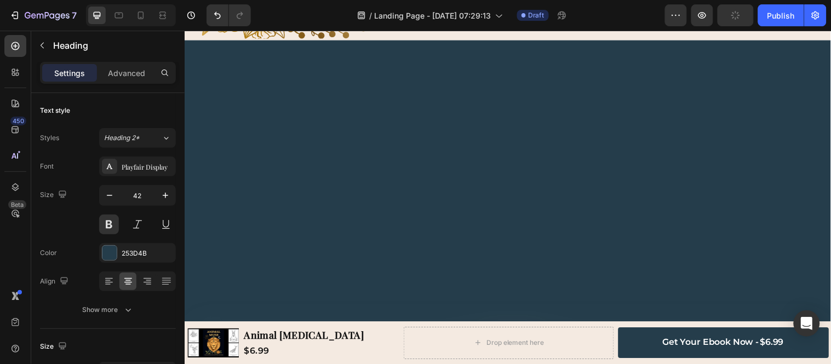
scroll to position [1871, 0]
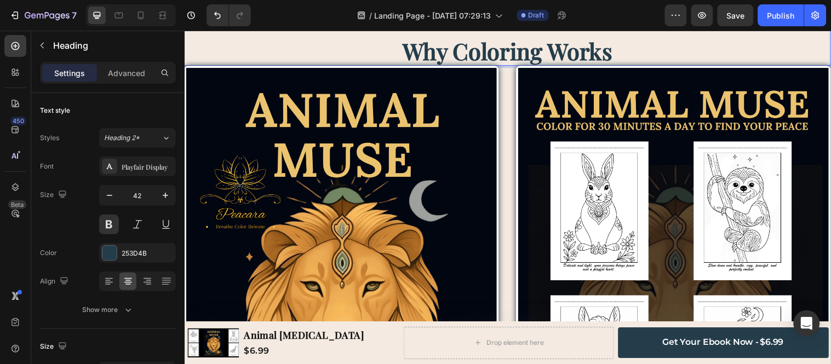
click at [532, 66] on h2 "Why Coloring Works" at bounding box center [512, 51] width 657 height 30
click at [108, 74] on p "Advanced" at bounding box center [126, 73] width 37 height 12
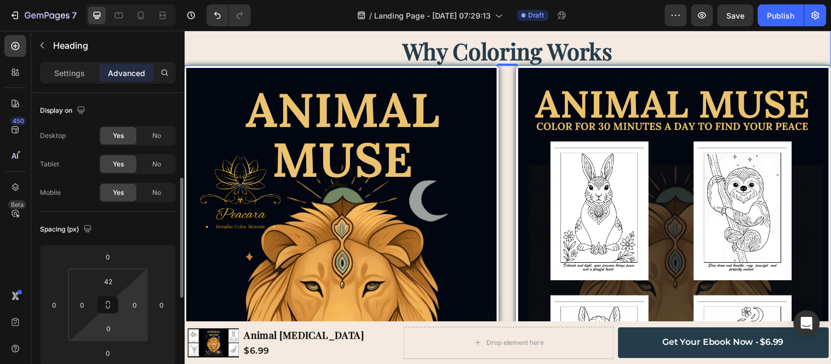
scroll to position [61, 0]
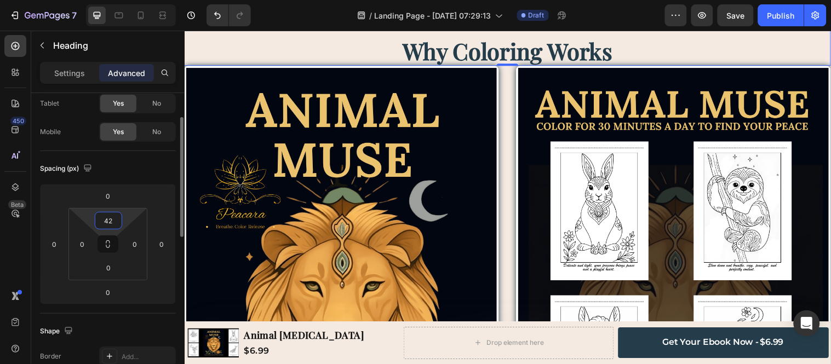
click at [107, 226] on input "42" at bounding box center [109, 221] width 22 height 16
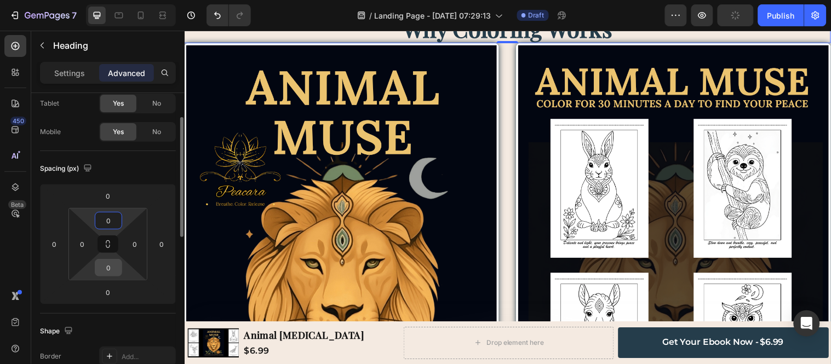
type input "0"
click at [106, 267] on input "0" at bounding box center [109, 268] width 22 height 16
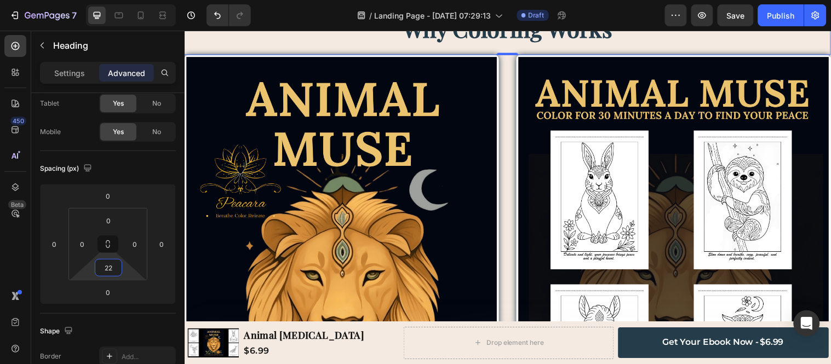
type input "22"
click at [491, 42] on p "Why Coloring Works" at bounding box center [512, 27] width 655 height 27
click at [633, 42] on p "Why Coloring Works" at bounding box center [512, 27] width 655 height 27
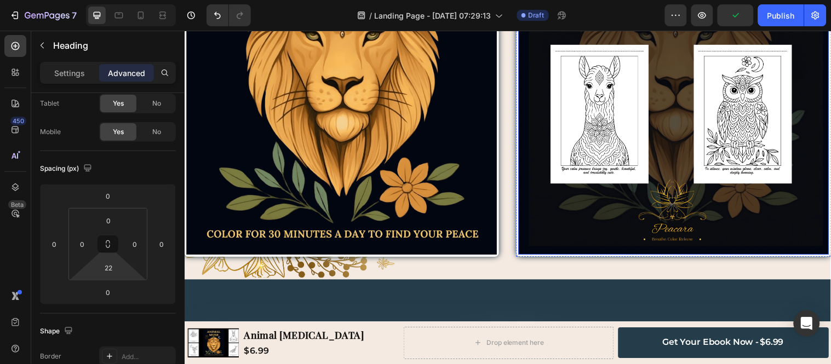
scroll to position [2298, 0]
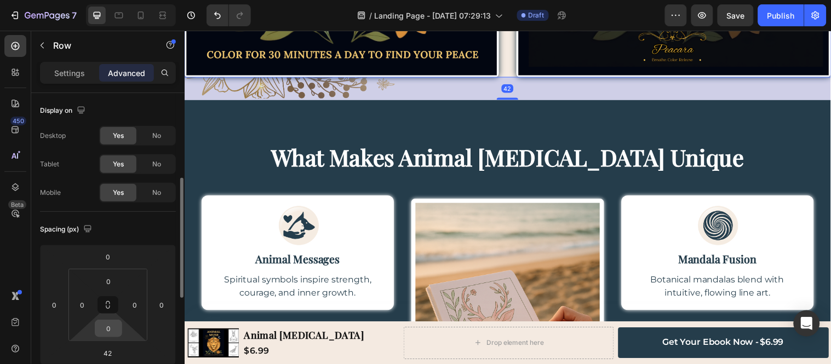
scroll to position [61, 0]
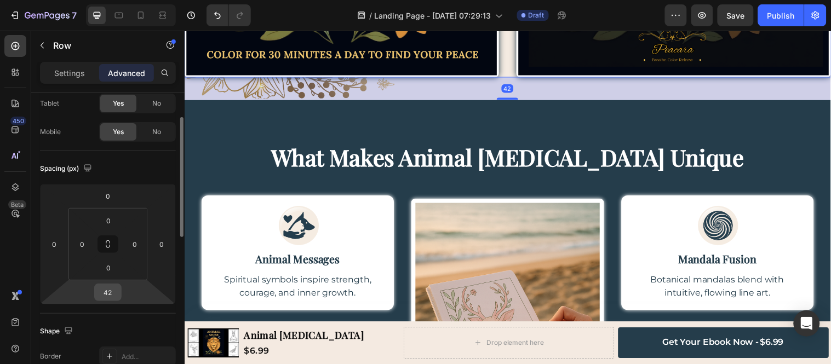
click at [113, 294] on input "42" at bounding box center [108, 292] width 22 height 16
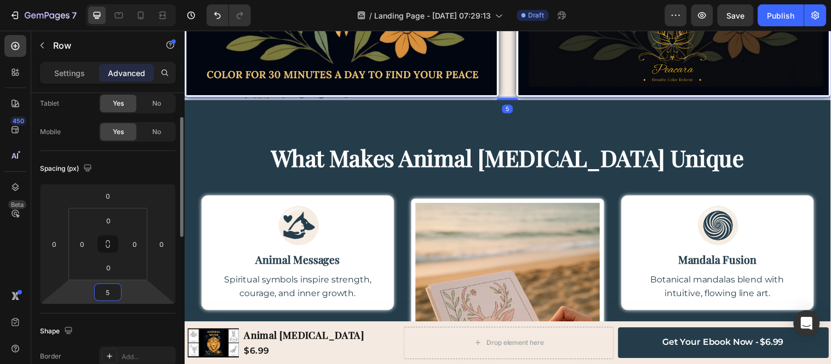
type input "52"
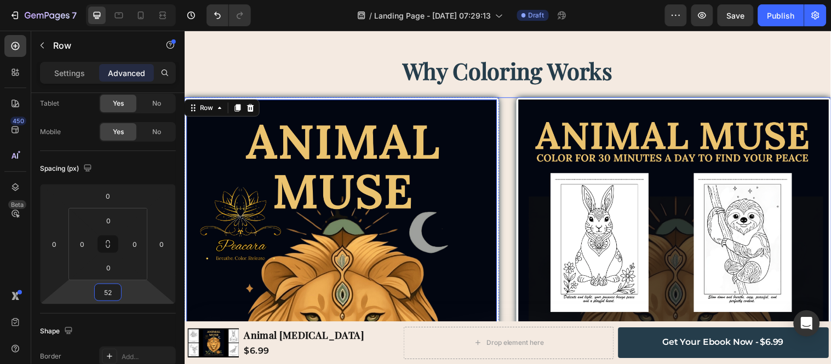
scroll to position [1816, 0]
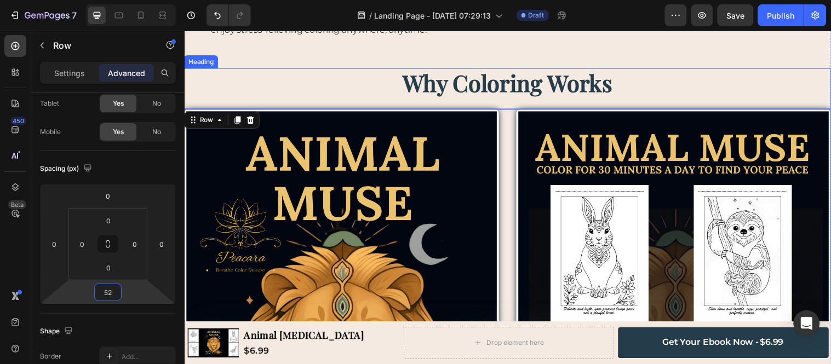
click at [466, 98] on h2 "Why Coloring Works" at bounding box center [512, 83] width 657 height 30
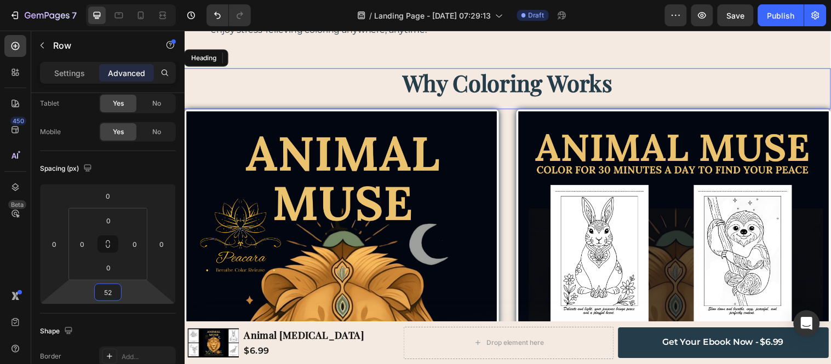
click at [466, 98] on h2 "Why Coloring Works" at bounding box center [512, 83] width 657 height 30
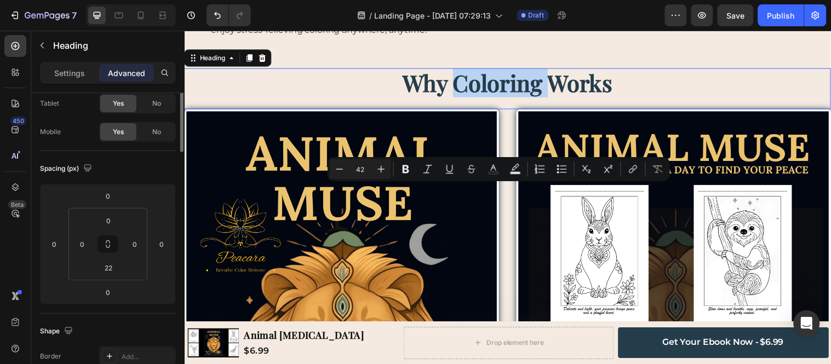
scroll to position [0, 0]
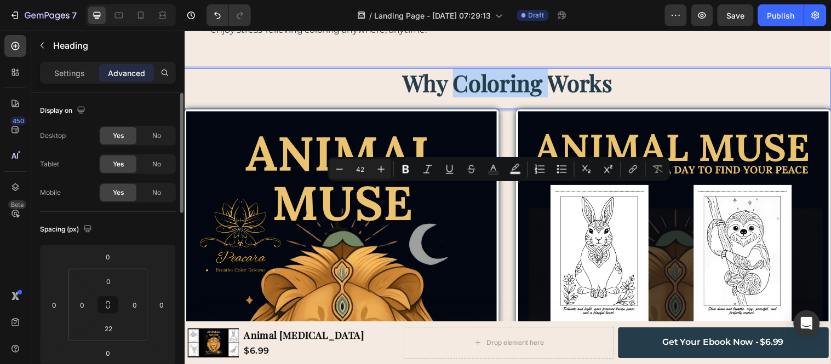
click at [466, 97] on p "Why Coloring Works" at bounding box center [512, 83] width 655 height 27
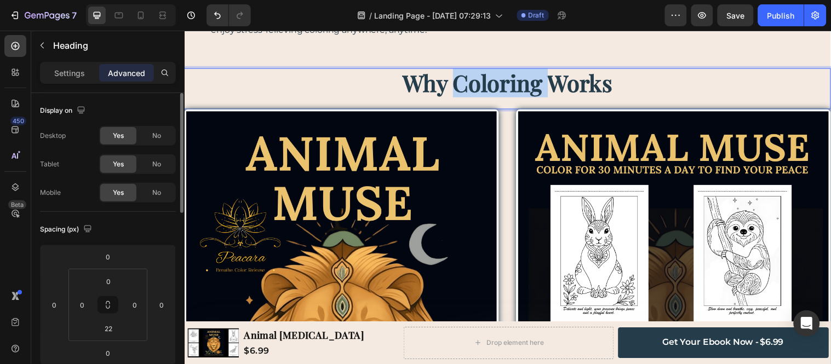
click at [466, 97] on p "Why Coloring Works" at bounding box center [512, 83] width 655 height 27
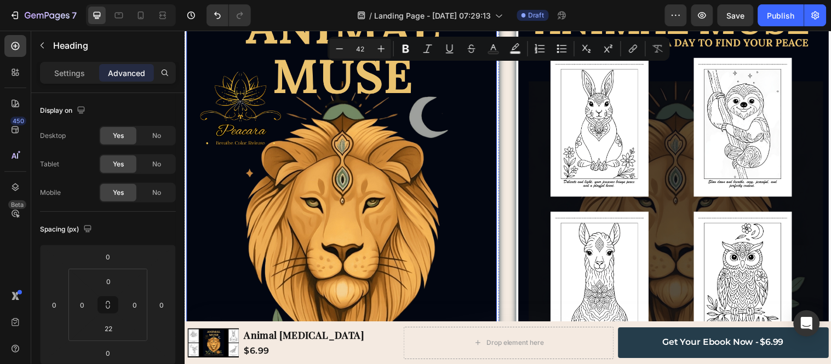
scroll to position [1938, 0]
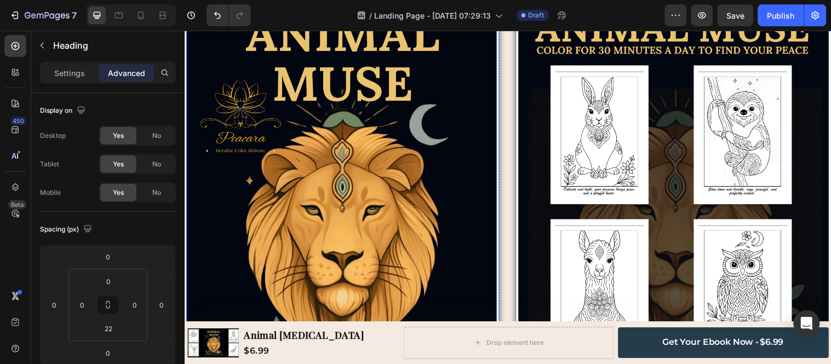
click at [492, 144] on img at bounding box center [344, 213] width 316 height 445
